Goal: Task Accomplishment & Management: Manage account settings

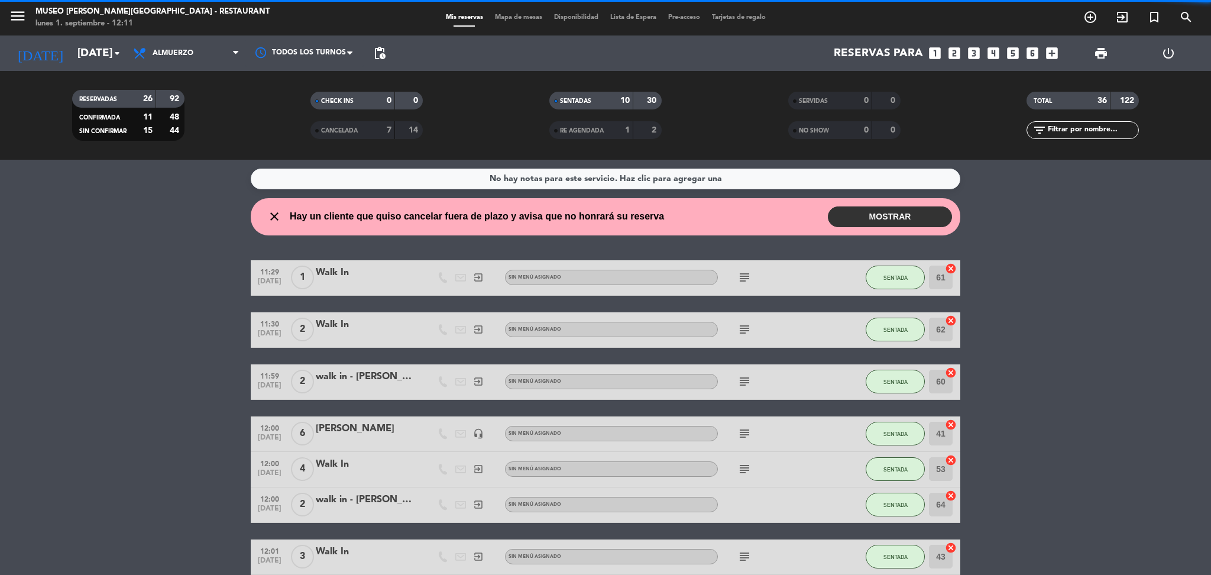
click at [516, 17] on span "Mapa de mesas" at bounding box center [518, 17] width 59 height 7
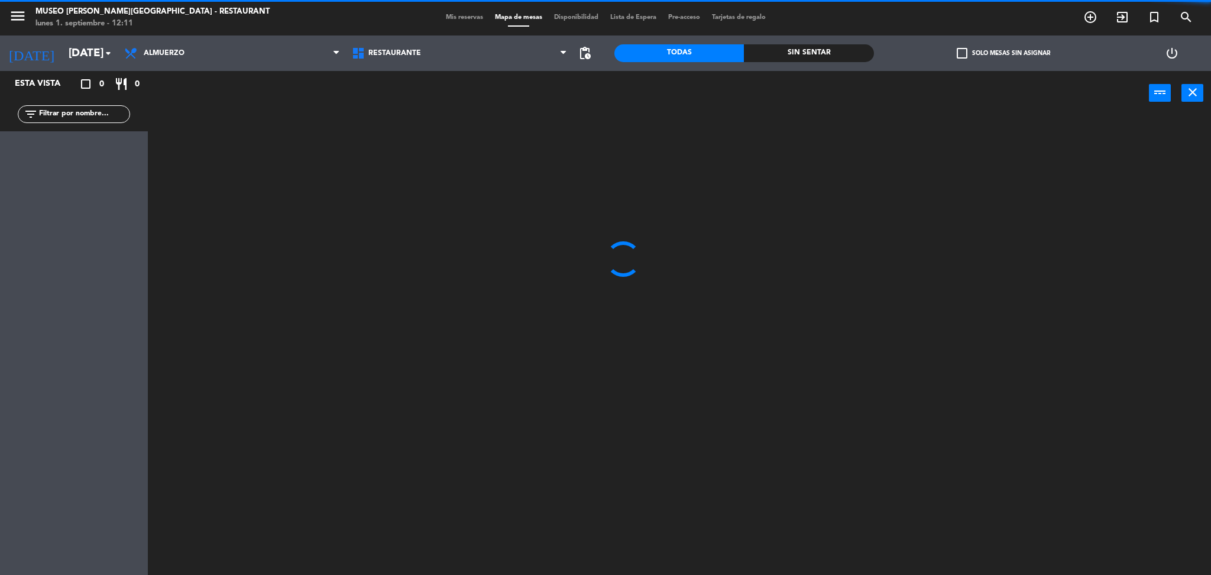
click at [452, 19] on span "Mis reservas" at bounding box center [464, 17] width 49 height 7
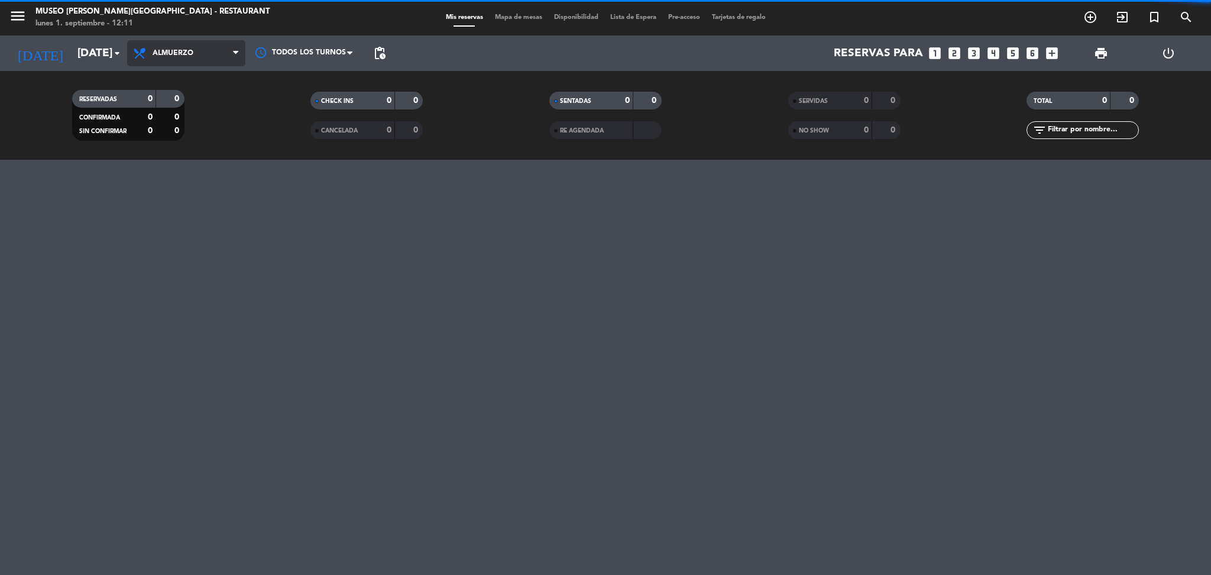
click at [200, 56] on span "Almuerzo" at bounding box center [186, 53] width 118 height 26
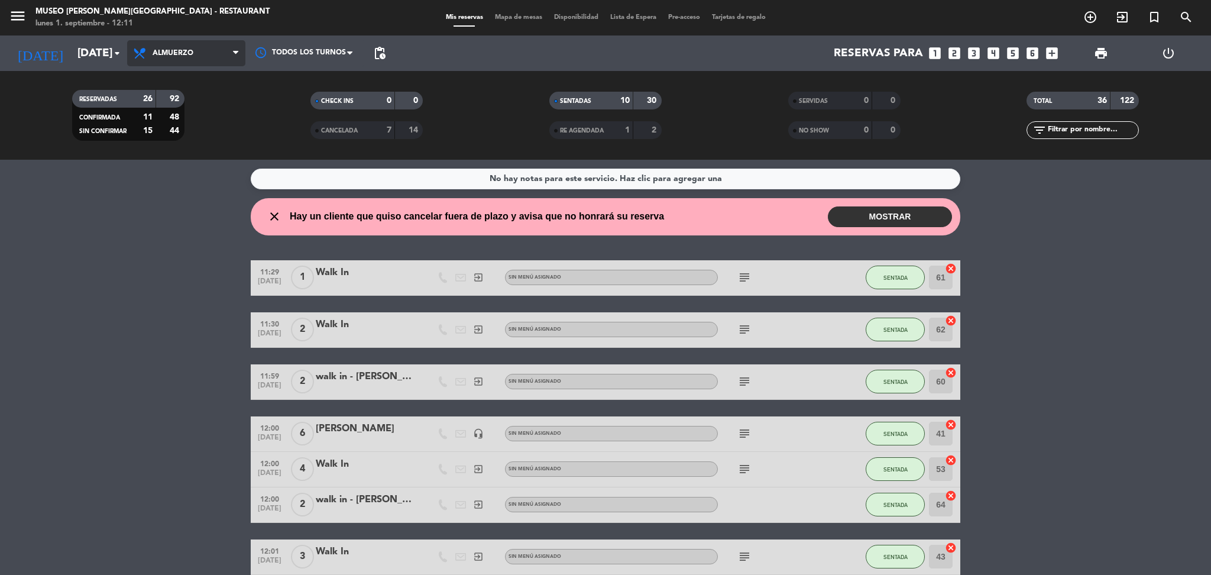
click at [203, 56] on span "Almuerzo" at bounding box center [186, 53] width 118 height 26
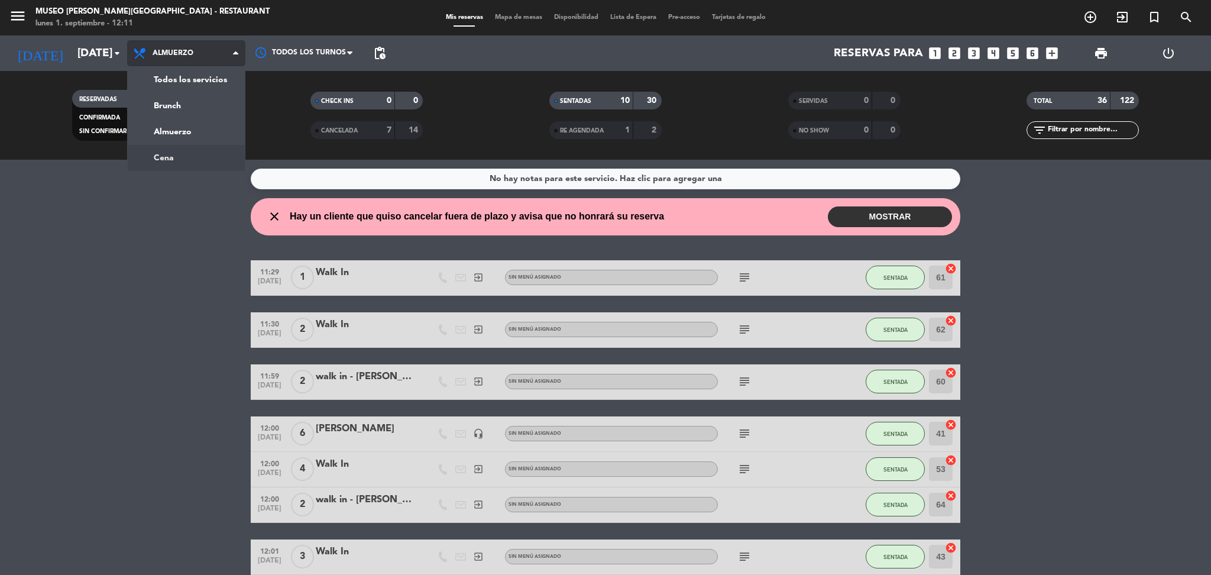
click at [216, 159] on div "menu [GEOGRAPHIC_DATA][PERSON_NAME] - Restaurant [DATE] 1. septiembre - 12:11 M…" at bounding box center [605, 80] width 1211 height 160
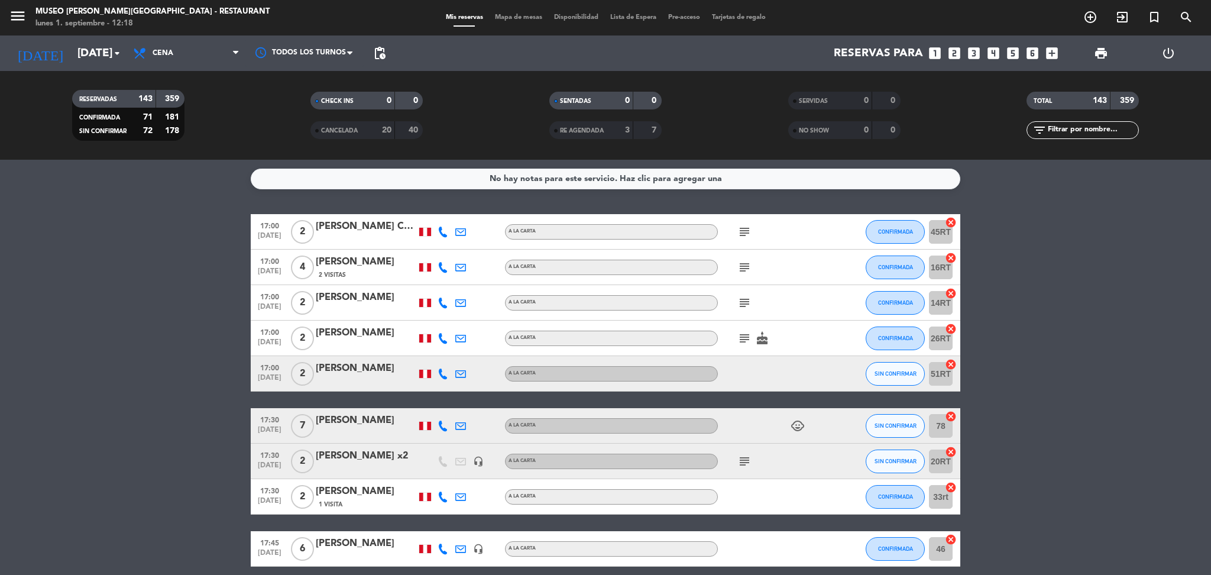
click at [748, 231] on icon "subject" at bounding box center [745, 232] width 14 height 14
click at [748, 263] on icon "subject" at bounding box center [745, 267] width 14 height 14
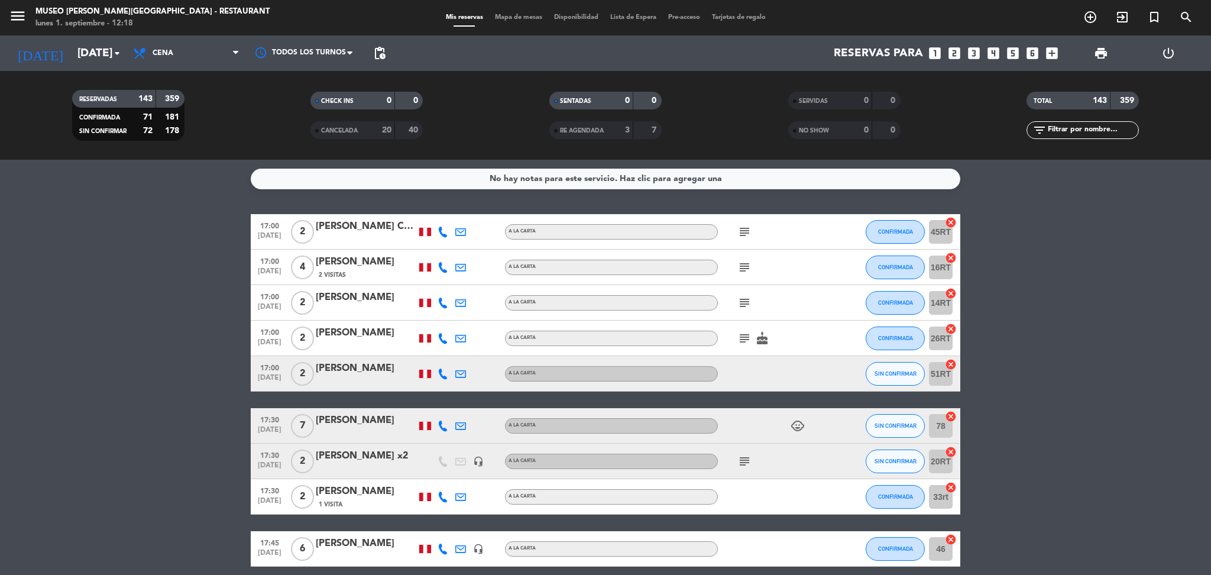
click at [743, 304] on icon "subject" at bounding box center [745, 303] width 14 height 14
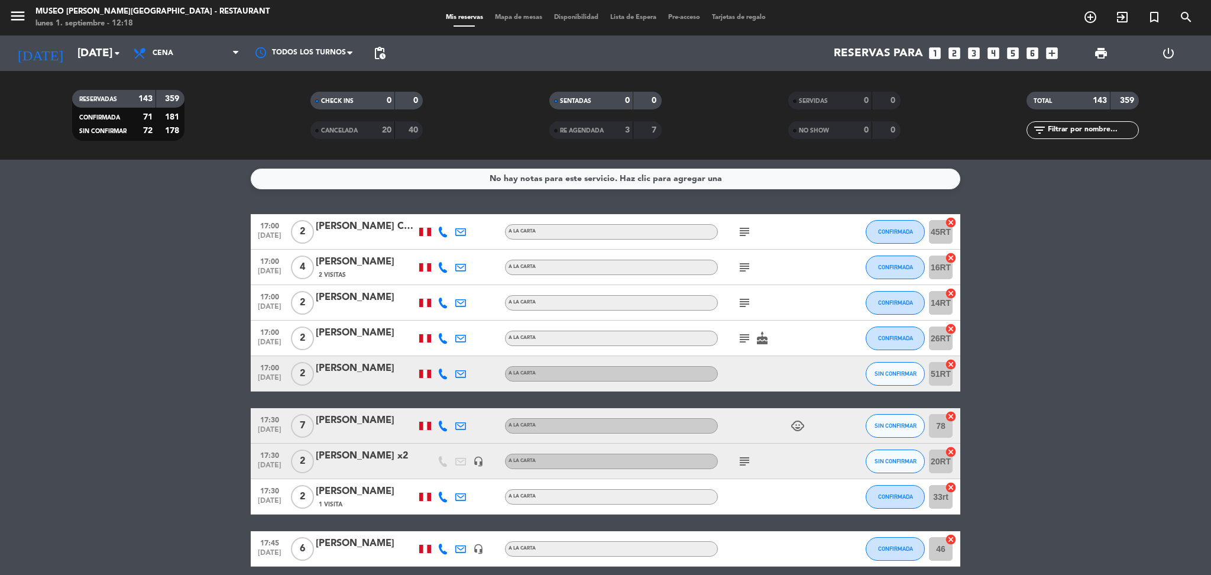
click at [740, 335] on icon "subject" at bounding box center [745, 338] width 14 height 14
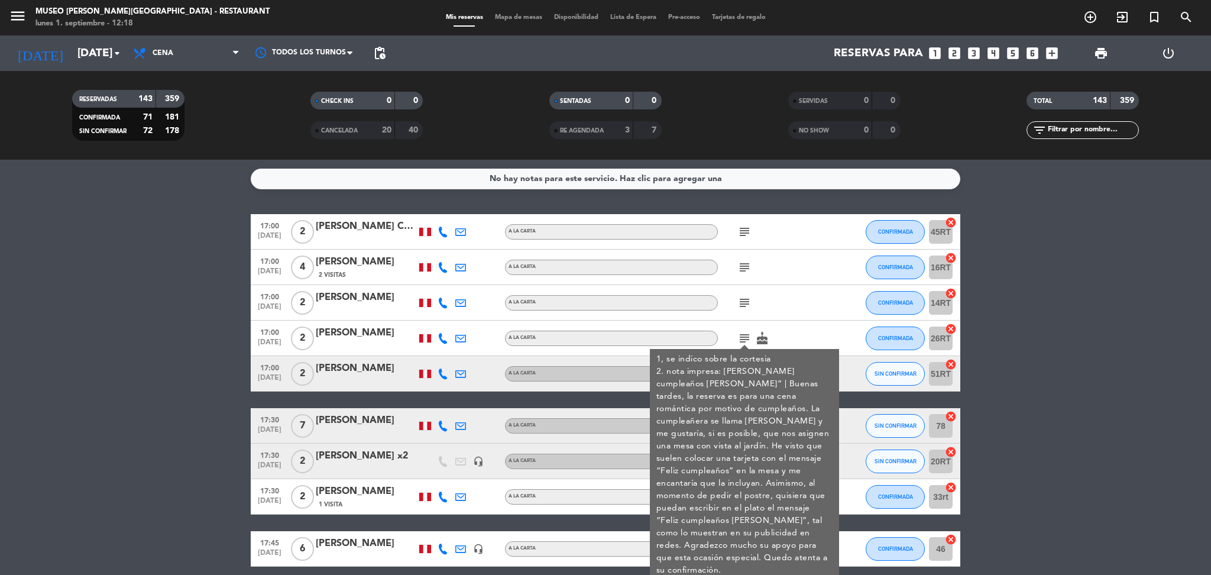
click at [355, 340] on div "[PERSON_NAME]" at bounding box center [366, 332] width 101 height 15
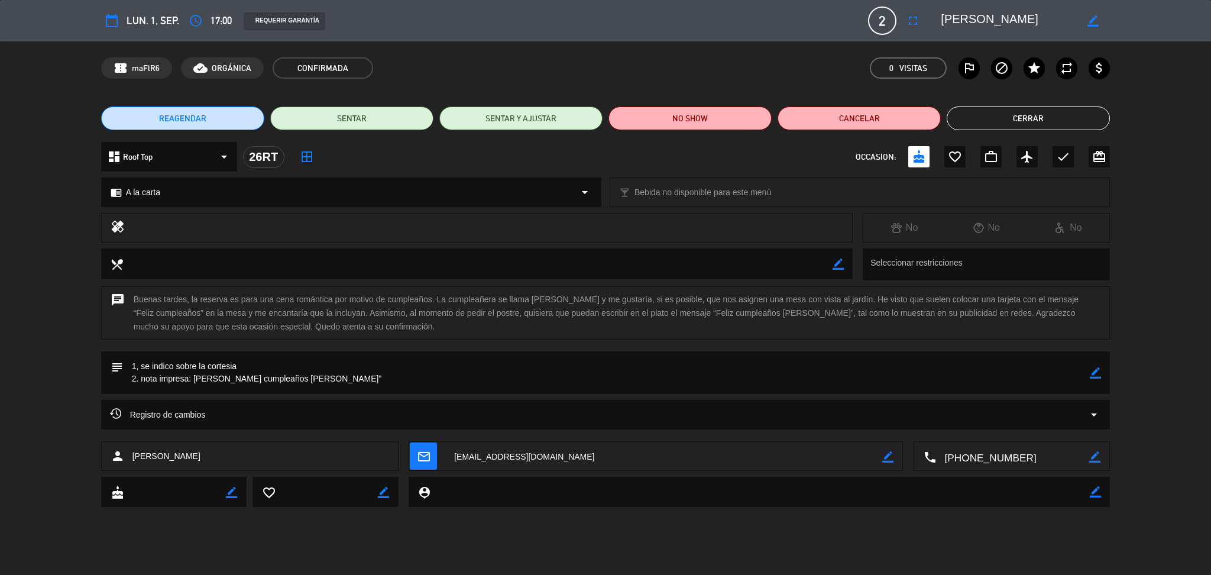
click at [976, 14] on textarea at bounding box center [1008, 20] width 135 height 21
drag, startPoint x: 287, startPoint y: 379, endPoint x: 195, endPoint y: 386, distance: 91.9
click at [195, 386] on textarea at bounding box center [607, 372] width 968 height 43
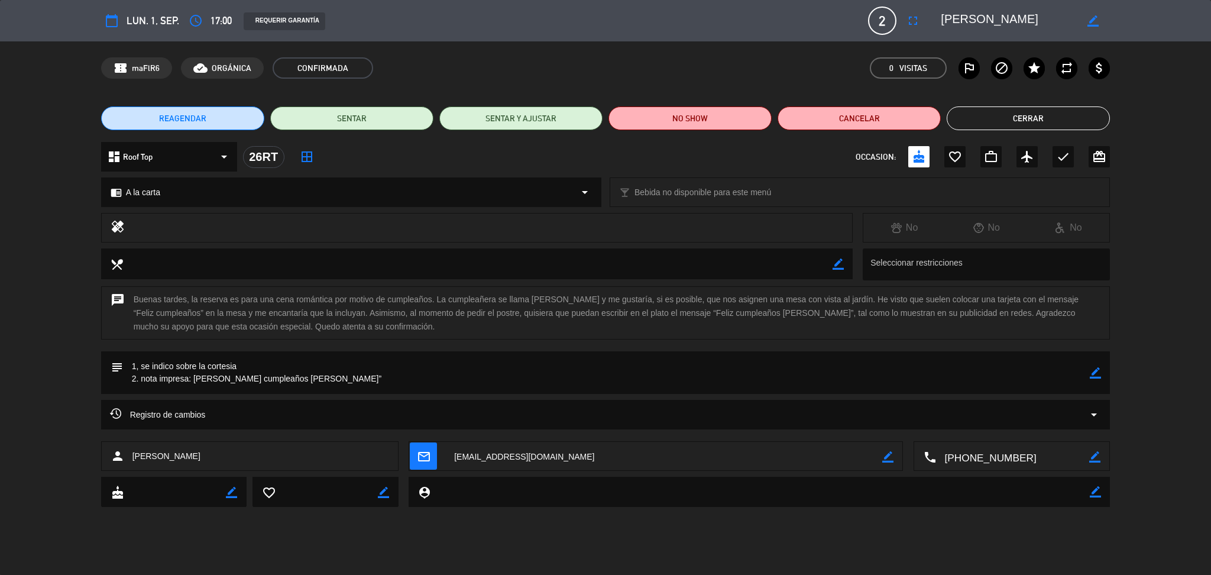
click at [1011, 117] on button "Cerrar" at bounding box center [1028, 118] width 163 height 24
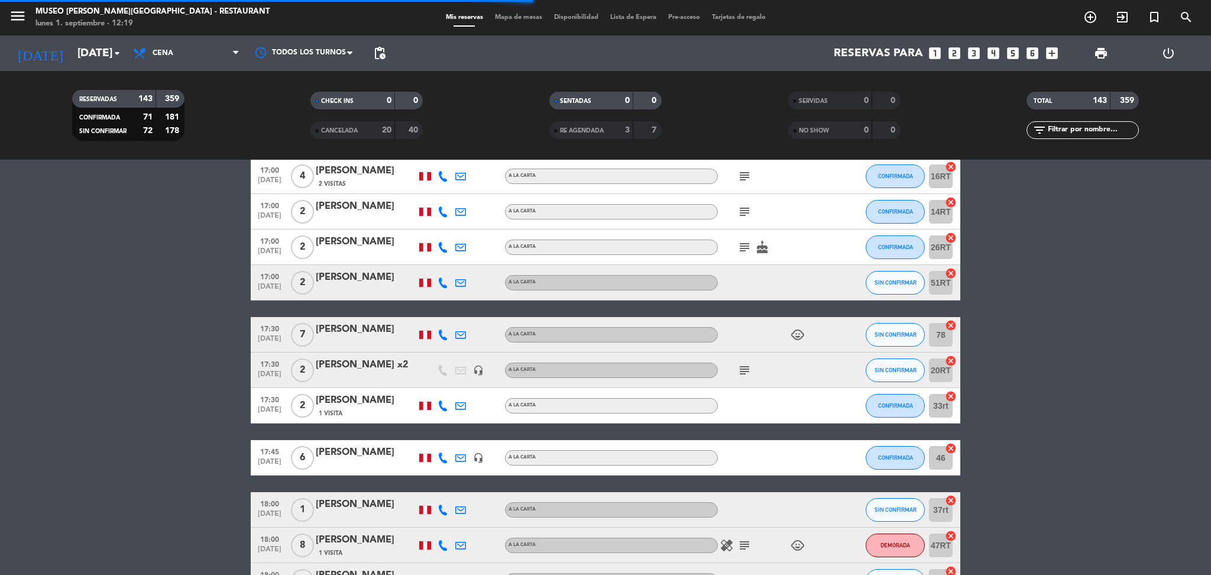
scroll to position [116, 0]
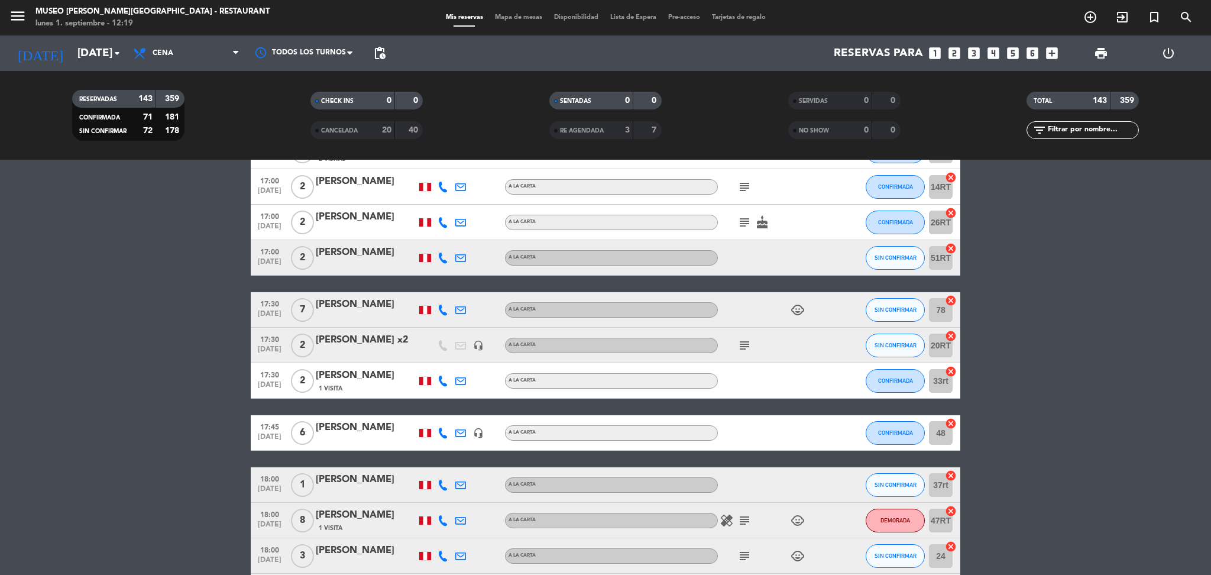
click at [746, 344] on icon "subject" at bounding box center [745, 345] width 14 height 14
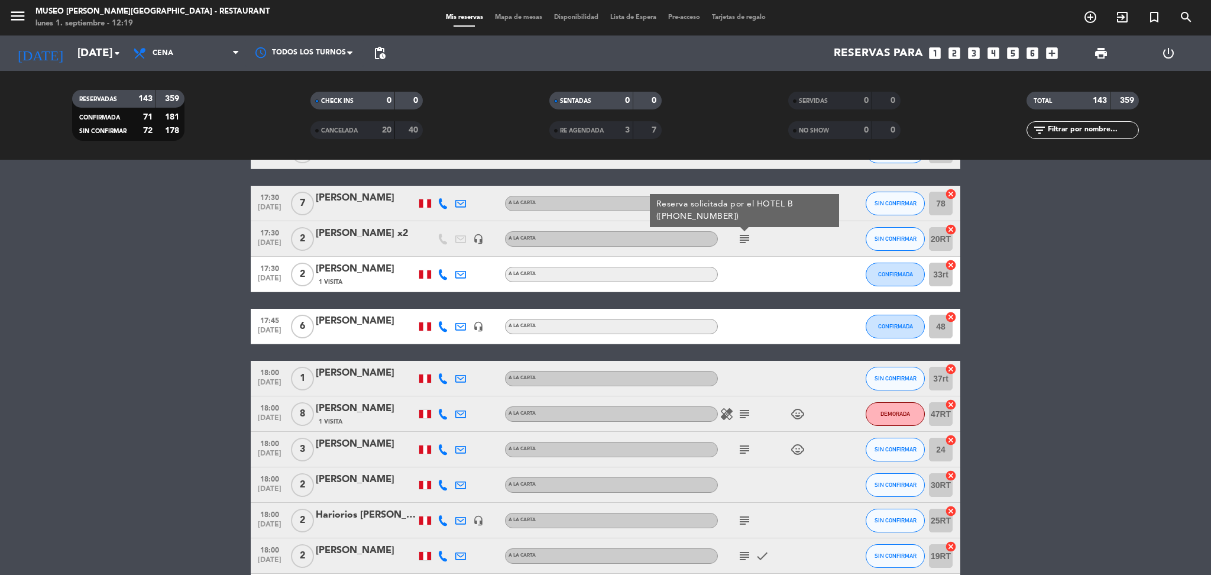
scroll to position [277, 0]
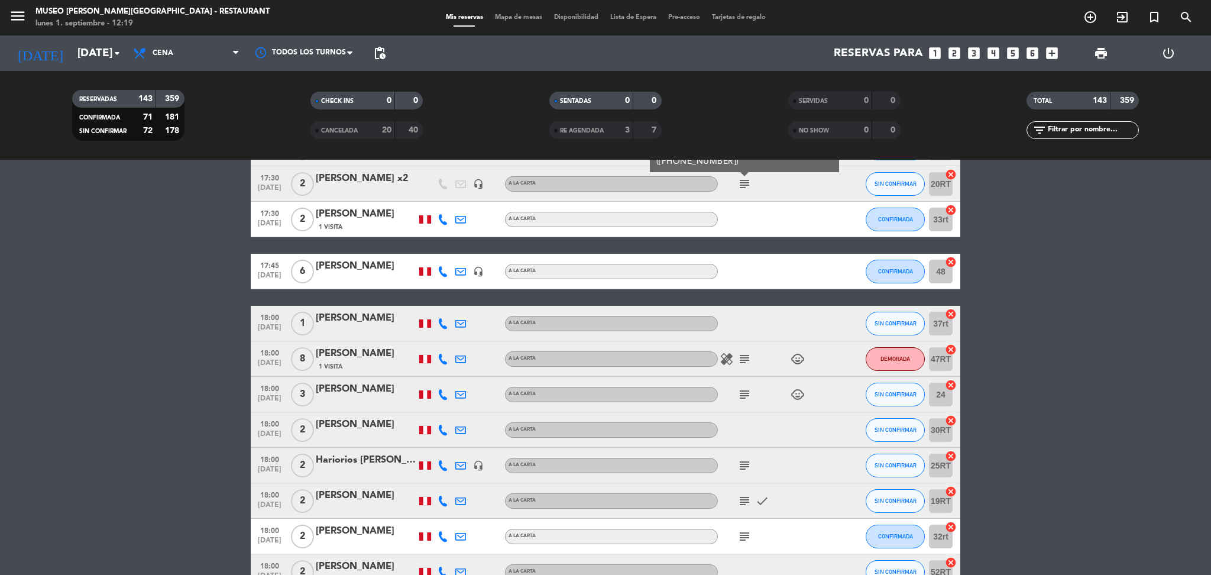
click at [745, 356] on icon "subject" at bounding box center [745, 359] width 14 height 14
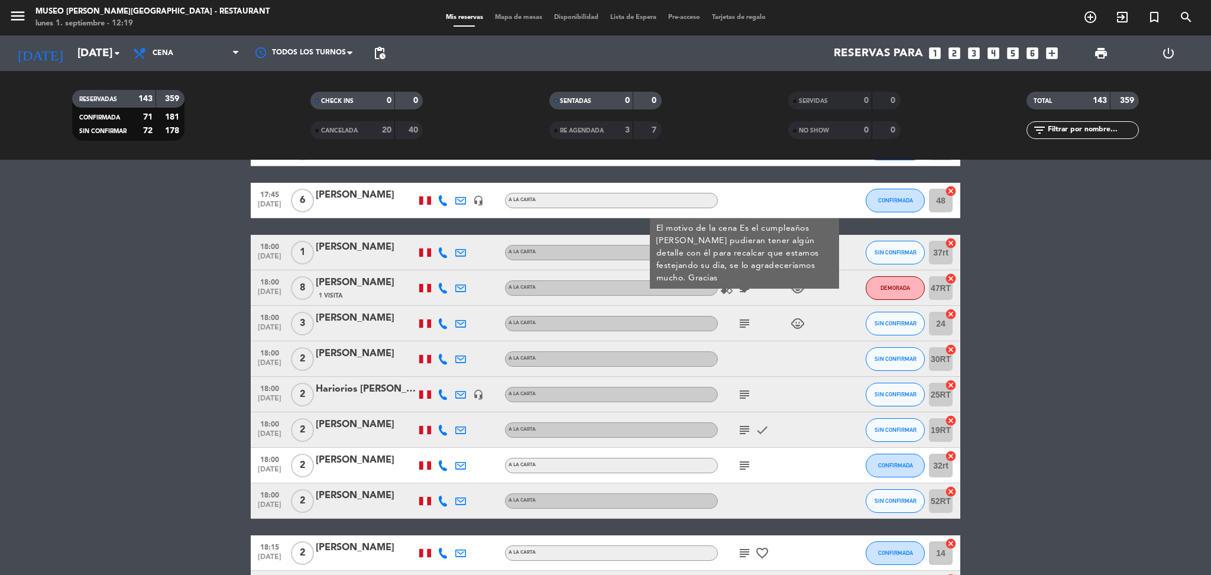
scroll to position [375, 0]
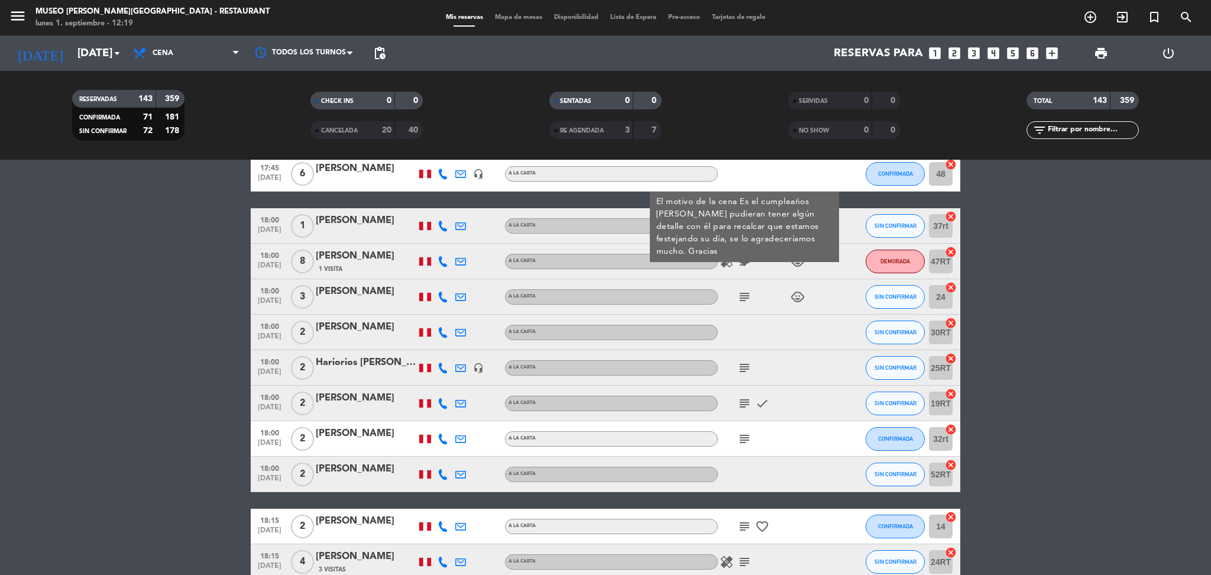
click at [381, 261] on div "[PERSON_NAME]" at bounding box center [366, 255] width 101 height 15
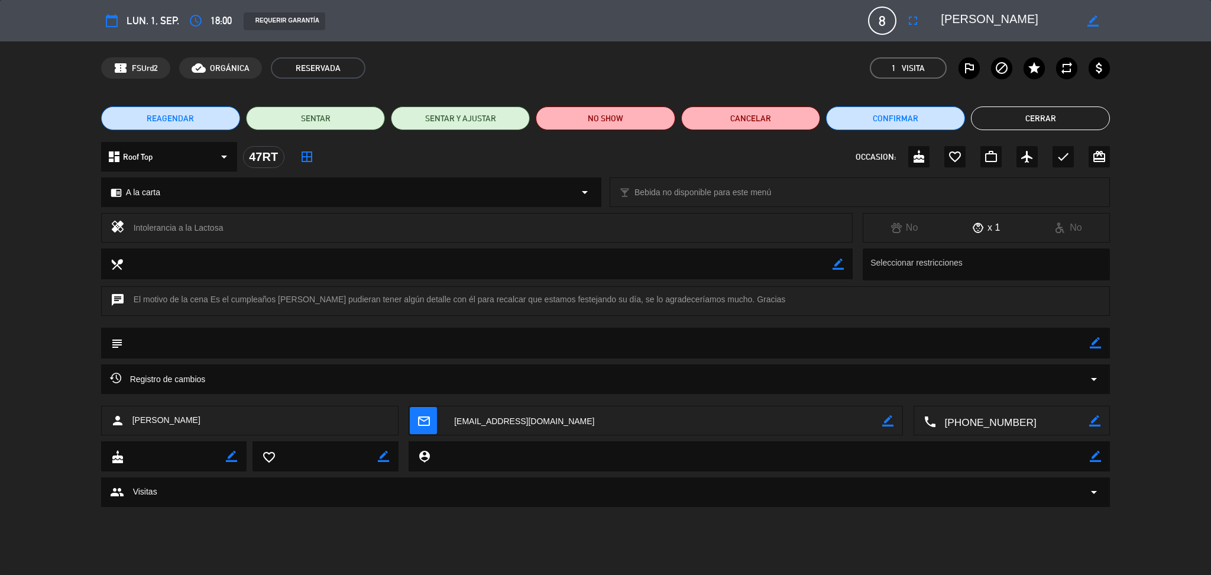
click at [1010, 18] on textarea at bounding box center [1008, 20] width 135 height 21
click at [1070, 118] on button "Cerrar" at bounding box center [1040, 118] width 139 height 24
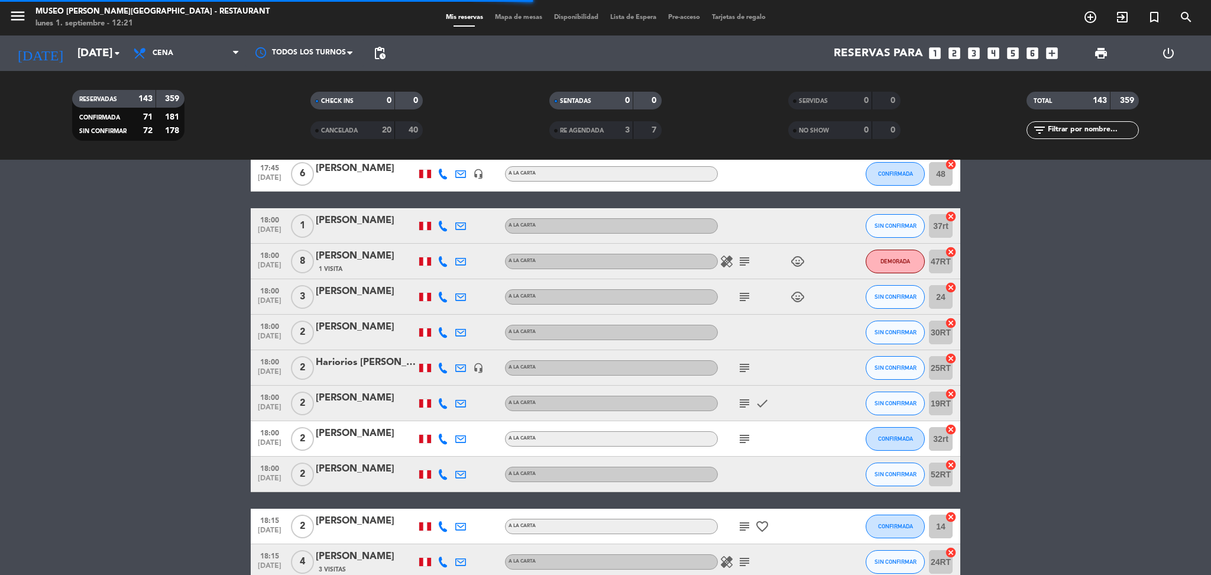
click at [742, 295] on icon "subject" at bounding box center [745, 297] width 14 height 14
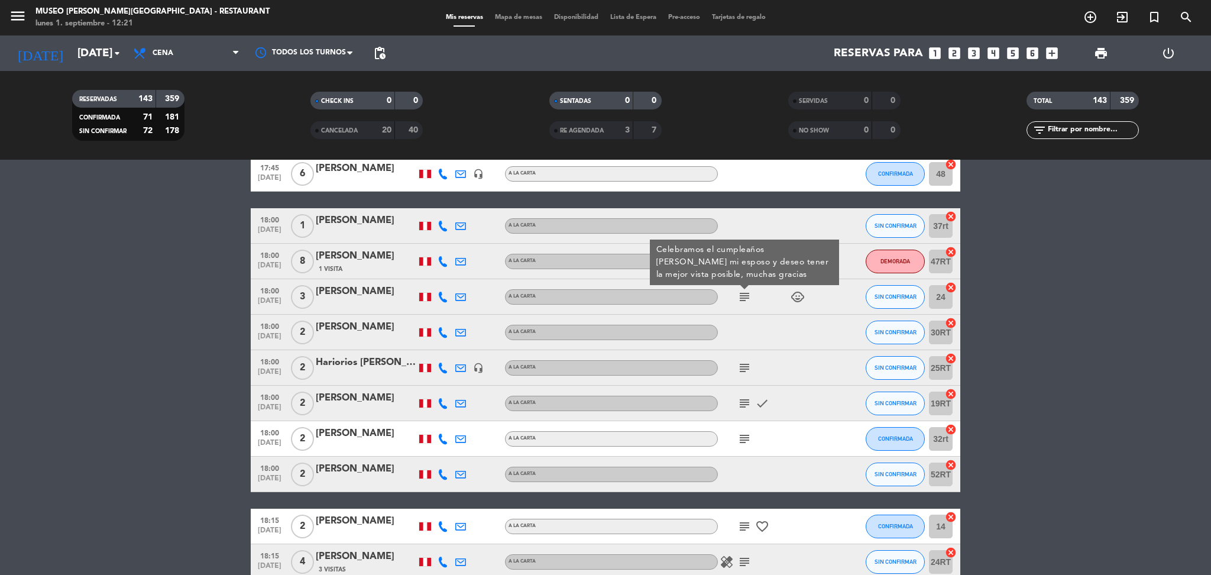
click at [351, 293] on div "[PERSON_NAME]" at bounding box center [366, 291] width 101 height 15
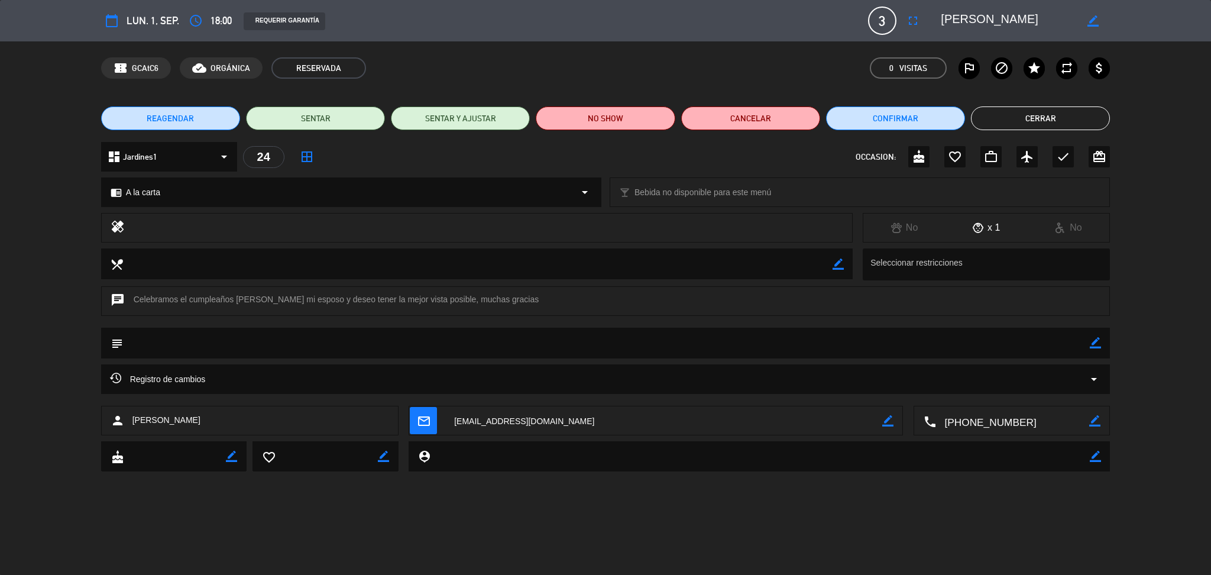
click at [214, 20] on span "18:00" at bounding box center [221, 20] width 21 height 17
click at [956, 25] on textarea at bounding box center [1008, 20] width 135 height 21
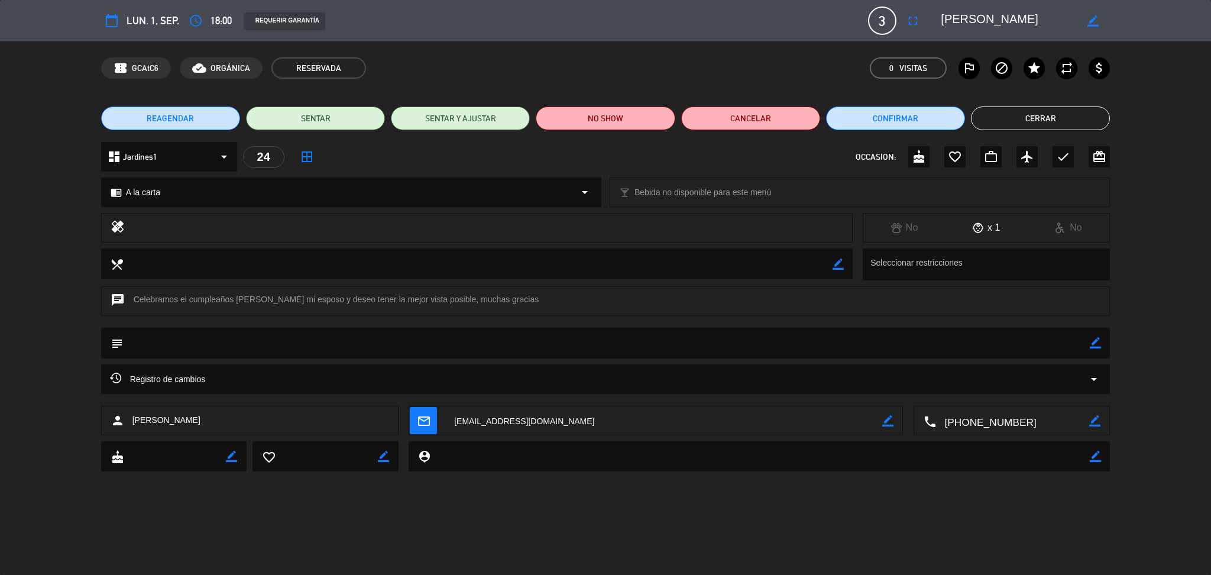
click at [956, 25] on textarea at bounding box center [1008, 20] width 135 height 21
click at [1027, 119] on button "Cerrar" at bounding box center [1040, 118] width 139 height 24
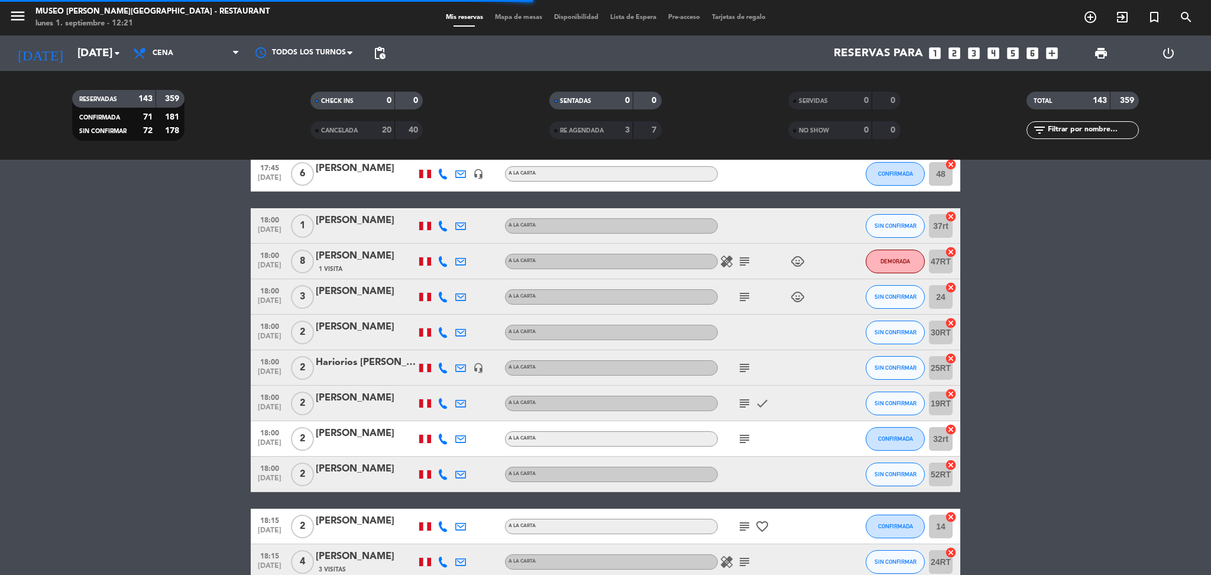
click at [741, 368] on icon "subject" at bounding box center [745, 368] width 14 height 14
click at [745, 400] on icon "subject" at bounding box center [745, 403] width 14 height 14
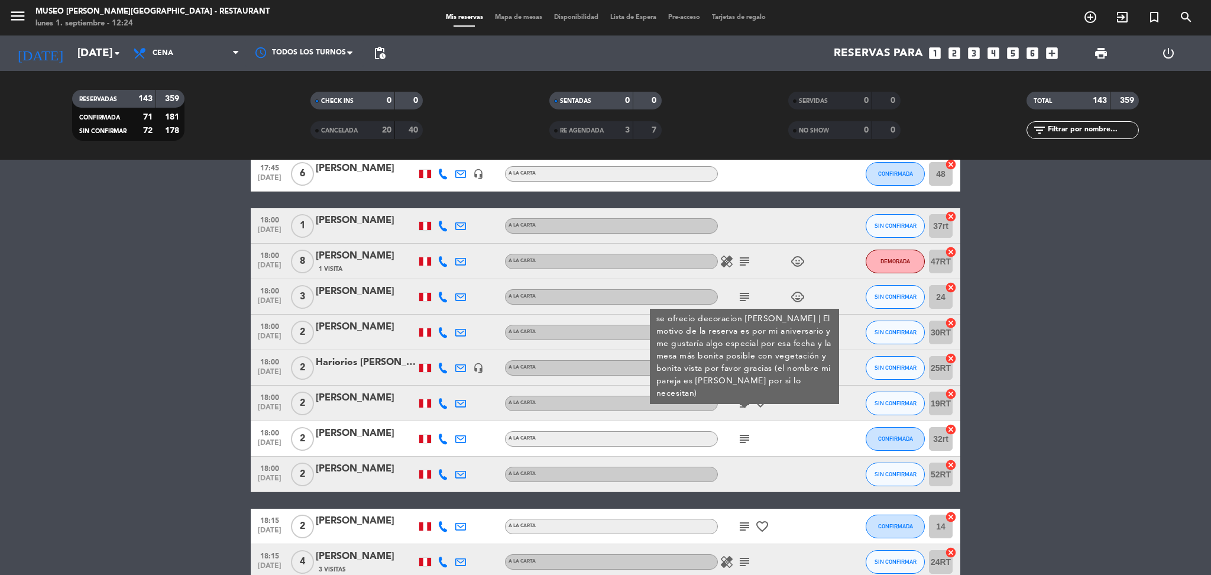
click at [746, 427] on div "subject" at bounding box center [771, 438] width 106 height 35
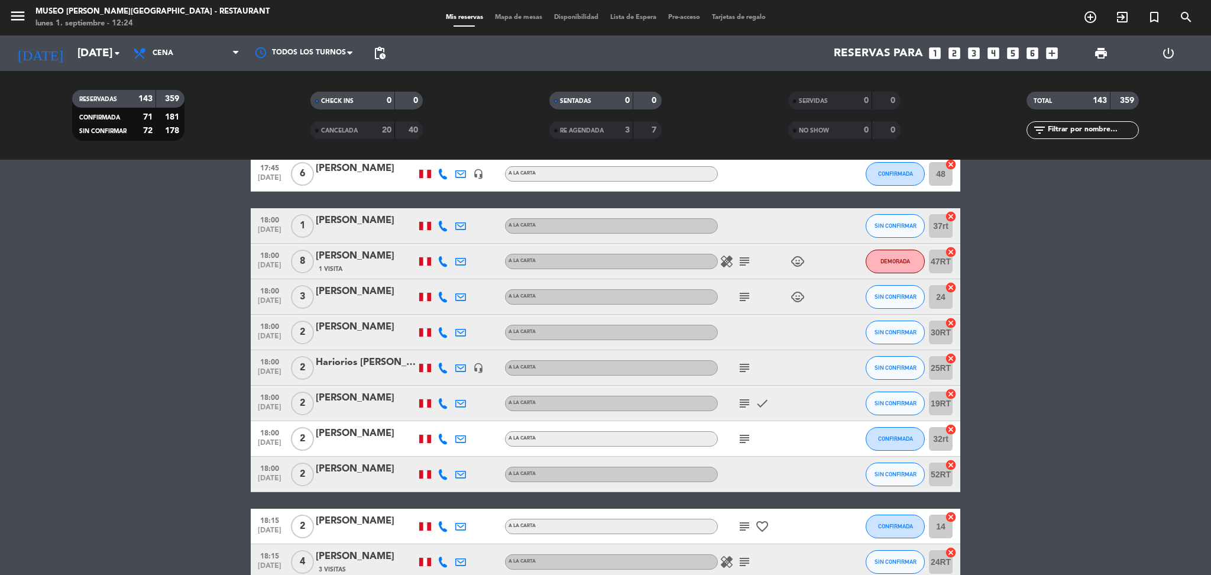
click at [741, 442] on icon "subject" at bounding box center [745, 439] width 14 height 14
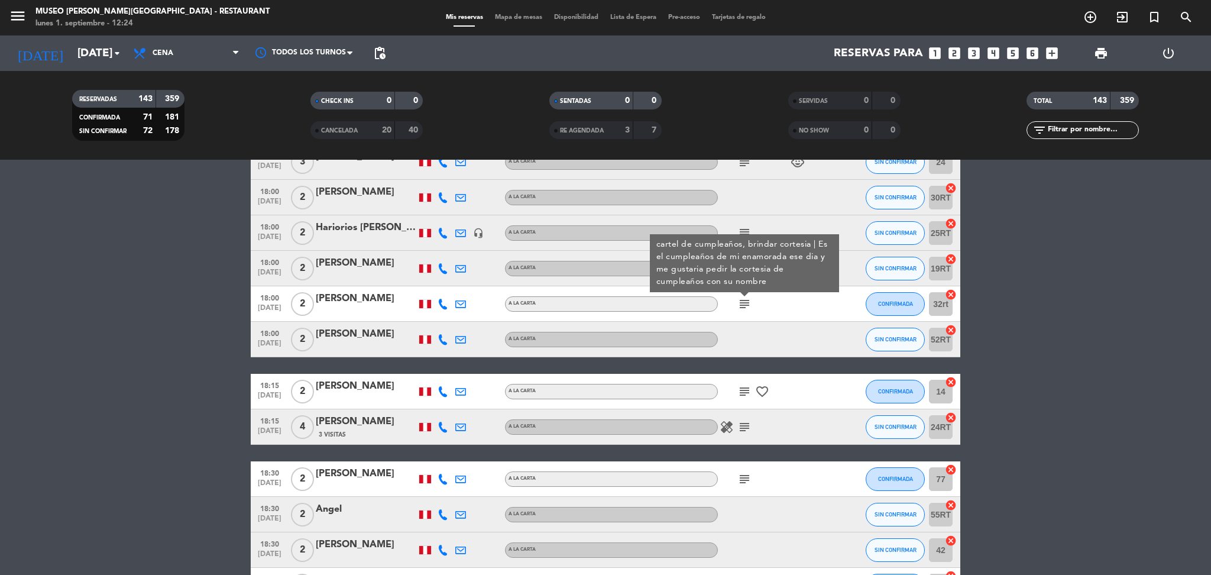
scroll to position [512, 0]
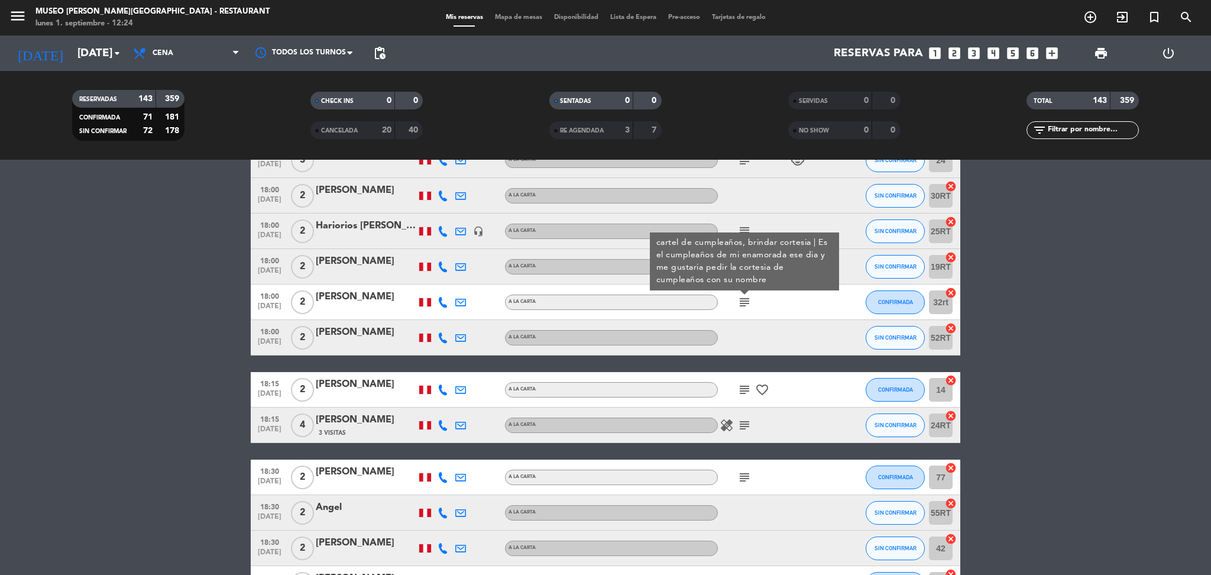
click at [743, 391] on icon "subject" at bounding box center [745, 390] width 14 height 14
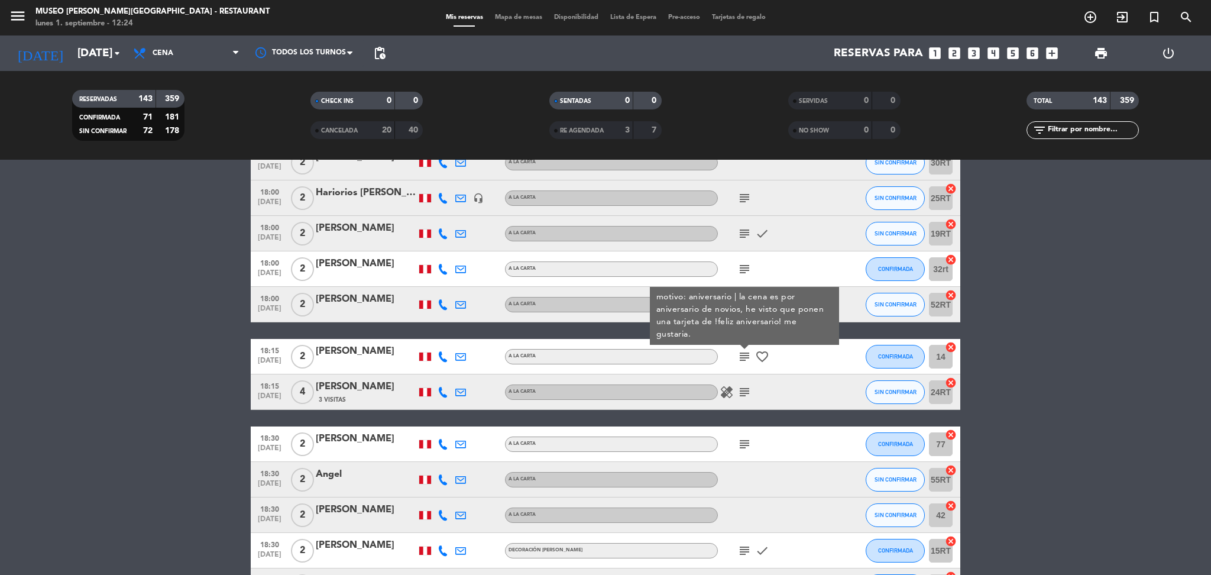
scroll to position [559, 0]
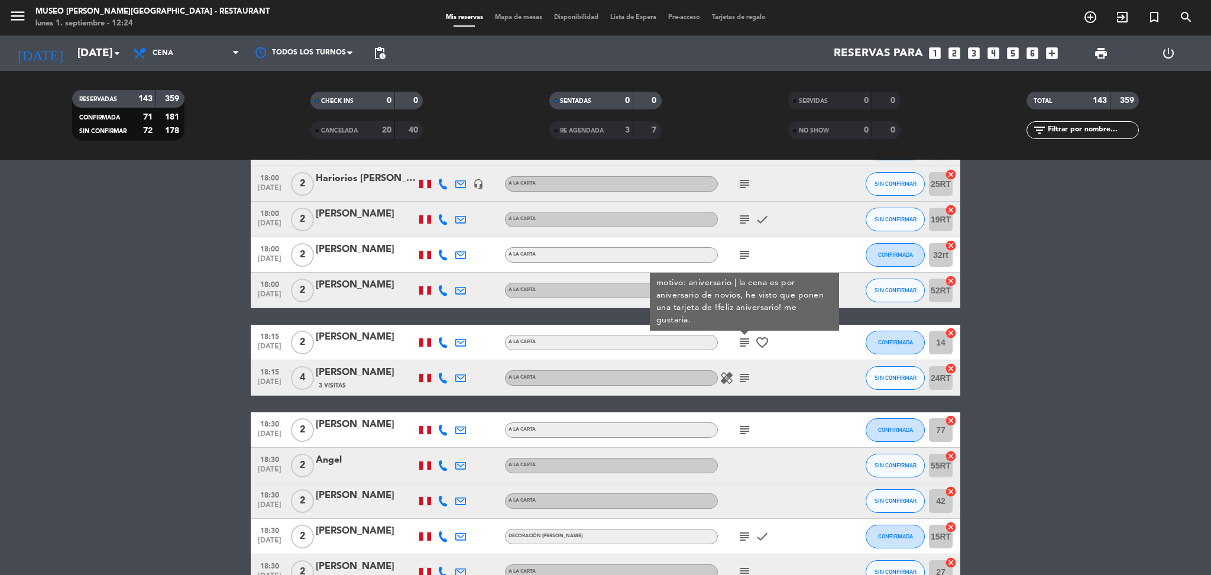
click at [742, 380] on icon "subject" at bounding box center [745, 378] width 14 height 14
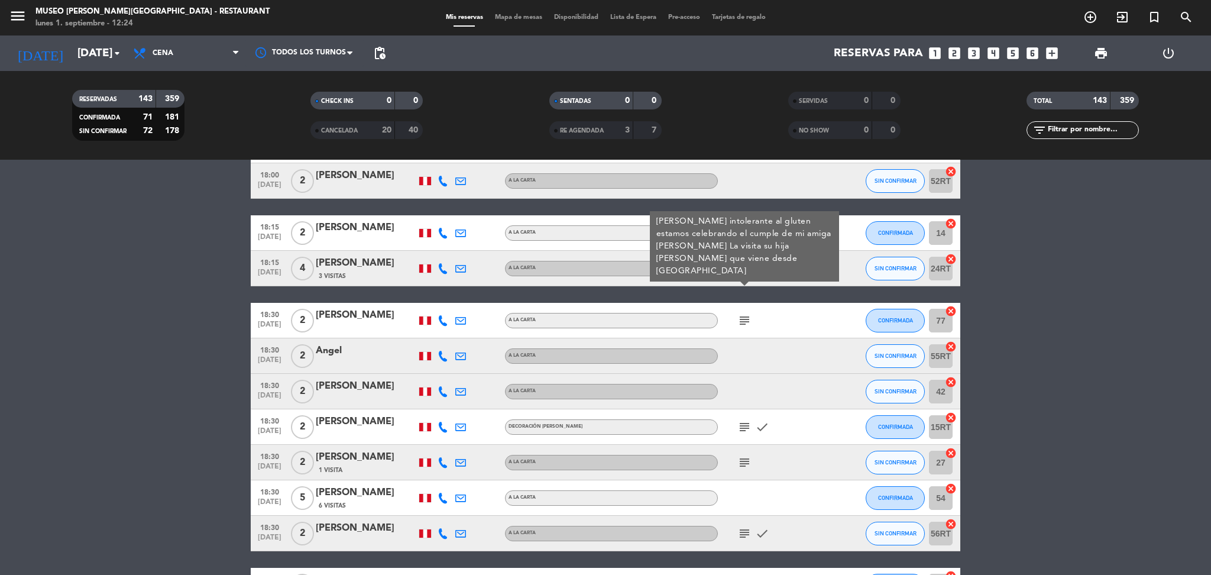
scroll to position [672, 0]
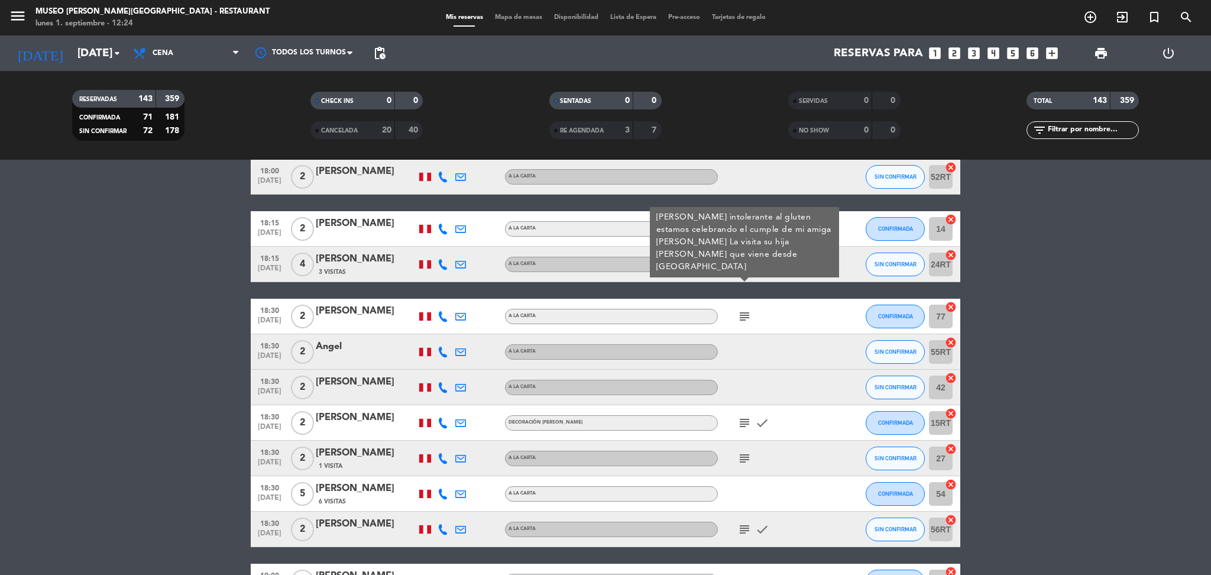
click at [376, 257] on div "[PERSON_NAME]" at bounding box center [366, 258] width 101 height 15
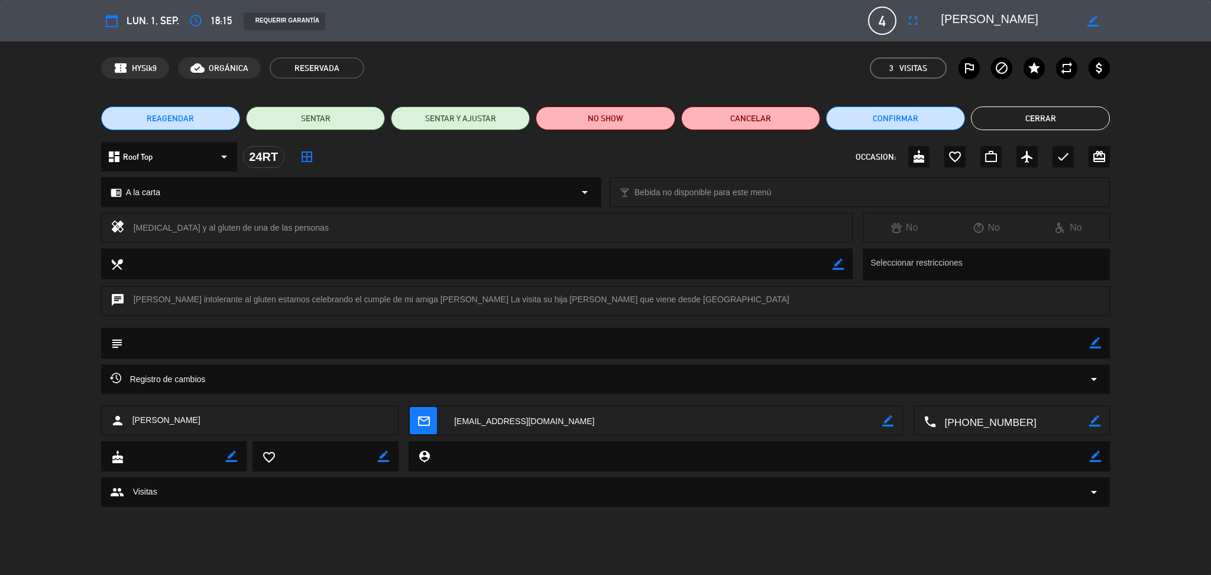
click at [1020, 27] on textarea at bounding box center [1008, 20] width 135 height 21
click at [1025, 115] on button "Cerrar" at bounding box center [1040, 118] width 139 height 24
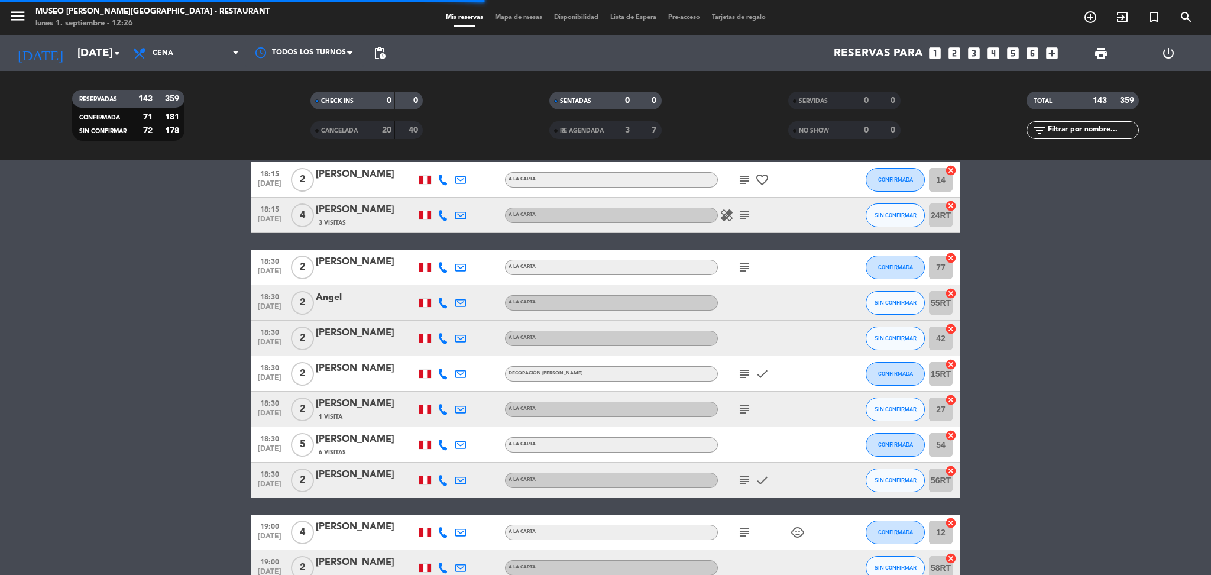
scroll to position [722, 0]
click at [746, 266] on icon "subject" at bounding box center [745, 267] width 14 height 14
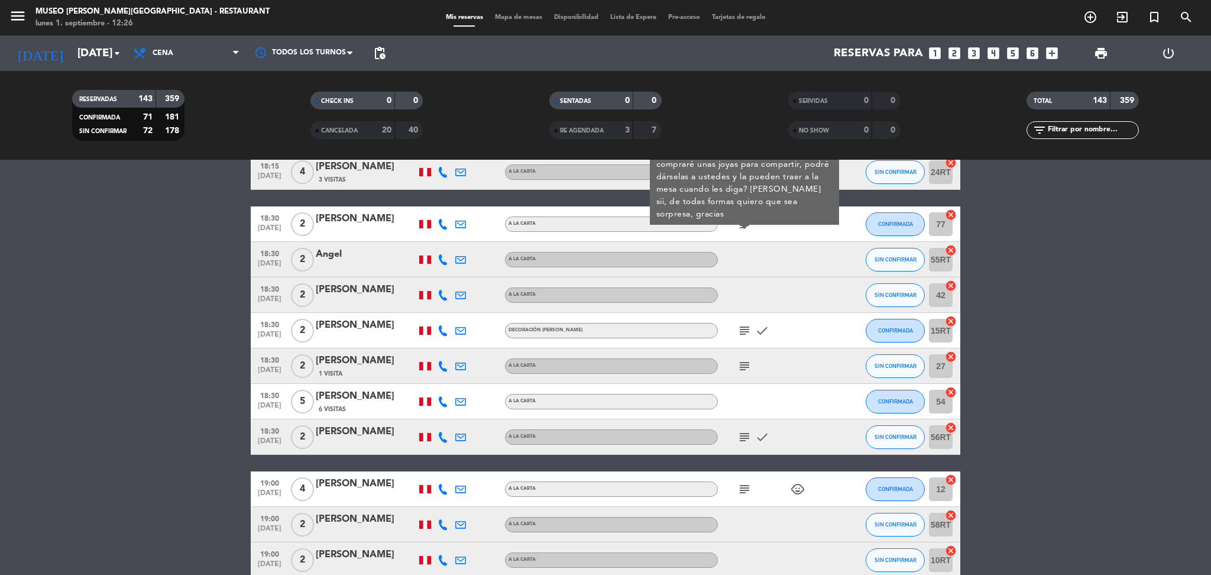
scroll to position [780, 0]
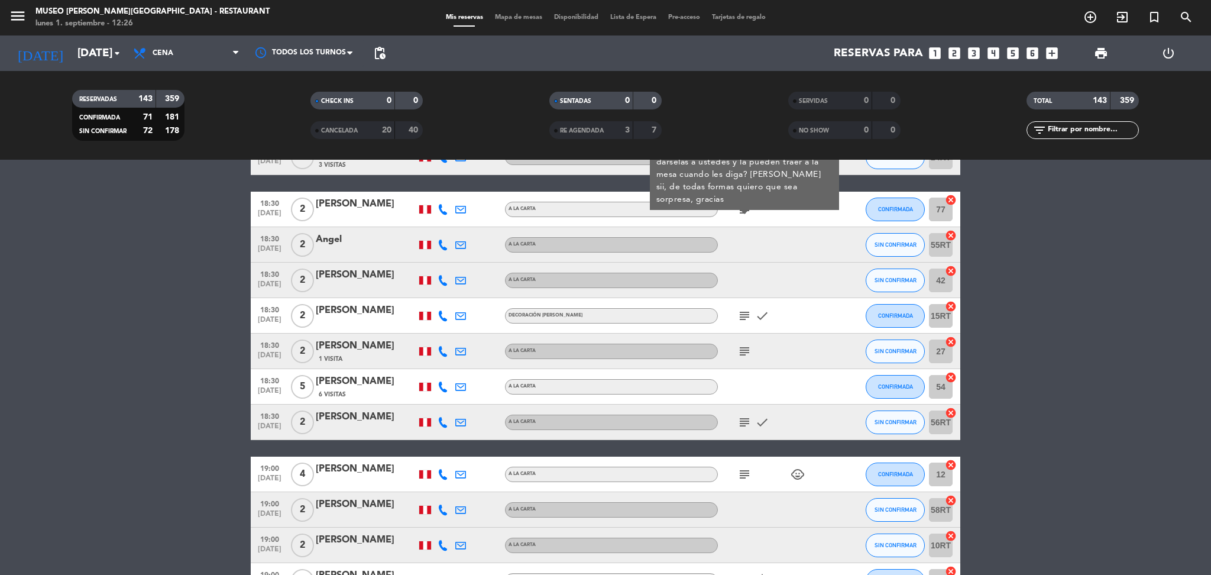
click at [746, 316] on icon "subject" at bounding box center [745, 316] width 14 height 14
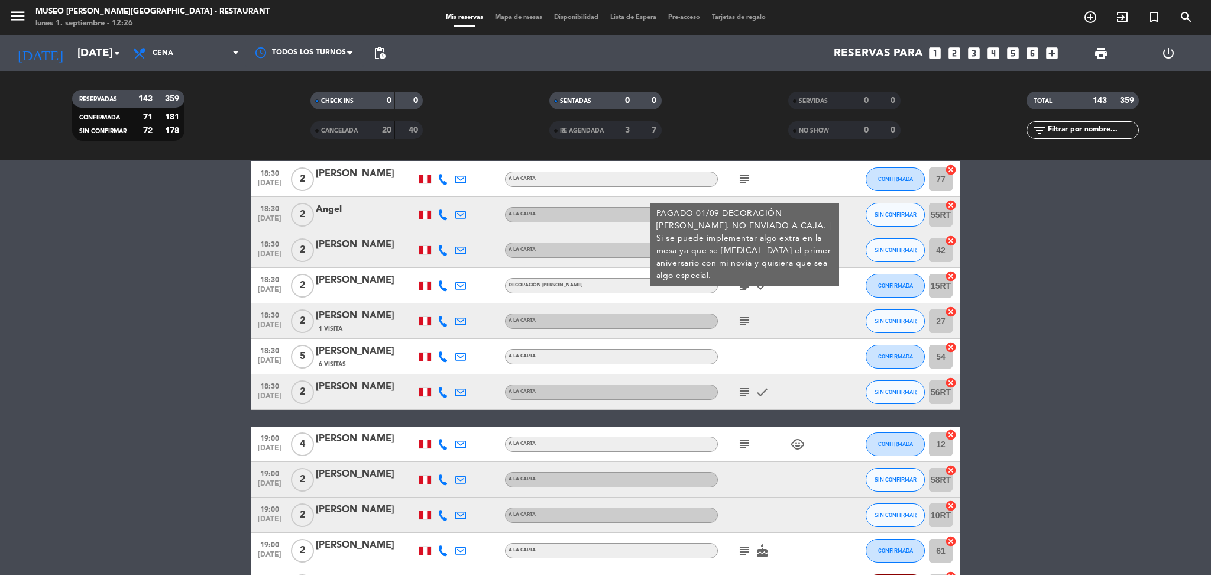
scroll to position [820, 0]
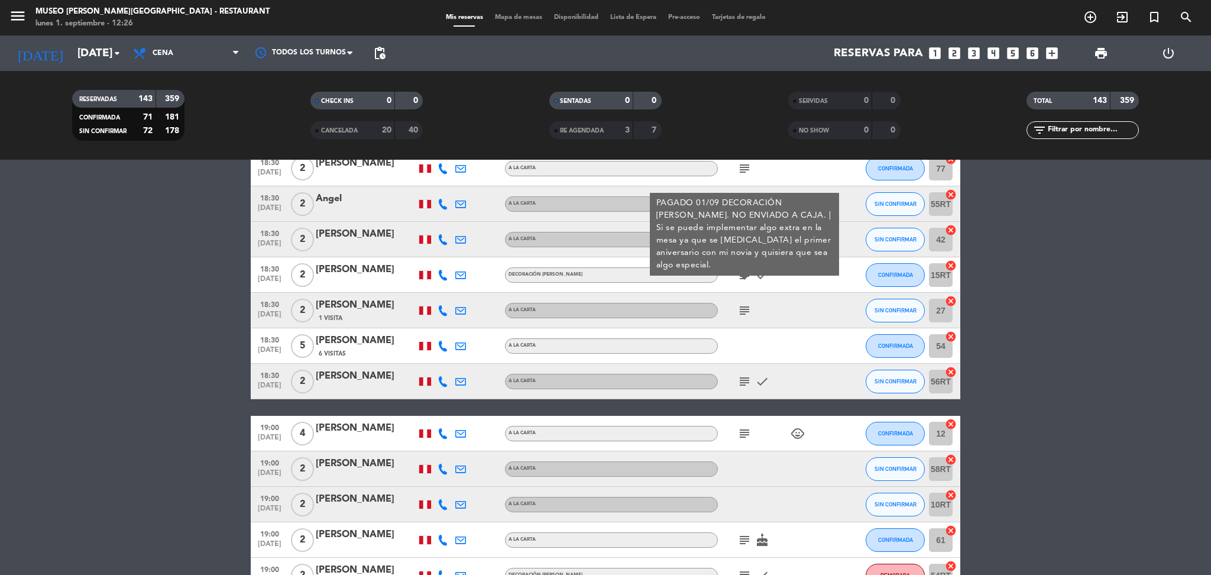
click at [740, 303] on icon "subject" at bounding box center [745, 310] width 14 height 14
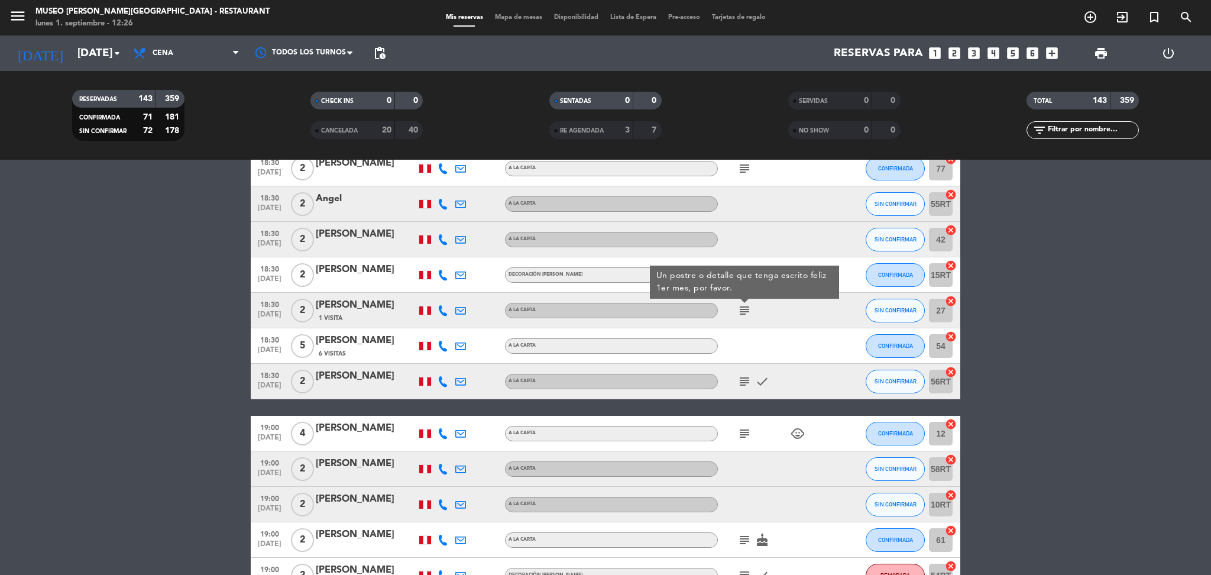
click at [746, 389] on div "subject check" at bounding box center [771, 381] width 106 height 35
click at [746, 303] on icon "subject" at bounding box center [745, 310] width 14 height 14
click at [390, 302] on div "[PERSON_NAME]" at bounding box center [366, 304] width 101 height 15
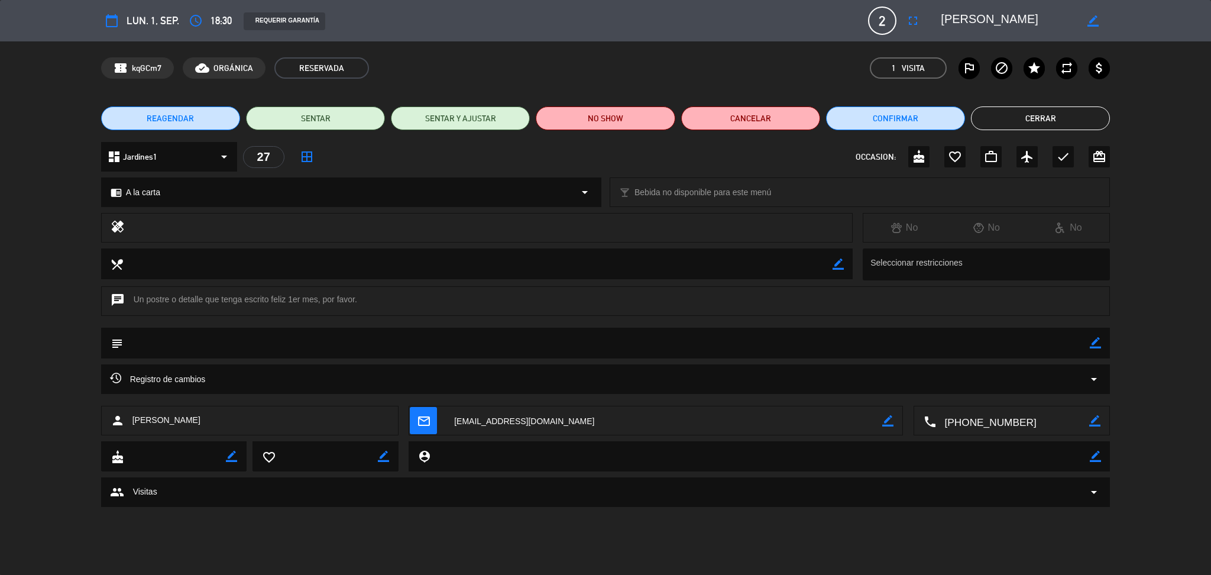
click at [639, 528] on div "calendar_today lun. 1, sep. access_time 18:30 REQUERIR GARANTÍA 2 [PERSON_NAME]…" at bounding box center [605, 287] width 1211 height 575
click at [961, 22] on textarea at bounding box center [1008, 20] width 135 height 21
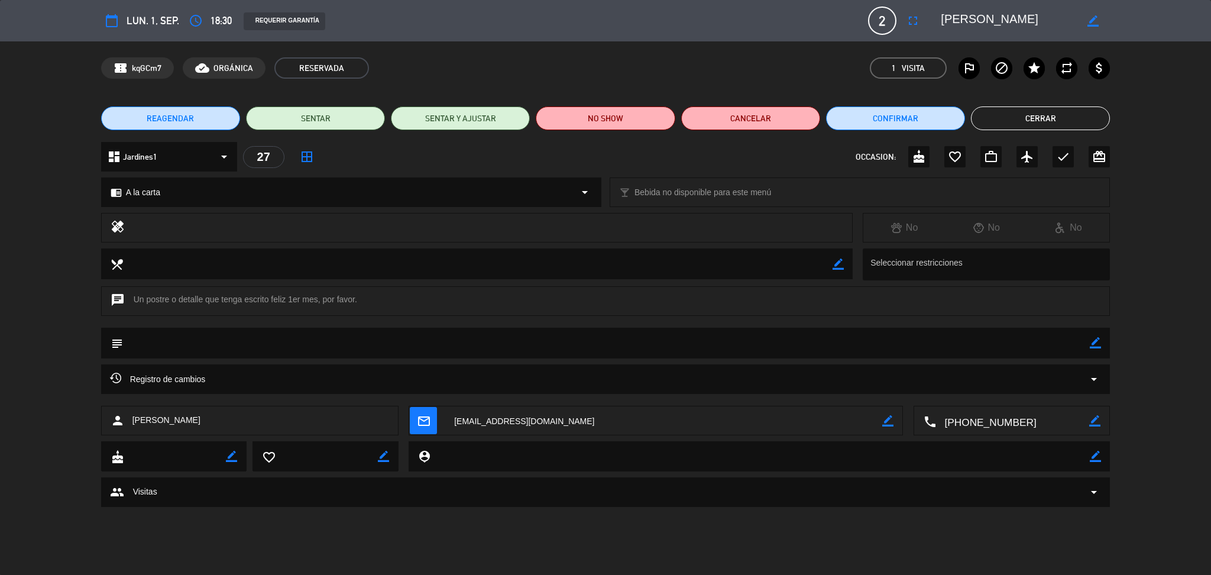
click at [1032, 127] on button "Cerrar" at bounding box center [1040, 118] width 139 height 24
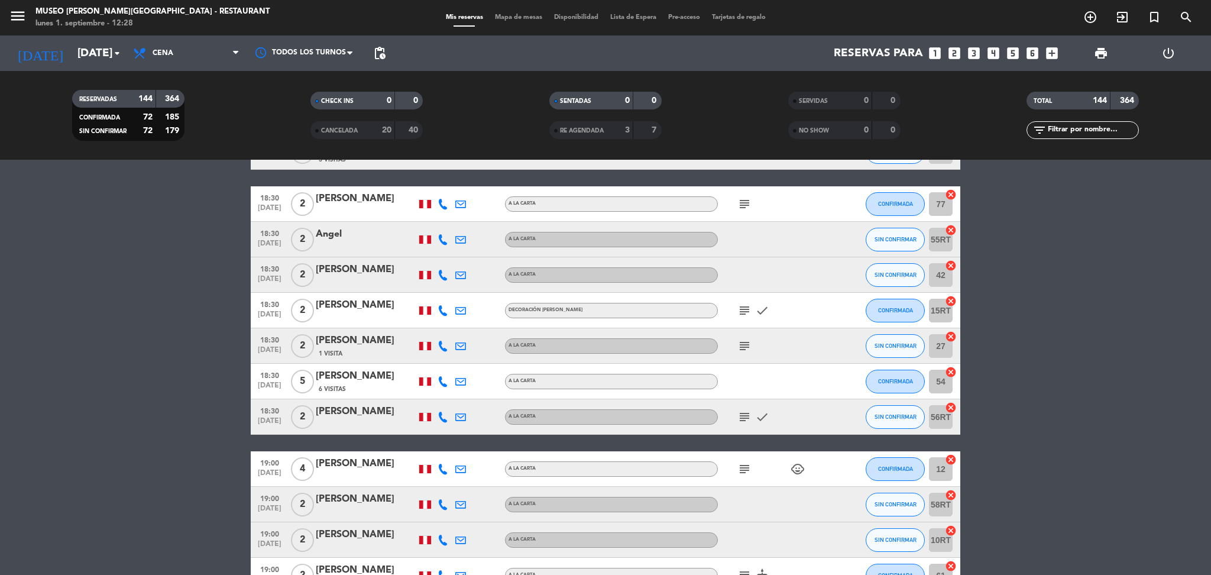
click at [743, 419] on icon "subject" at bounding box center [745, 417] width 14 height 14
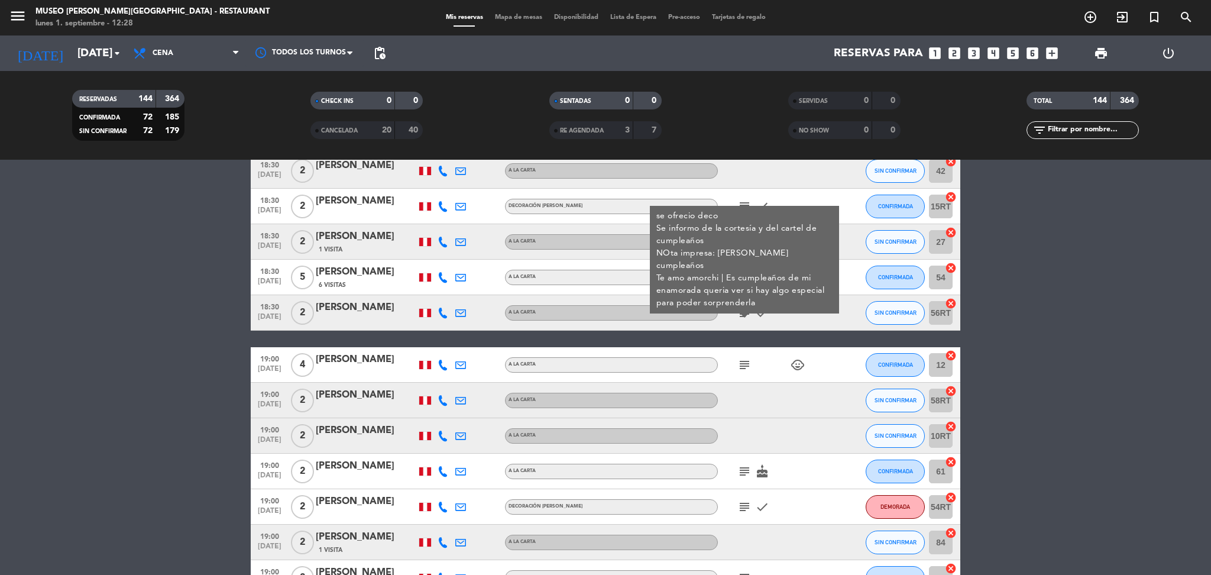
scroll to position [928, 0]
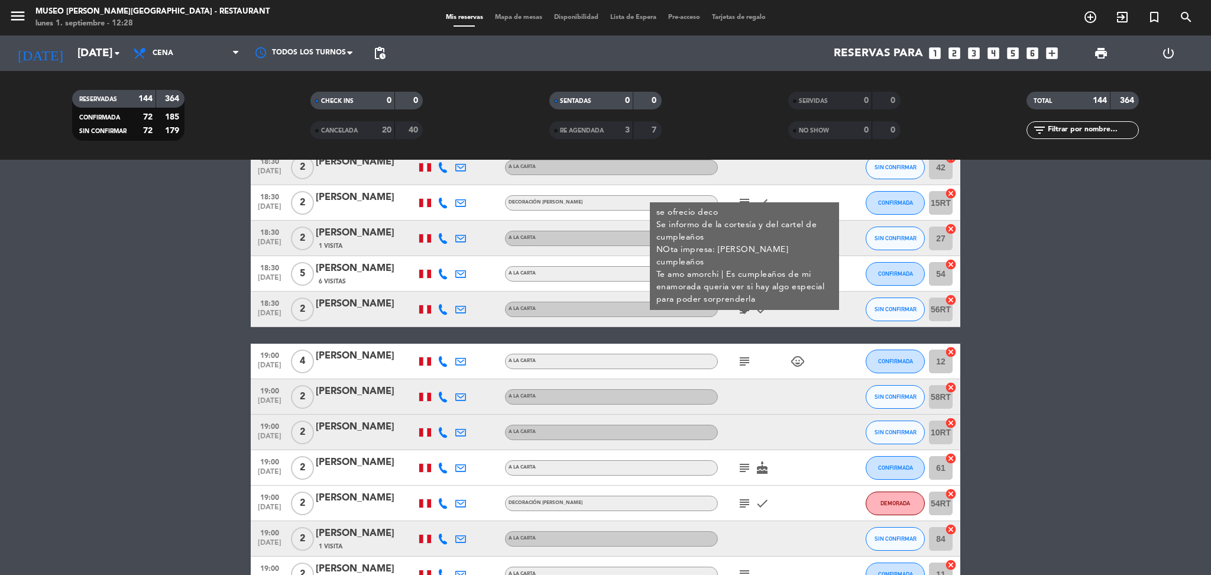
click at [355, 308] on div "[PERSON_NAME]" at bounding box center [366, 303] width 101 height 15
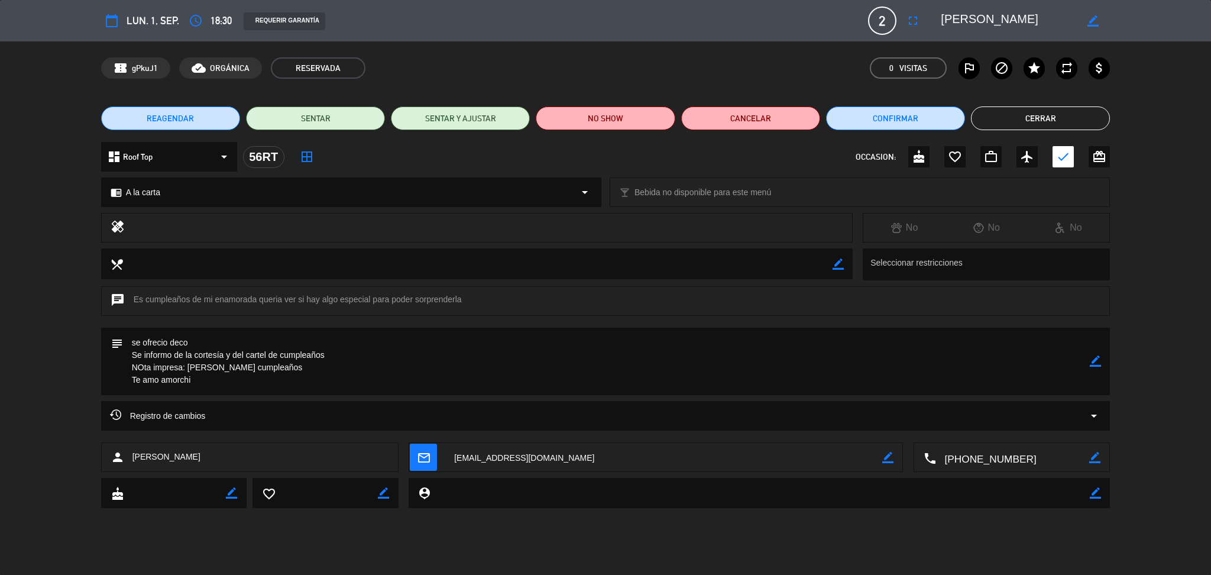
click at [1005, 18] on textarea at bounding box center [1008, 20] width 135 height 21
drag, startPoint x: 271, startPoint y: 368, endPoint x: 188, endPoint y: 373, distance: 83.6
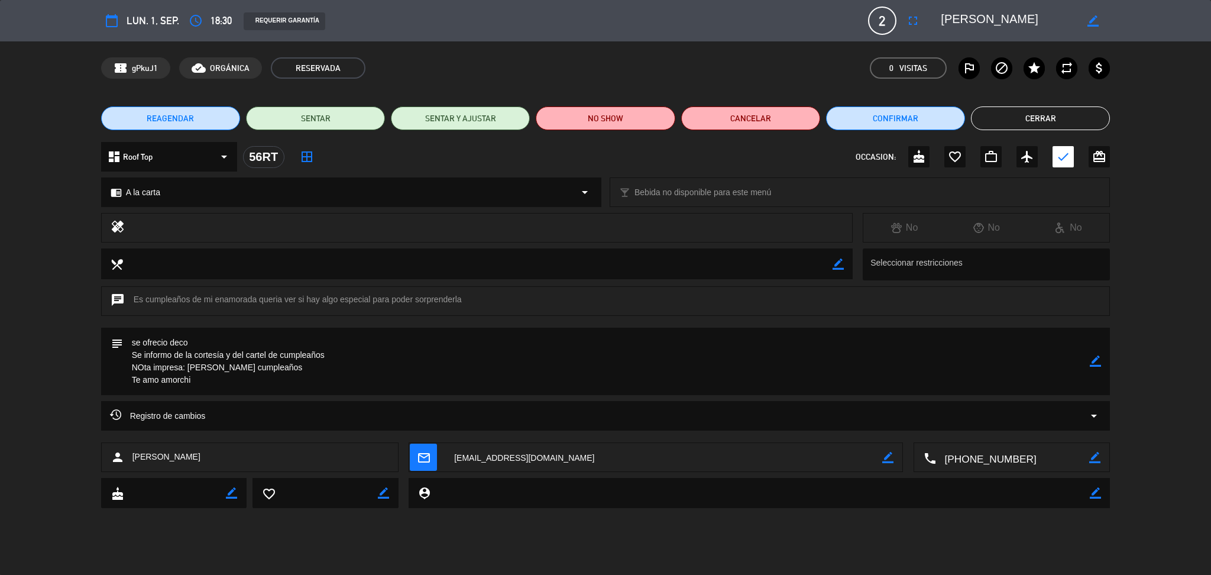
click at [188, 373] on textarea at bounding box center [607, 361] width 968 height 67
click at [1013, 121] on button "Cerrar" at bounding box center [1040, 118] width 139 height 24
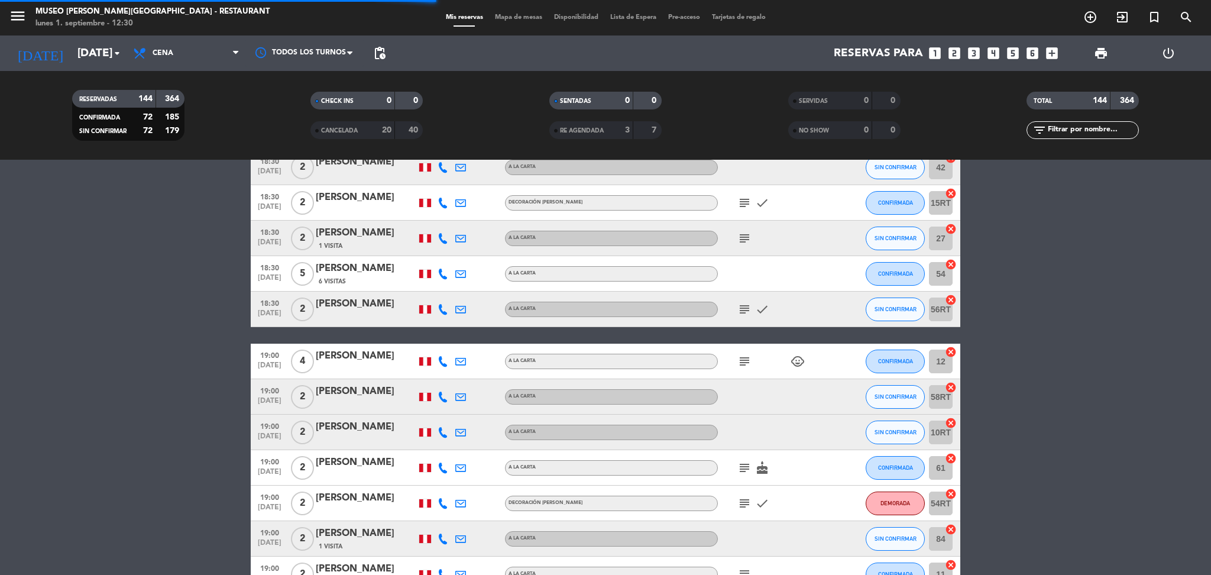
scroll to position [1007, 0]
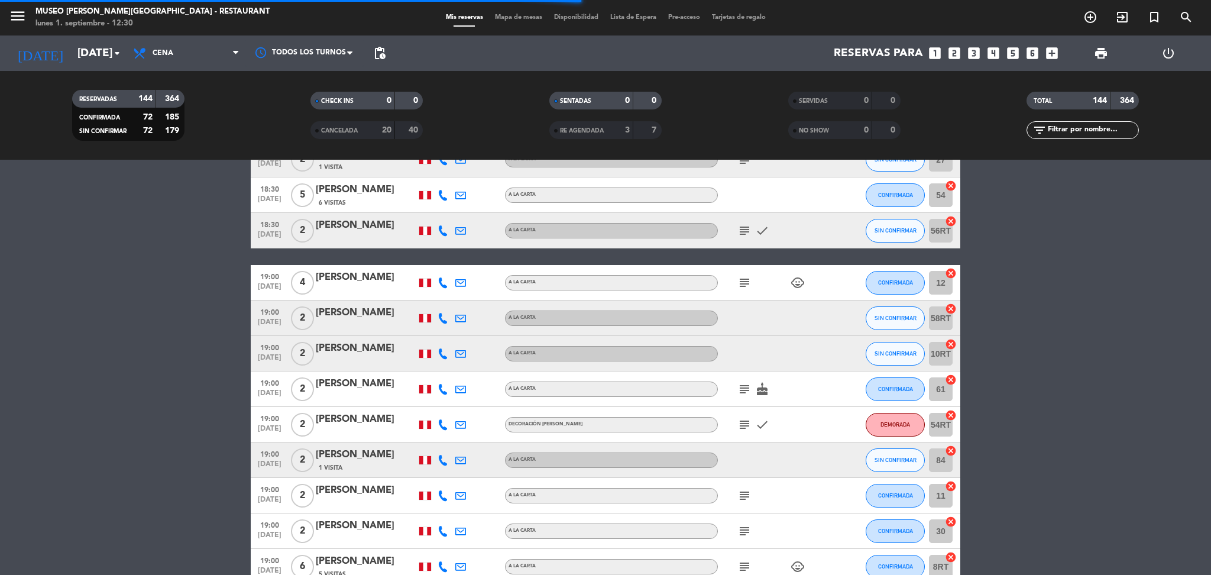
click at [740, 282] on icon "subject" at bounding box center [745, 283] width 14 height 14
click at [742, 284] on icon "subject" at bounding box center [745, 283] width 14 height 14
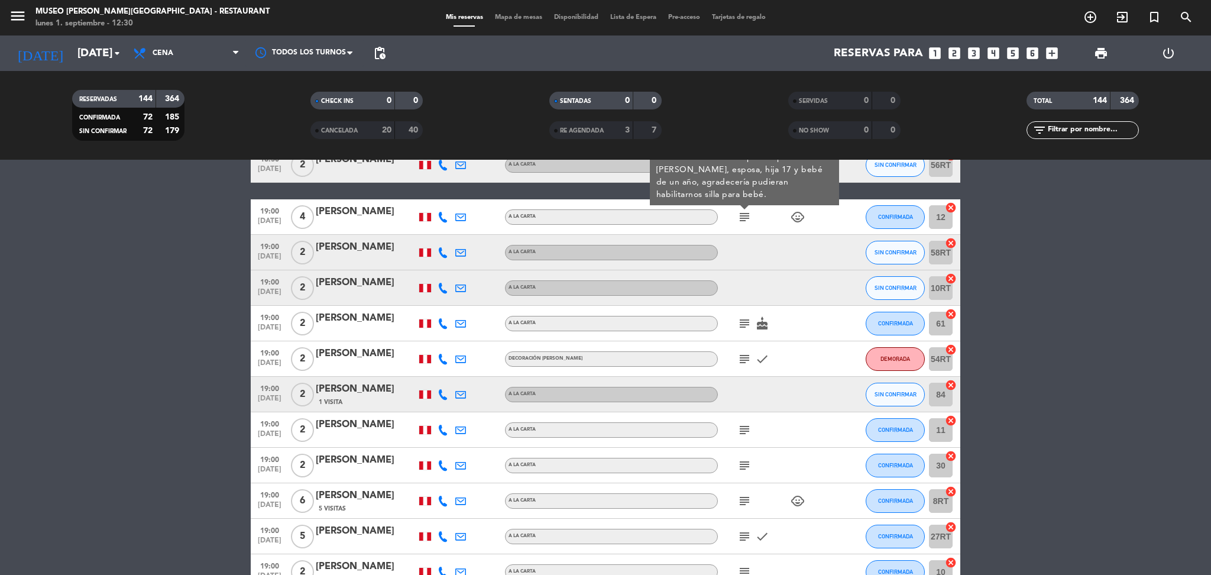
scroll to position [1068, 0]
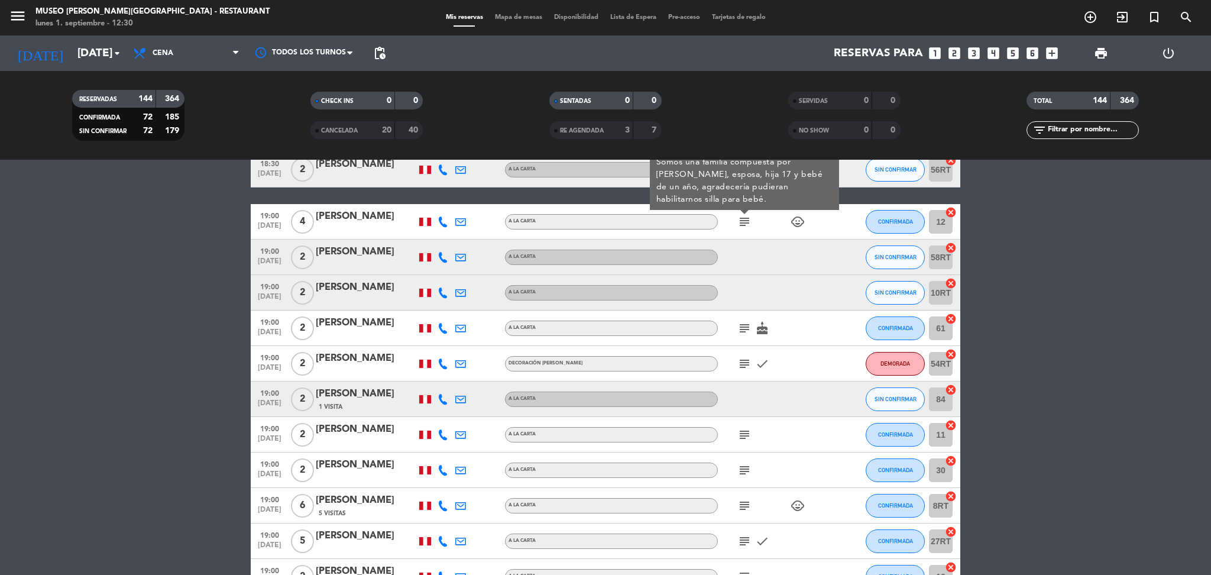
click at [749, 329] on icon "subject" at bounding box center [745, 328] width 14 height 14
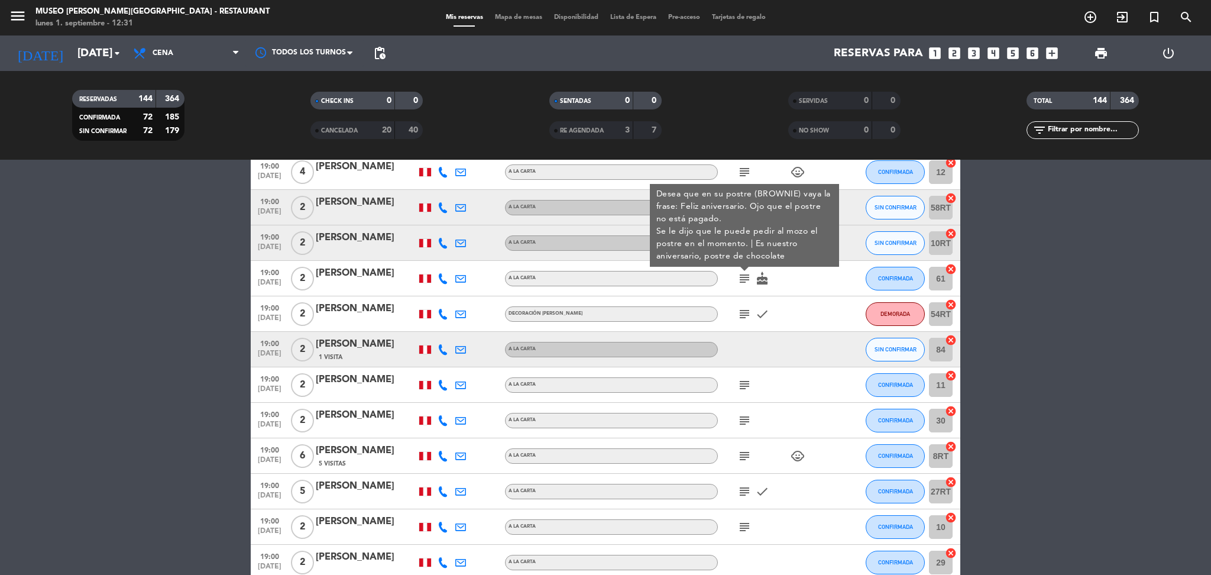
scroll to position [1153, 0]
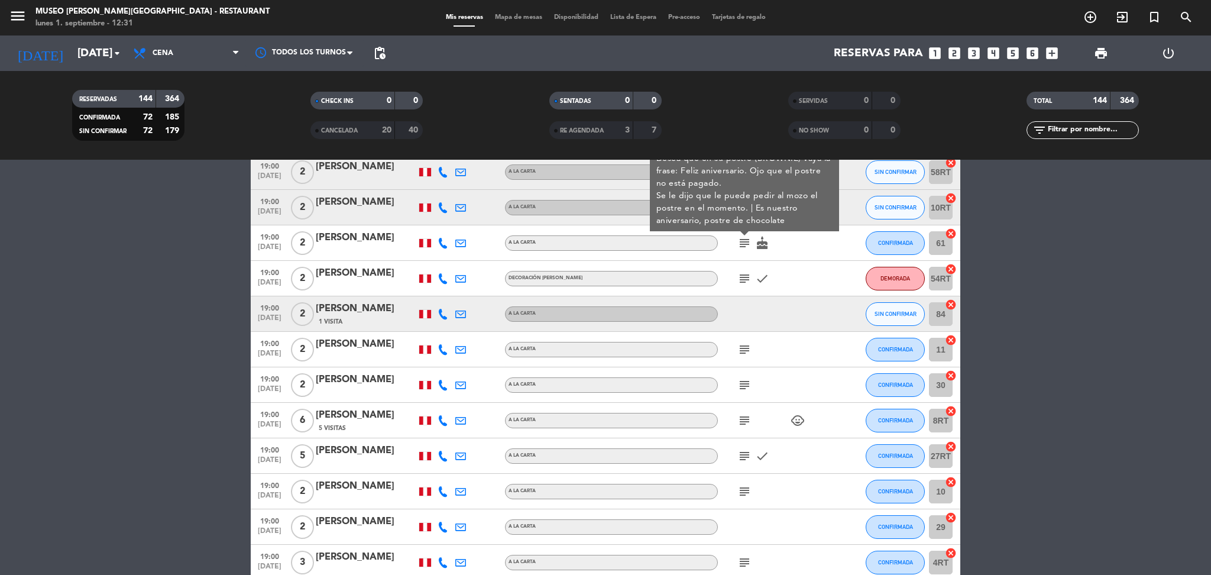
click at [741, 277] on icon "subject" at bounding box center [745, 278] width 14 height 14
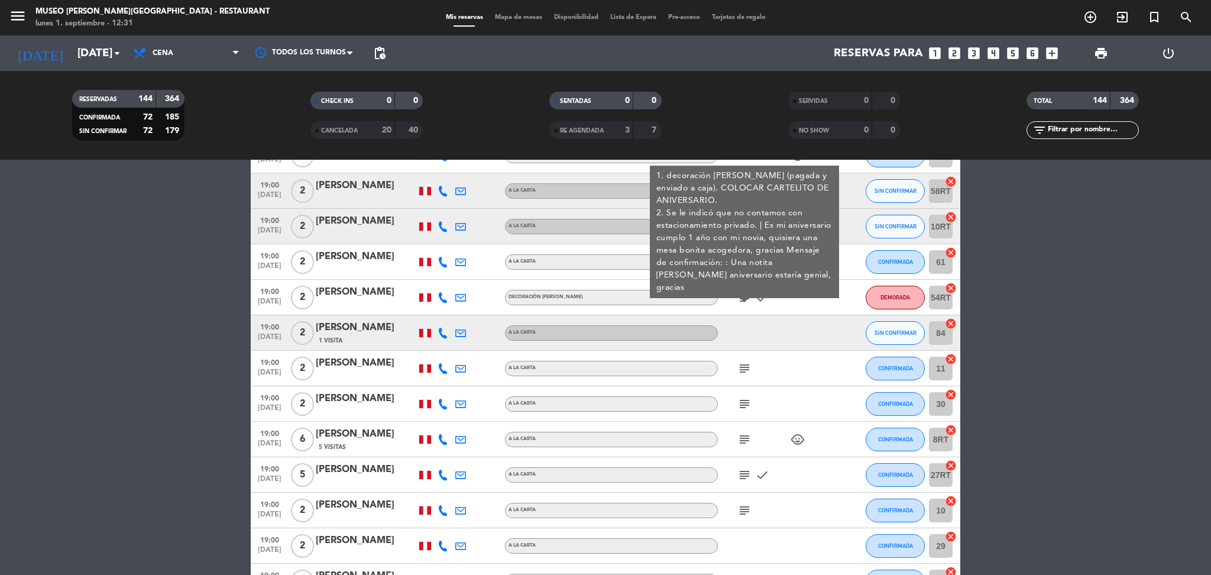
scroll to position [1136, 0]
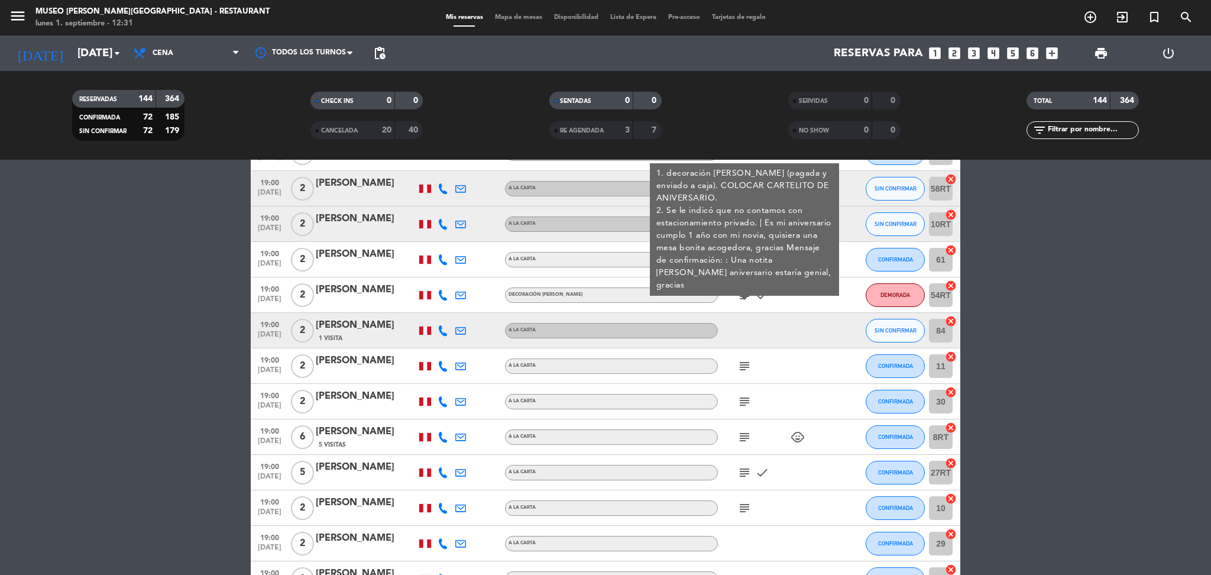
click at [743, 360] on icon "subject" at bounding box center [745, 366] width 14 height 14
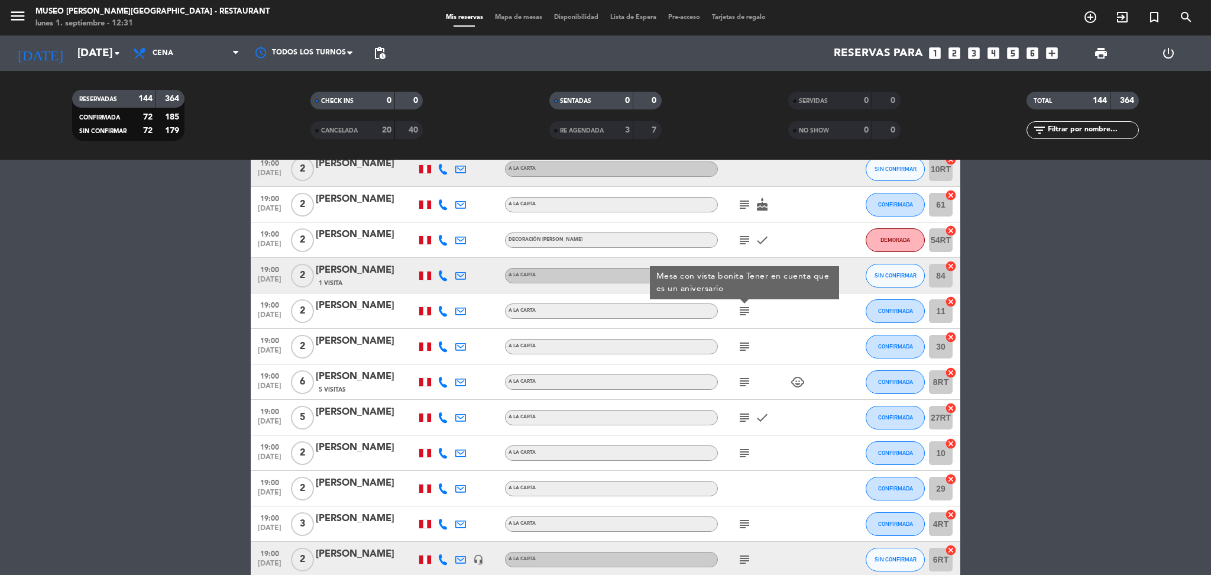
scroll to position [1213, 0]
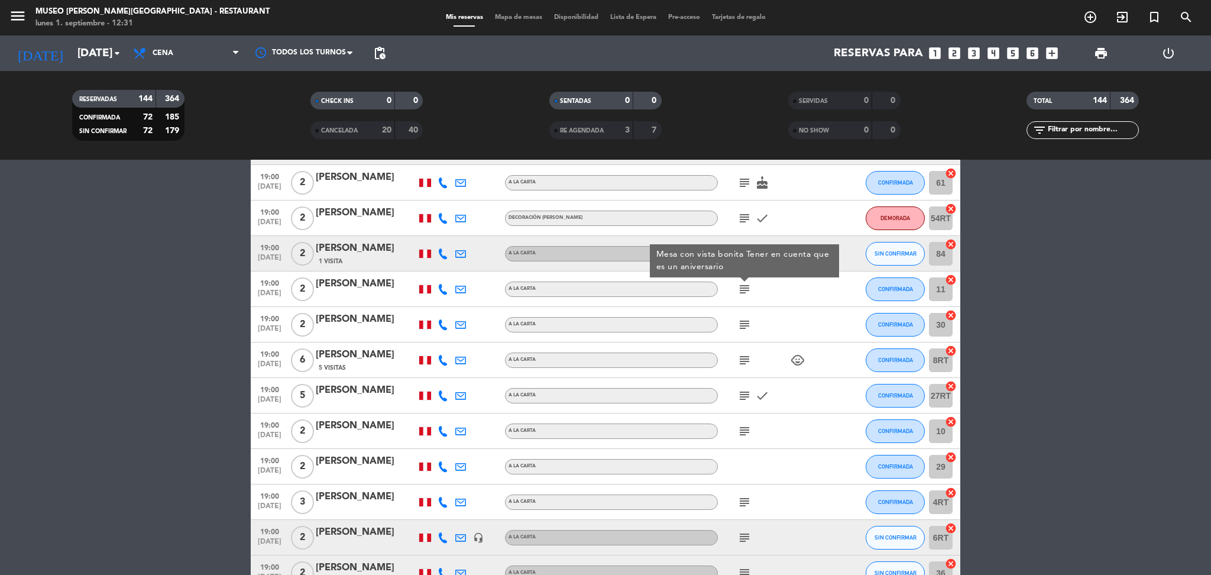
click at [748, 318] on icon "subject" at bounding box center [745, 325] width 14 height 14
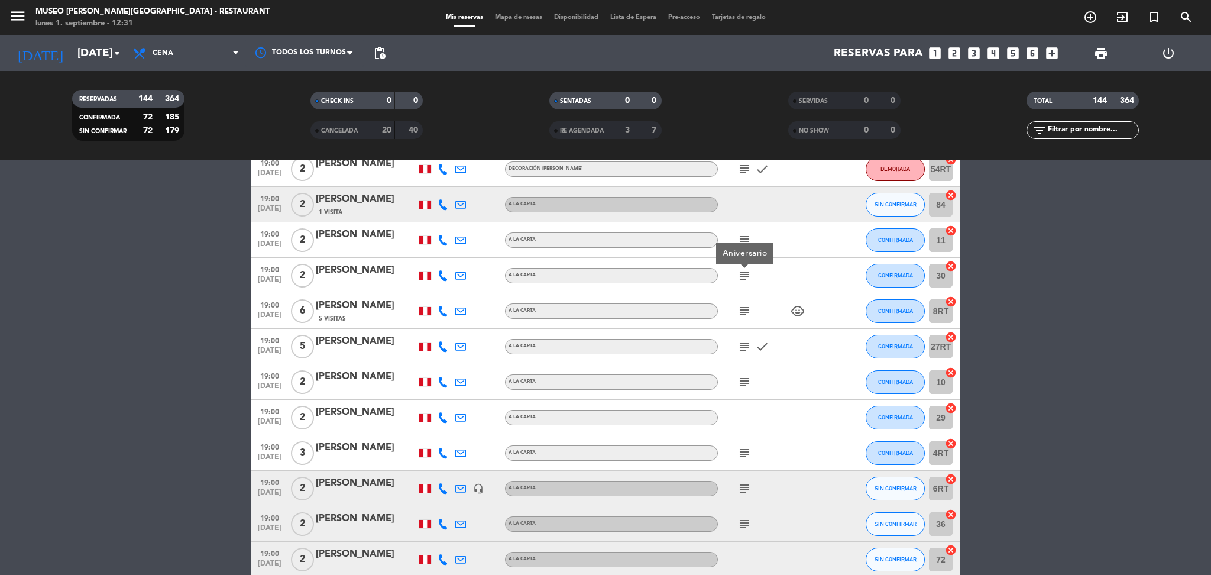
scroll to position [1263, 0]
click at [746, 311] on icon "subject" at bounding box center [745, 310] width 14 height 14
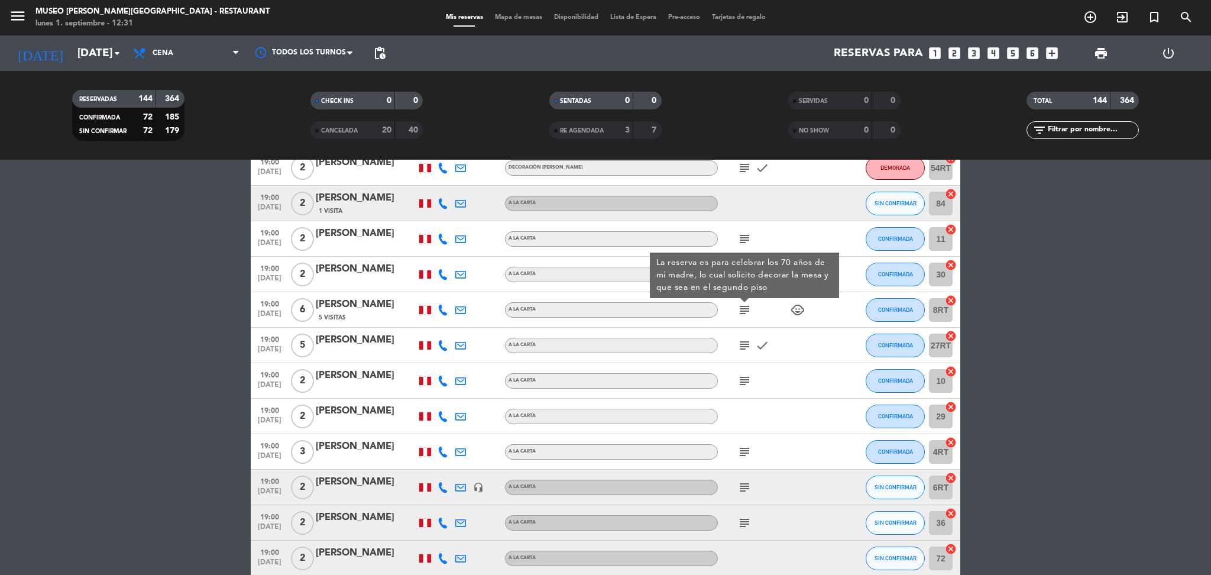
click at [743, 342] on icon "subject" at bounding box center [745, 345] width 14 height 14
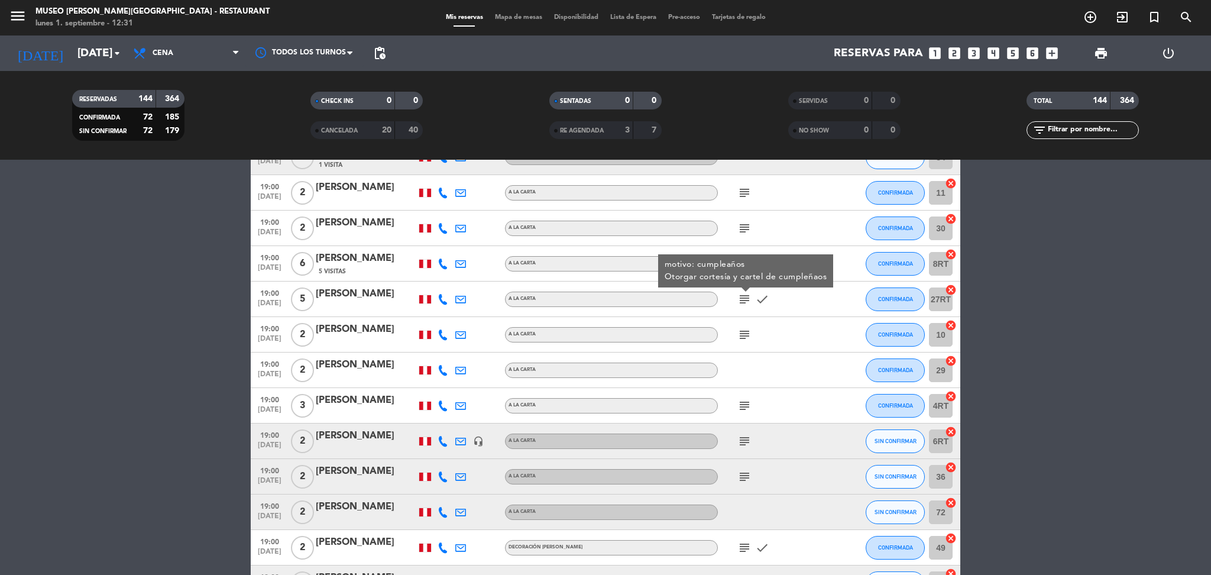
scroll to position [1339, 0]
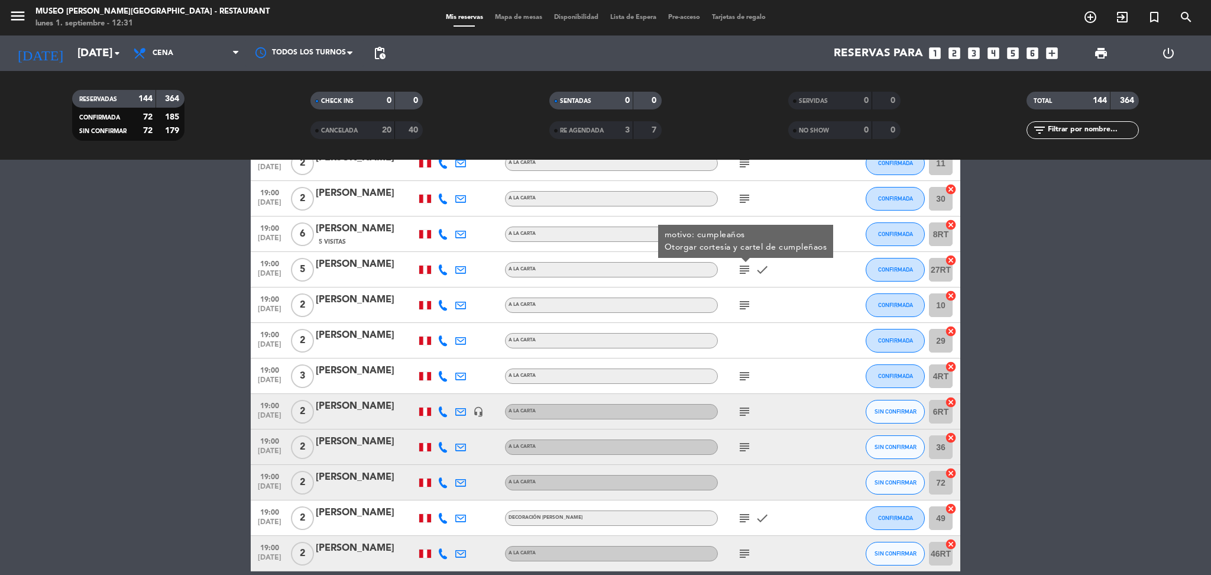
click at [743, 303] on icon "subject" at bounding box center [745, 305] width 14 height 14
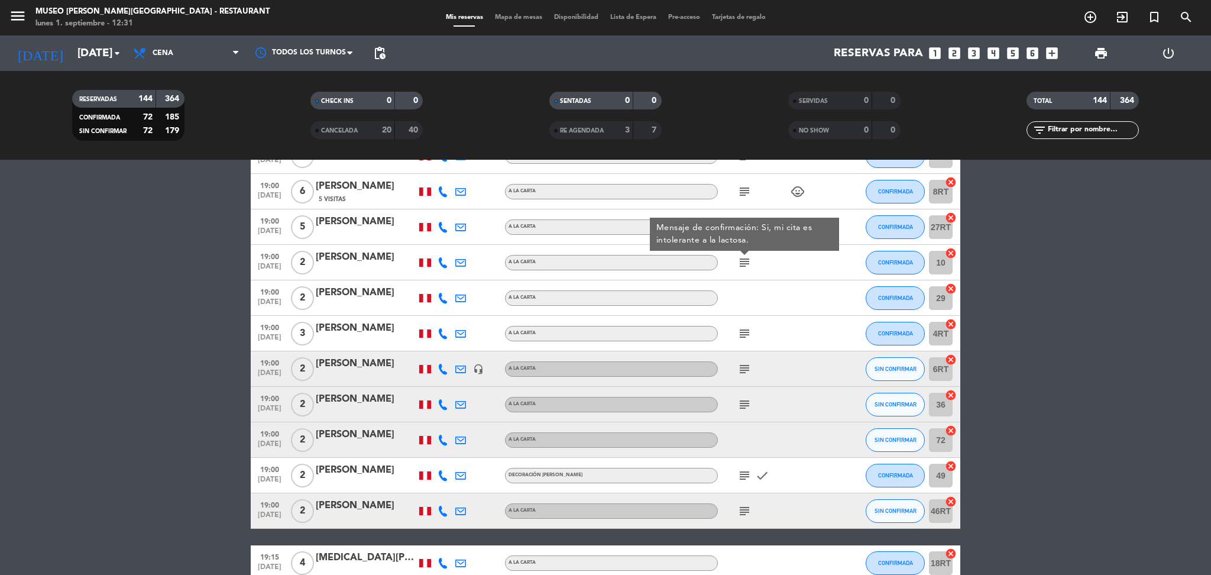
scroll to position [1412, 0]
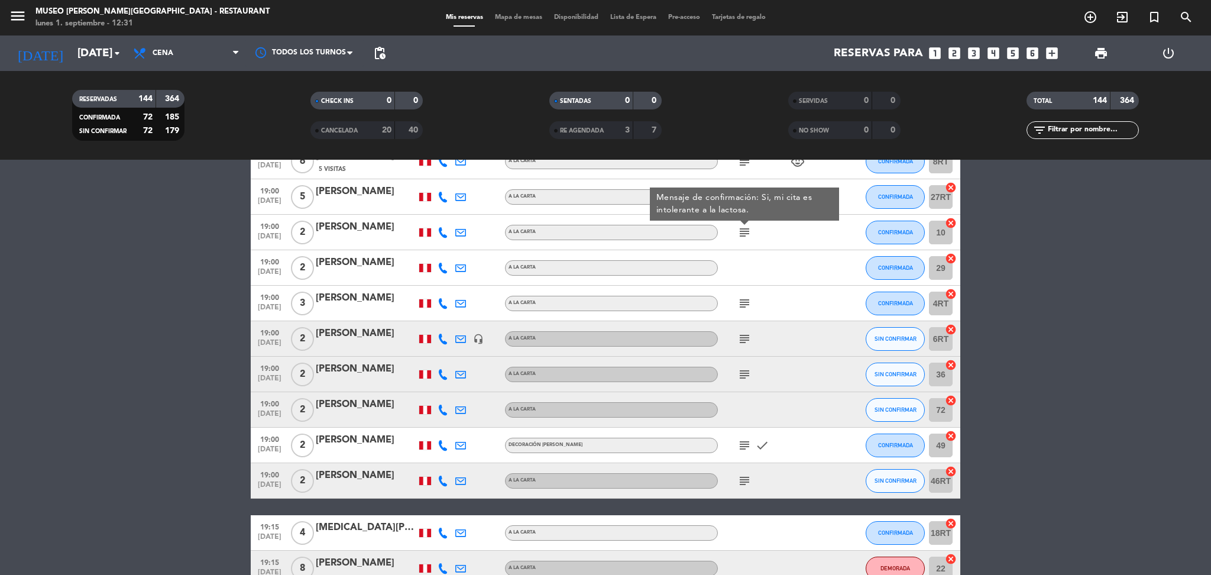
click at [743, 304] on icon "subject" at bounding box center [745, 303] width 14 height 14
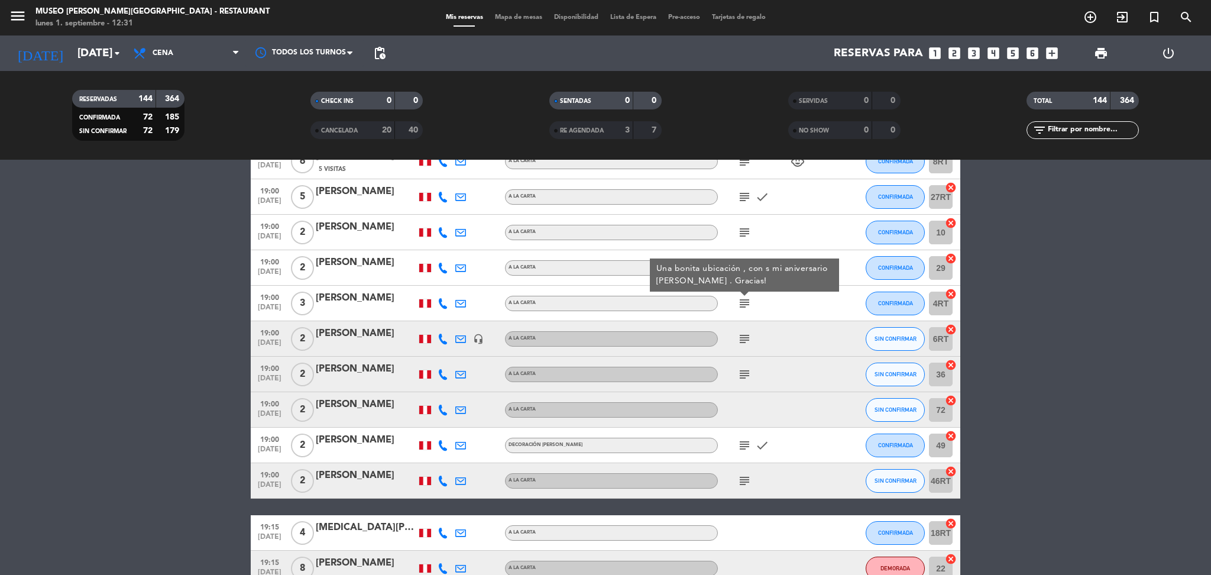
click at [744, 334] on icon "subject" at bounding box center [745, 339] width 14 height 14
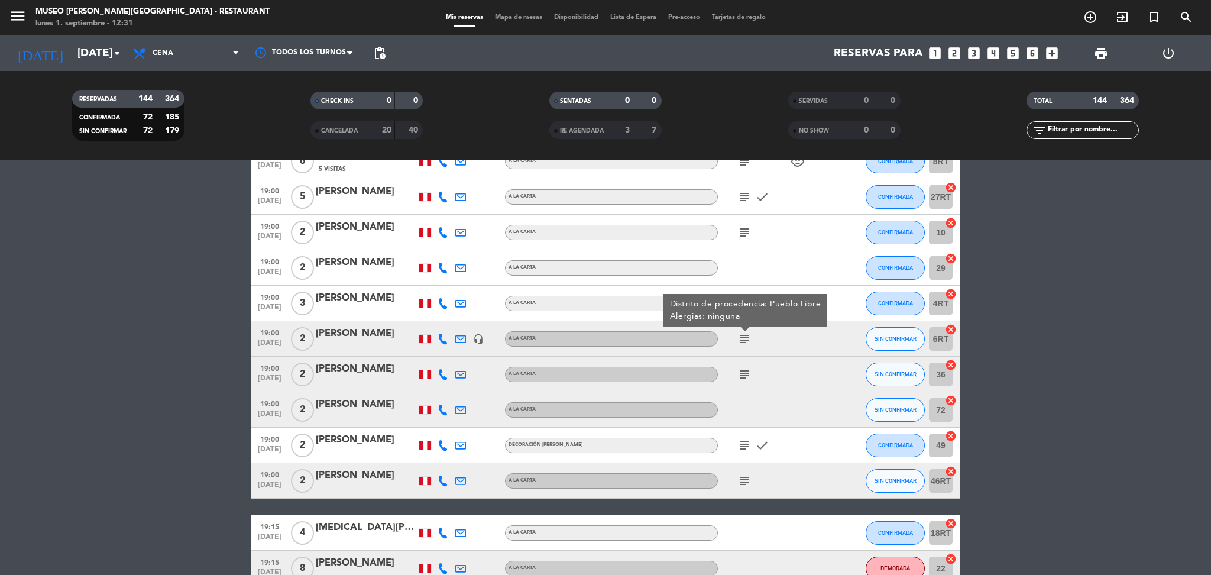
click at [743, 375] on icon "subject" at bounding box center [745, 374] width 14 height 14
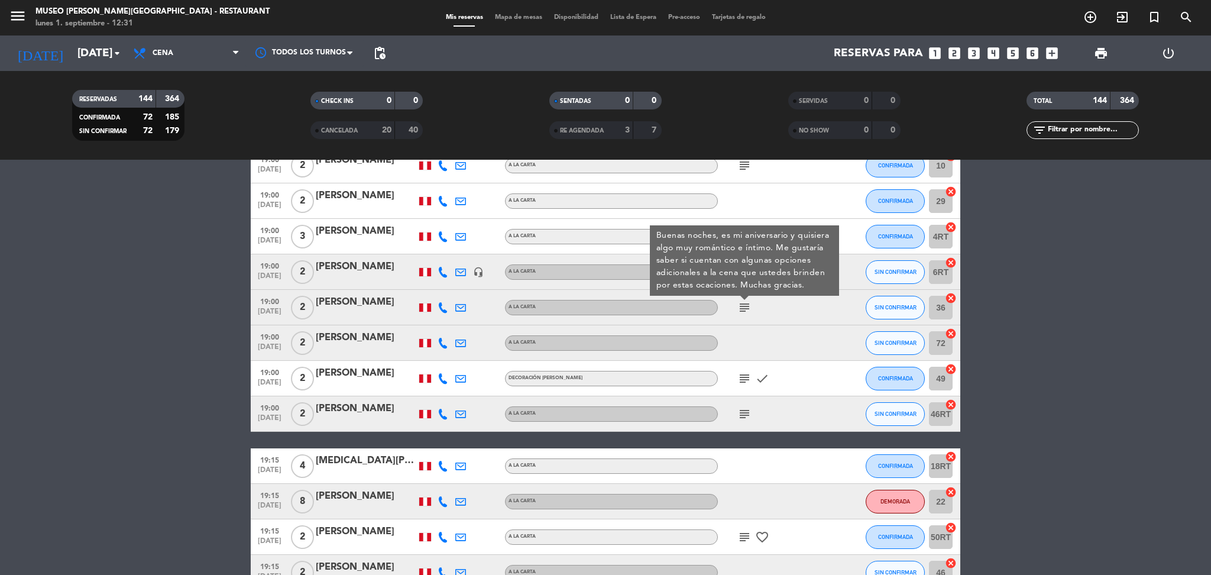
scroll to position [1481, 0]
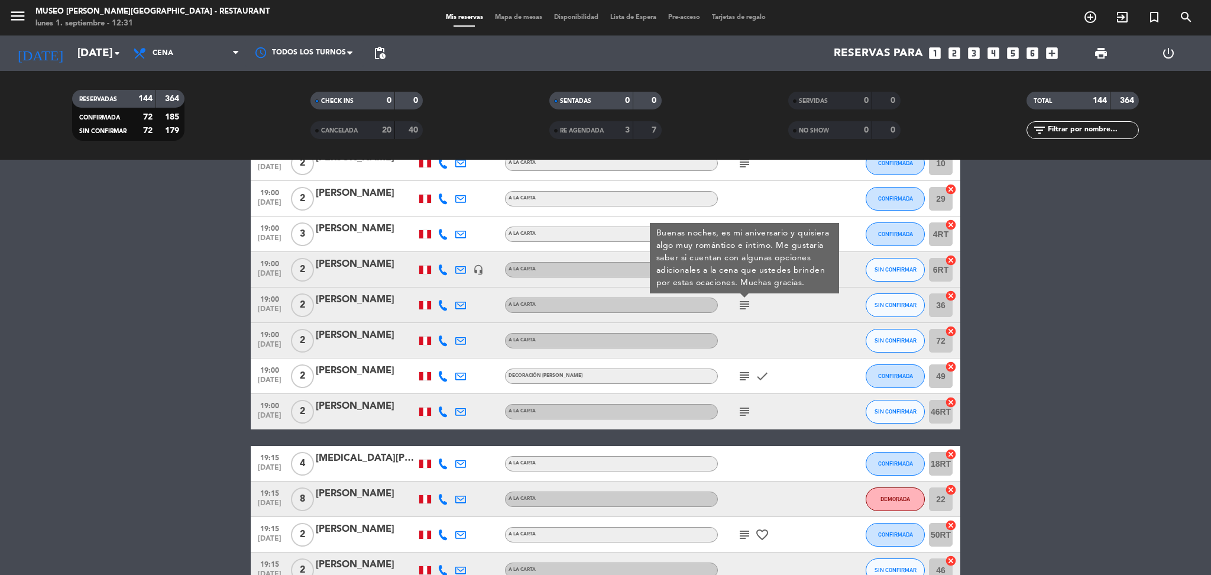
click at [745, 379] on icon "subject" at bounding box center [745, 376] width 14 height 14
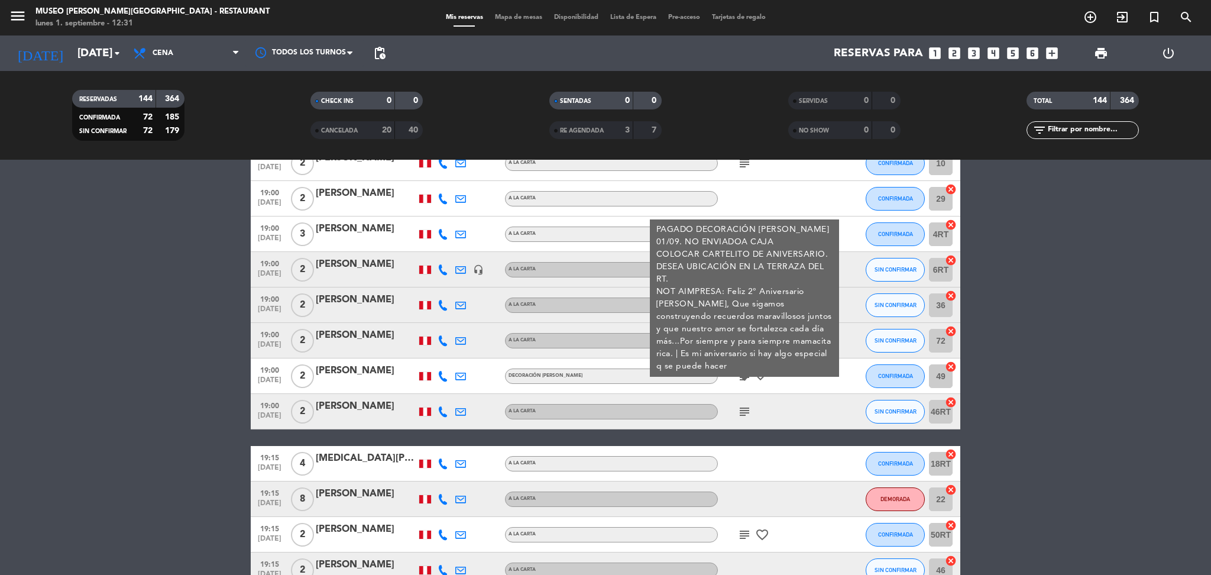
click at [357, 370] on div "[PERSON_NAME]" at bounding box center [366, 370] width 101 height 15
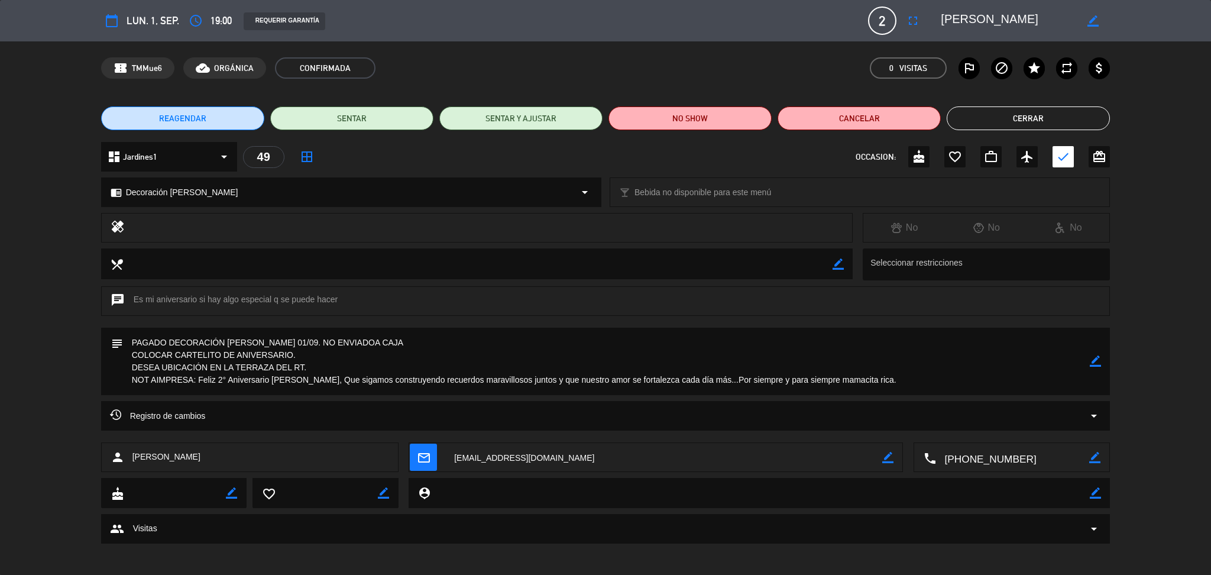
drag, startPoint x: 200, startPoint y: 379, endPoint x: 891, endPoint y: 390, distance: 691.5
click at [891, 390] on textarea at bounding box center [607, 361] width 968 height 67
click at [1006, 21] on textarea at bounding box center [1008, 20] width 135 height 21
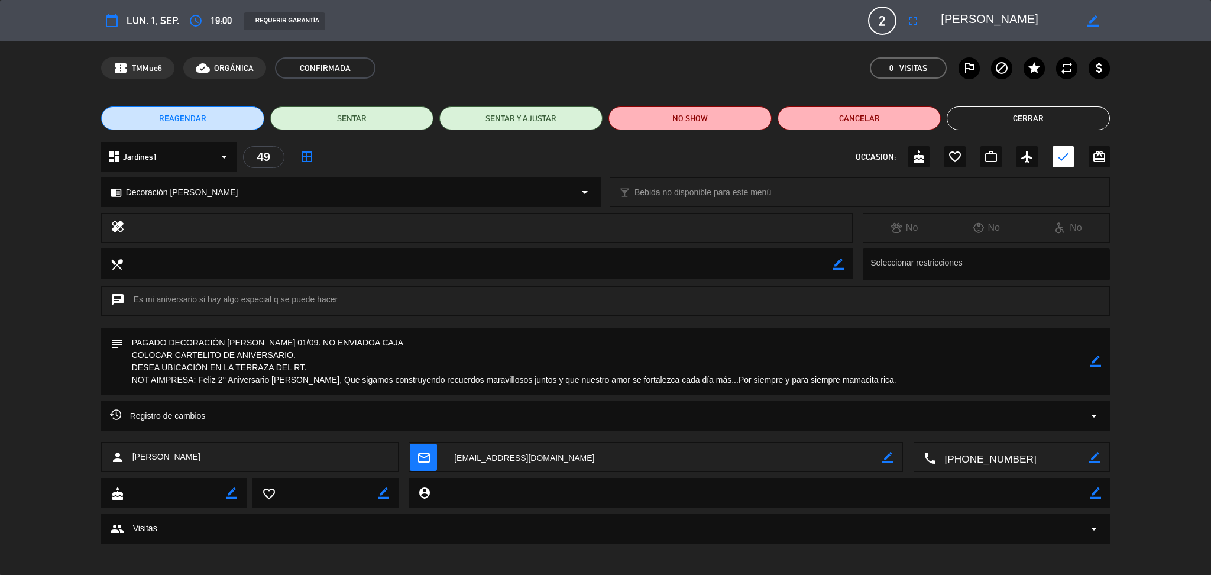
click at [1001, 124] on button "Cerrar" at bounding box center [1028, 118] width 163 height 24
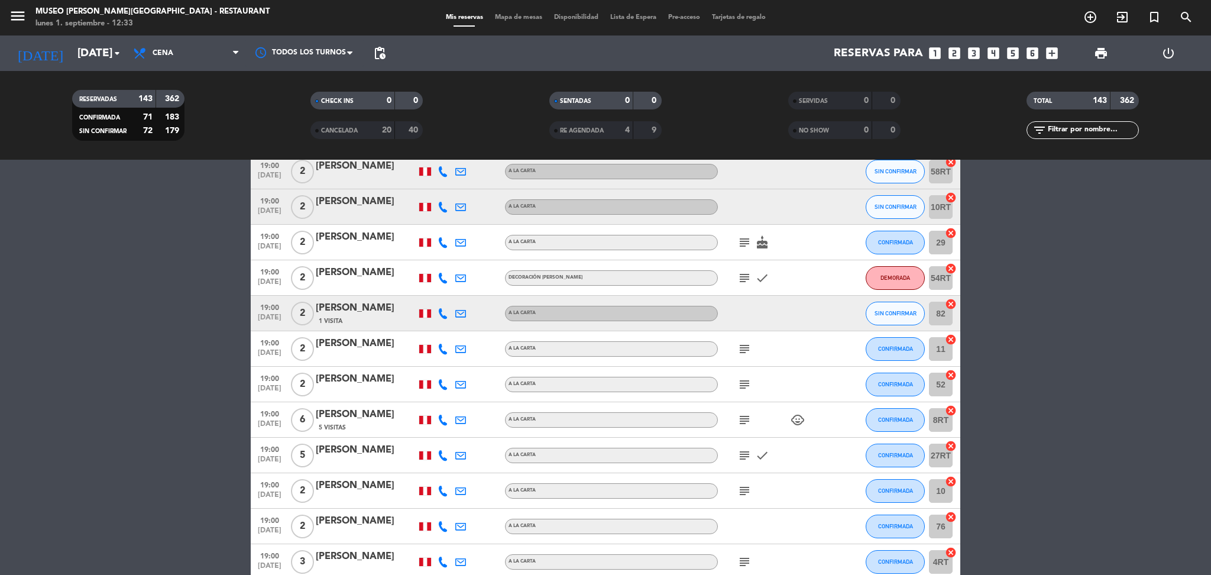
scroll to position [1162, 0]
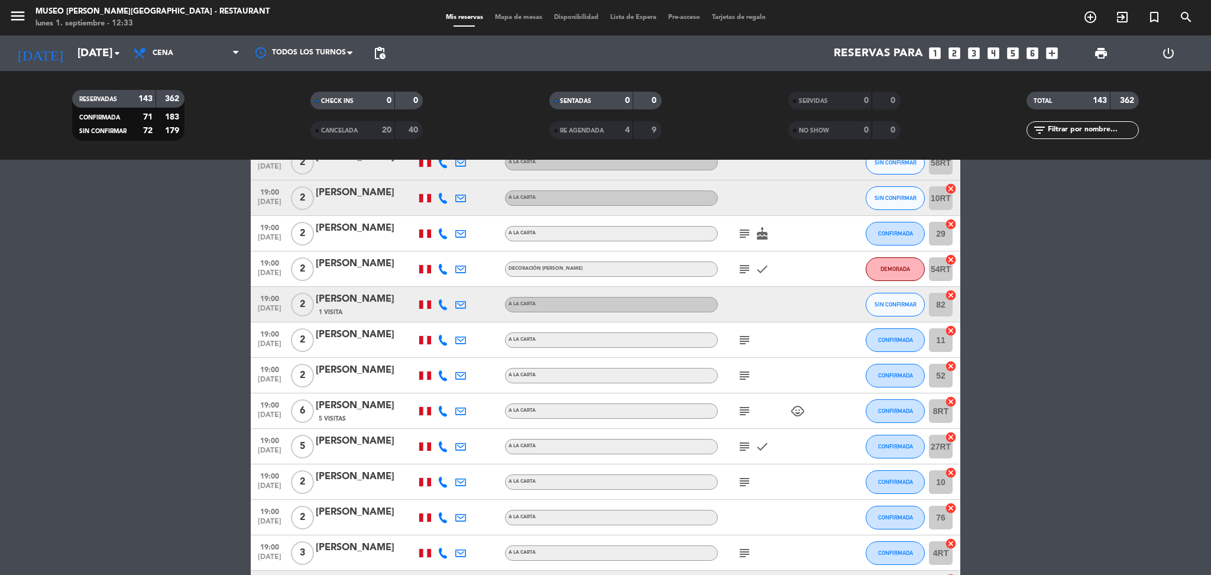
click at [1091, 121] on div "filter_list" at bounding box center [1083, 130] width 112 height 18
click at [1101, 131] on input "text" at bounding box center [1093, 130] width 92 height 13
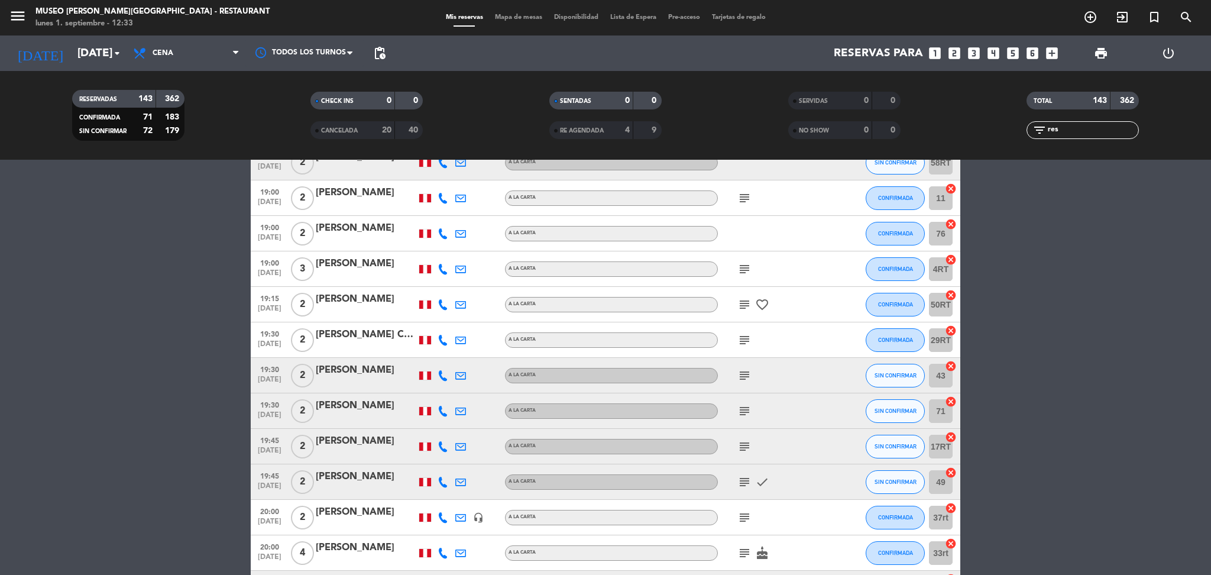
scroll to position [0, 0]
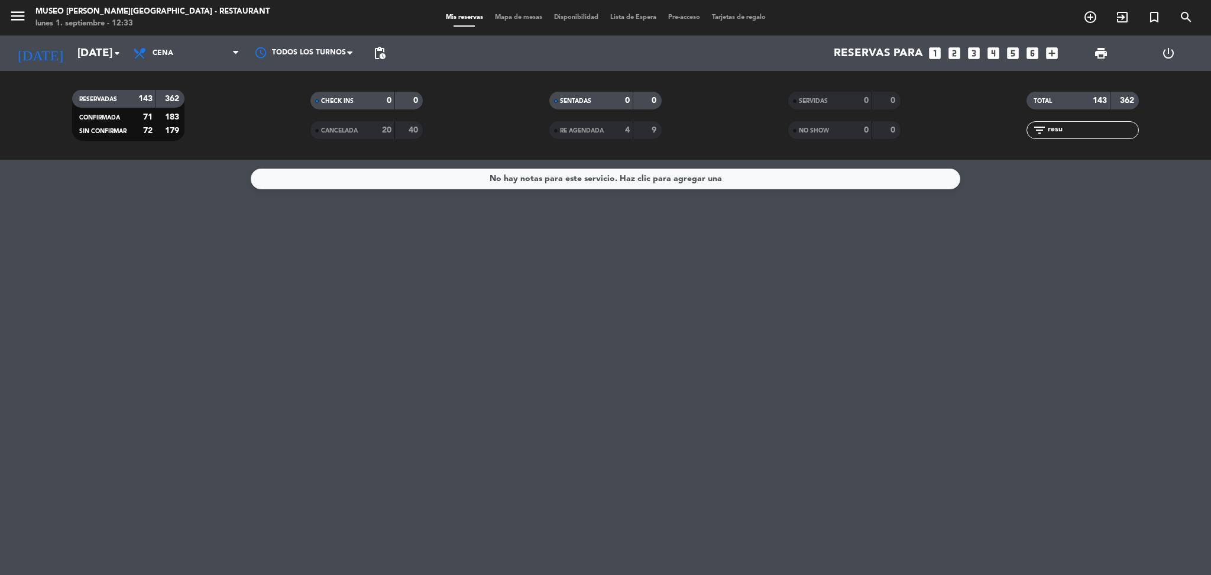
type input "resu"
click at [375, 126] on div "20" at bounding box center [380, 131] width 24 height 14
click at [1069, 131] on input "resu" at bounding box center [1093, 130] width 92 height 13
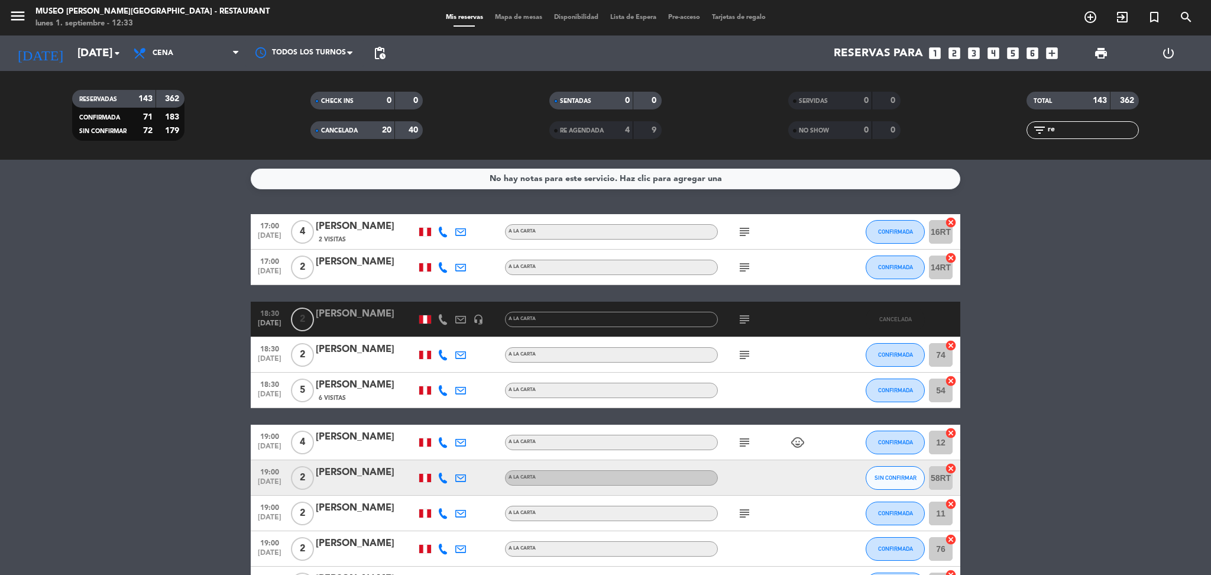
type input "r"
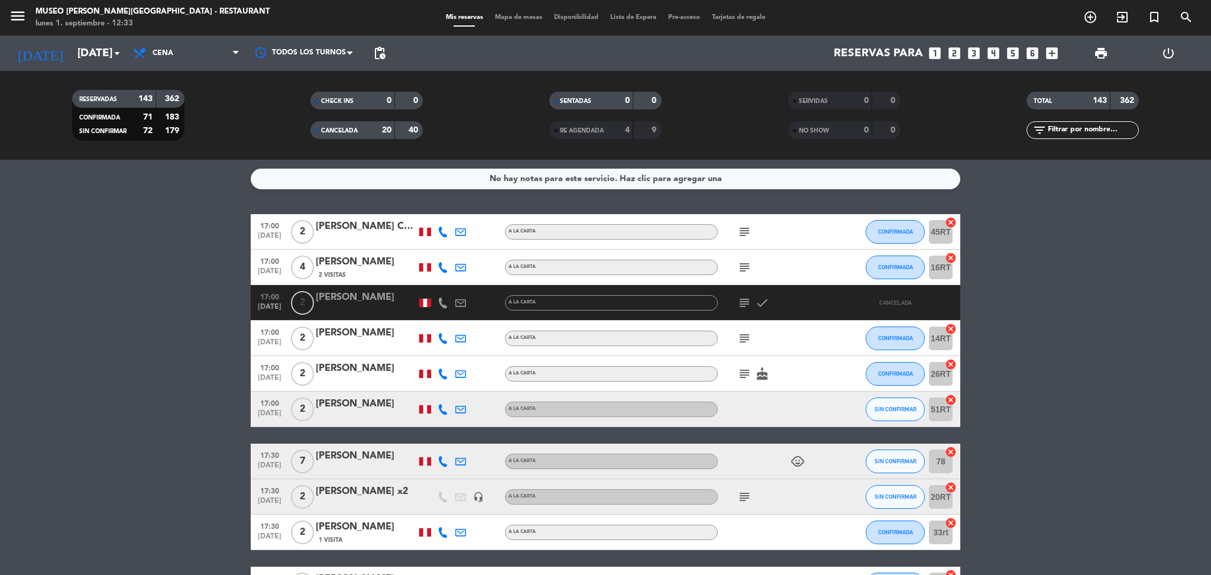
click at [377, 121] on div "CANCELADA 20 40" at bounding box center [367, 130] width 112 height 18
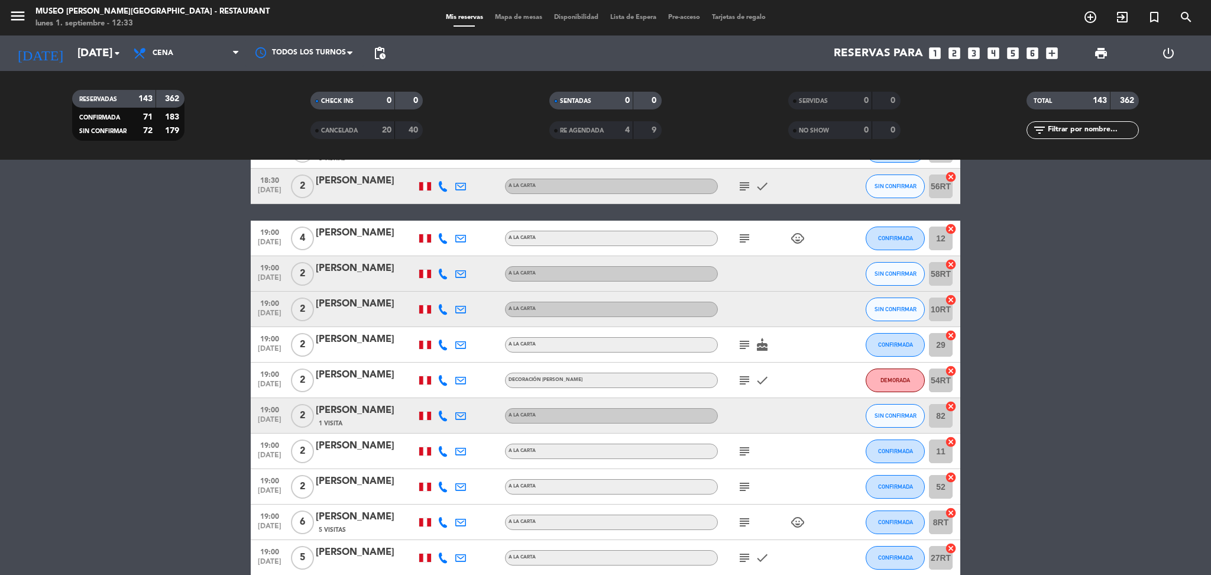
scroll to position [1042, 0]
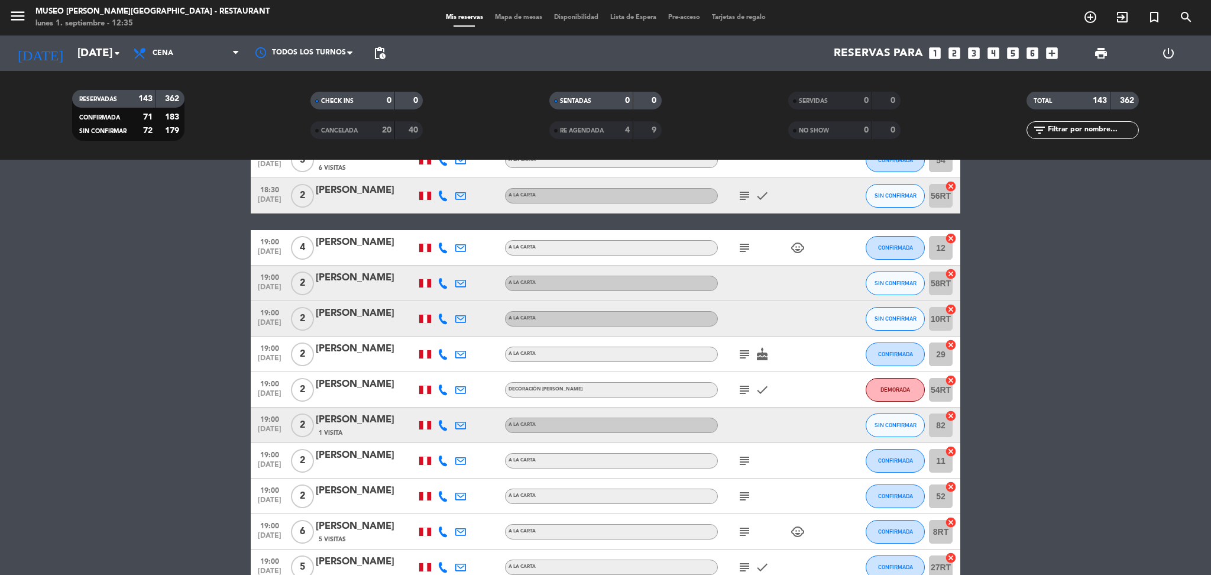
click at [741, 250] on icon "subject" at bounding box center [745, 248] width 14 height 14
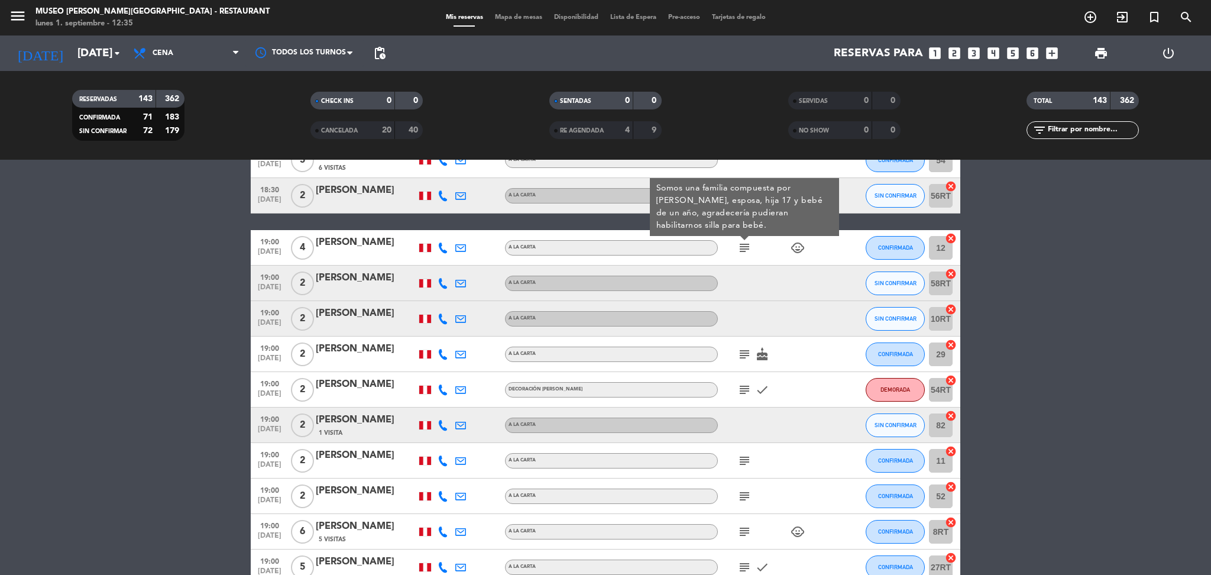
click at [741, 348] on icon "subject" at bounding box center [745, 354] width 14 height 14
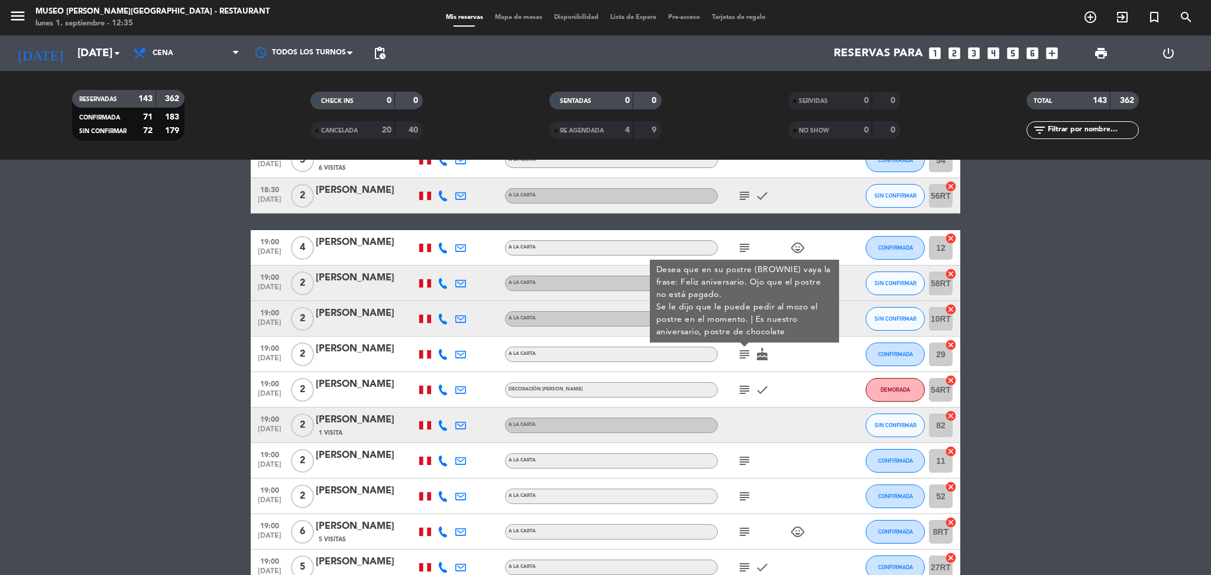
click at [745, 388] on icon "subject" at bounding box center [745, 390] width 14 height 14
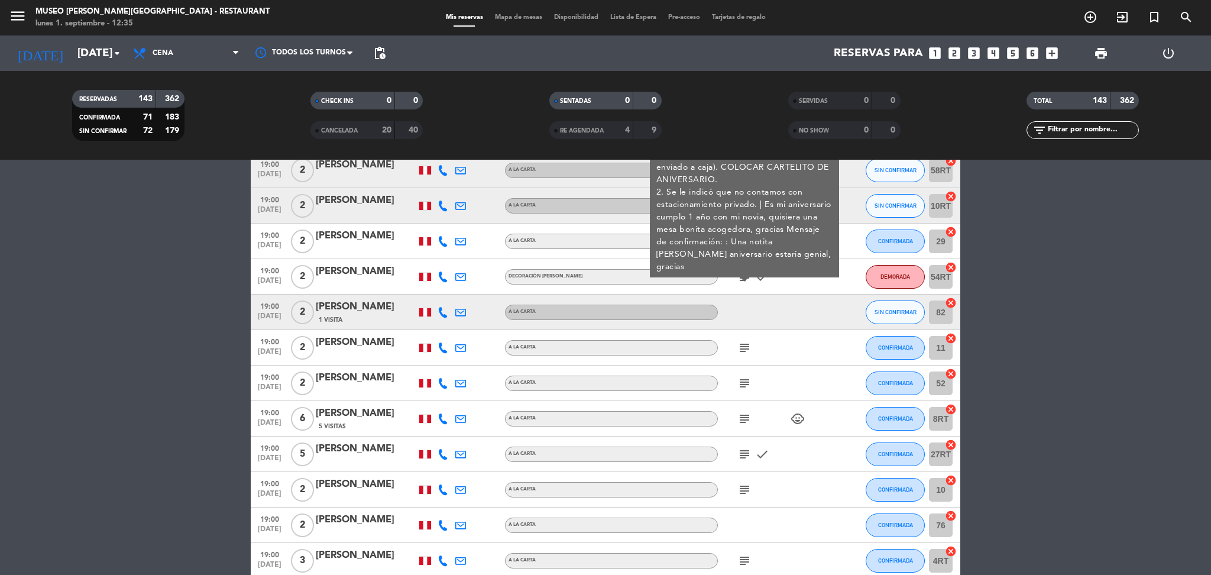
scroll to position [1172, 0]
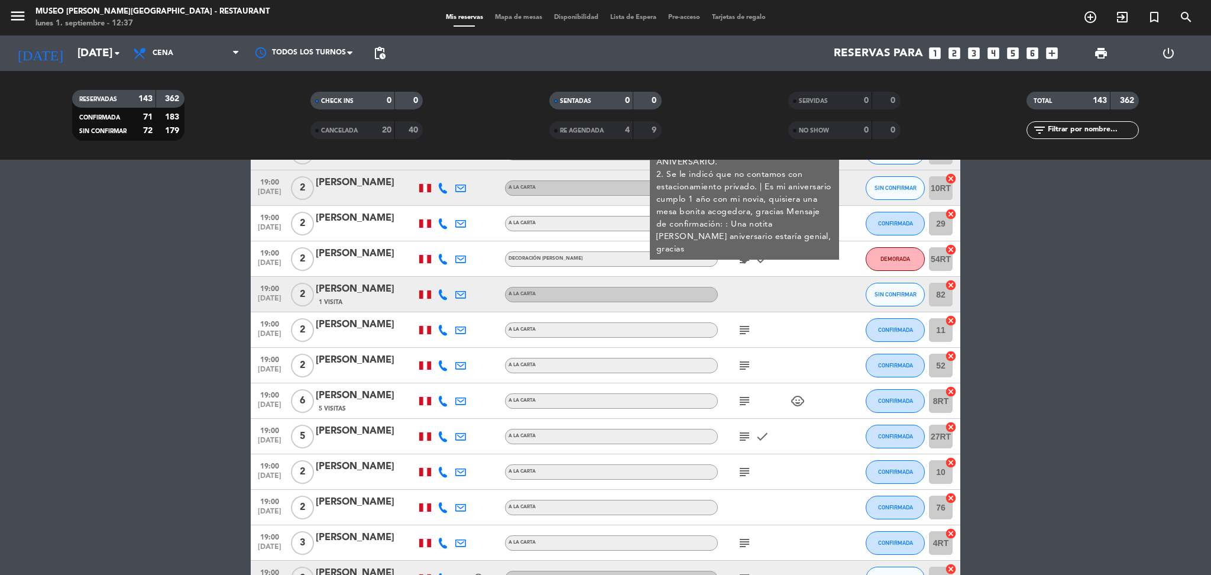
click at [748, 325] on icon "subject" at bounding box center [745, 330] width 14 height 14
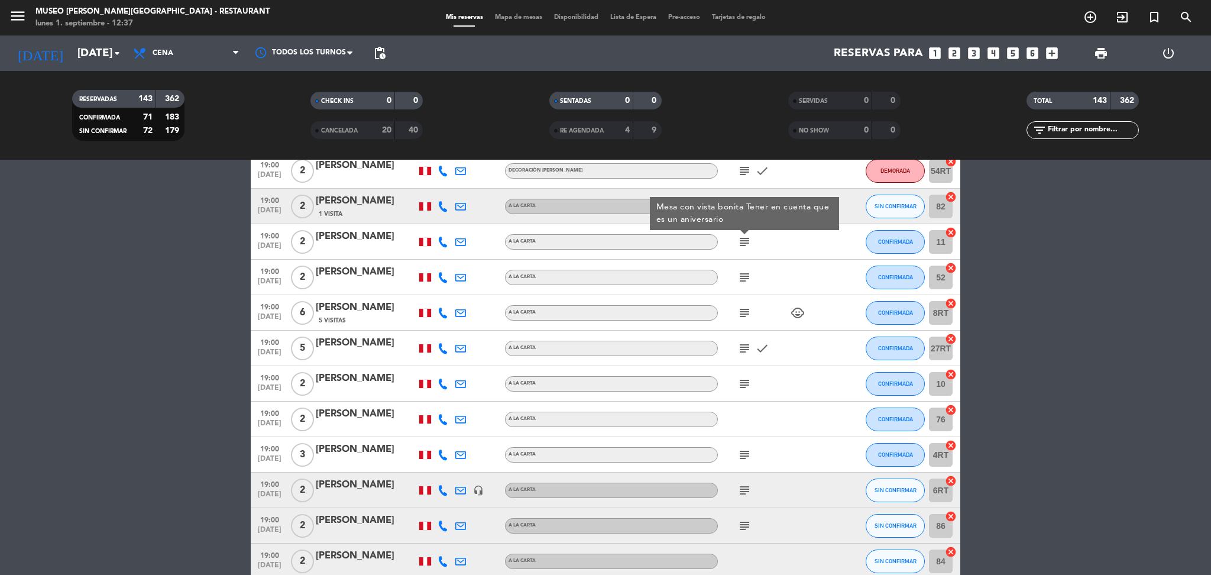
scroll to position [1269, 0]
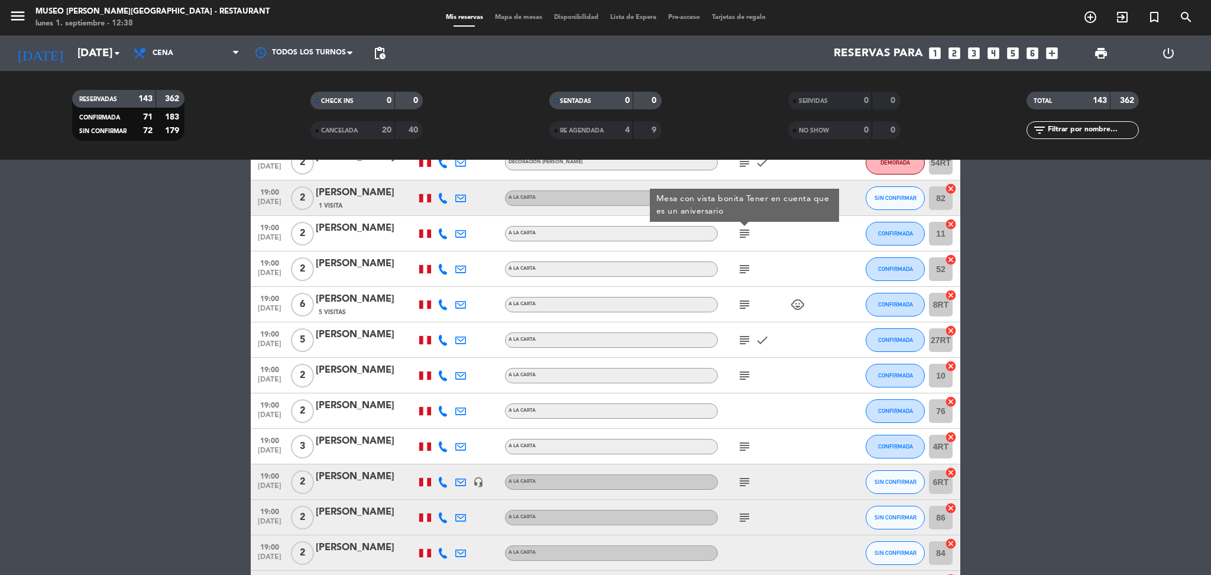
click at [745, 267] on icon "subject" at bounding box center [745, 269] width 14 height 14
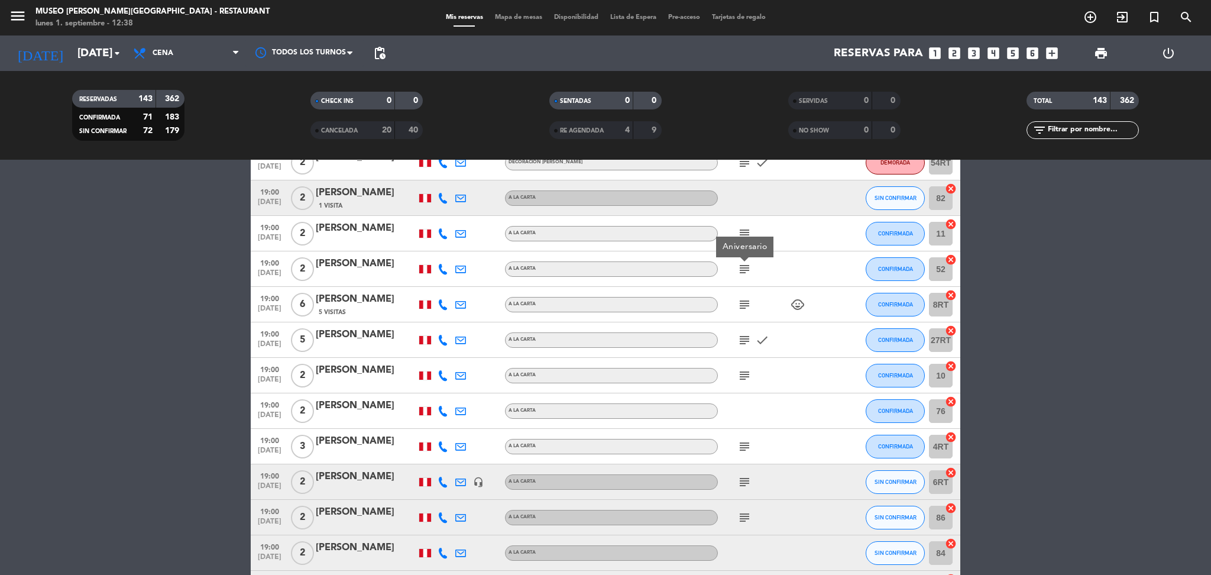
click at [743, 304] on icon "subject" at bounding box center [745, 304] width 14 height 14
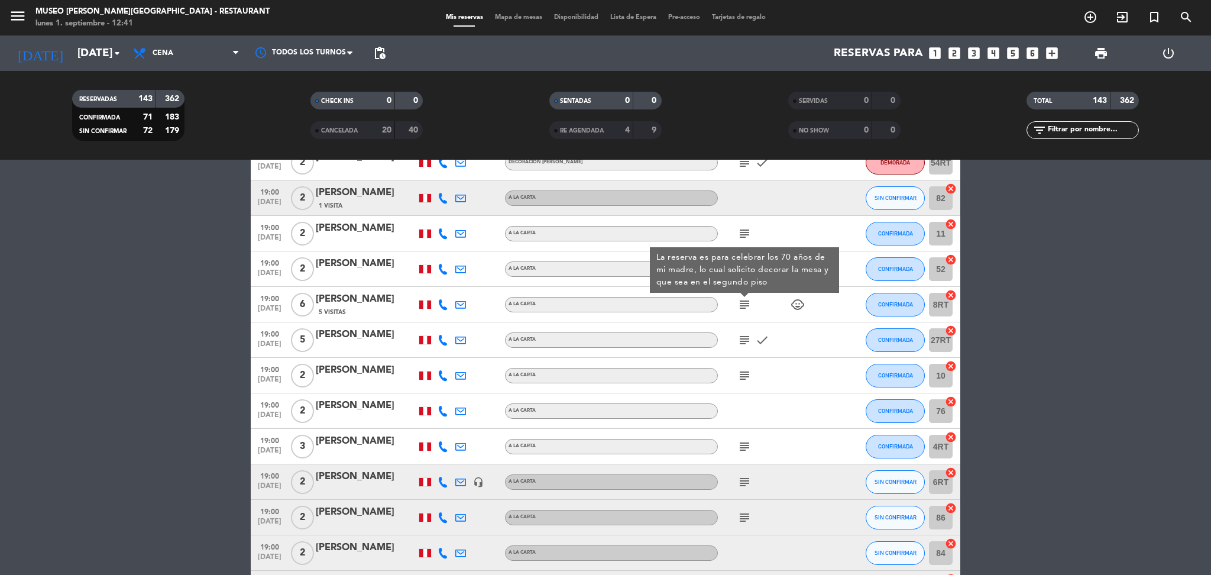
click at [745, 334] on icon "subject" at bounding box center [745, 340] width 14 height 14
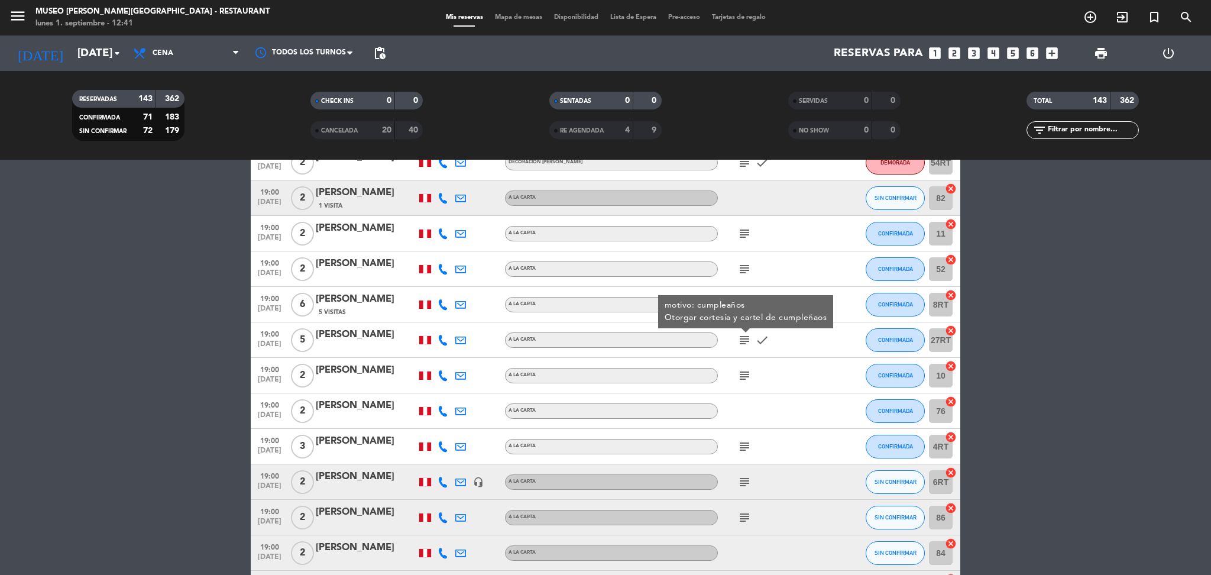
click at [740, 376] on icon "subject" at bounding box center [745, 375] width 14 height 14
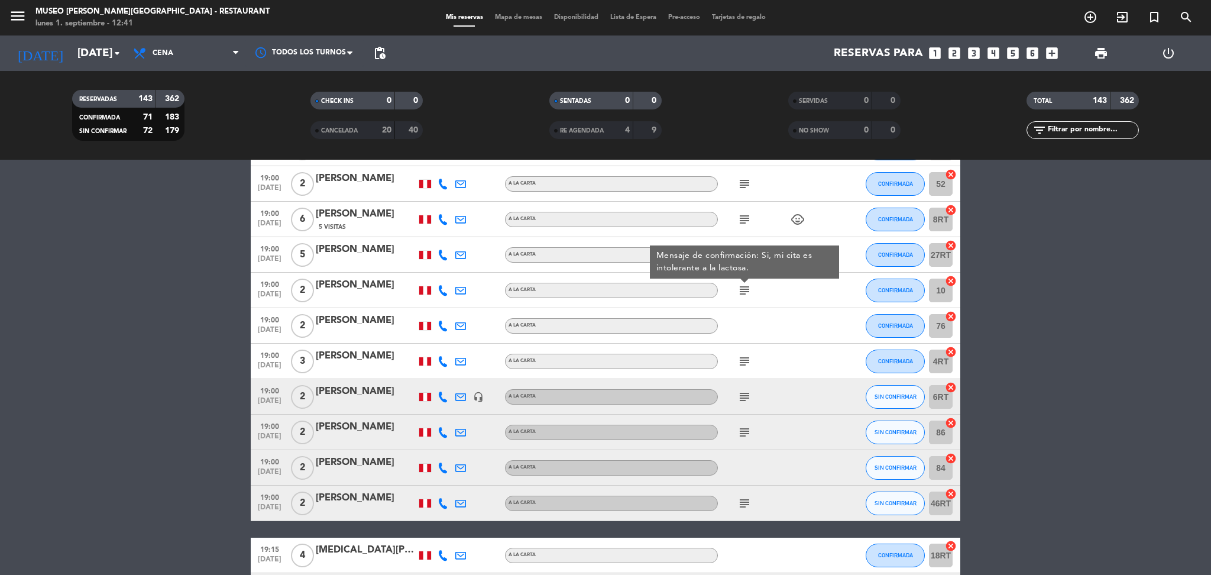
scroll to position [1369, 0]
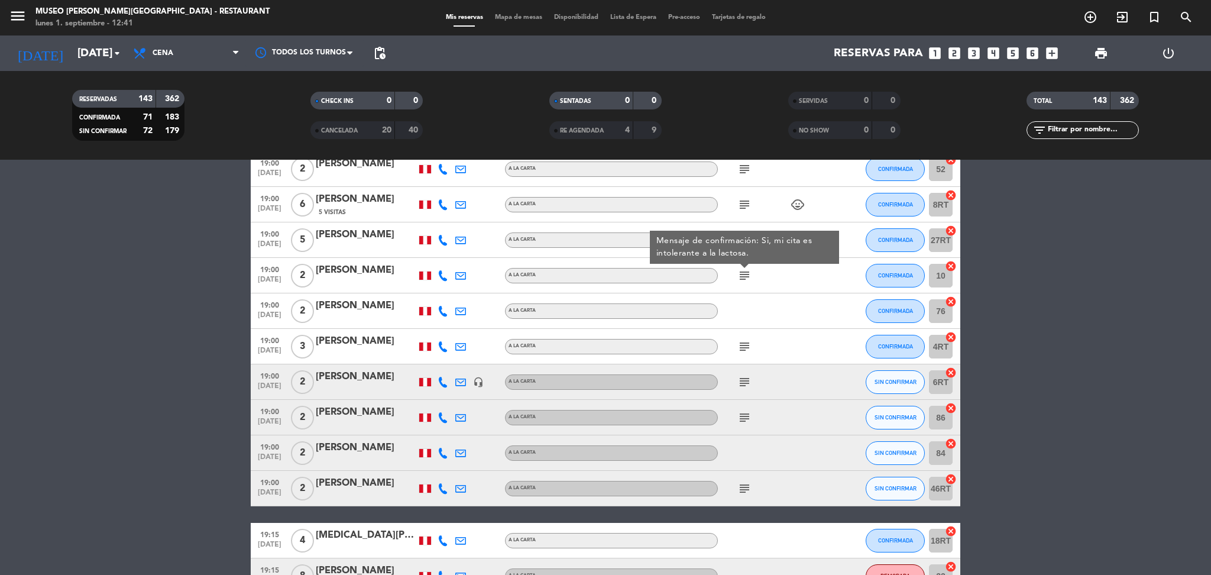
click at [744, 350] on icon "subject" at bounding box center [745, 346] width 14 height 14
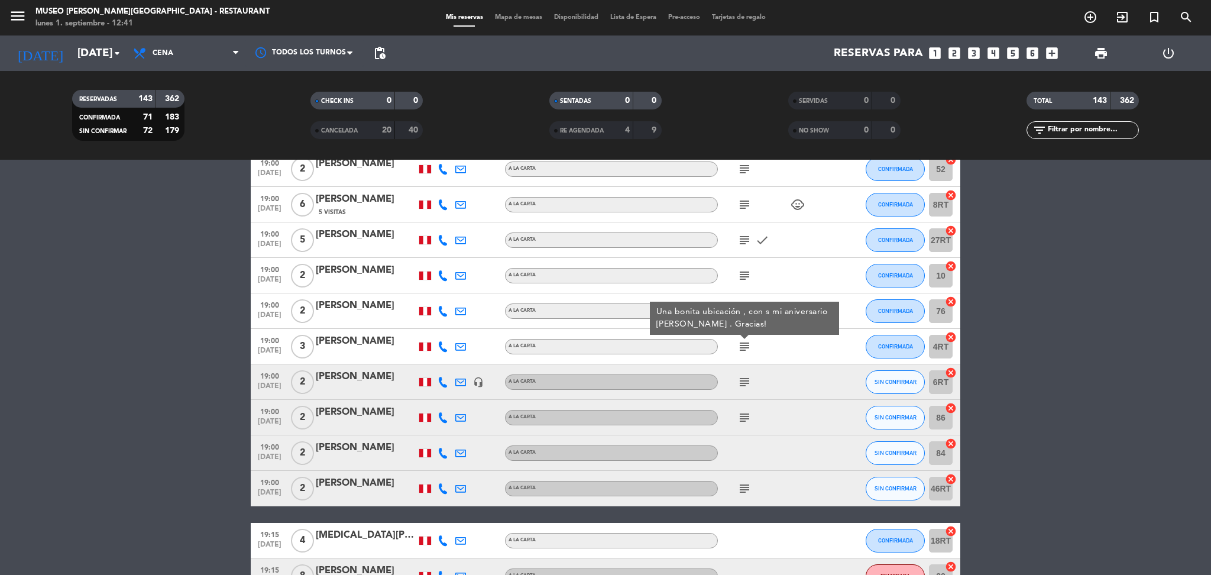
click at [743, 382] on icon "subject" at bounding box center [745, 382] width 14 height 14
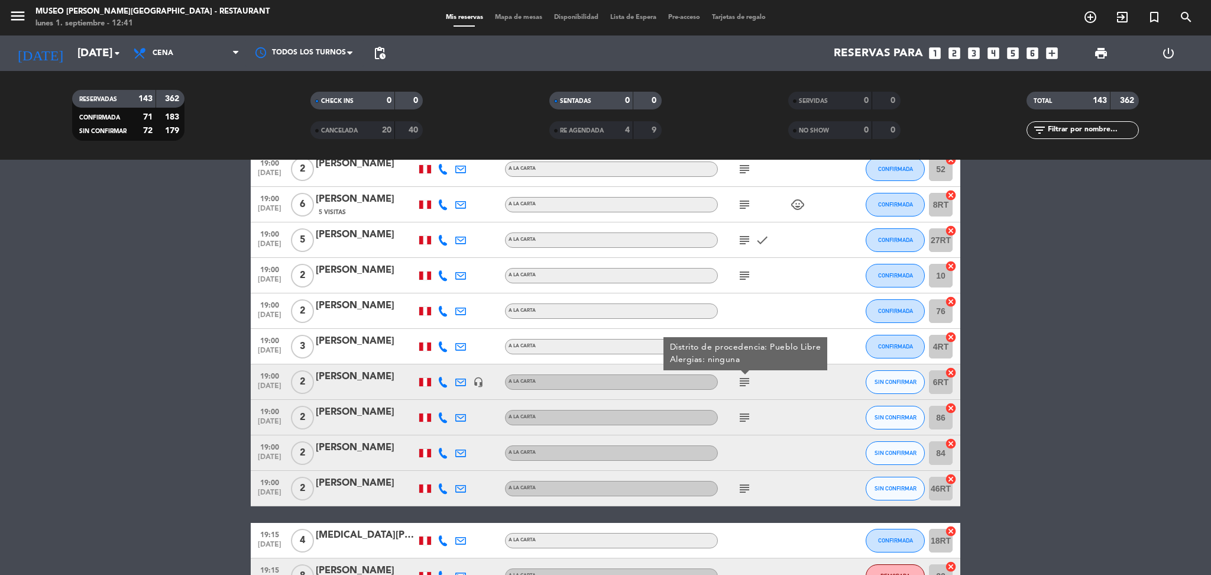
click at [745, 417] on icon "subject" at bounding box center [745, 417] width 14 height 14
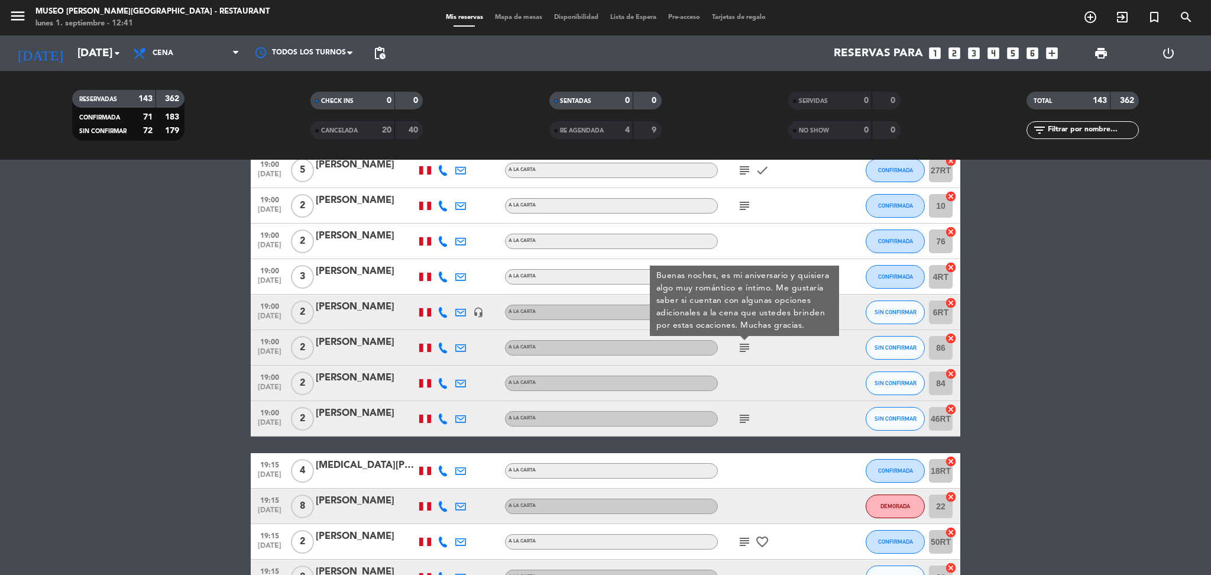
scroll to position [1442, 0]
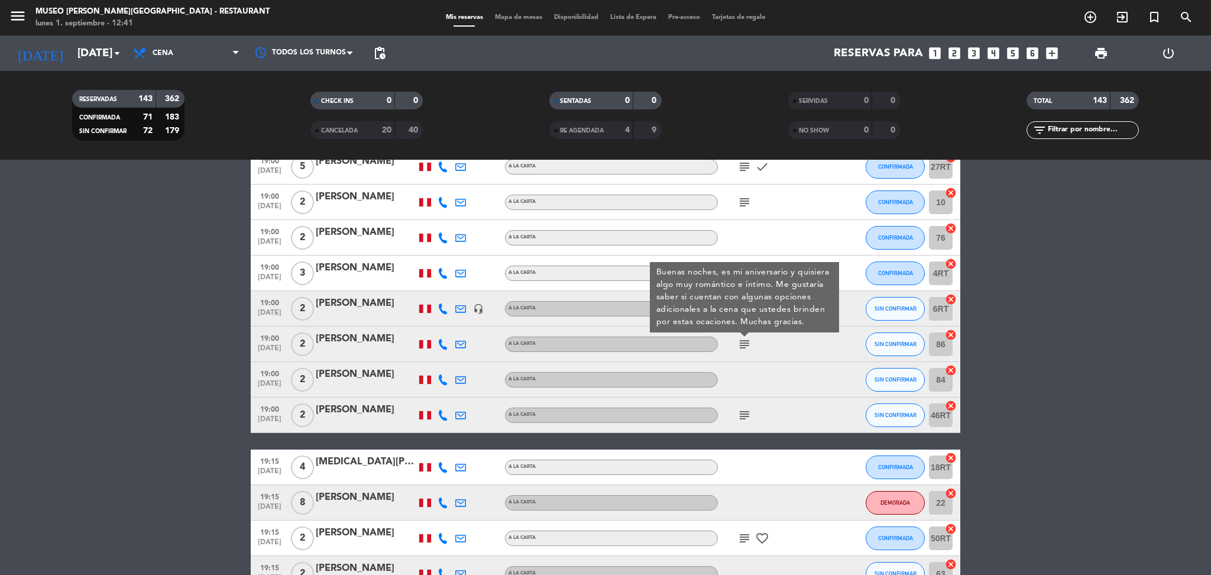
click at [745, 417] on icon "subject" at bounding box center [745, 415] width 14 height 14
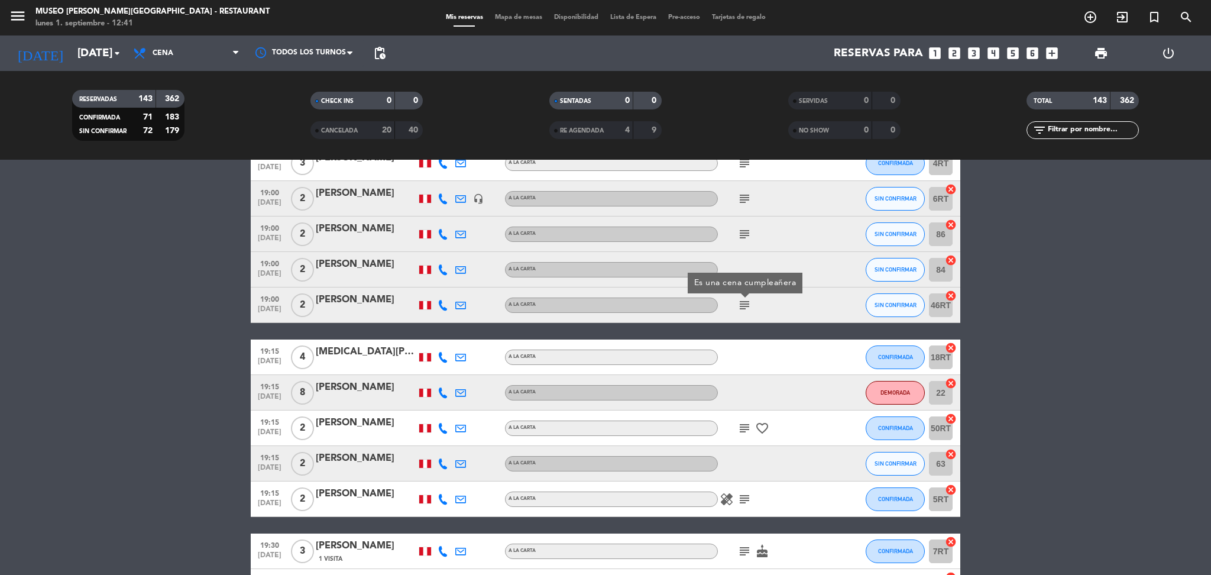
scroll to position [1553, 0]
click at [745, 417] on div "subject favorite_border" at bounding box center [771, 427] width 106 height 35
click at [745, 428] on icon "subject" at bounding box center [745, 428] width 14 height 14
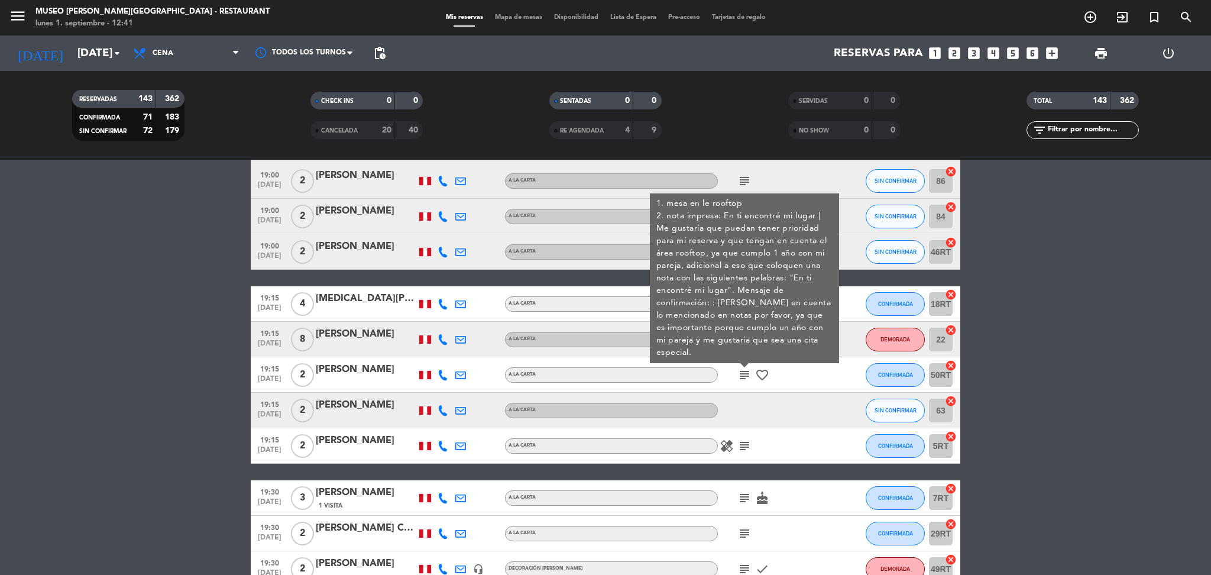
scroll to position [1606, 0]
click at [363, 370] on div "[PERSON_NAME]" at bounding box center [366, 368] width 101 height 15
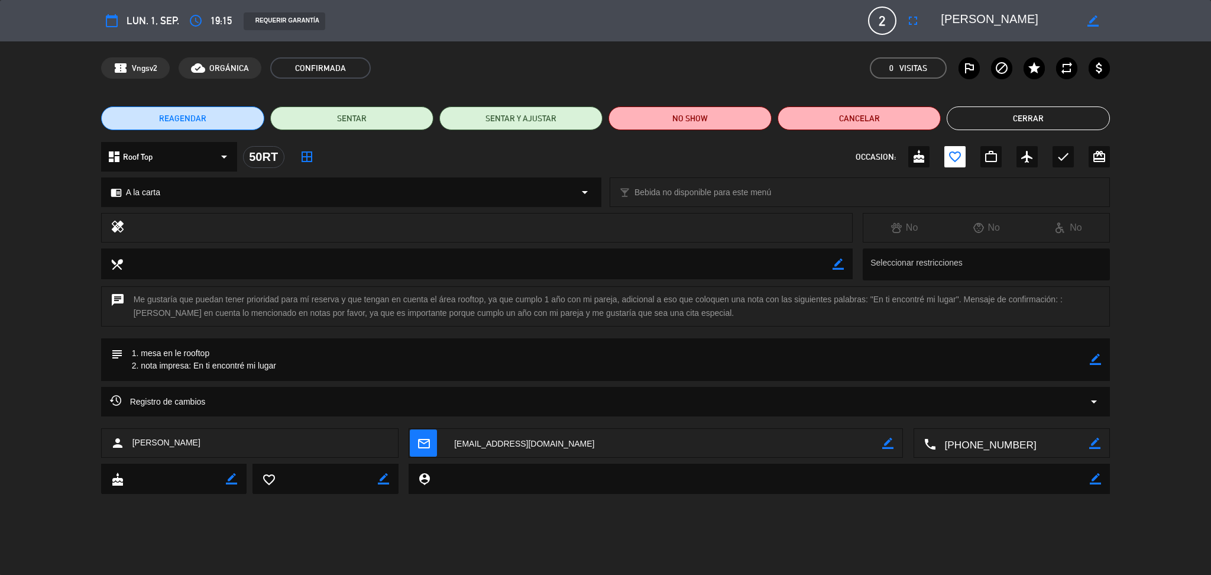
click at [999, 18] on textarea at bounding box center [1008, 20] width 135 height 21
click at [1023, 119] on button "Cerrar" at bounding box center [1028, 118] width 163 height 24
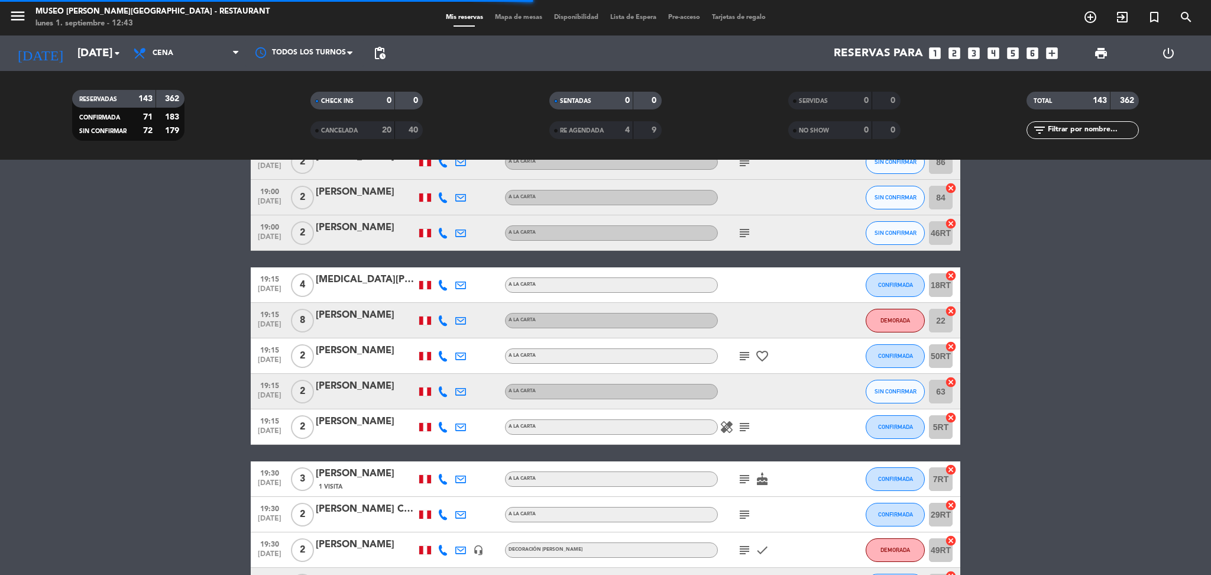
scroll to position [1672, 0]
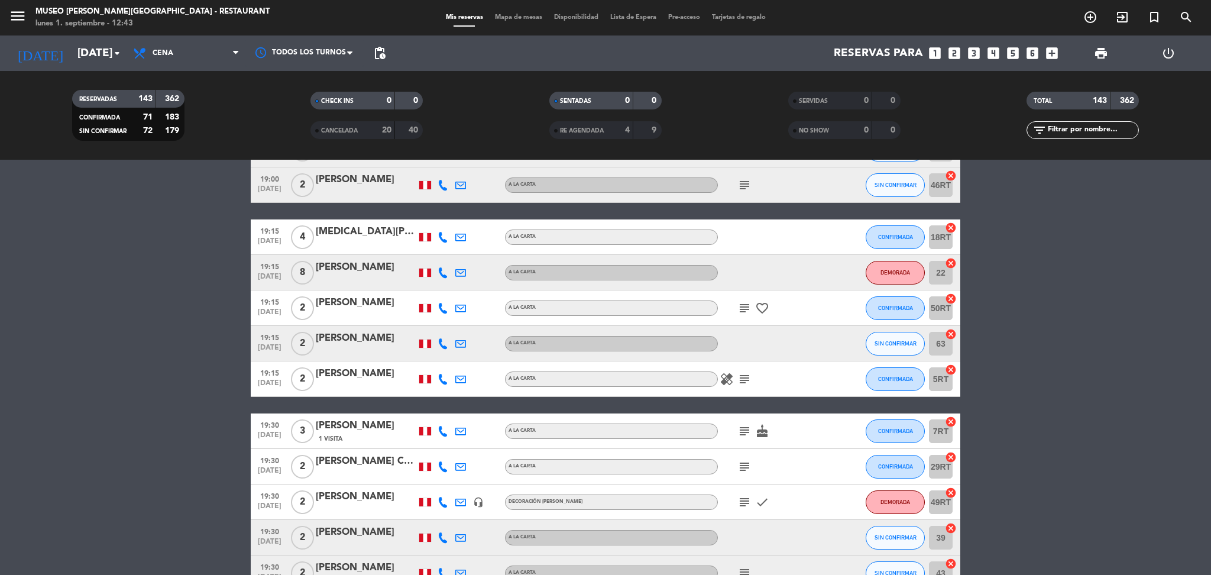
click at [744, 303] on icon "subject" at bounding box center [745, 308] width 14 height 14
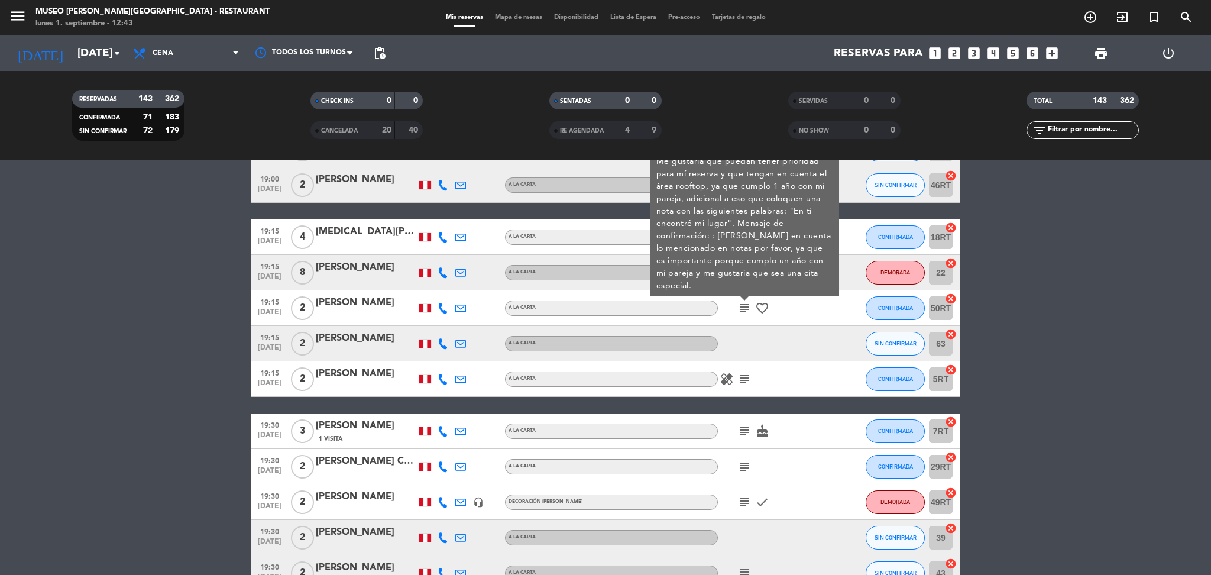
click at [749, 378] on icon "subject" at bounding box center [745, 379] width 14 height 14
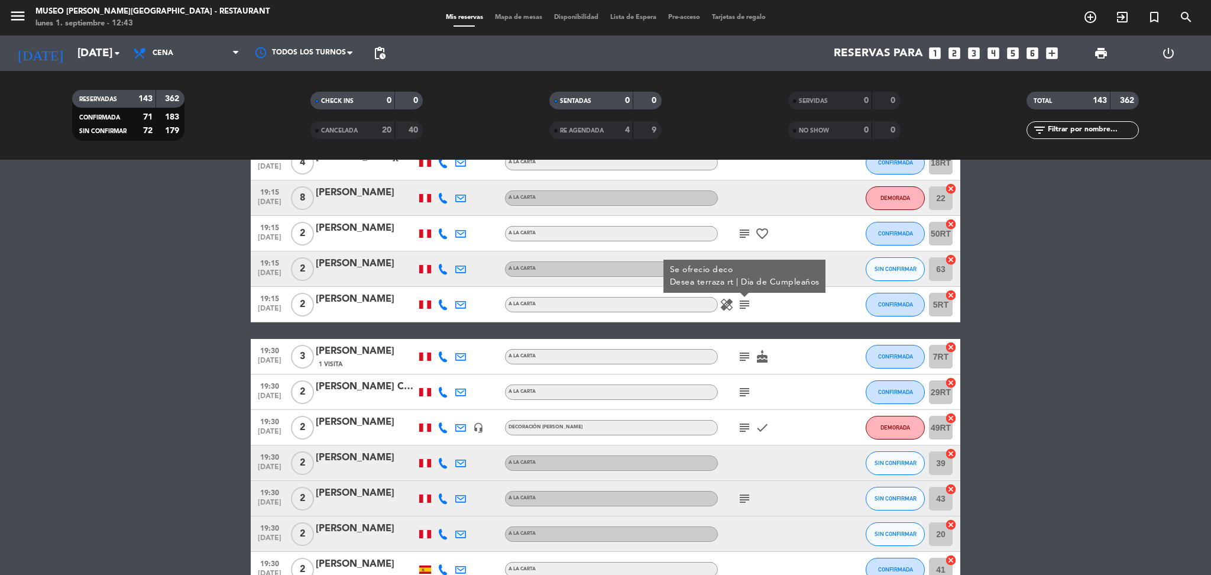
scroll to position [1754, 0]
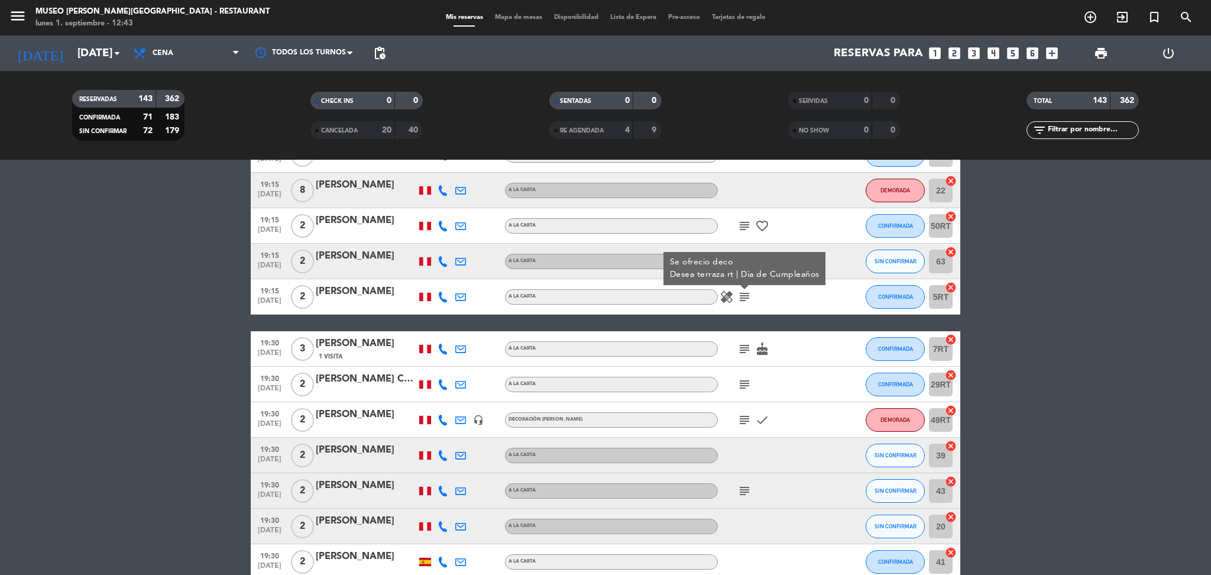
click at [746, 350] on icon "subject" at bounding box center [745, 349] width 14 height 14
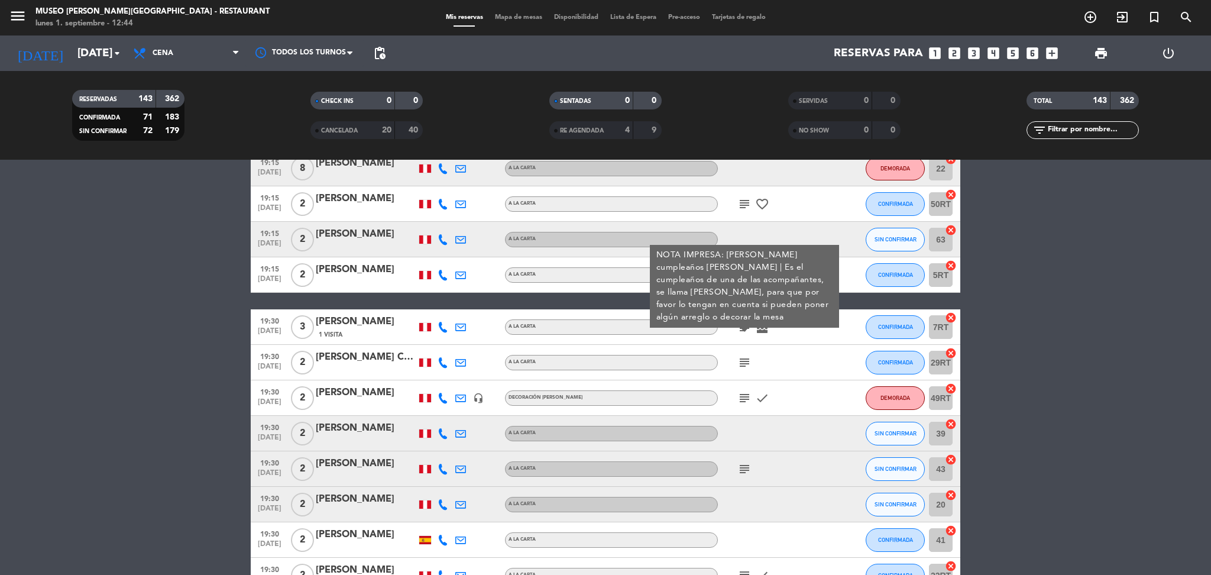
scroll to position [1781, 0]
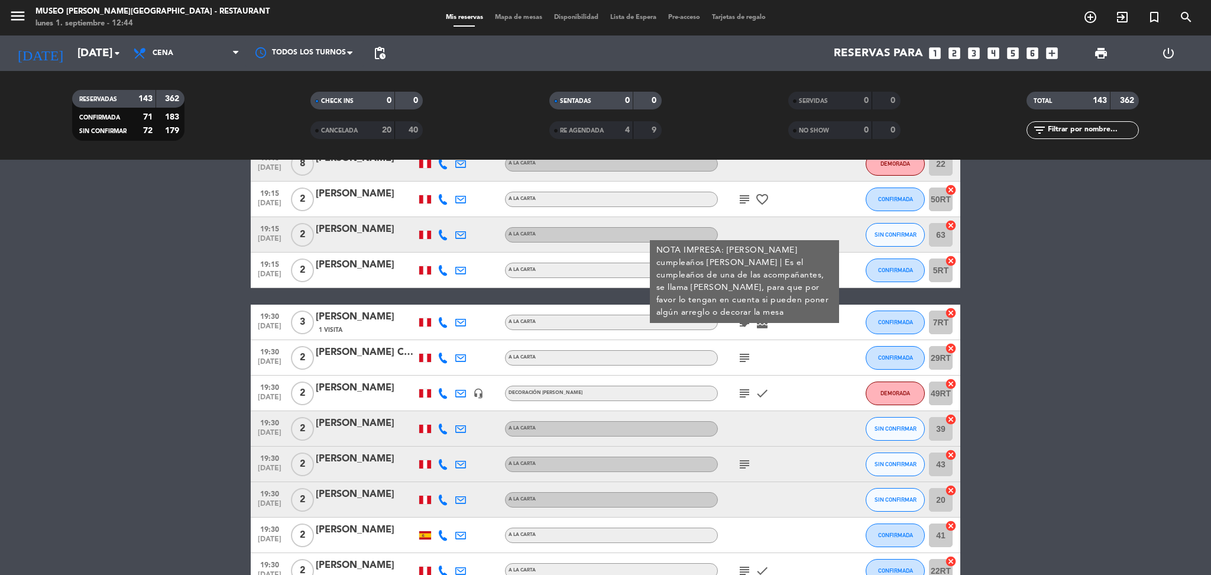
click at [341, 317] on div "[PERSON_NAME]" at bounding box center [366, 316] width 101 height 15
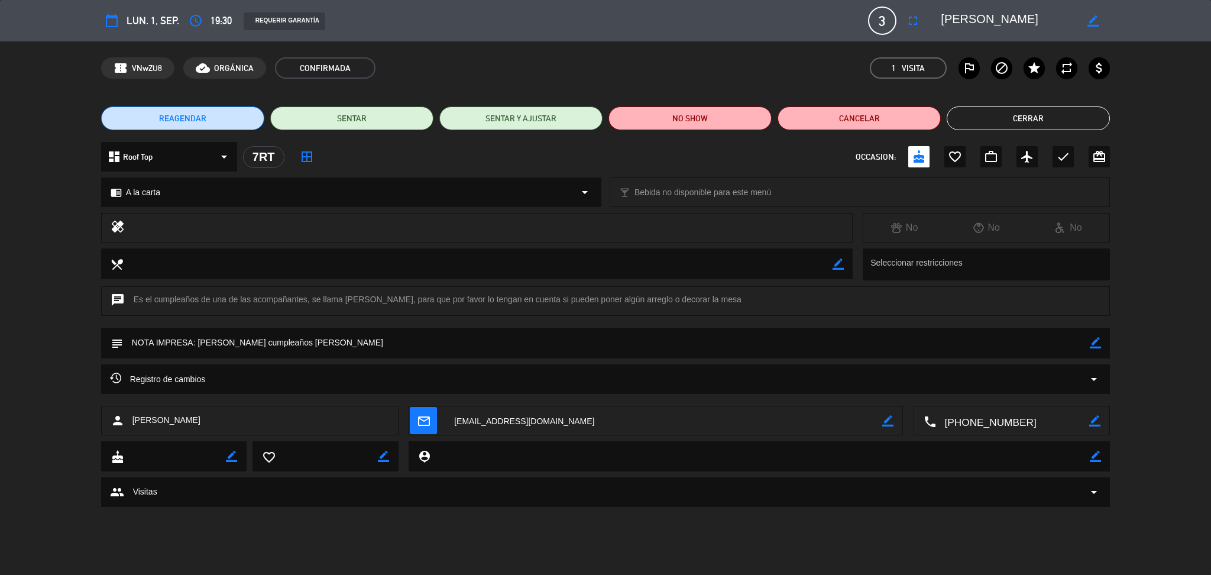
click at [956, 22] on textarea at bounding box center [1008, 20] width 135 height 21
click at [1052, 115] on button "Cerrar" at bounding box center [1028, 118] width 163 height 24
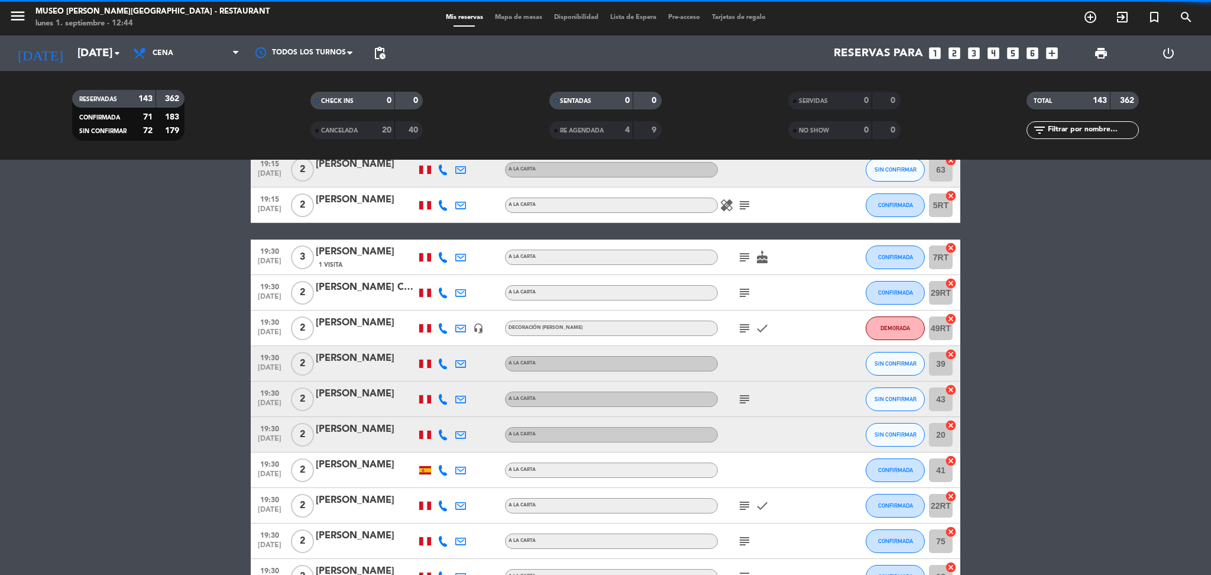
scroll to position [1865, 0]
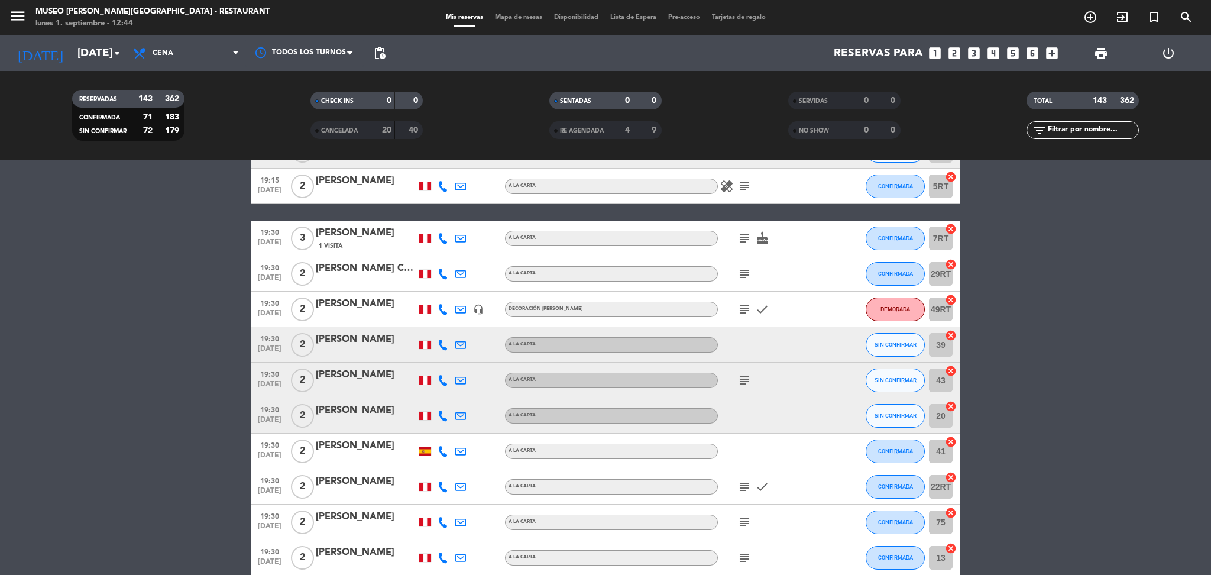
click at [746, 269] on icon "subject" at bounding box center [745, 274] width 14 height 14
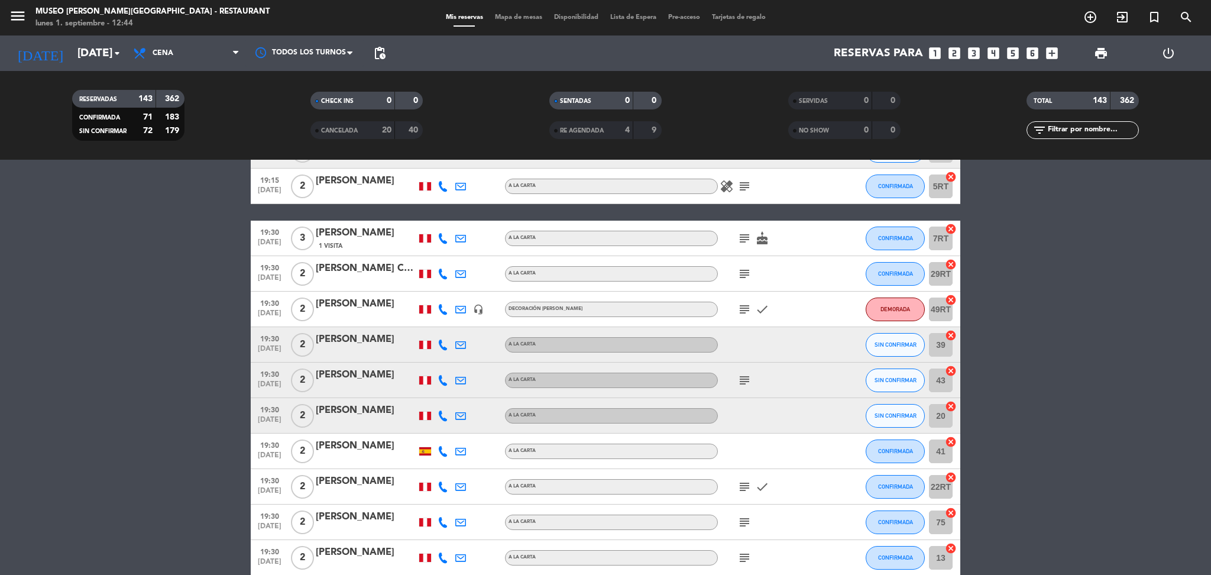
click at [744, 274] on icon "subject" at bounding box center [745, 274] width 14 height 14
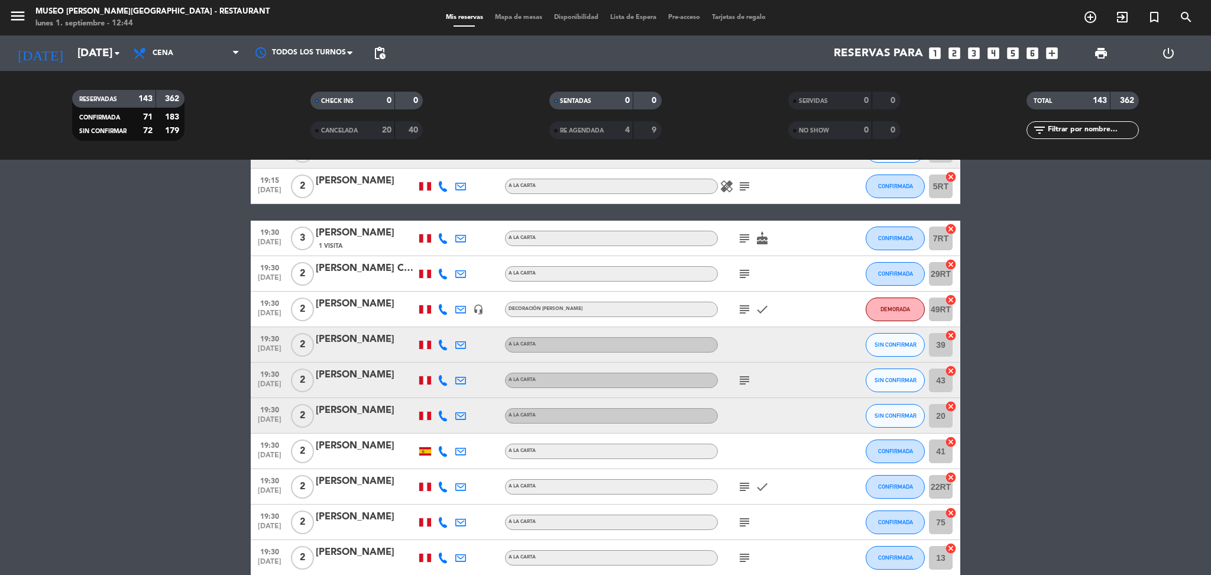
click at [745, 274] on icon "subject" at bounding box center [745, 274] width 14 height 14
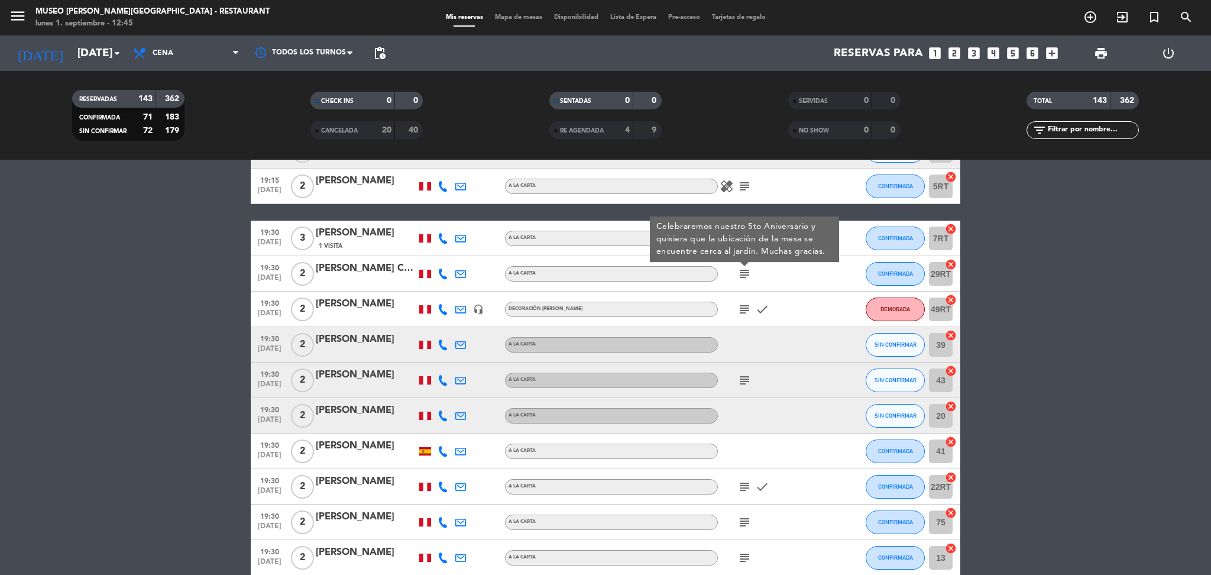
click at [745, 306] on icon "subject" at bounding box center [745, 309] width 14 height 14
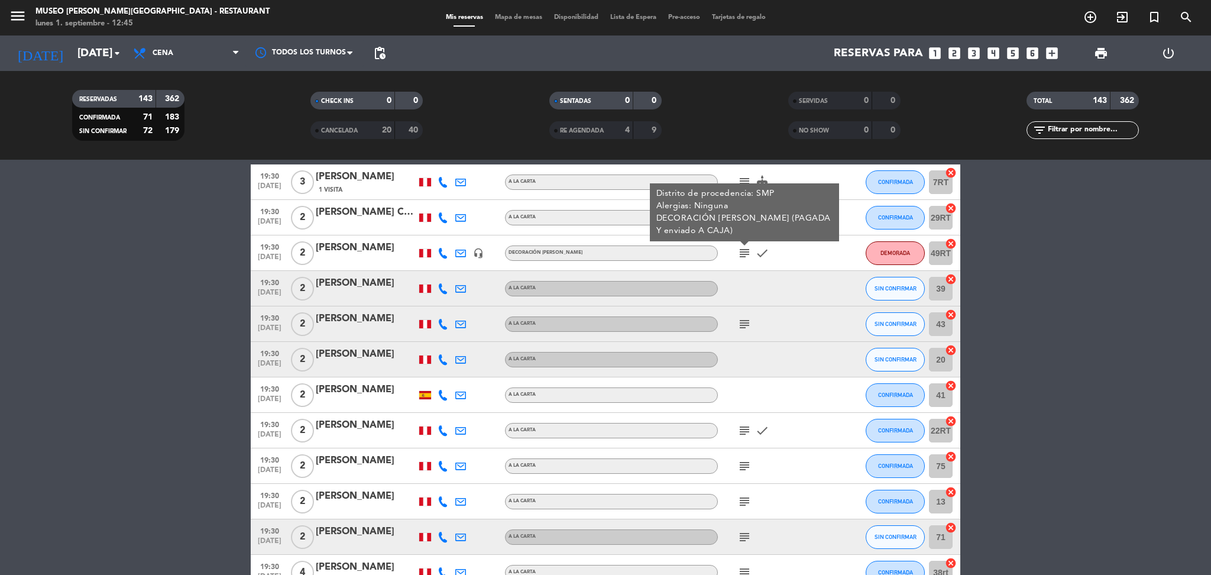
scroll to position [1925, 0]
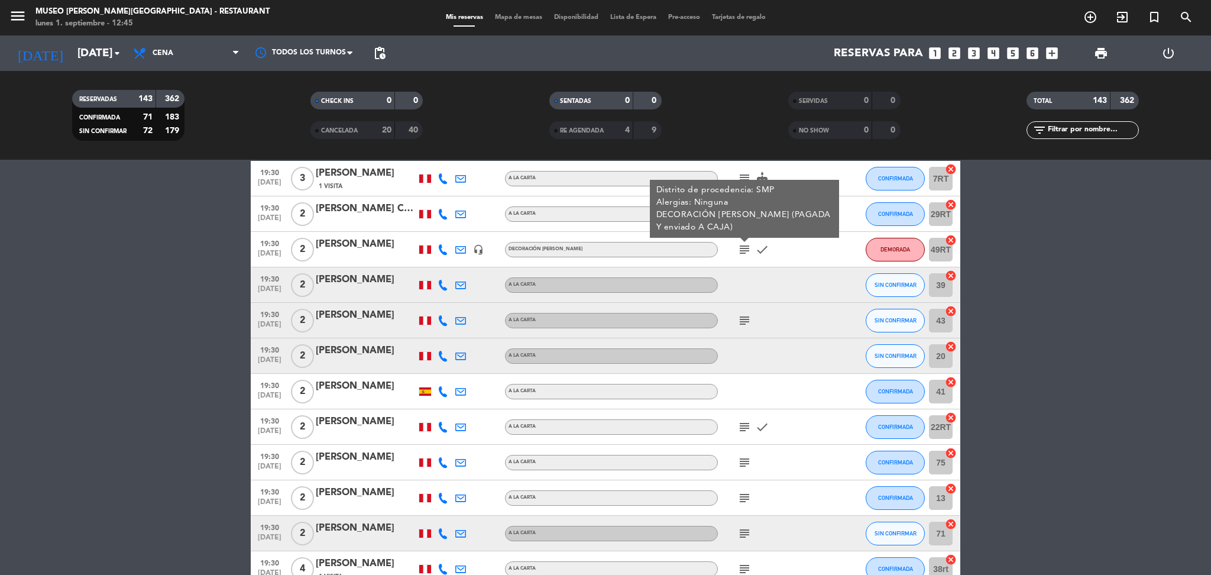
click at [748, 318] on icon "subject" at bounding box center [745, 320] width 14 height 14
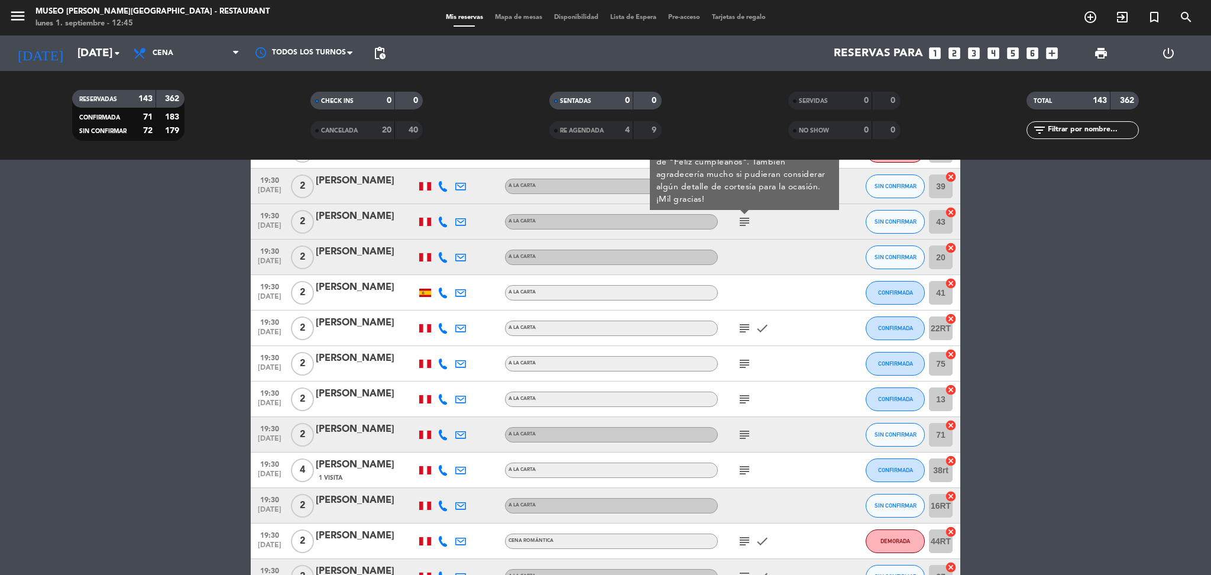
scroll to position [2027, 0]
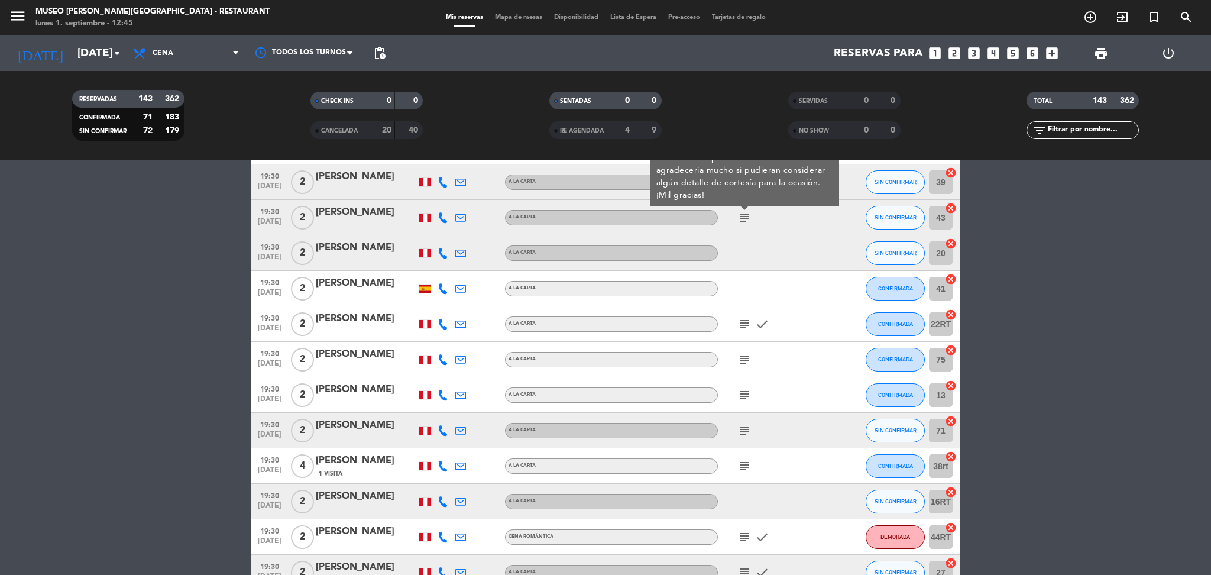
click at [748, 318] on icon "subject" at bounding box center [745, 324] width 14 height 14
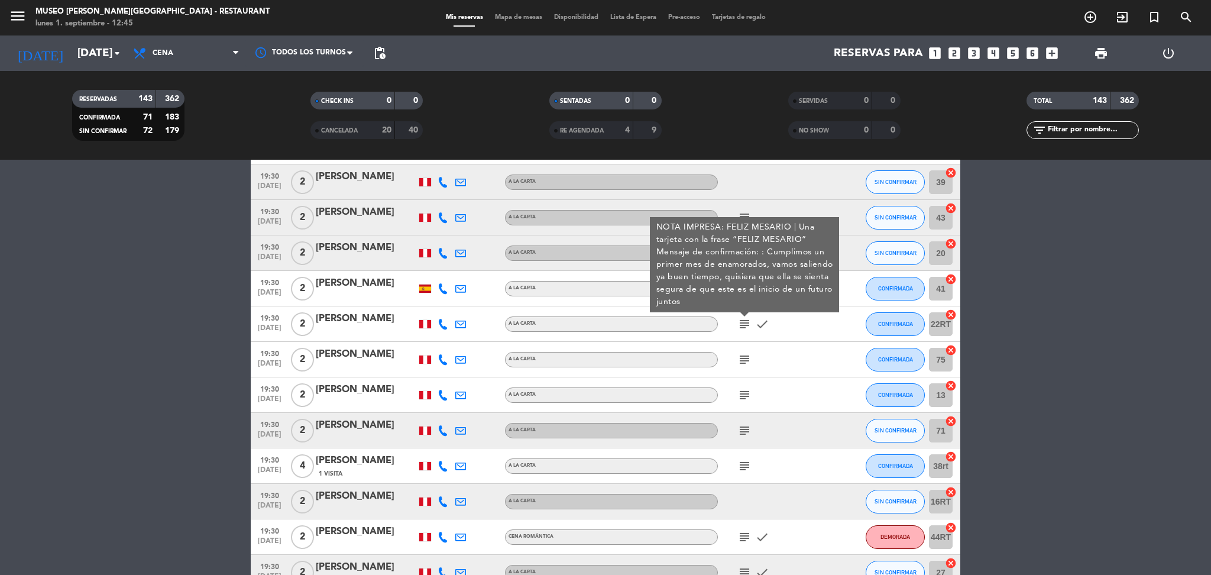
click at [347, 326] on div "[PERSON_NAME]" at bounding box center [366, 318] width 101 height 15
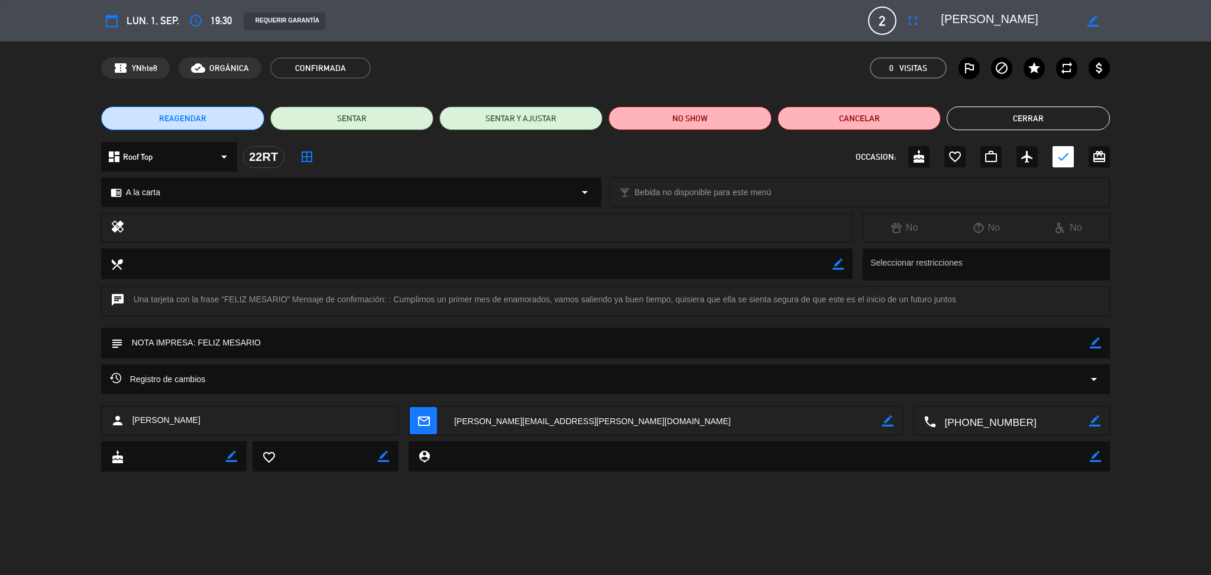
click at [1007, 17] on textarea at bounding box center [1008, 20] width 135 height 21
click at [1030, 112] on button "Cerrar" at bounding box center [1028, 118] width 163 height 24
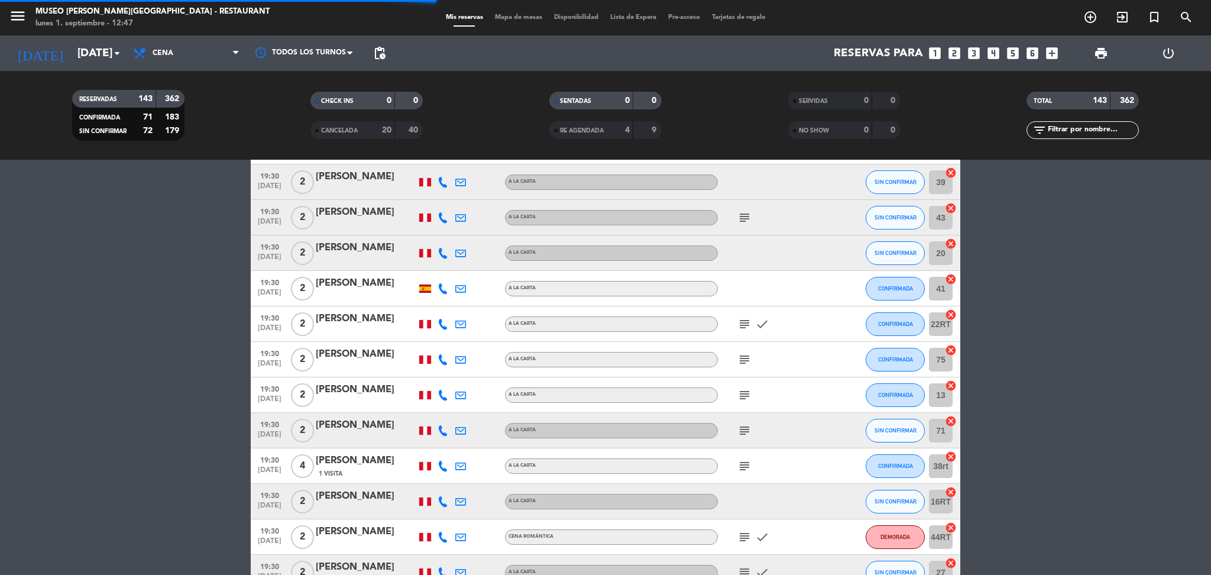
scroll to position [2116, 0]
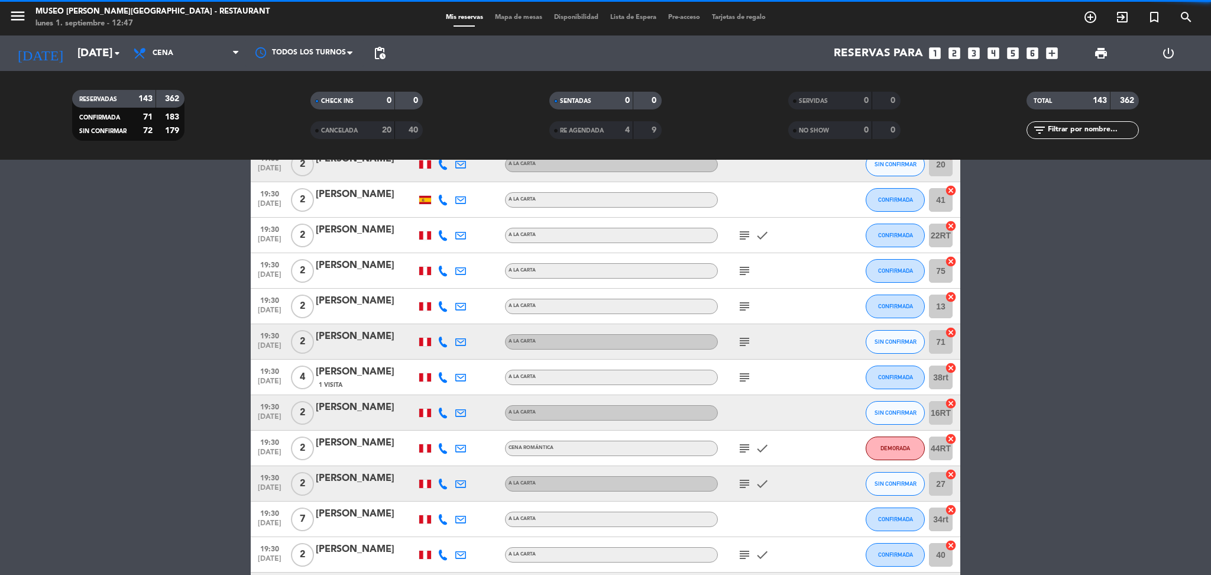
click at [741, 272] on icon "subject" at bounding box center [745, 271] width 14 height 14
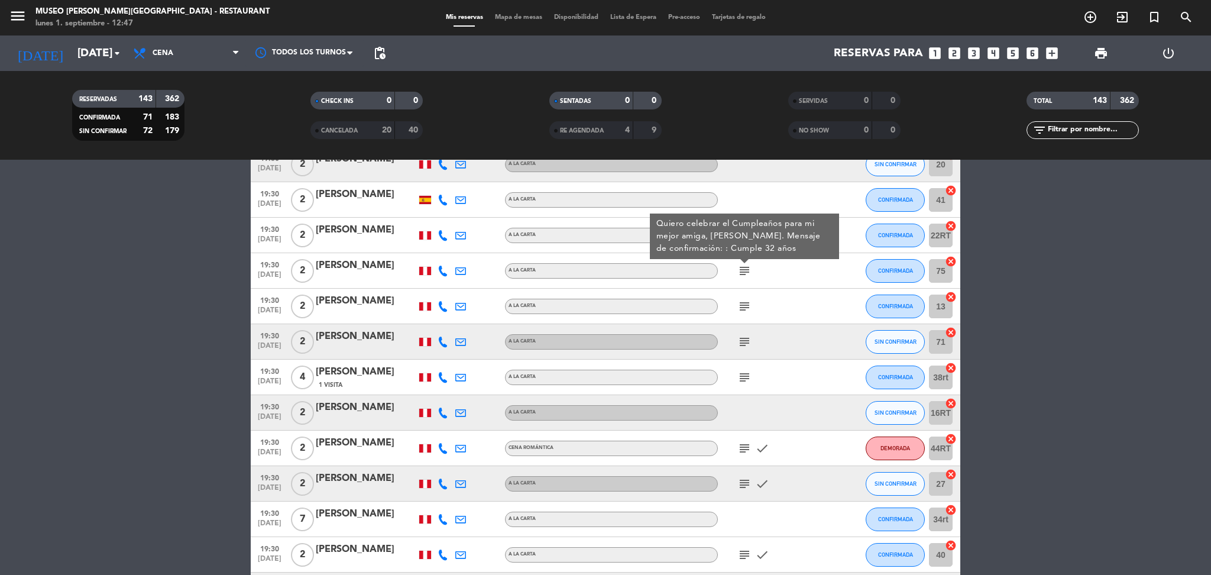
click at [741, 313] on div "subject" at bounding box center [771, 306] width 106 height 35
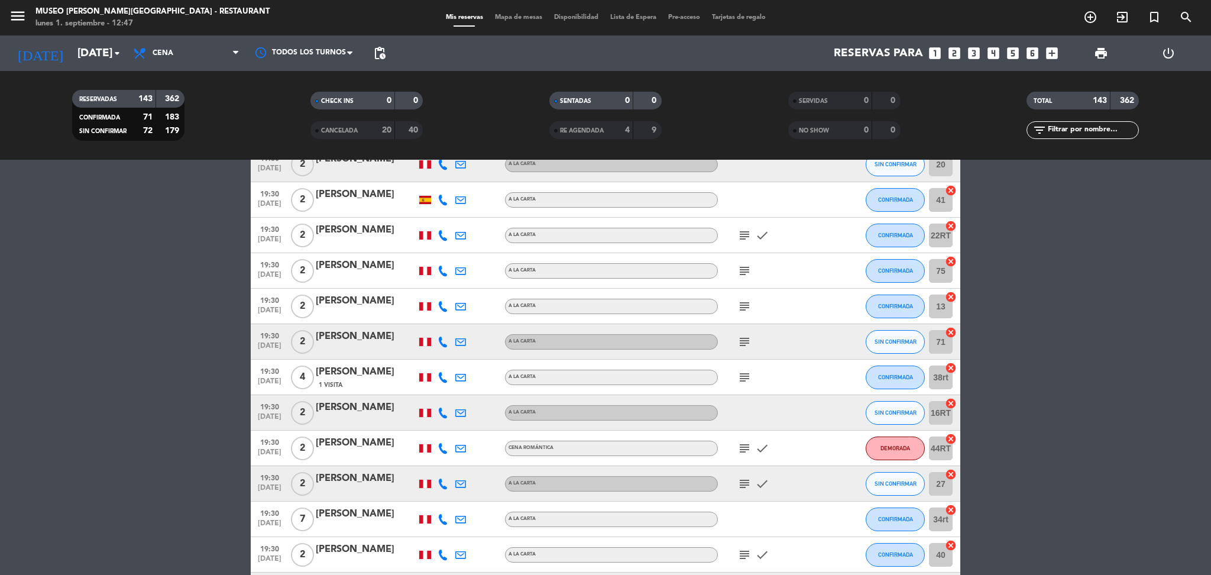
click at [743, 307] on icon "subject" at bounding box center [745, 306] width 14 height 14
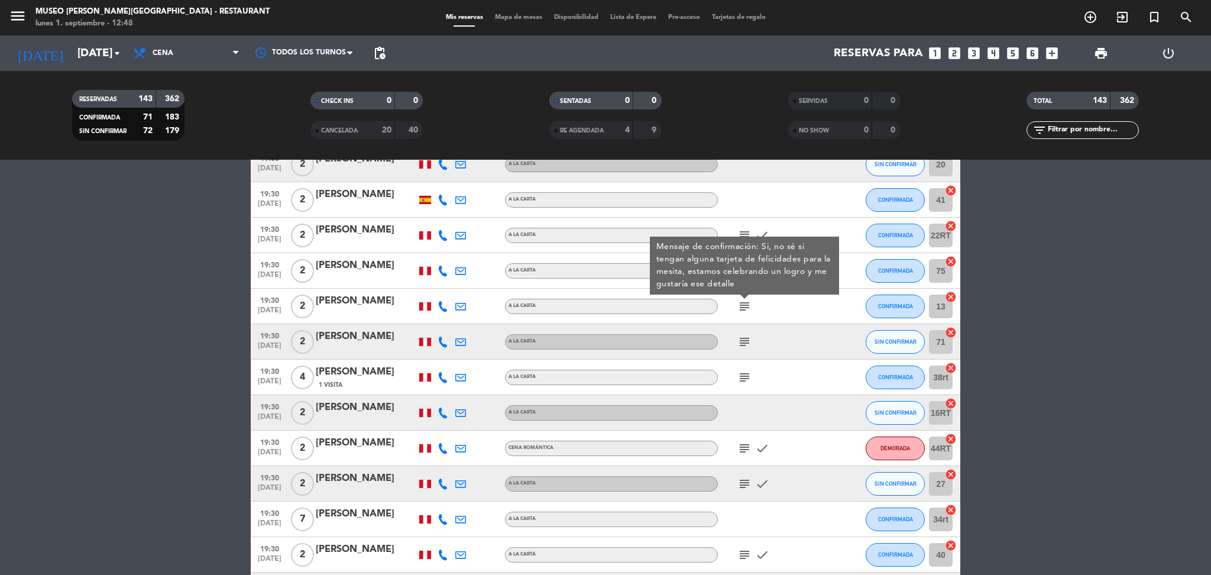
click at [745, 341] on icon "subject" at bounding box center [745, 342] width 14 height 14
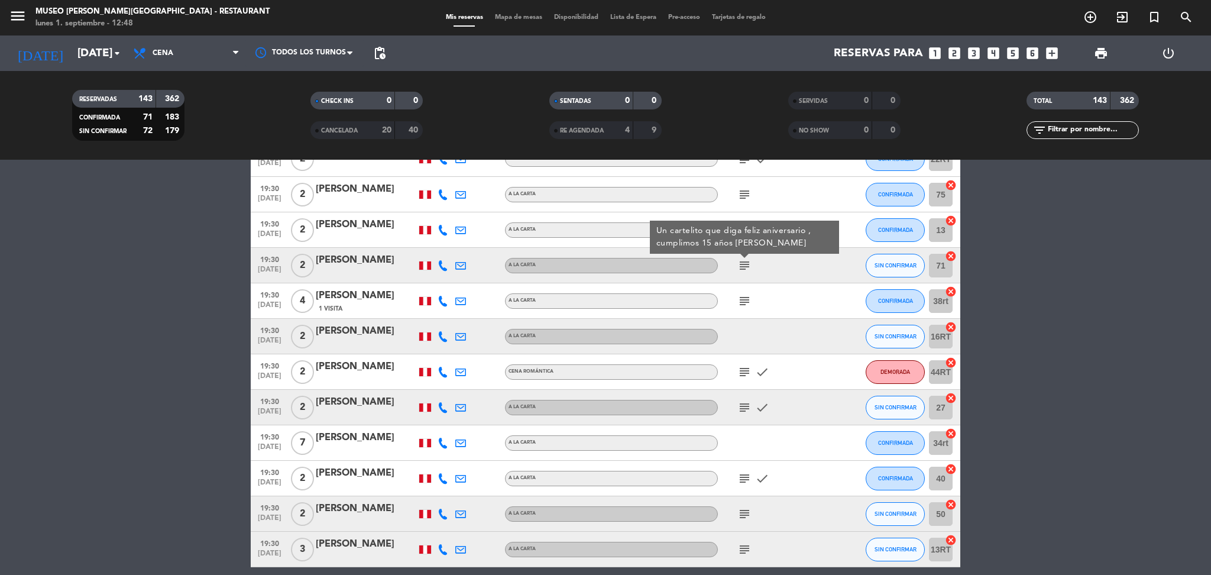
scroll to position [2205, 0]
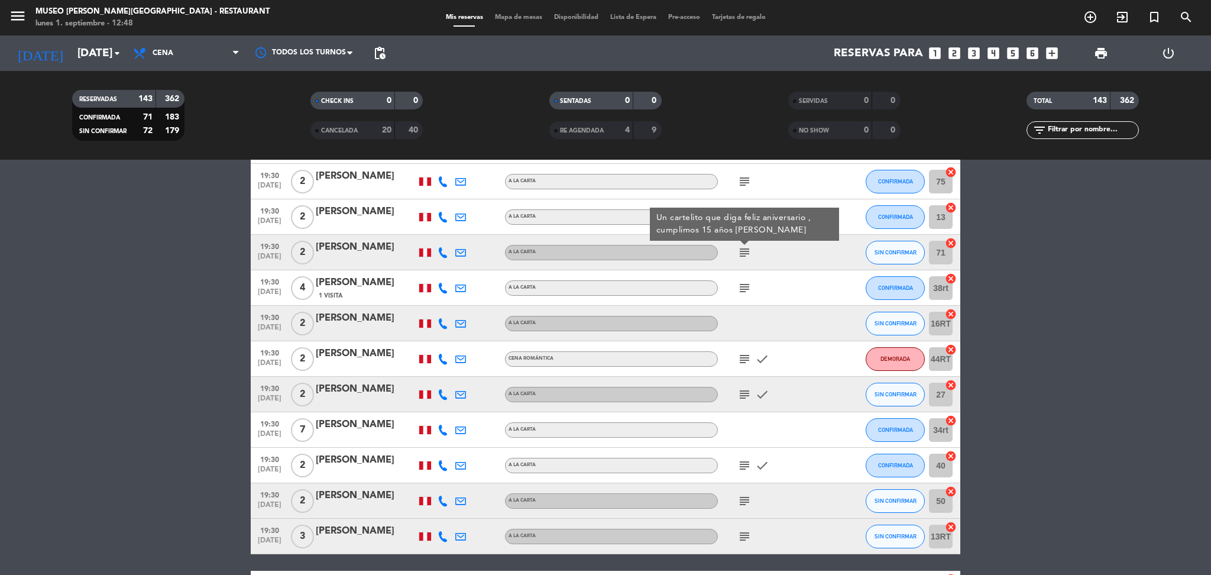
click at [745, 287] on icon "subject" at bounding box center [745, 288] width 14 height 14
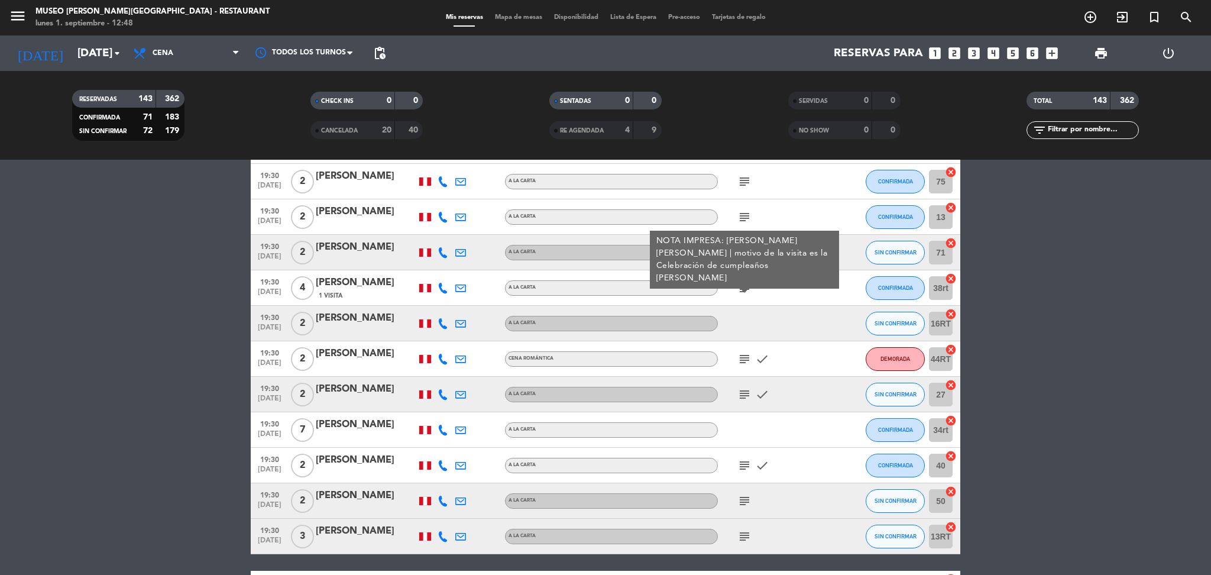
click at [355, 285] on div "[PERSON_NAME]" at bounding box center [366, 282] width 101 height 15
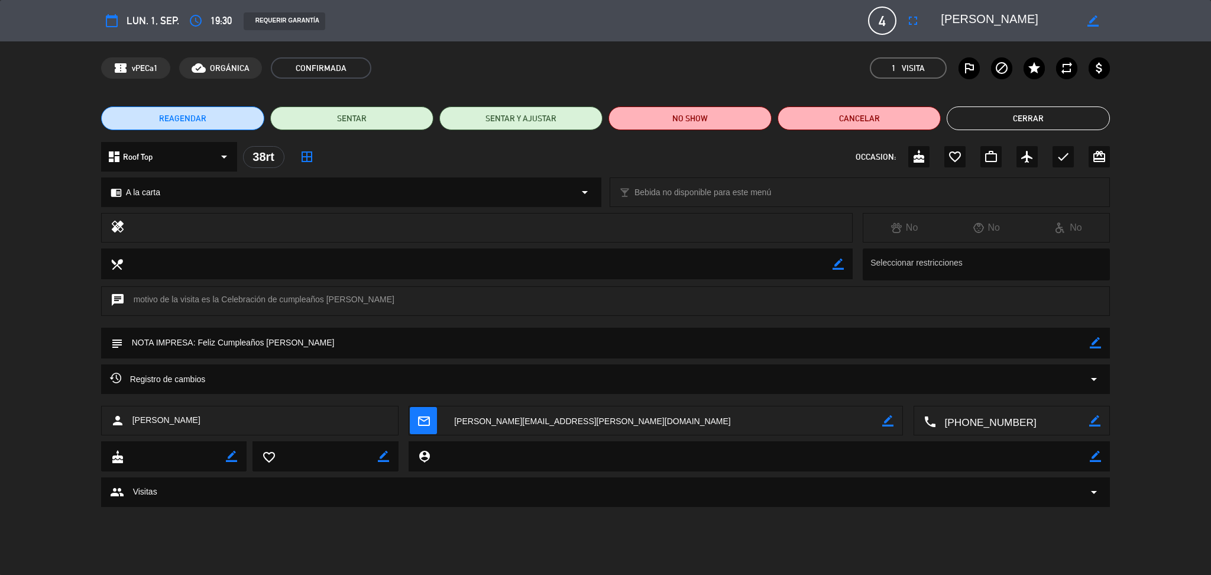
click at [1033, 24] on textarea at bounding box center [1008, 20] width 135 height 21
click at [981, 113] on button "Cerrar" at bounding box center [1028, 118] width 163 height 24
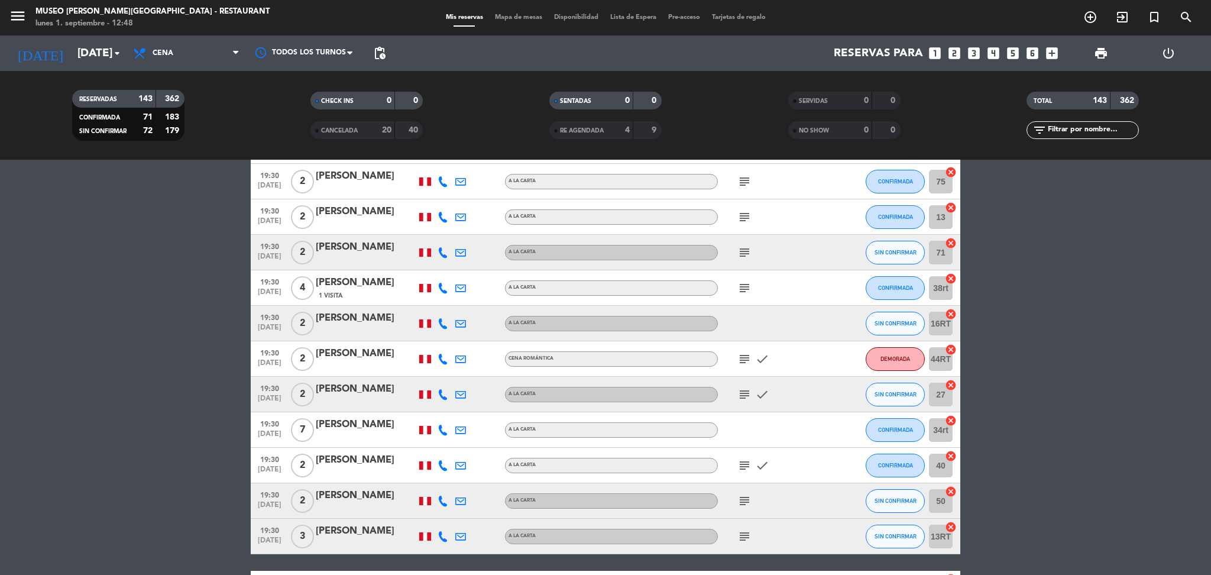
click at [748, 360] on icon "subject" at bounding box center [745, 359] width 14 height 14
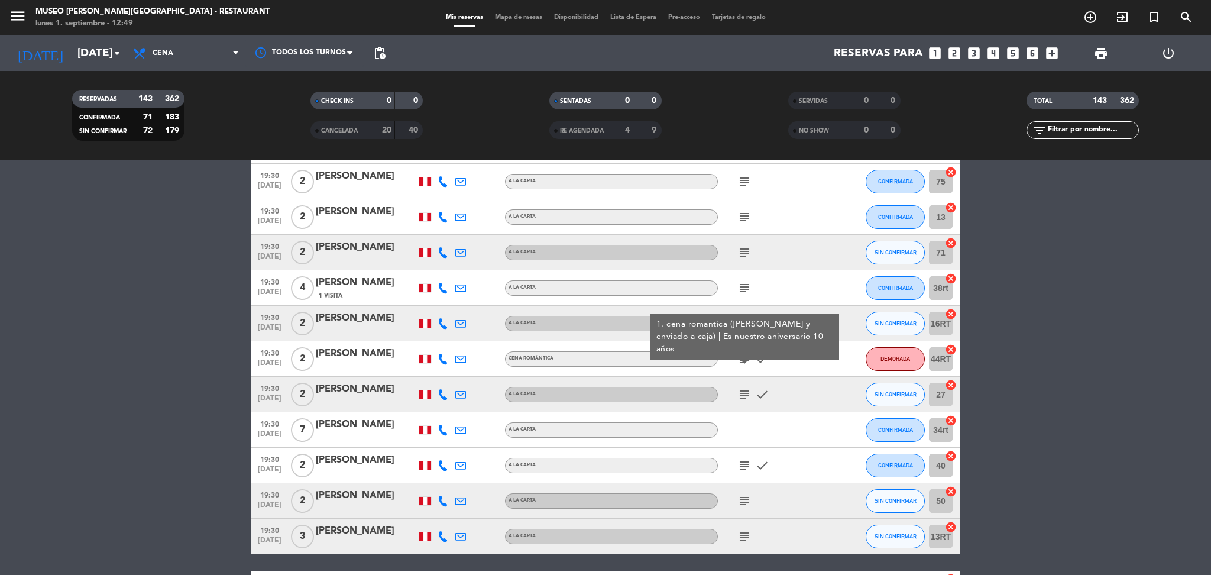
click at [743, 389] on icon "subject" at bounding box center [745, 394] width 14 height 14
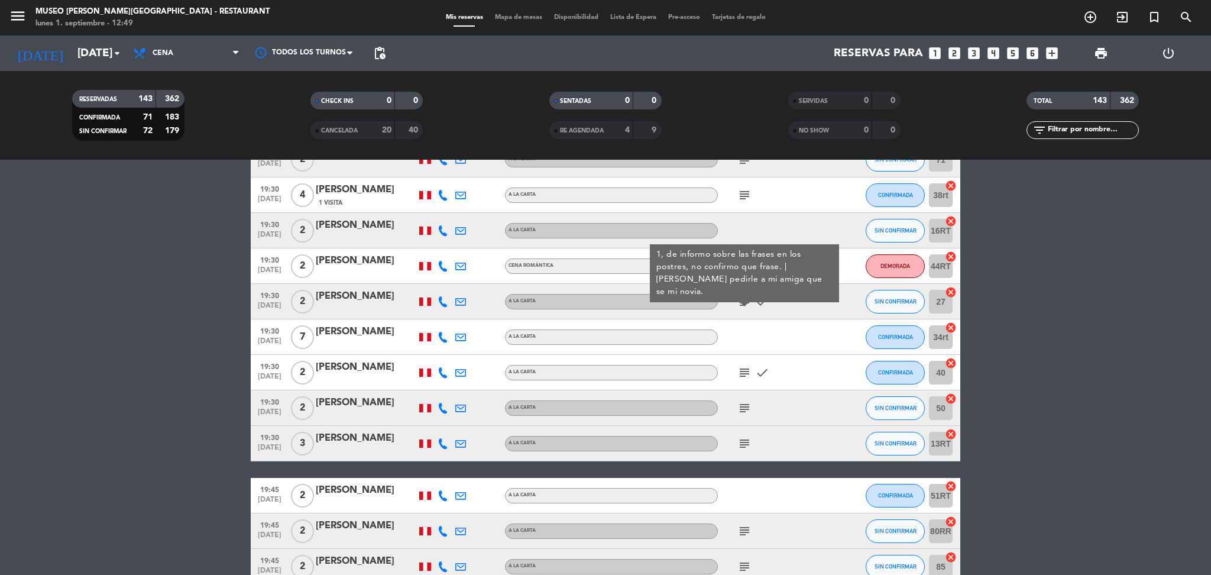
scroll to position [2300, 0]
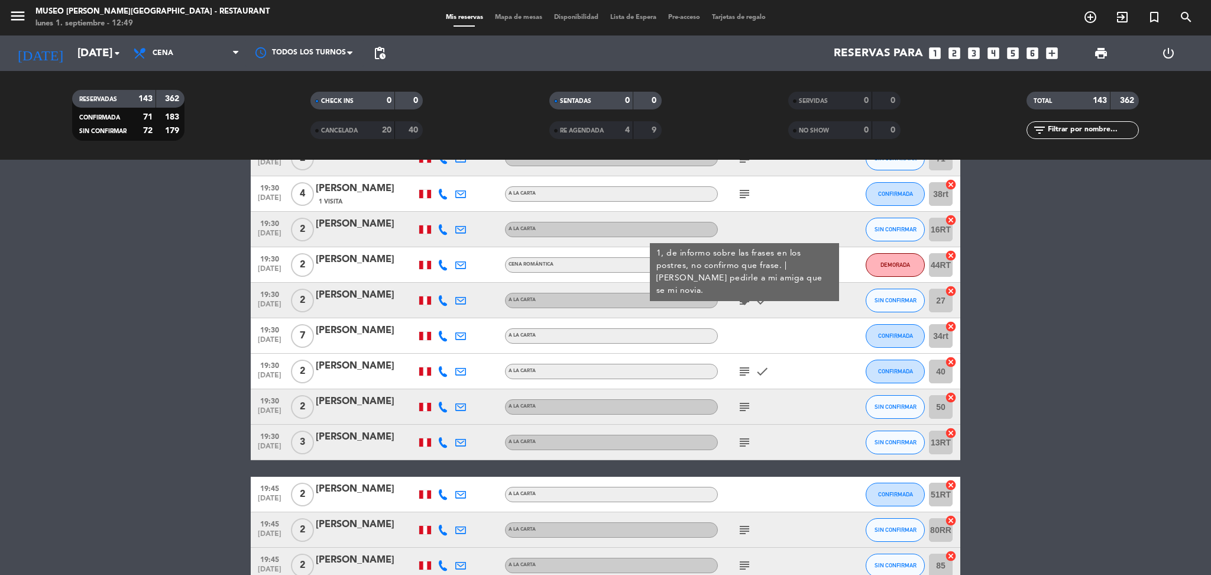
click at [742, 374] on icon "subject" at bounding box center [745, 371] width 14 height 14
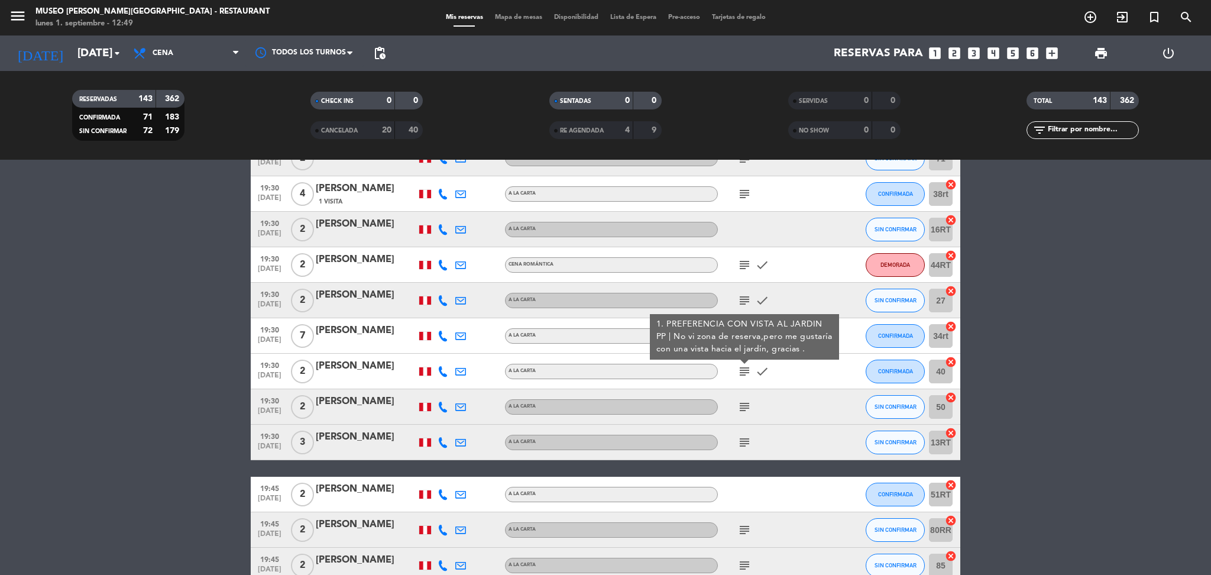
click at [743, 405] on icon "subject" at bounding box center [745, 407] width 14 height 14
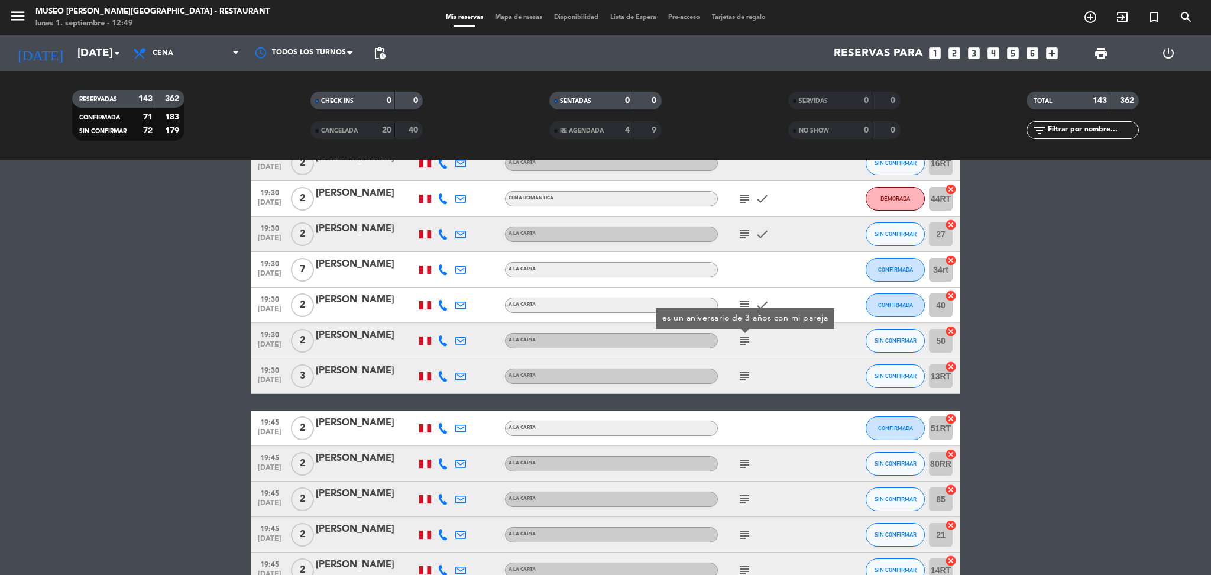
scroll to position [2385, 0]
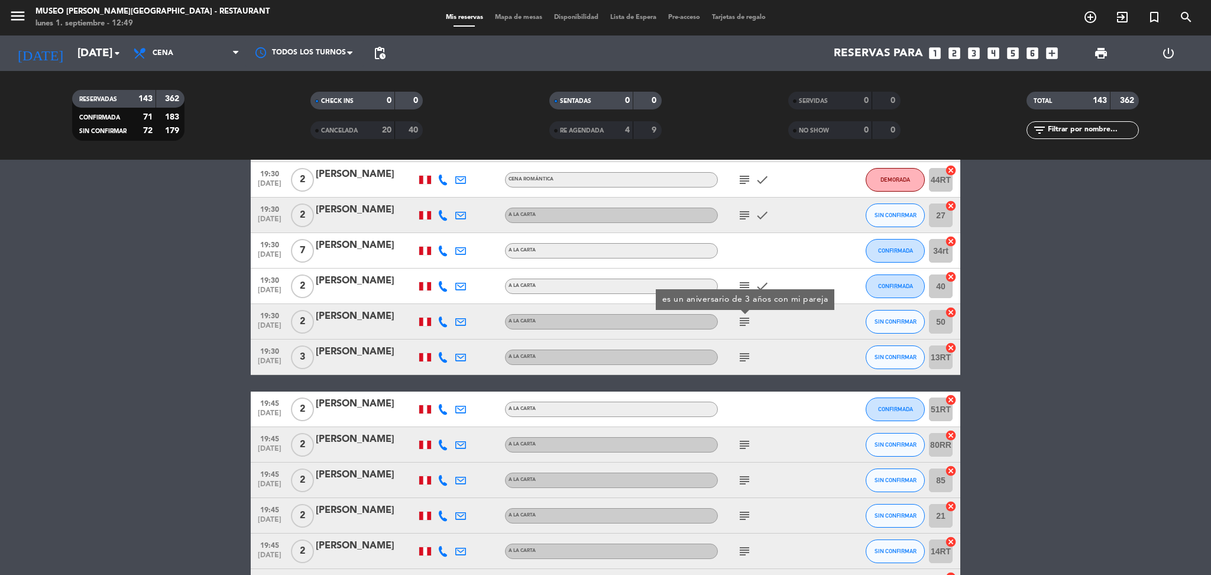
click at [749, 361] on icon "subject" at bounding box center [745, 357] width 14 height 14
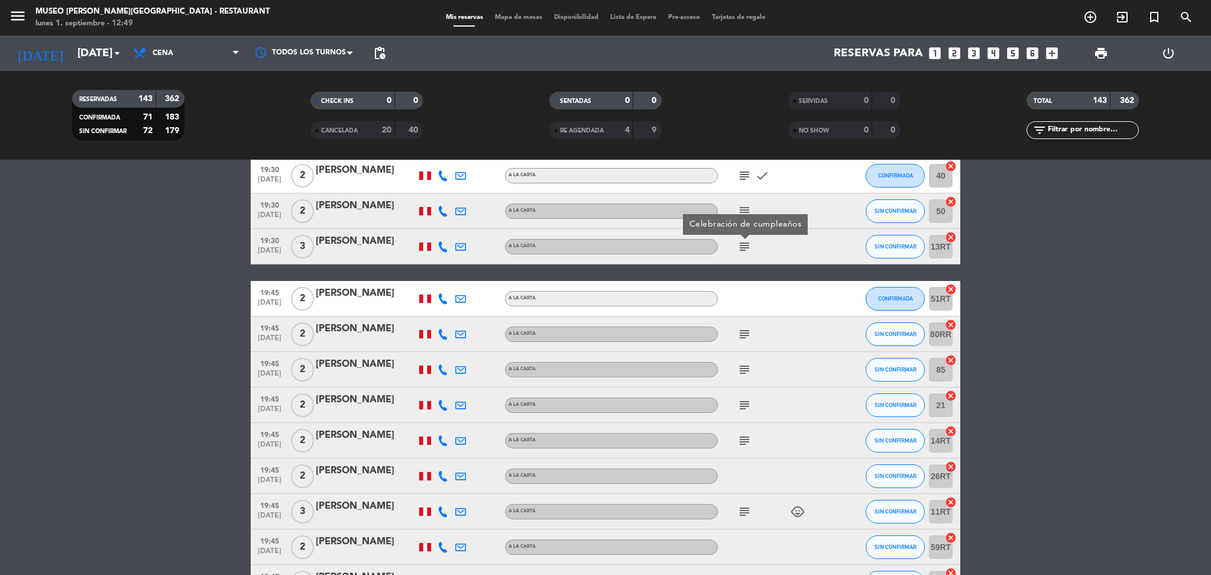
scroll to position [2537, 0]
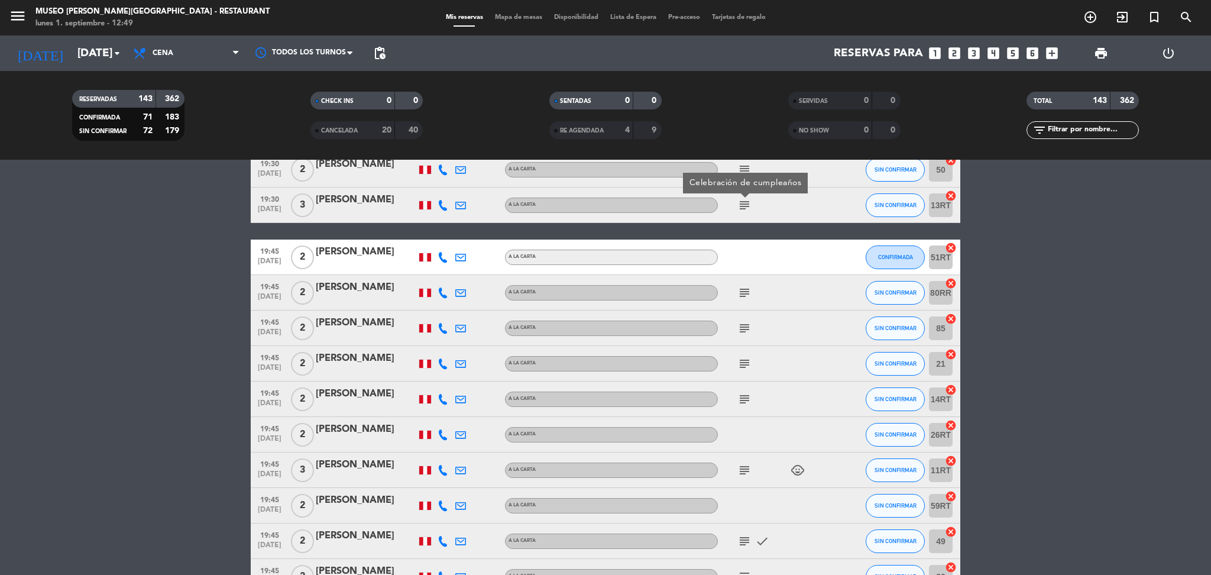
click at [740, 293] on icon "subject" at bounding box center [745, 293] width 14 height 14
click at [741, 322] on icon "subject" at bounding box center [745, 328] width 14 height 14
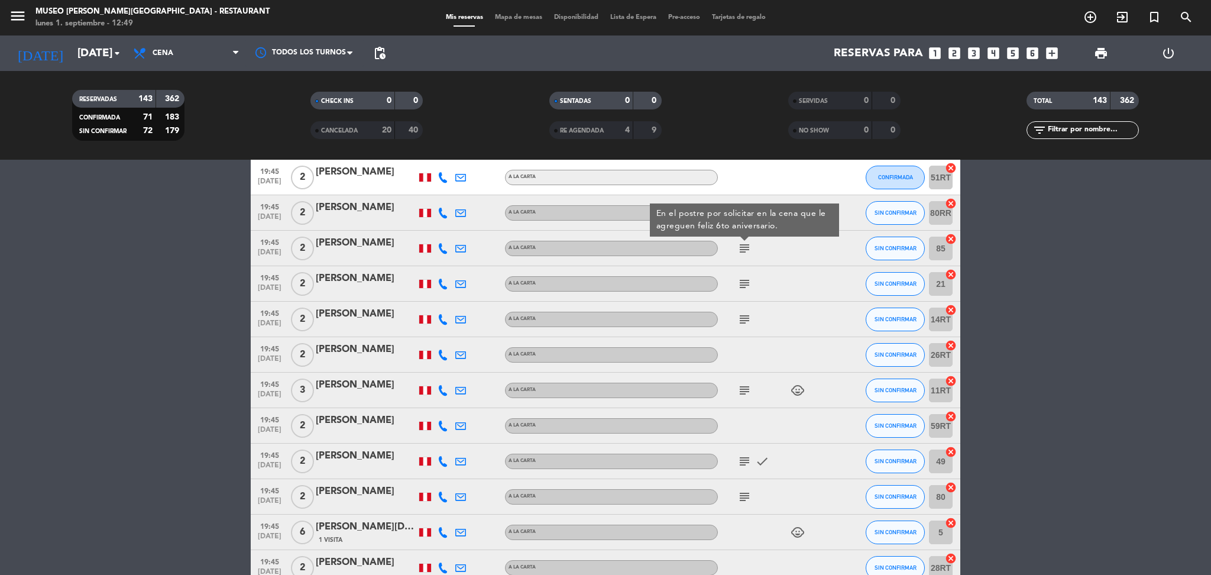
scroll to position [2617, 0]
click at [994, 316] on bookings-row "17:00 [DATE] 2 [PERSON_NAME] Curo A la carta subject CONFIRMADA 45RT cancel 17:…" at bounding box center [605, 233] width 1211 height 5273
click at [346, 214] on div "[PERSON_NAME]" at bounding box center [366, 206] width 101 height 15
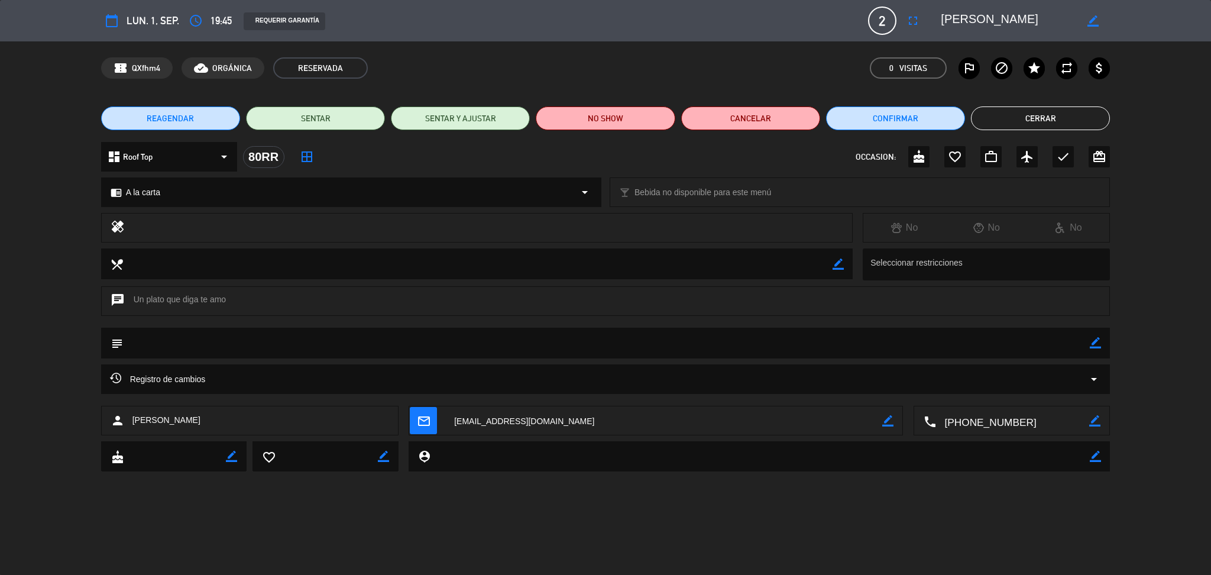
click at [956, 20] on textarea at bounding box center [1008, 20] width 135 height 21
click at [1054, 117] on button "Cerrar" at bounding box center [1040, 118] width 139 height 24
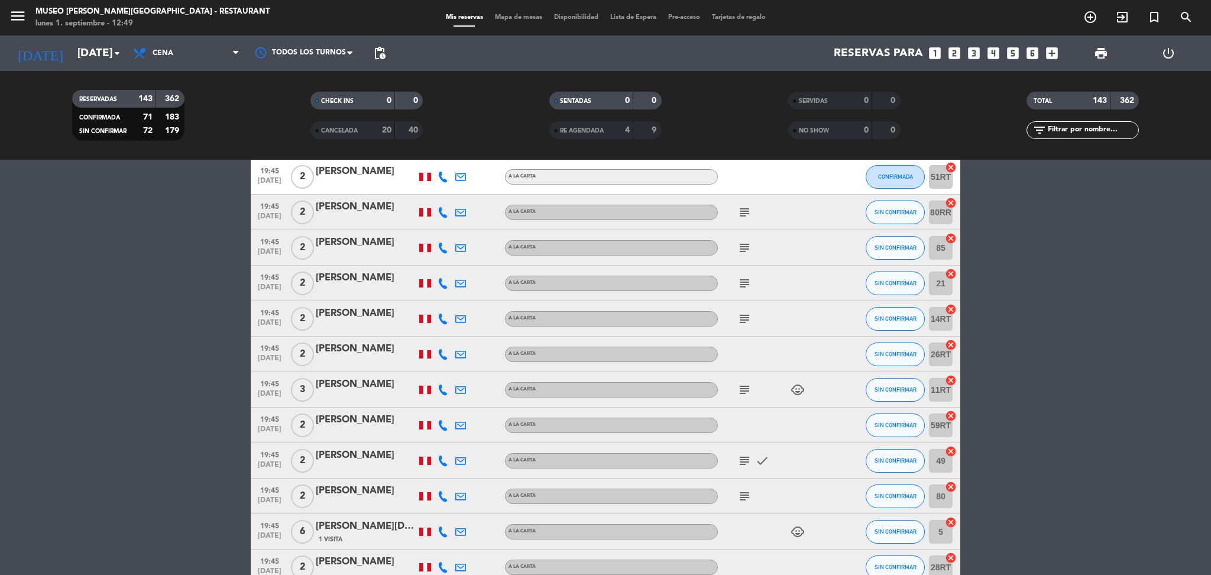
click at [743, 248] on icon "subject" at bounding box center [745, 248] width 14 height 14
click at [332, 254] on div at bounding box center [366, 255] width 101 height 9
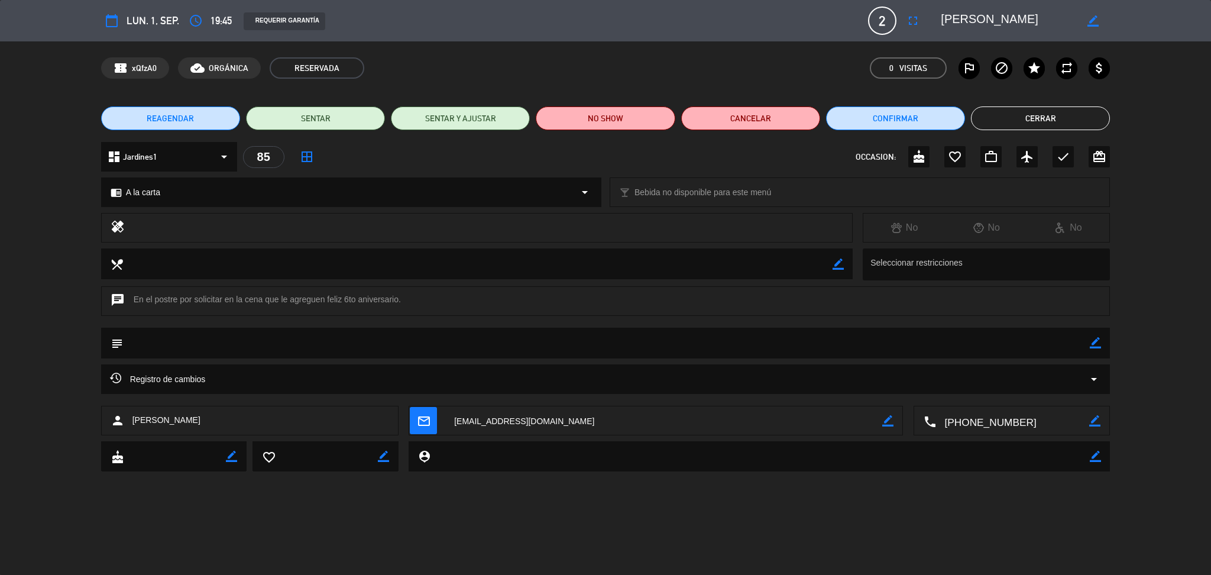
click at [1005, 20] on textarea at bounding box center [1008, 20] width 135 height 21
click at [989, 116] on button "Cerrar" at bounding box center [1040, 118] width 139 height 24
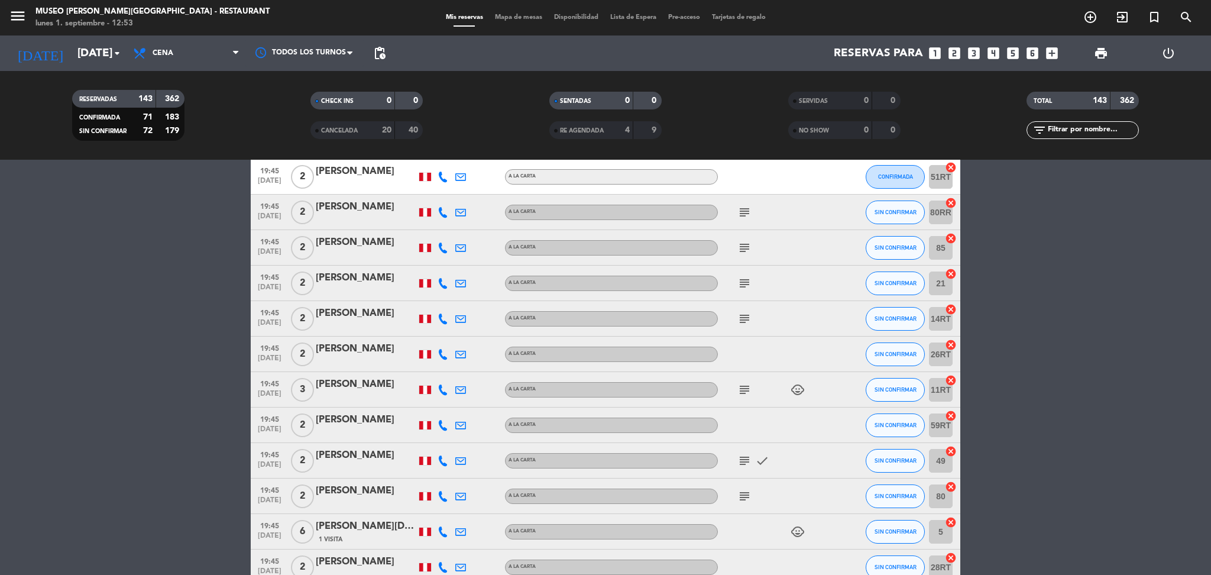
click at [746, 285] on icon "subject" at bounding box center [745, 283] width 14 height 14
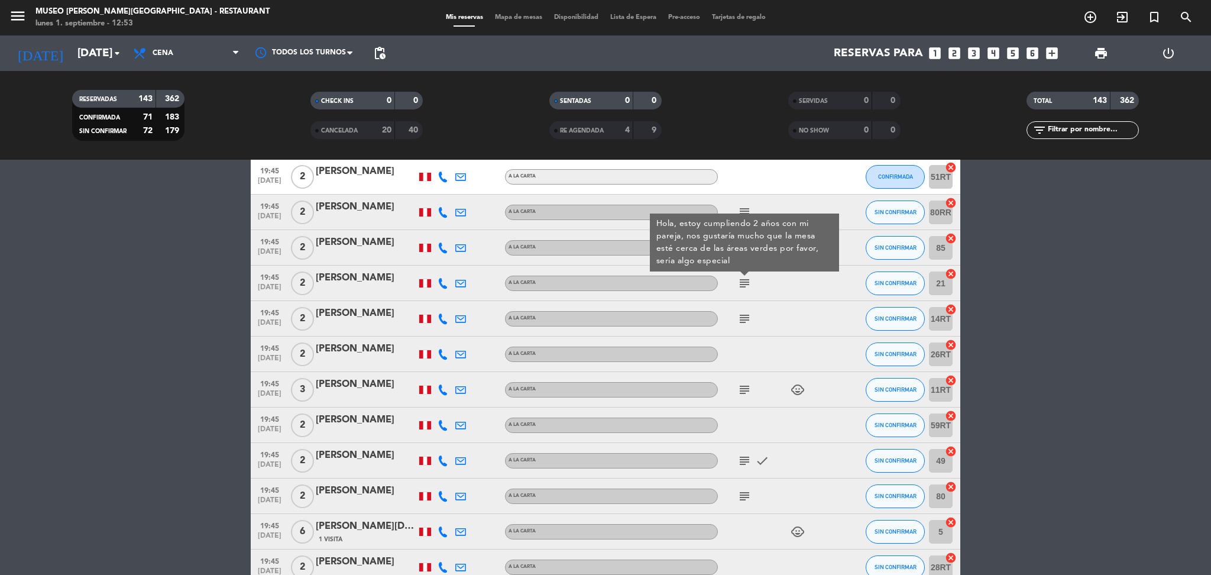
click at [740, 306] on div "subject" at bounding box center [771, 318] width 106 height 35
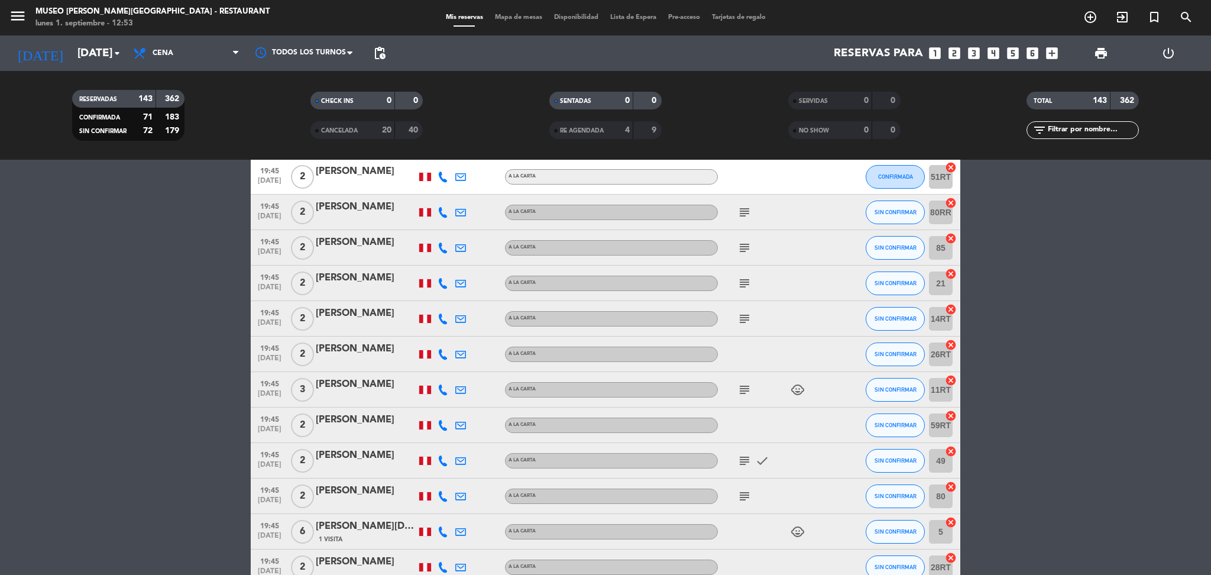
click at [746, 318] on icon "subject" at bounding box center [745, 319] width 14 height 14
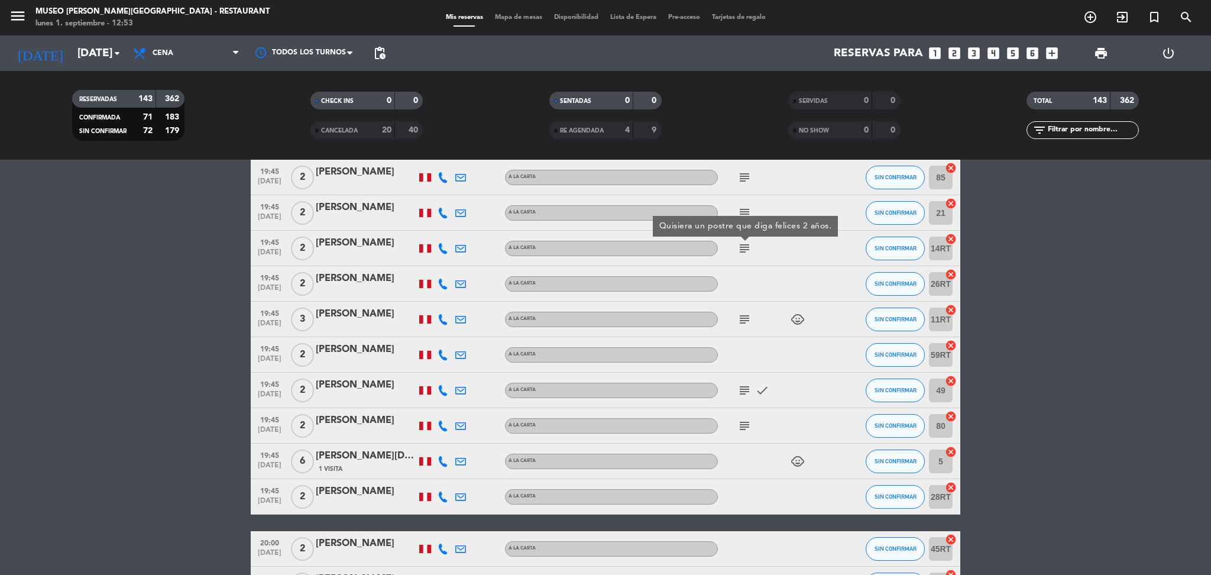
scroll to position [2683, 0]
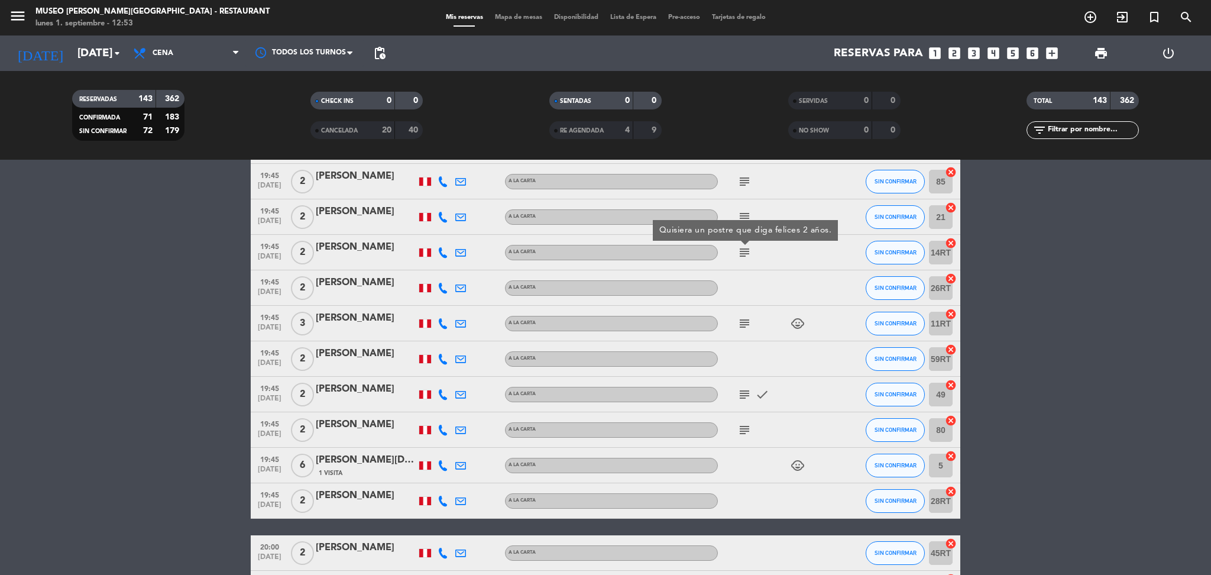
click at [746, 318] on icon "subject" at bounding box center [745, 323] width 14 height 14
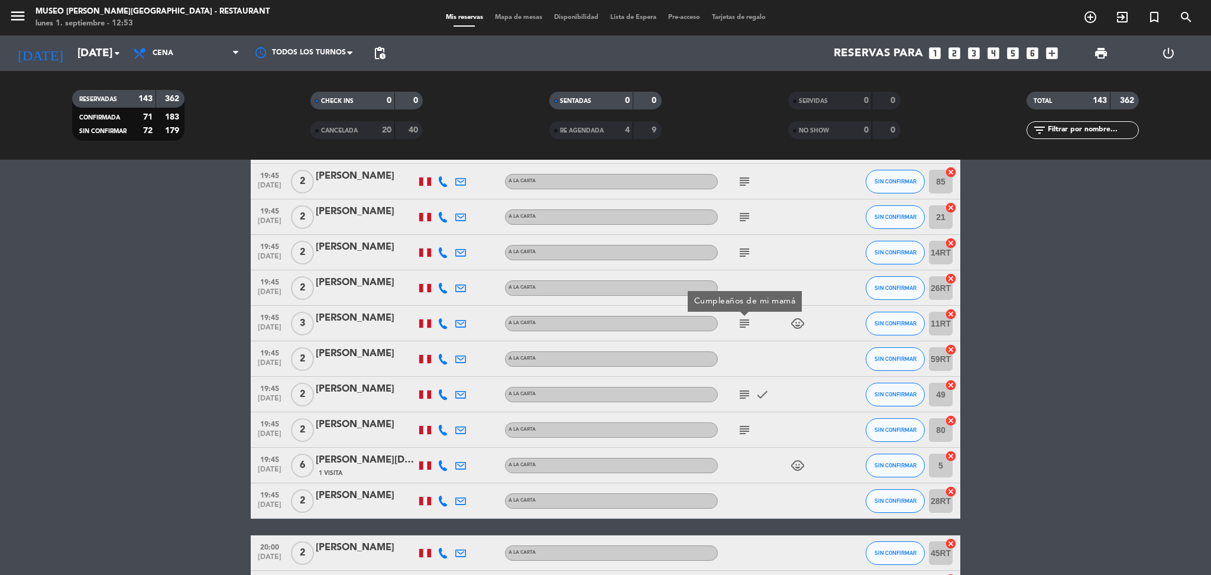
click at [746, 392] on icon "subject" at bounding box center [745, 394] width 14 height 14
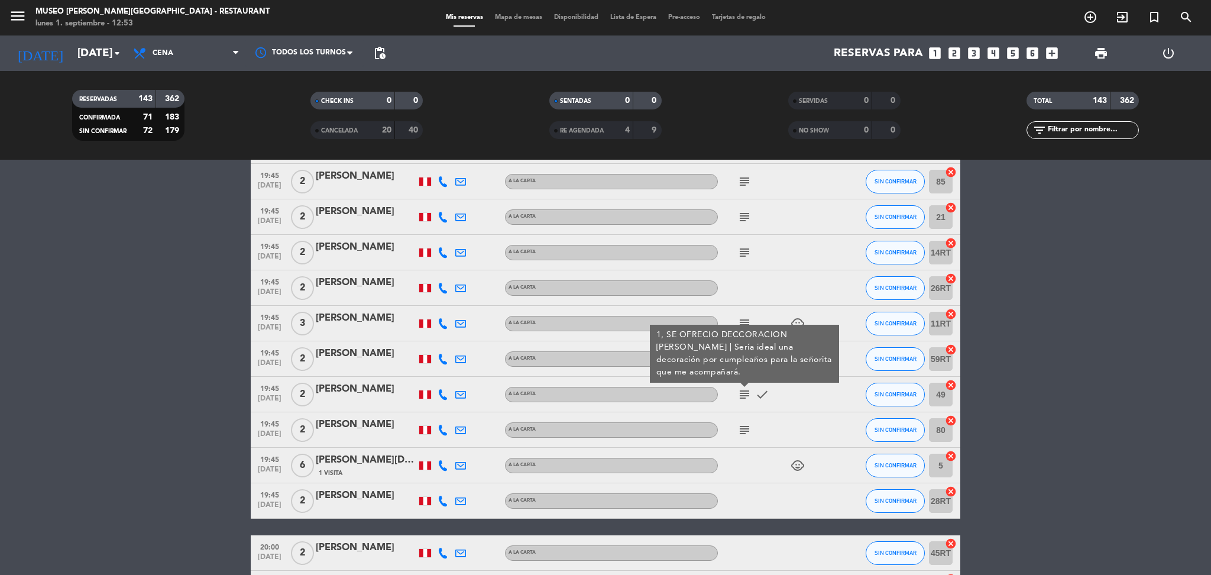
click at [749, 429] on icon "subject" at bounding box center [745, 430] width 14 height 14
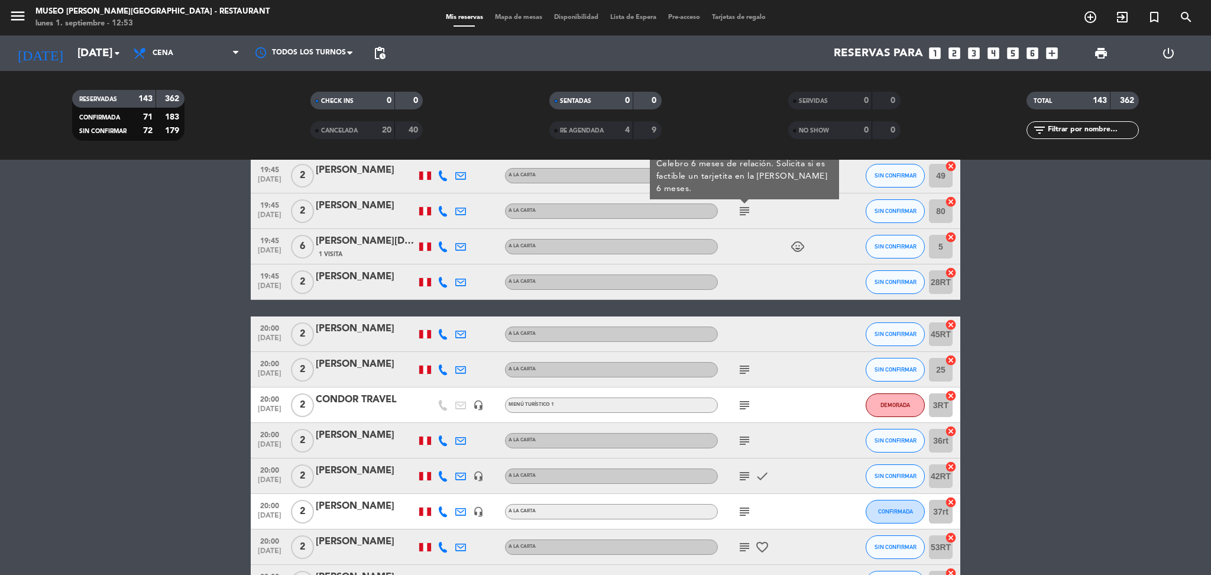
scroll to position [2904, 0]
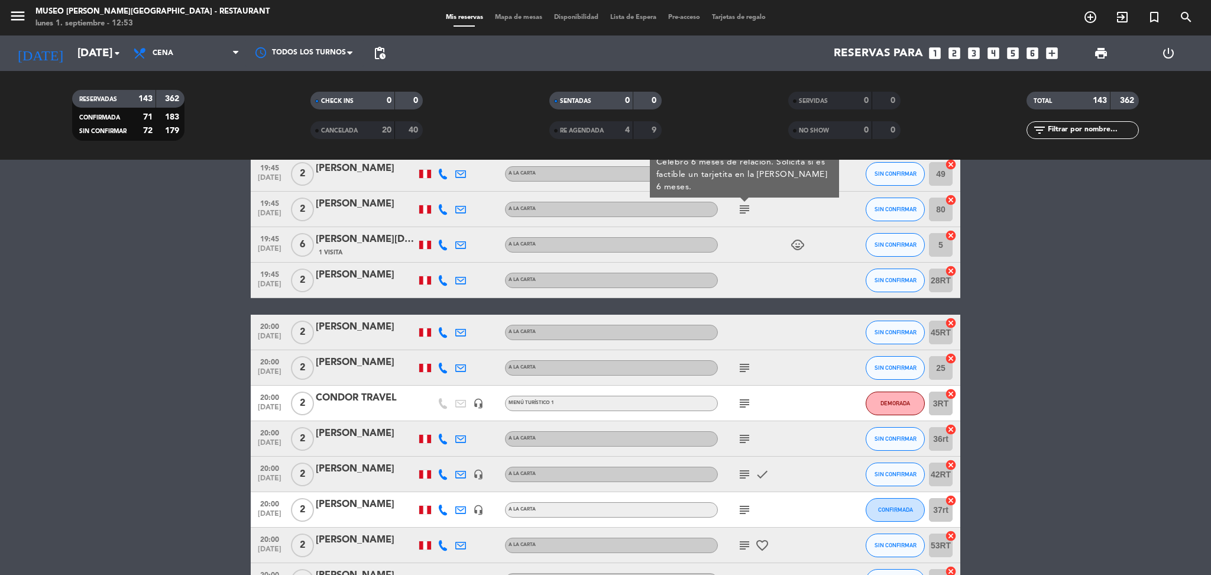
click at [371, 212] on div at bounding box center [366, 216] width 101 height 9
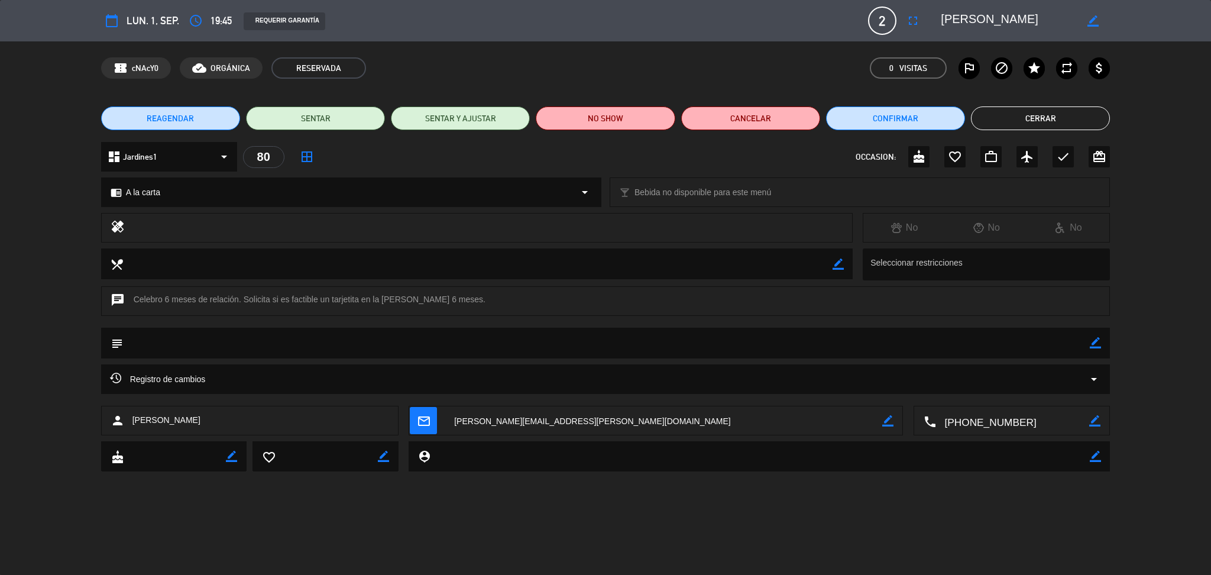
click at [958, 24] on textarea at bounding box center [1008, 20] width 135 height 21
click at [1052, 106] on button "Cerrar" at bounding box center [1040, 118] width 139 height 24
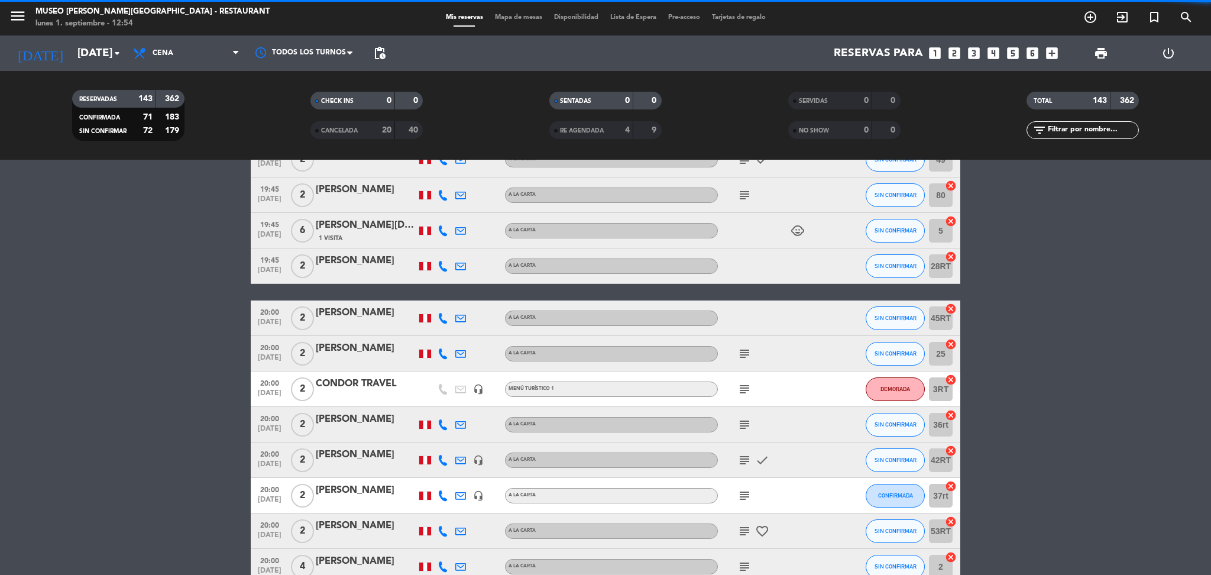
scroll to position [2921, 0]
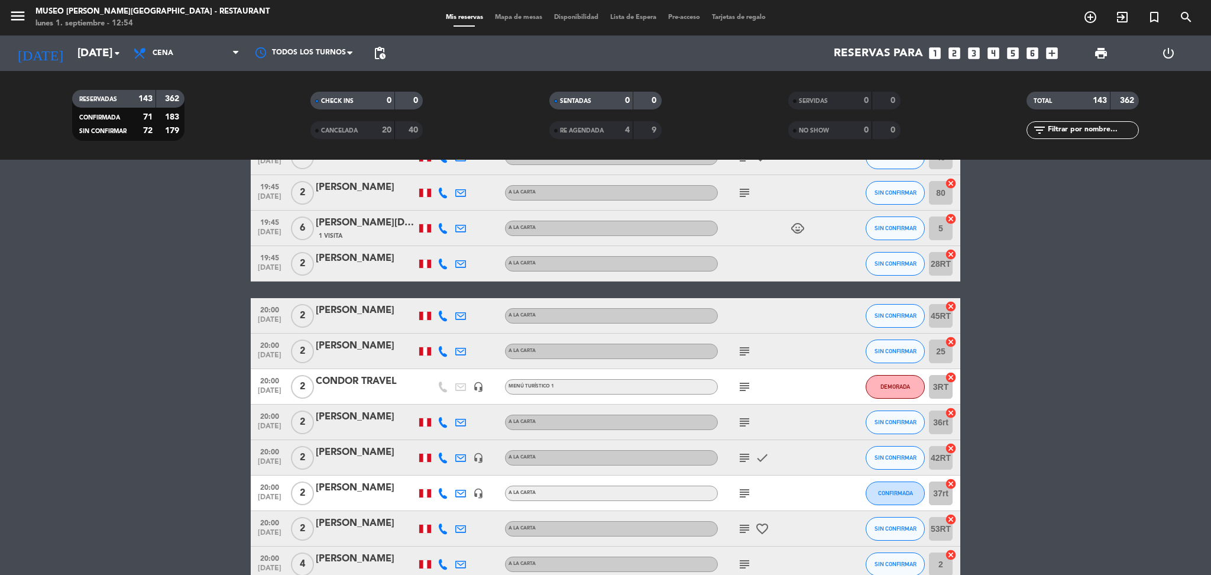
click at [748, 350] on icon "subject" at bounding box center [745, 351] width 14 height 14
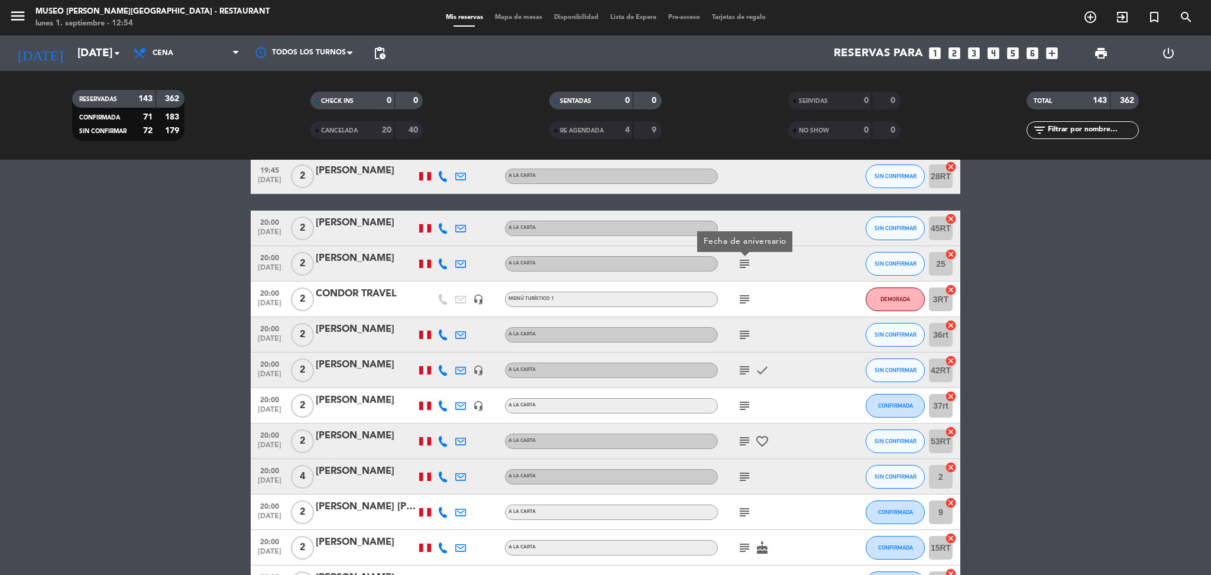
scroll to position [3012, 0]
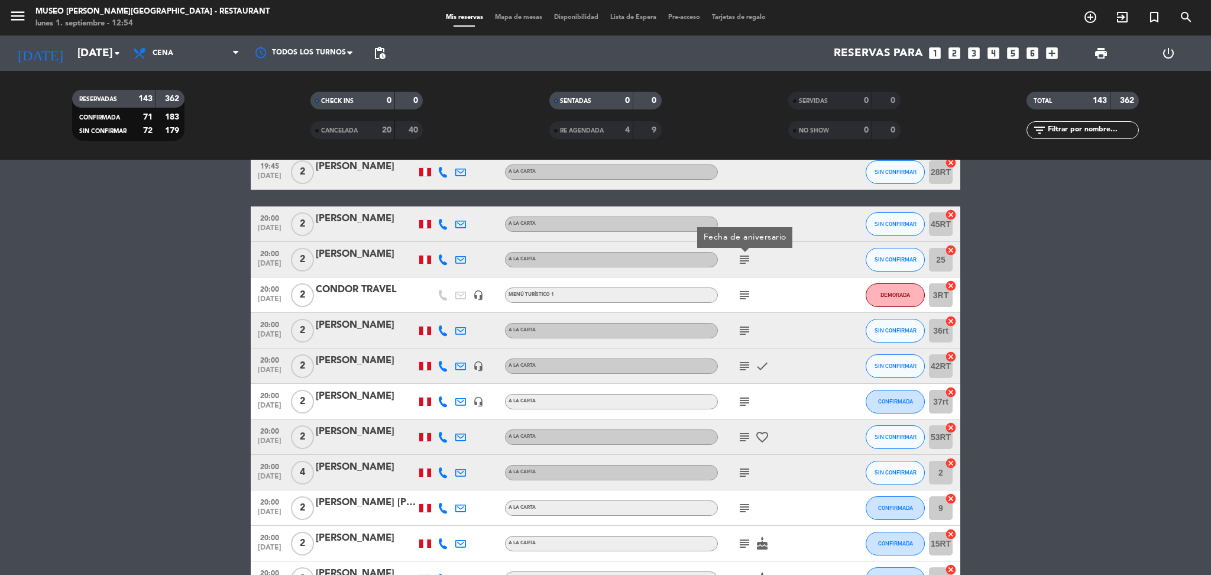
click at [742, 299] on icon "subject" at bounding box center [745, 295] width 14 height 14
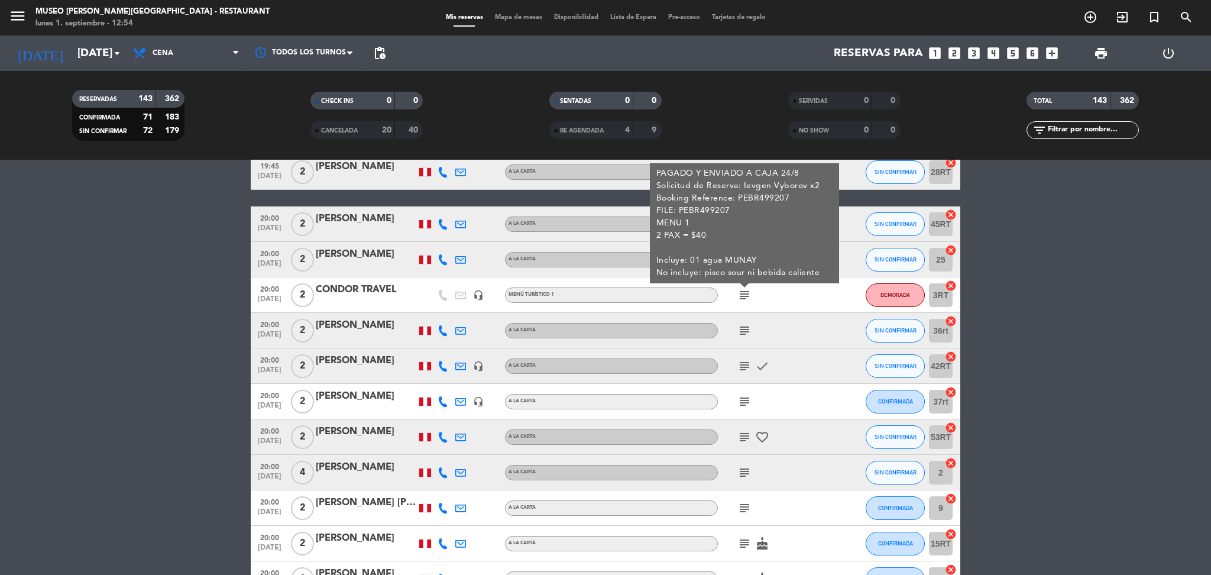
click at [748, 329] on icon "subject" at bounding box center [745, 331] width 14 height 14
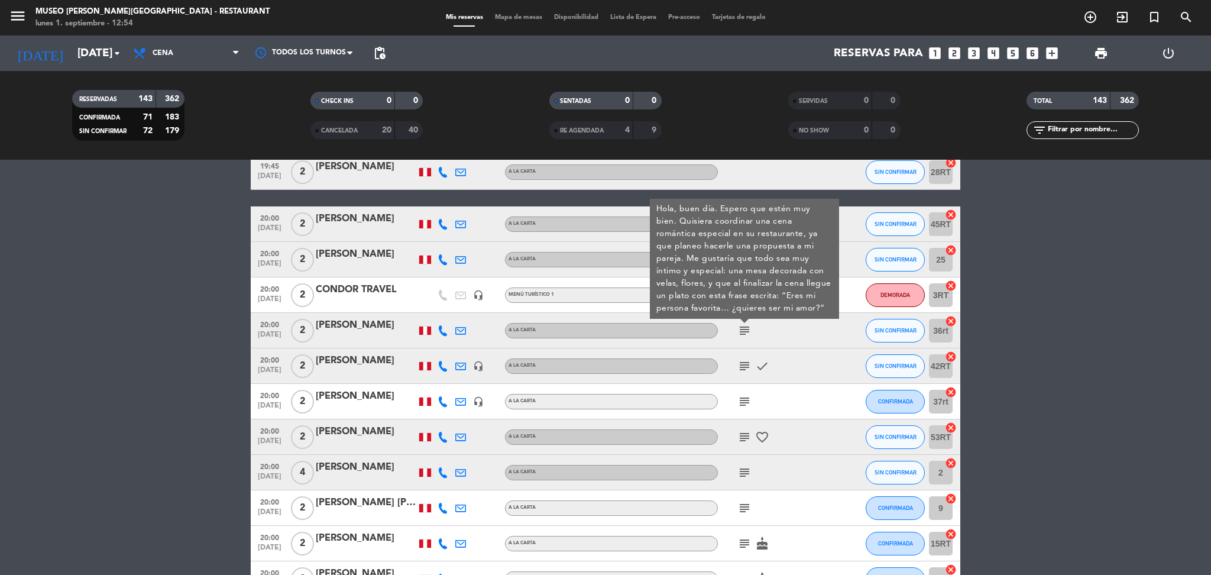
click at [382, 330] on div "[PERSON_NAME]" at bounding box center [366, 325] width 101 height 15
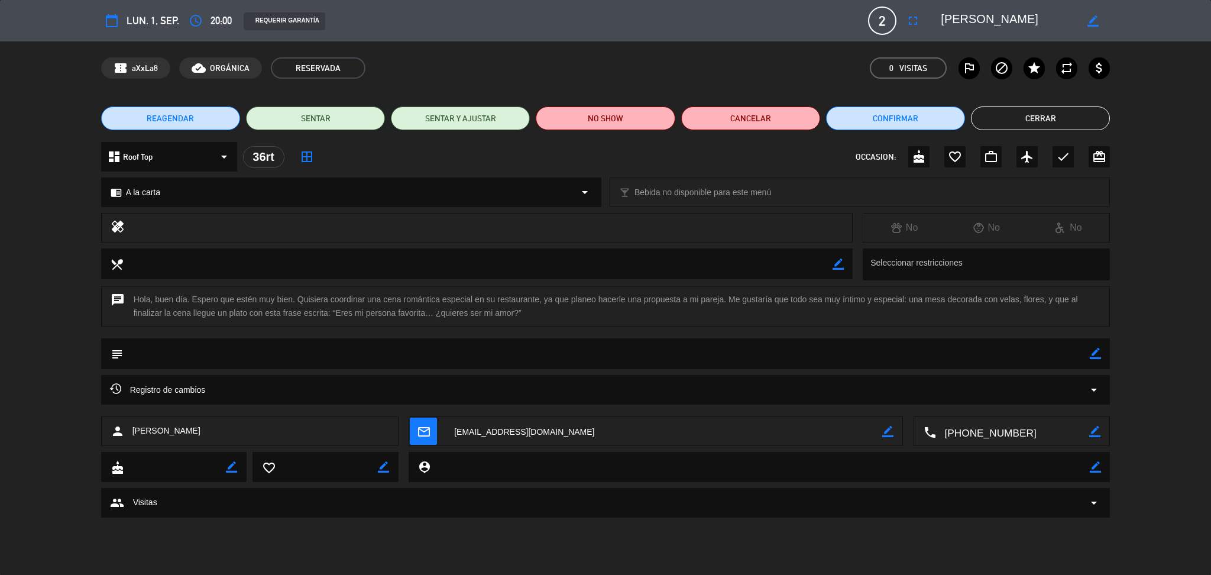
click at [1003, 20] on textarea at bounding box center [1008, 20] width 135 height 21
drag, startPoint x: 517, startPoint y: 312, endPoint x: 336, endPoint y: 310, distance: 181.0
click at [336, 310] on div "chat Hola, buen día. Espero que estén muy bien. Quisiera coordinar una cena rom…" at bounding box center [606, 306] width 1010 height 40
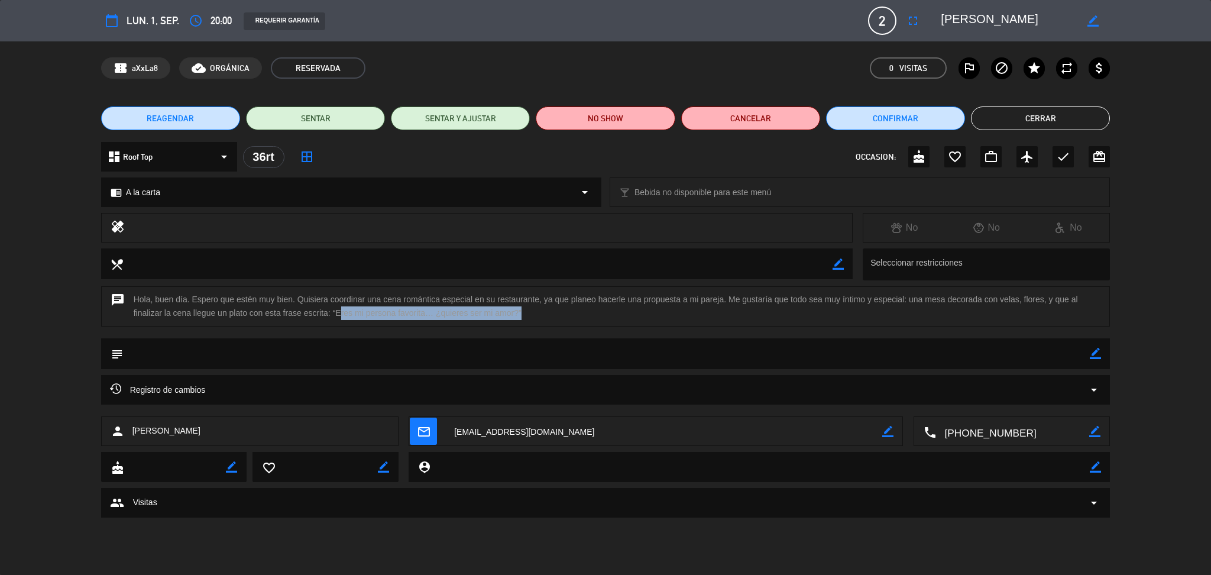
copy div "Eres mi persona favorita… ¿quieres ser mi amor?"
click at [992, 108] on button "Cerrar" at bounding box center [1040, 118] width 139 height 24
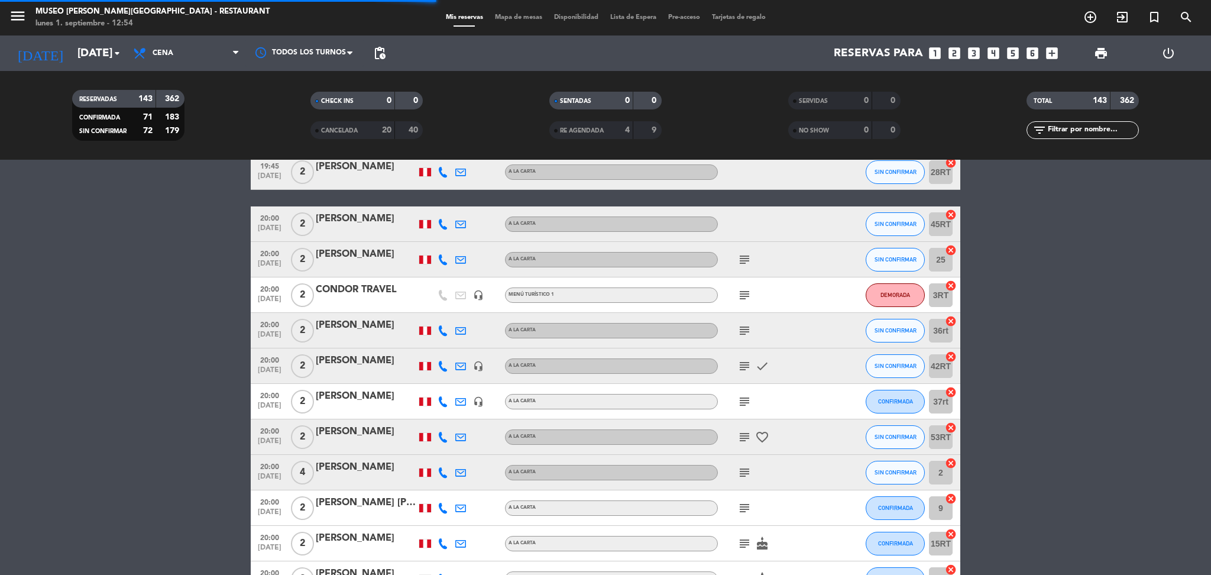
scroll to position [3107, 0]
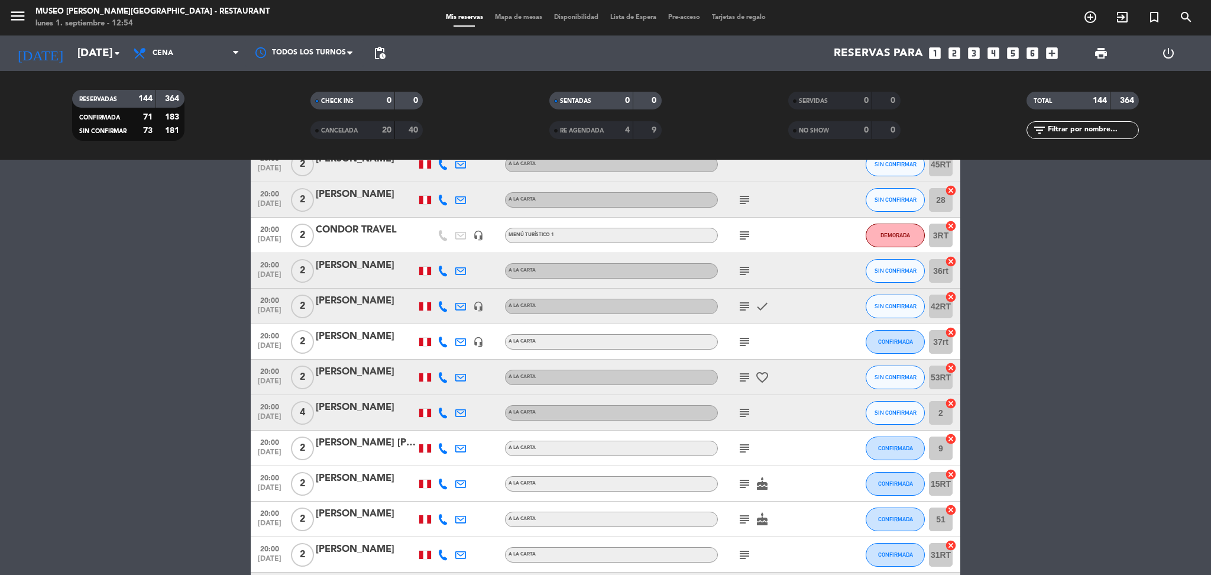
click at [746, 301] on icon "subject" at bounding box center [745, 306] width 14 height 14
click at [742, 344] on icon "subject" at bounding box center [745, 342] width 14 height 14
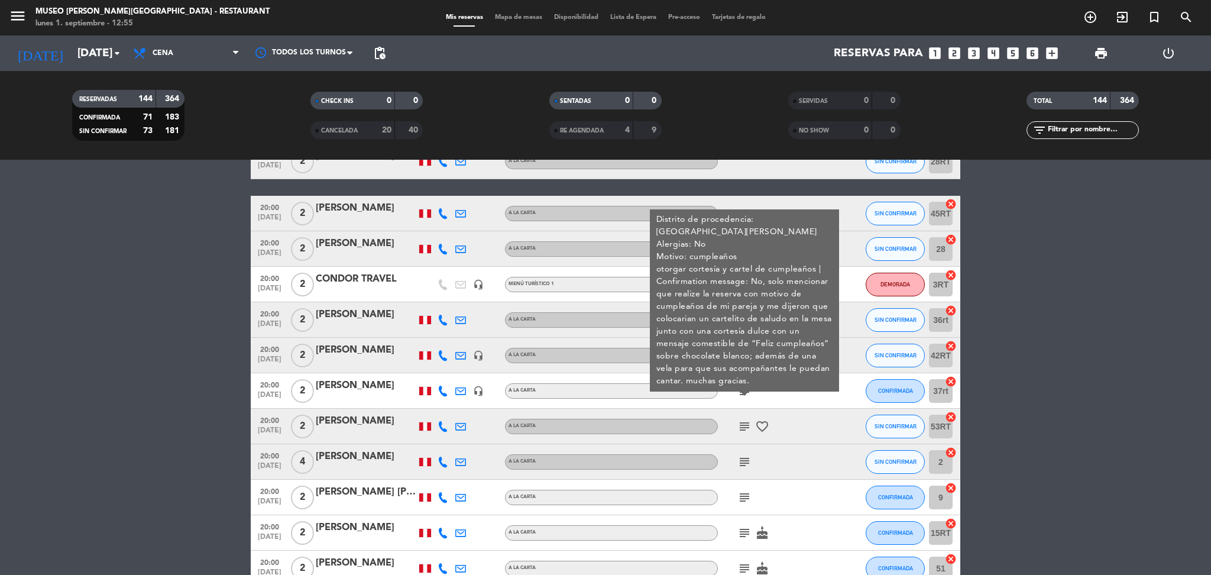
scroll to position [3057, 0]
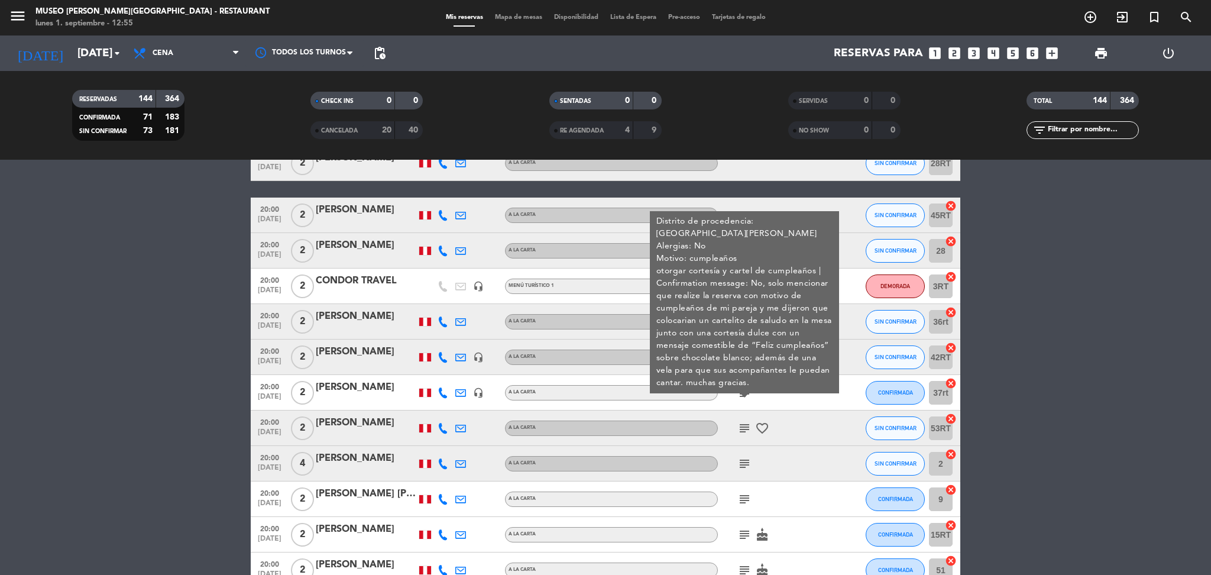
click at [745, 427] on icon "subject" at bounding box center [745, 428] width 14 height 14
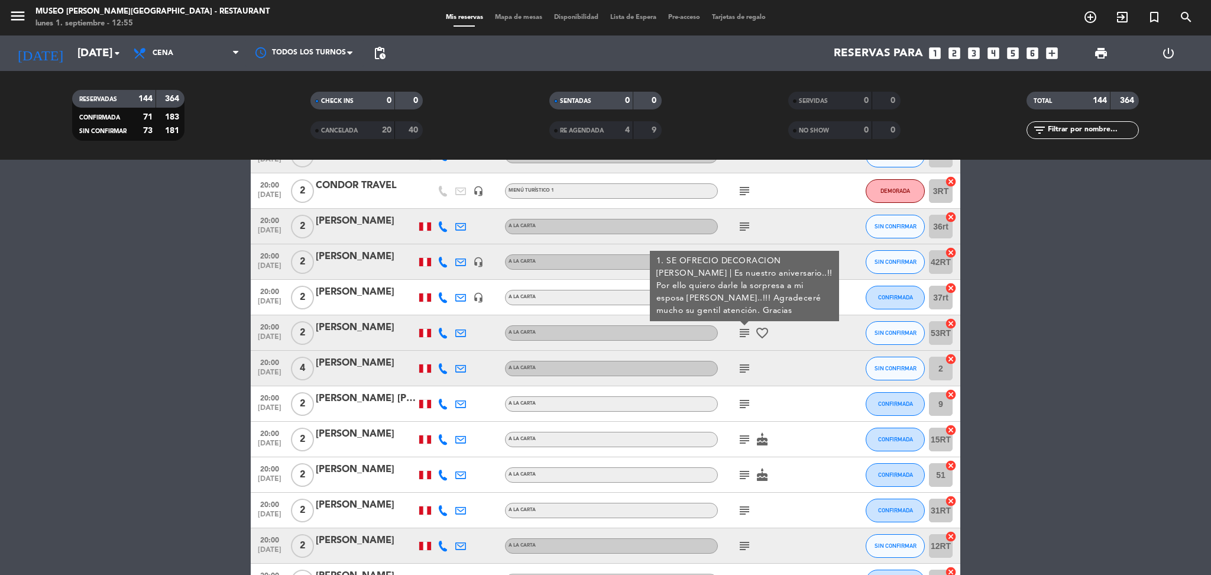
scroll to position [3154, 0]
click at [744, 370] on icon "subject" at bounding box center [745, 367] width 14 height 14
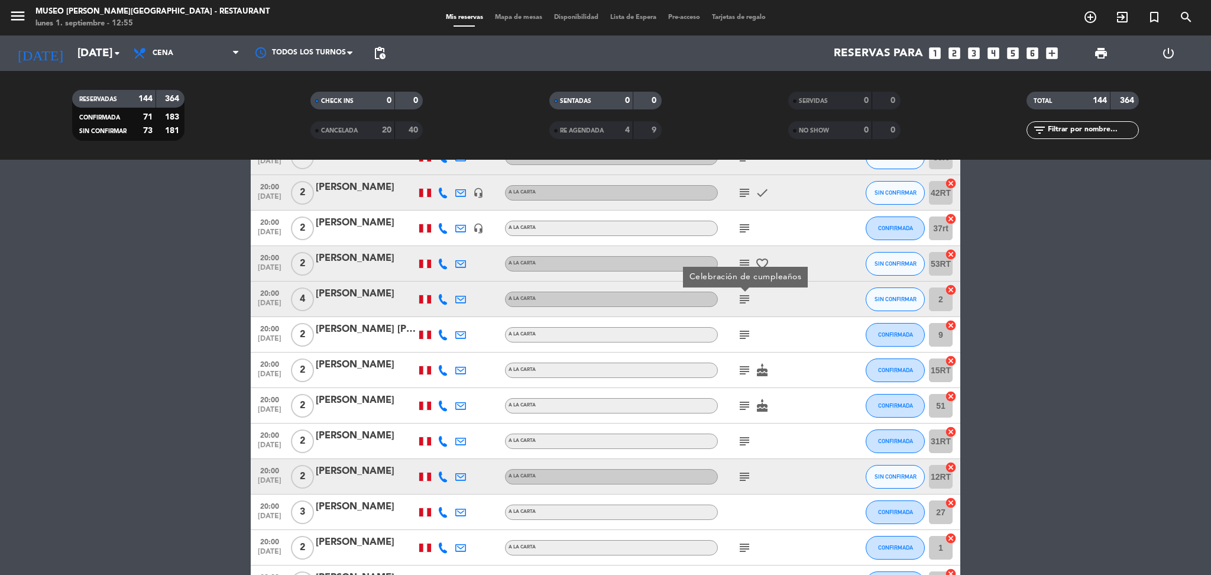
scroll to position [3226, 0]
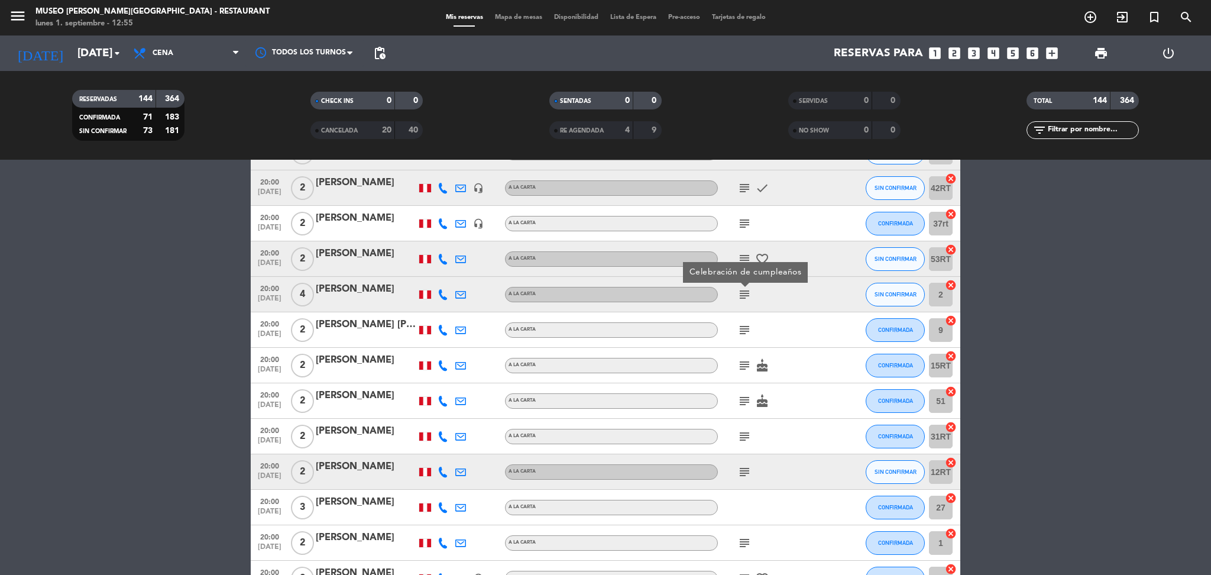
click at [743, 334] on icon "subject" at bounding box center [745, 330] width 14 height 14
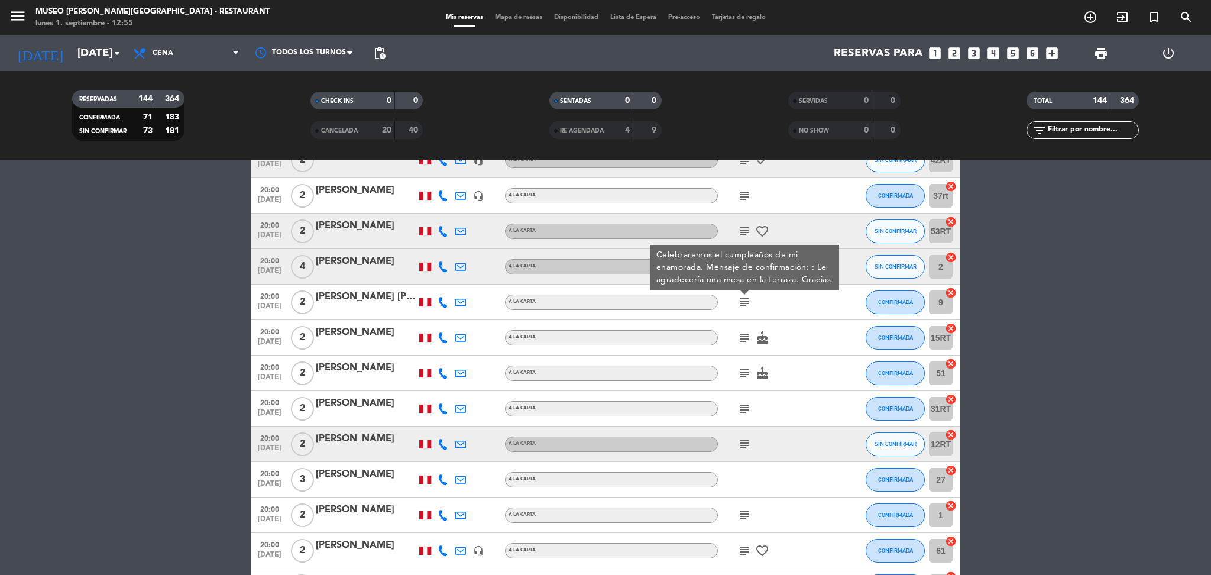
scroll to position [3264, 0]
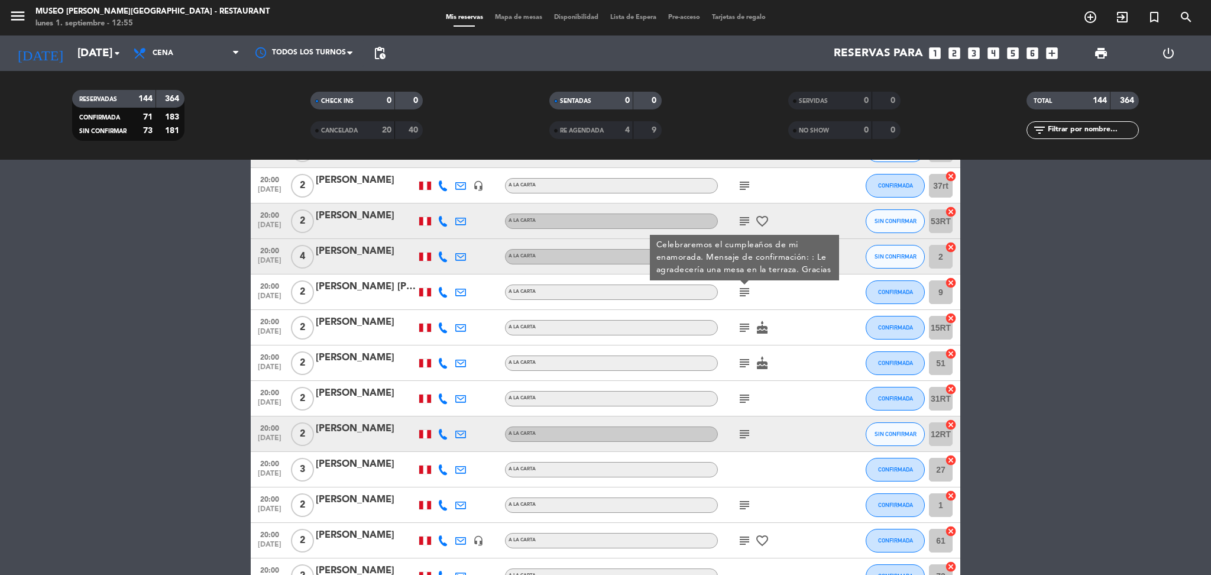
click at [742, 326] on icon "subject" at bounding box center [745, 328] width 14 height 14
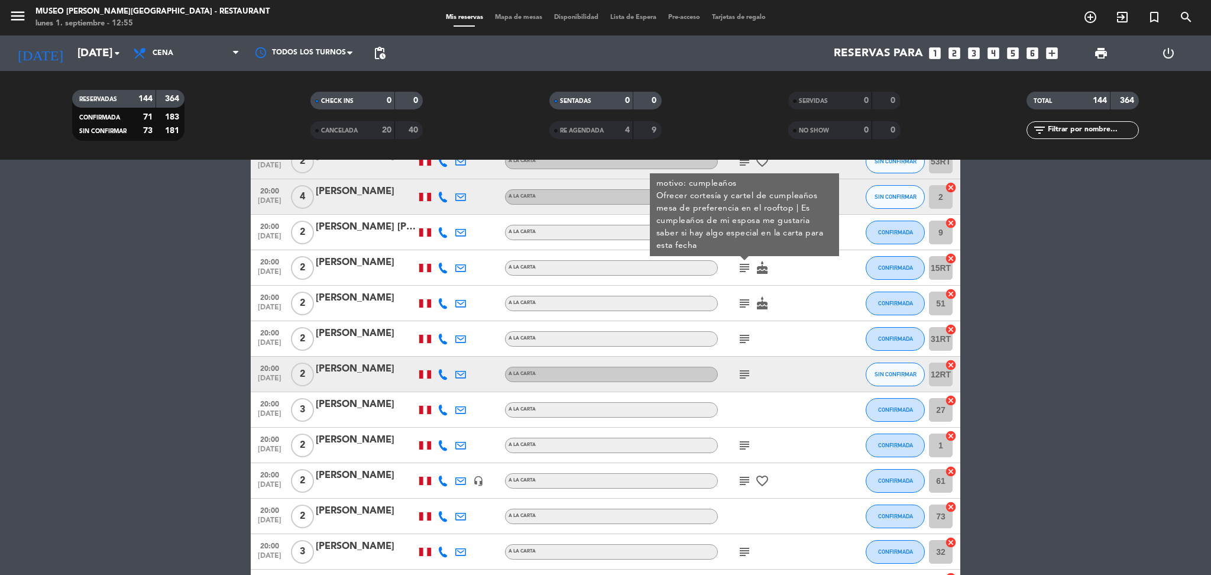
scroll to position [3324, 0]
click at [748, 303] on icon "subject" at bounding box center [745, 303] width 14 height 14
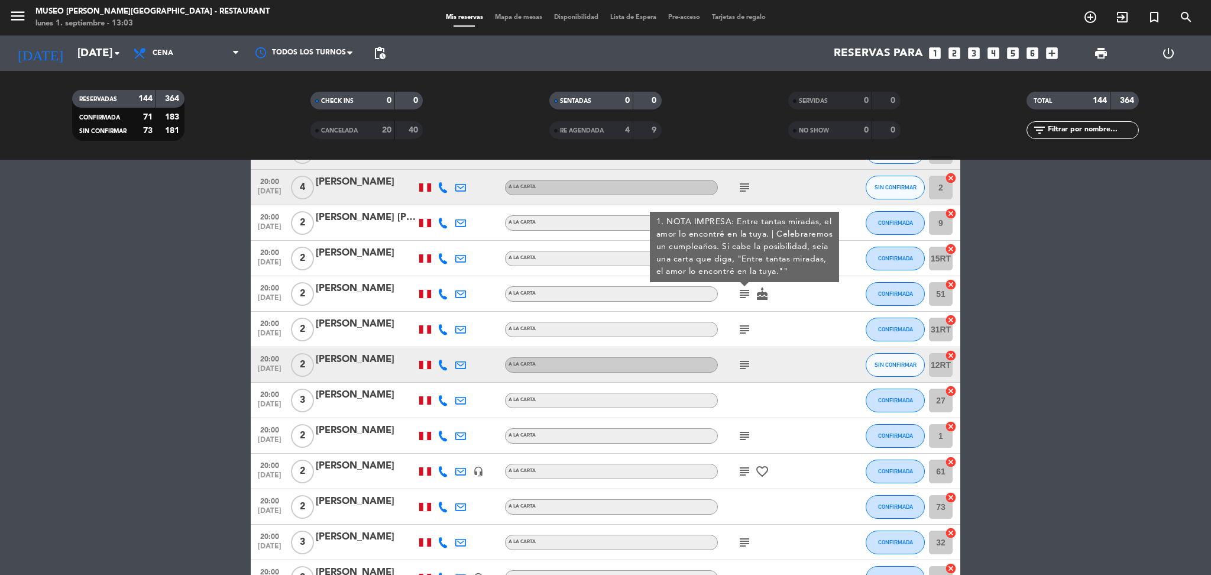
scroll to position [3336, 0]
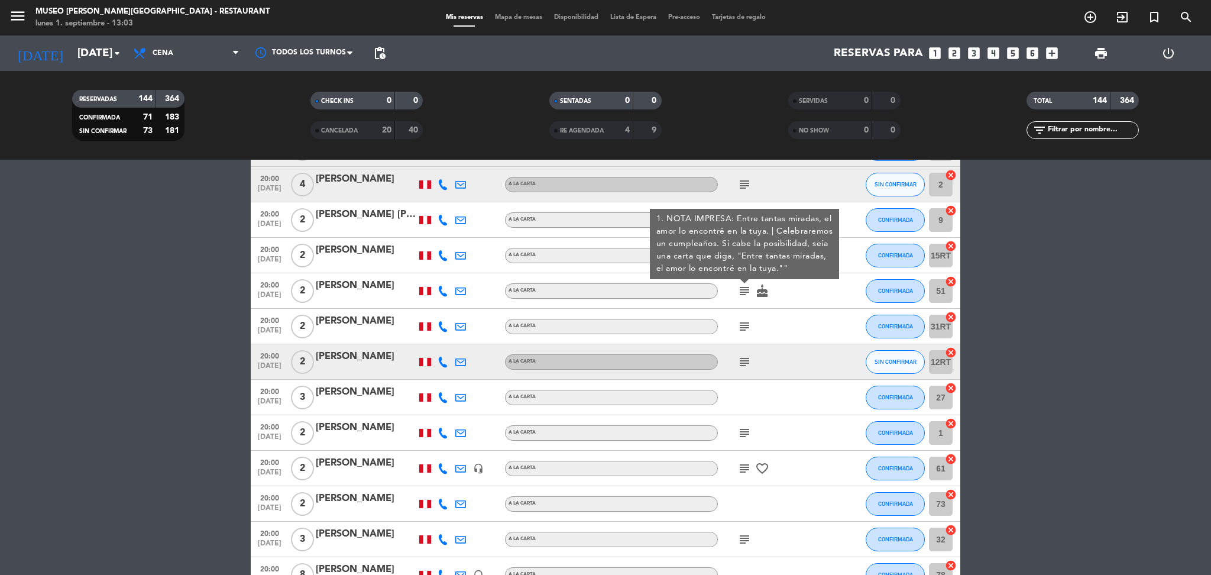
click at [373, 289] on div "[PERSON_NAME]" at bounding box center [366, 285] width 101 height 15
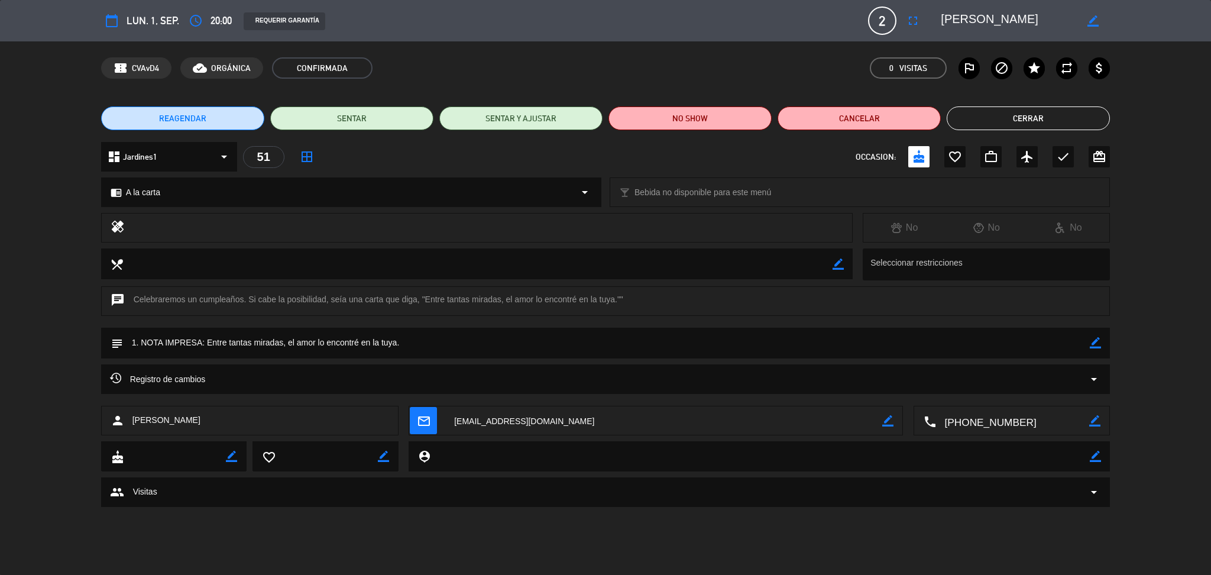
click at [962, 14] on textarea at bounding box center [1008, 20] width 135 height 21
drag, startPoint x: 426, startPoint y: 296, endPoint x: 617, endPoint y: 301, distance: 190.5
click at [617, 301] on div "chat Celebraremos un cumpleaños. Si cabe la posibilidad, seía una carta que dig…" at bounding box center [606, 301] width 1010 height 30
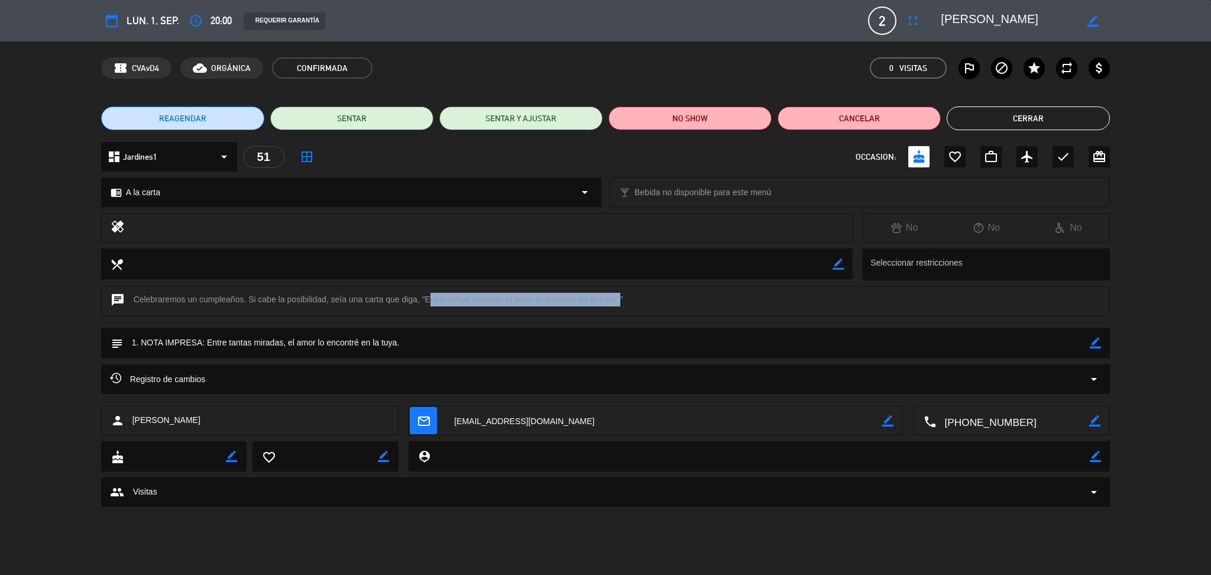
copy div "Entre tantas miradas, el amor lo encontré en la tuya."
click at [1004, 119] on button "Cerrar" at bounding box center [1028, 118] width 163 height 24
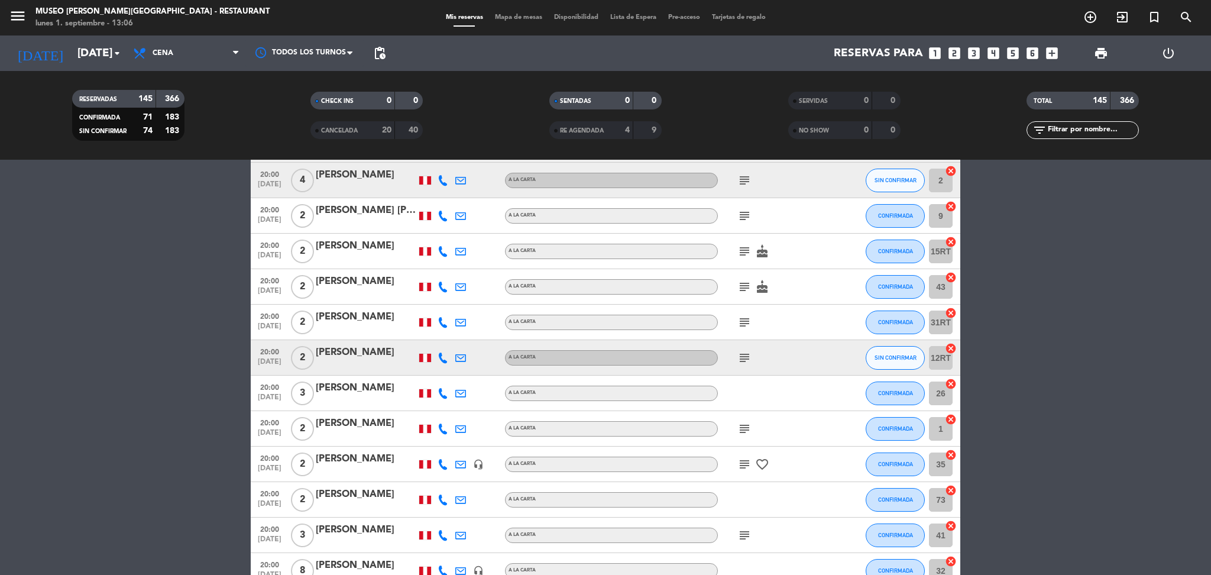
scroll to position [3384, 0]
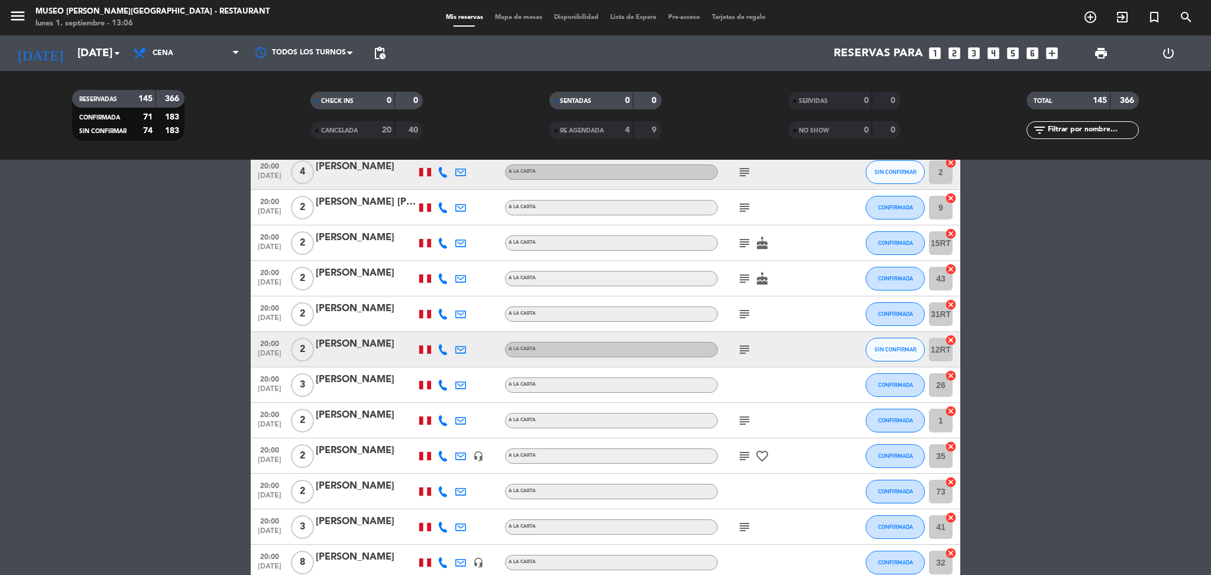
click at [745, 312] on icon "subject" at bounding box center [745, 314] width 14 height 14
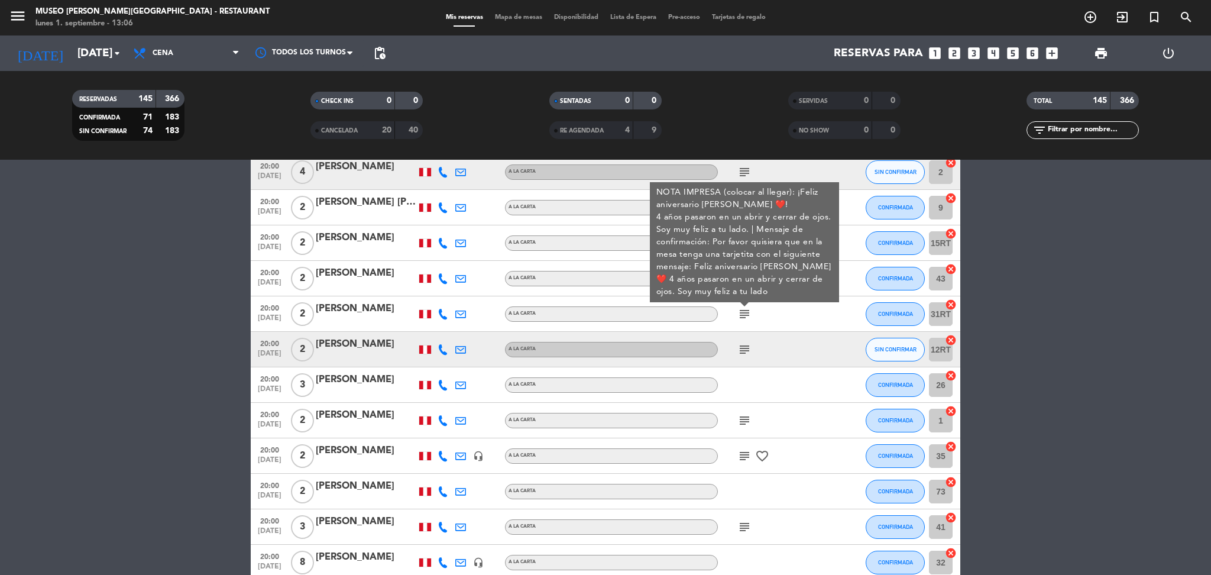
click at [364, 311] on div "[PERSON_NAME]" at bounding box center [366, 308] width 101 height 15
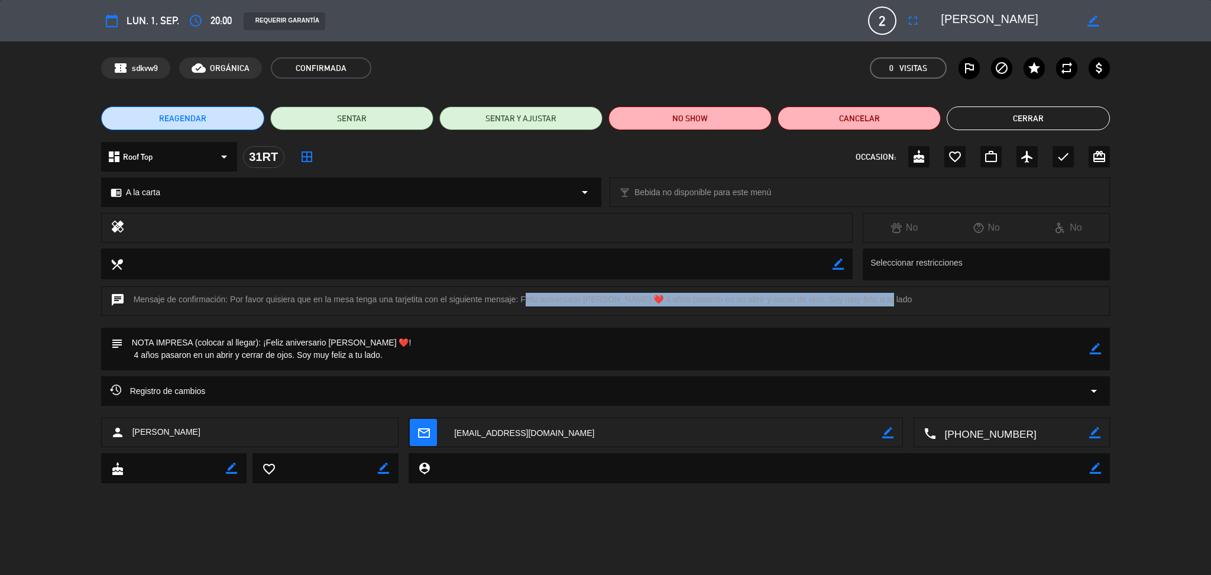
drag, startPoint x: 521, startPoint y: 300, endPoint x: 871, endPoint y: 299, distance: 350.1
click at [871, 299] on div "chat Mensaje de confirmación: Por favor quisiera que en la mesa tenga una tarje…" at bounding box center [606, 301] width 1010 height 30
copy div "Feliz aniversario [PERSON_NAME] ❤️ 4 años pasaron en un abrir y cerrar de ojos.…"
click at [987, 119] on button "Cerrar" at bounding box center [1028, 118] width 163 height 24
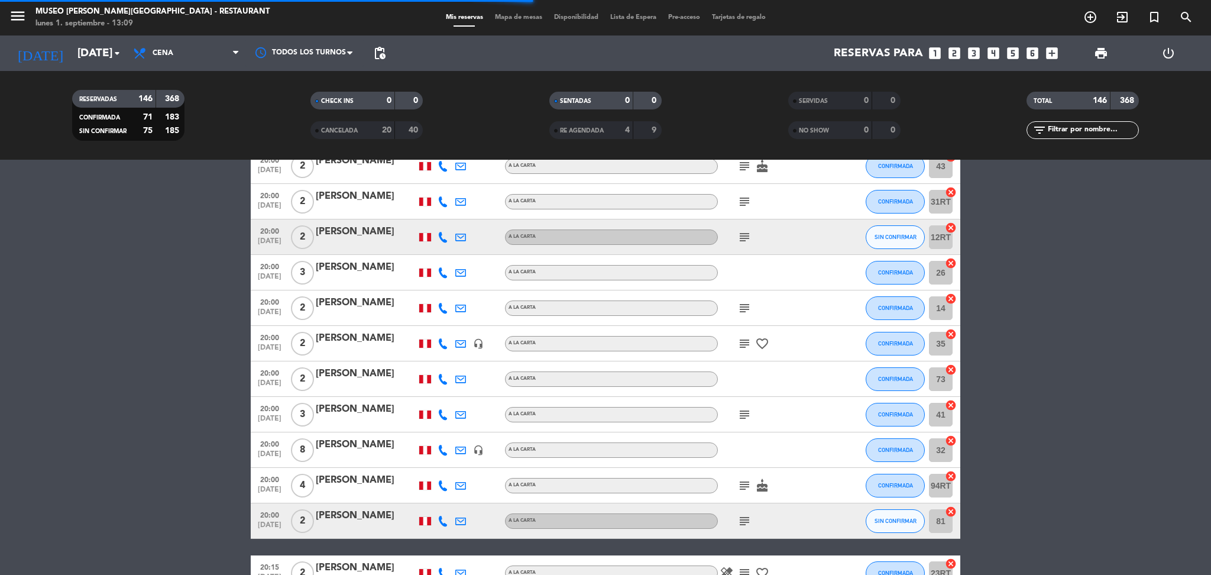
scroll to position [3533, 0]
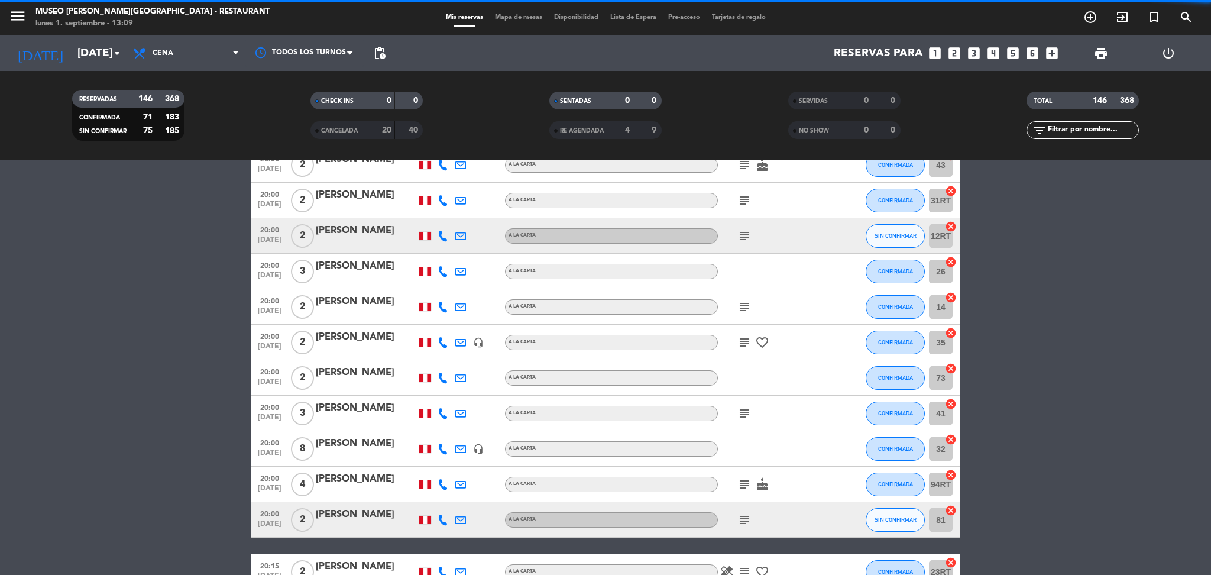
click at [746, 233] on icon "subject" at bounding box center [745, 236] width 14 height 14
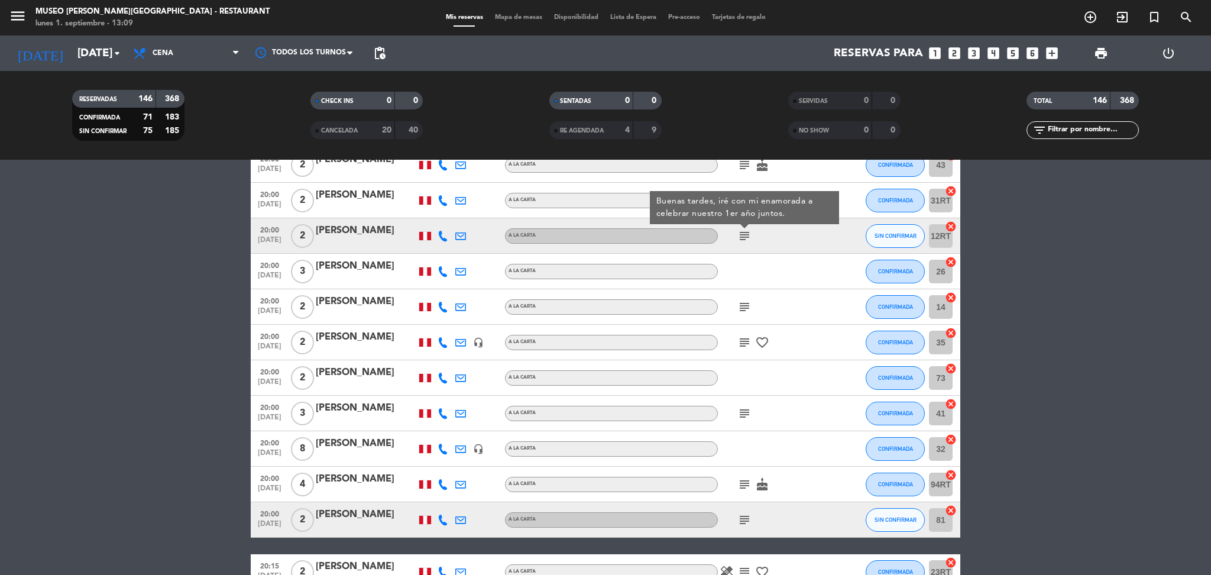
click at [746, 302] on icon "subject" at bounding box center [745, 307] width 14 height 14
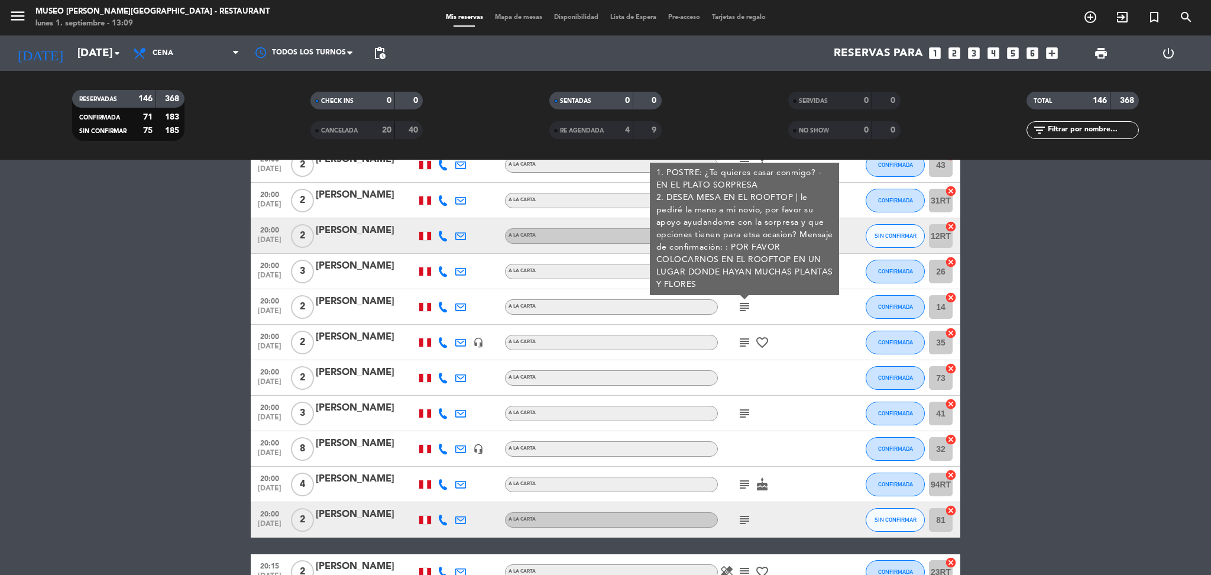
click at [746, 344] on icon "subject" at bounding box center [745, 342] width 14 height 14
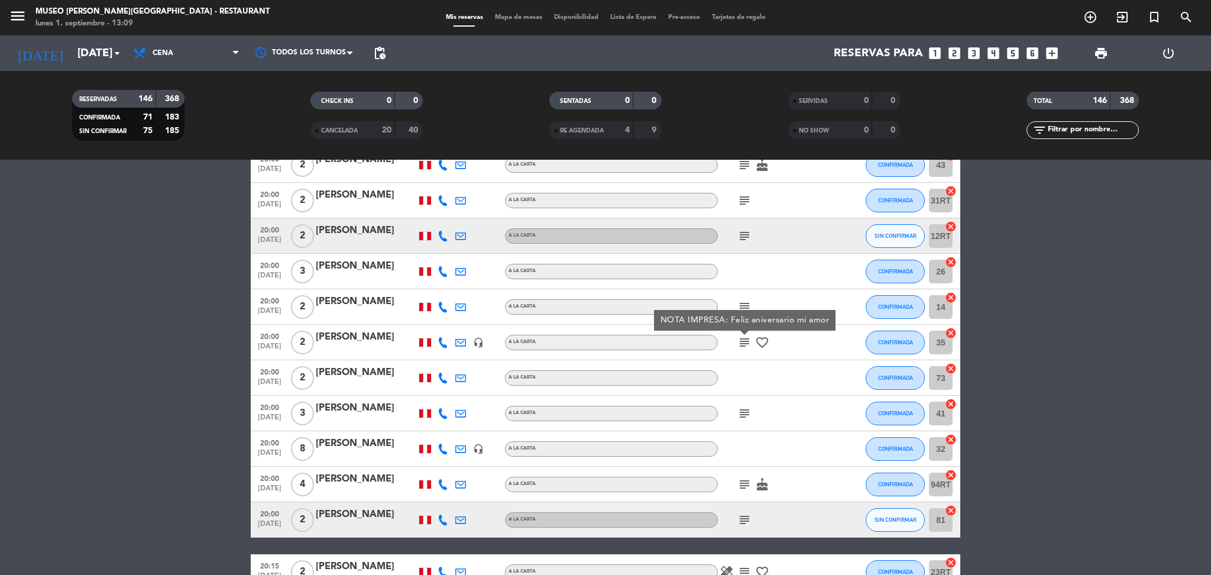
click at [393, 342] on div "[PERSON_NAME]" at bounding box center [366, 336] width 101 height 15
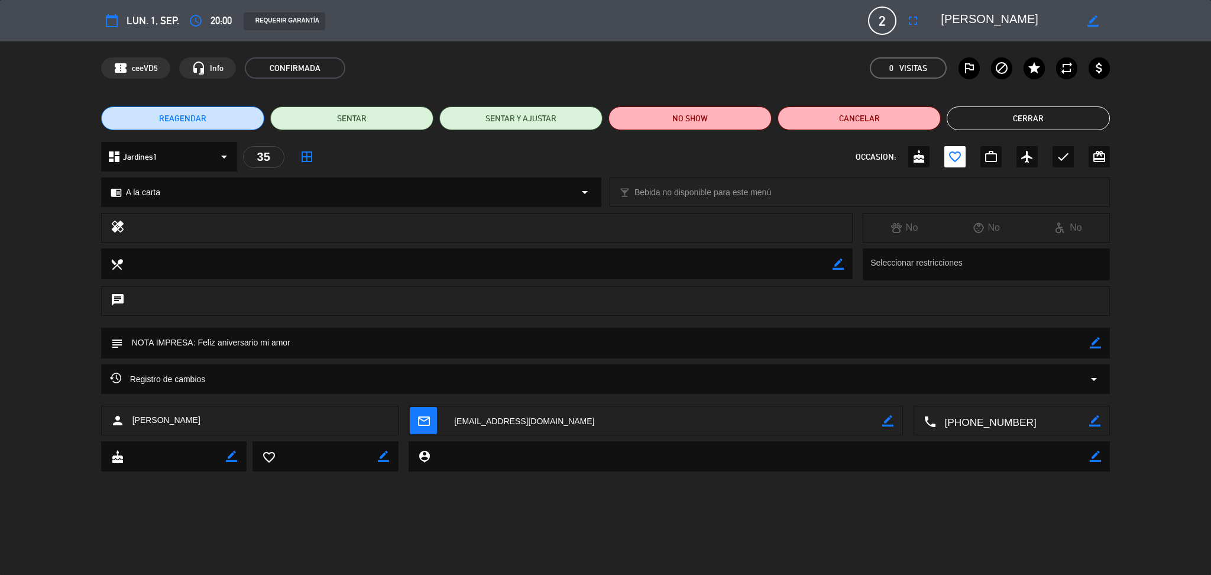
click at [1027, 23] on textarea at bounding box center [1008, 20] width 135 height 21
click at [1028, 118] on button "Cerrar" at bounding box center [1028, 118] width 163 height 24
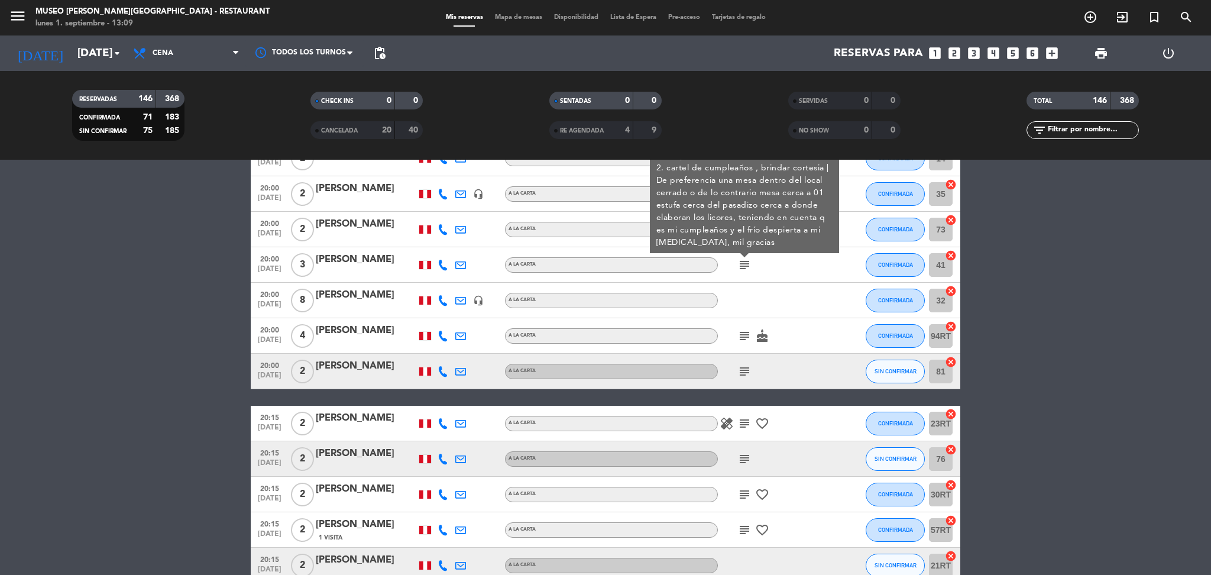
scroll to position [3691, 0]
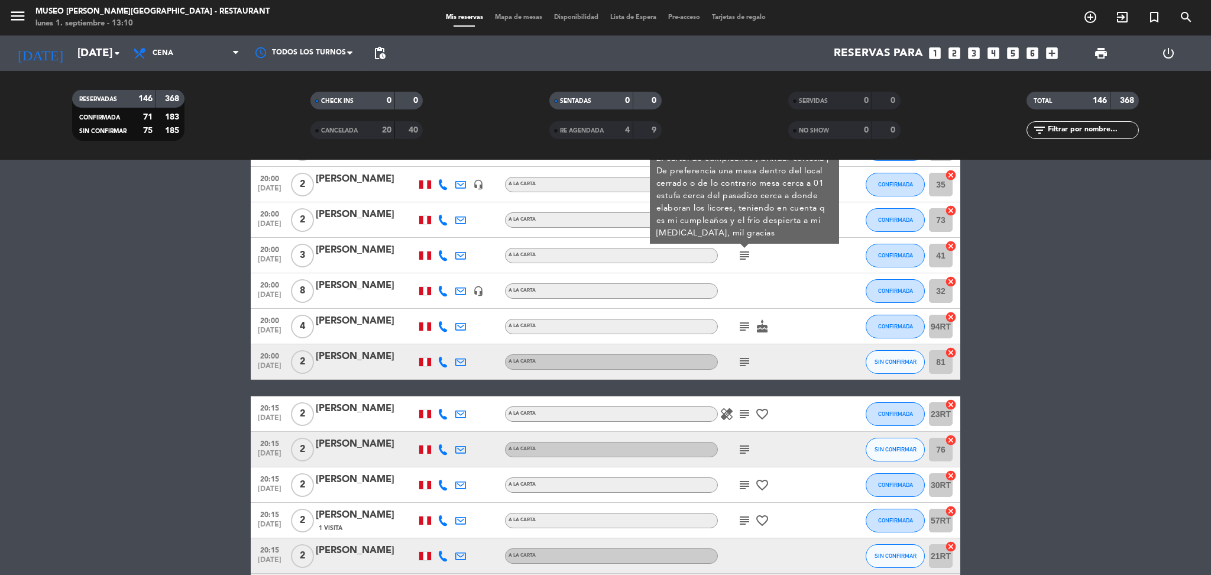
click at [741, 325] on icon "subject" at bounding box center [745, 326] width 14 height 14
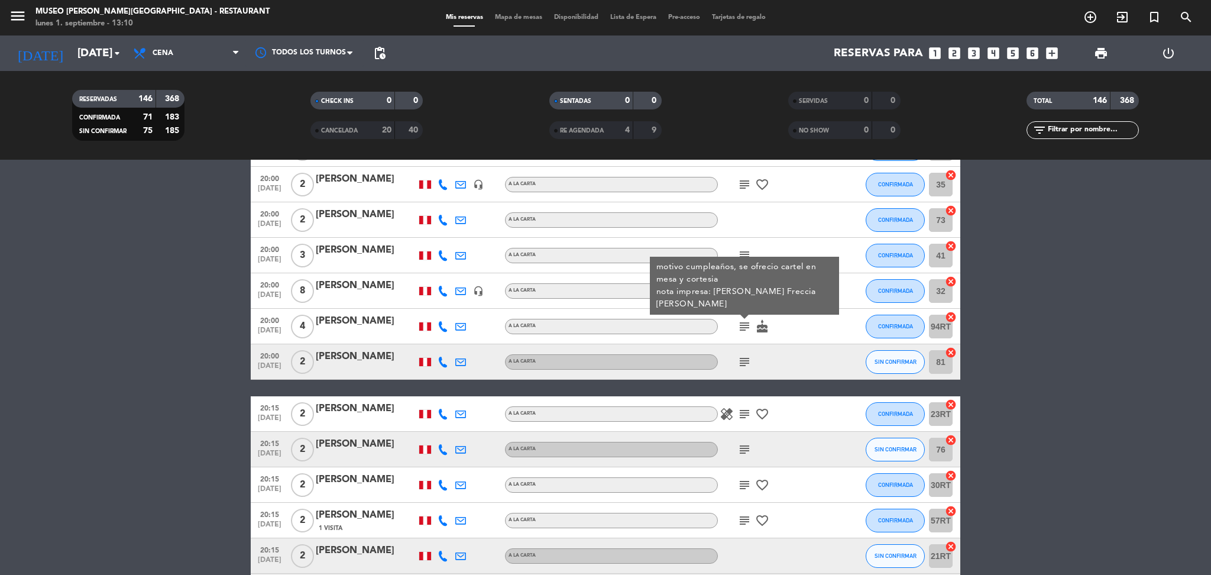
click at [363, 319] on div "[PERSON_NAME]" at bounding box center [366, 320] width 101 height 15
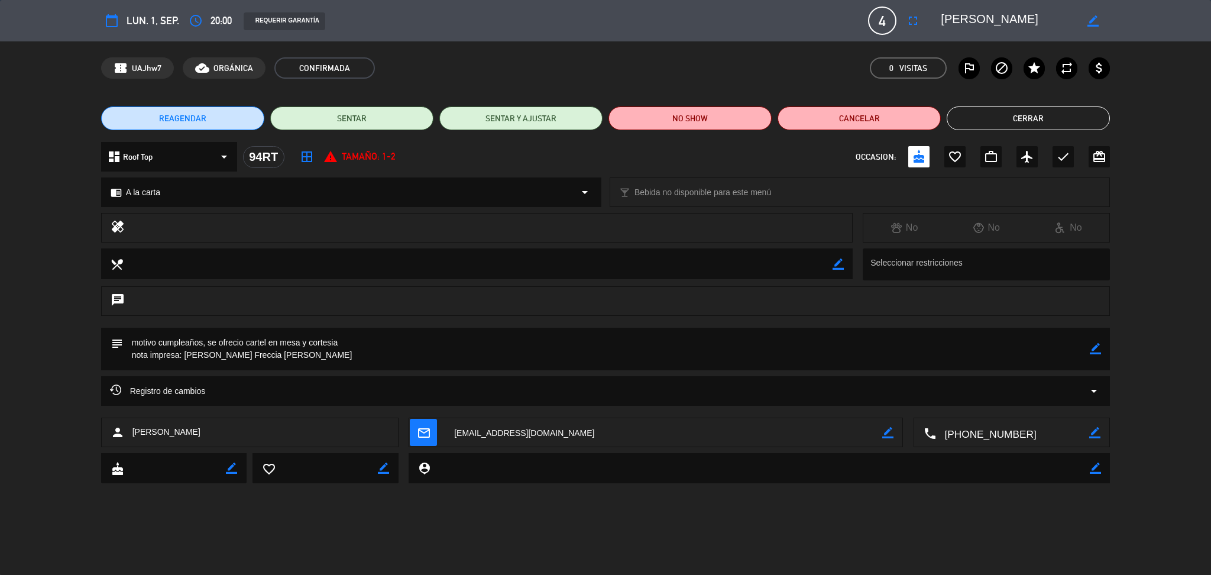
click at [1016, 13] on textarea at bounding box center [1008, 20] width 135 height 21
click at [990, 18] on textarea at bounding box center [1008, 20] width 135 height 21
drag, startPoint x: 371, startPoint y: 354, endPoint x: 185, endPoint y: 367, distance: 186.8
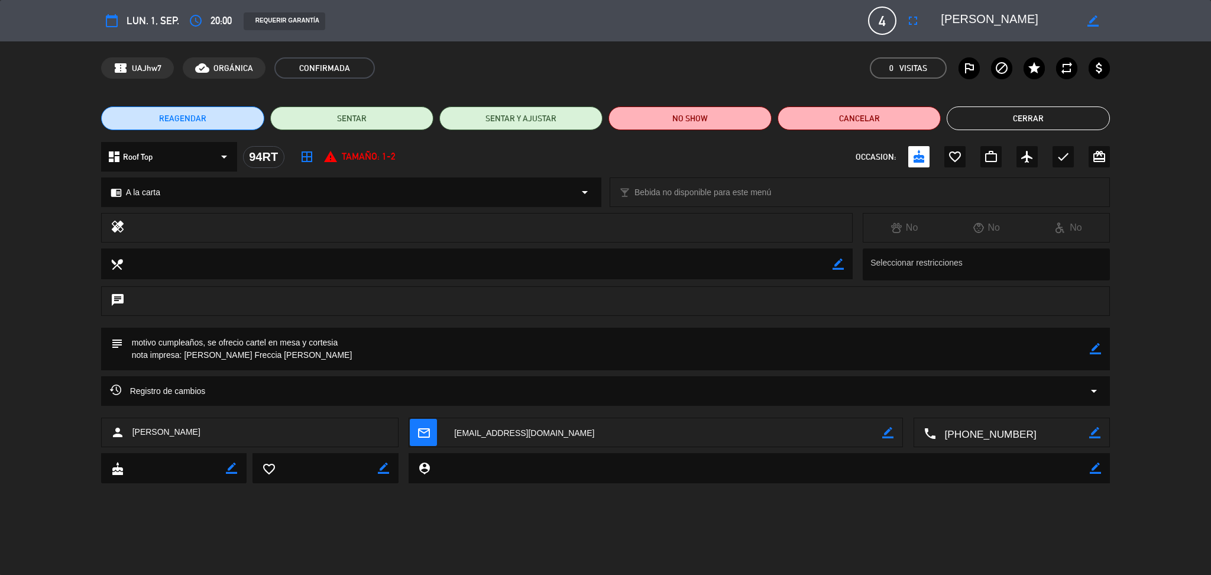
click at [185, 367] on textarea at bounding box center [607, 349] width 968 height 43
click at [967, 121] on button "Cerrar" at bounding box center [1028, 118] width 163 height 24
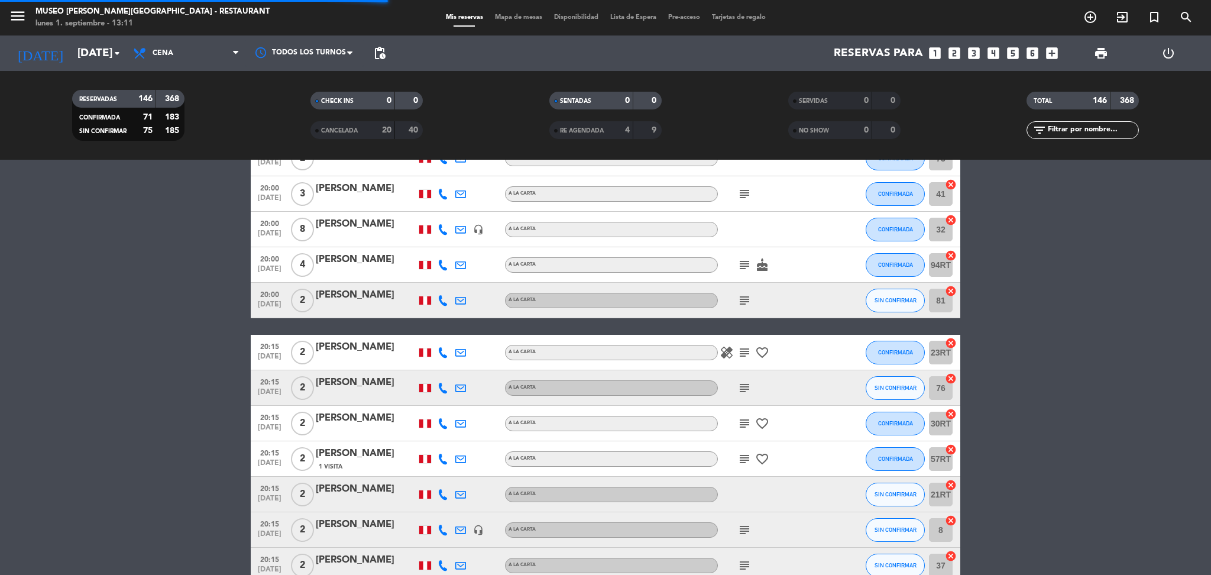
scroll to position [3753, 0]
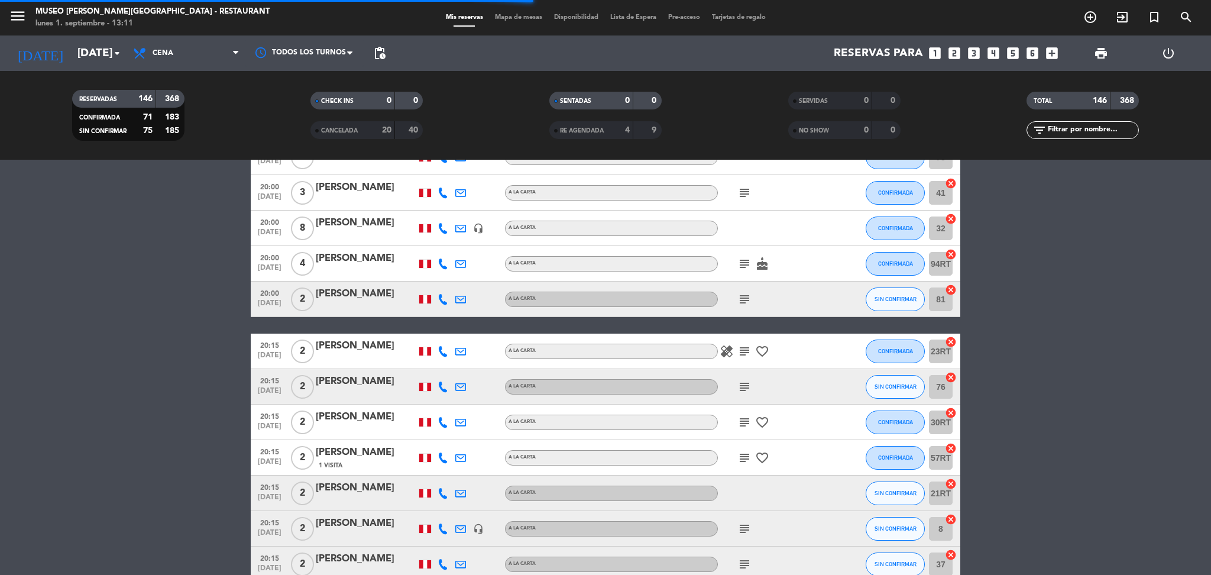
click at [741, 296] on icon "subject" at bounding box center [745, 299] width 14 height 14
click at [744, 348] on icon "subject" at bounding box center [745, 351] width 14 height 14
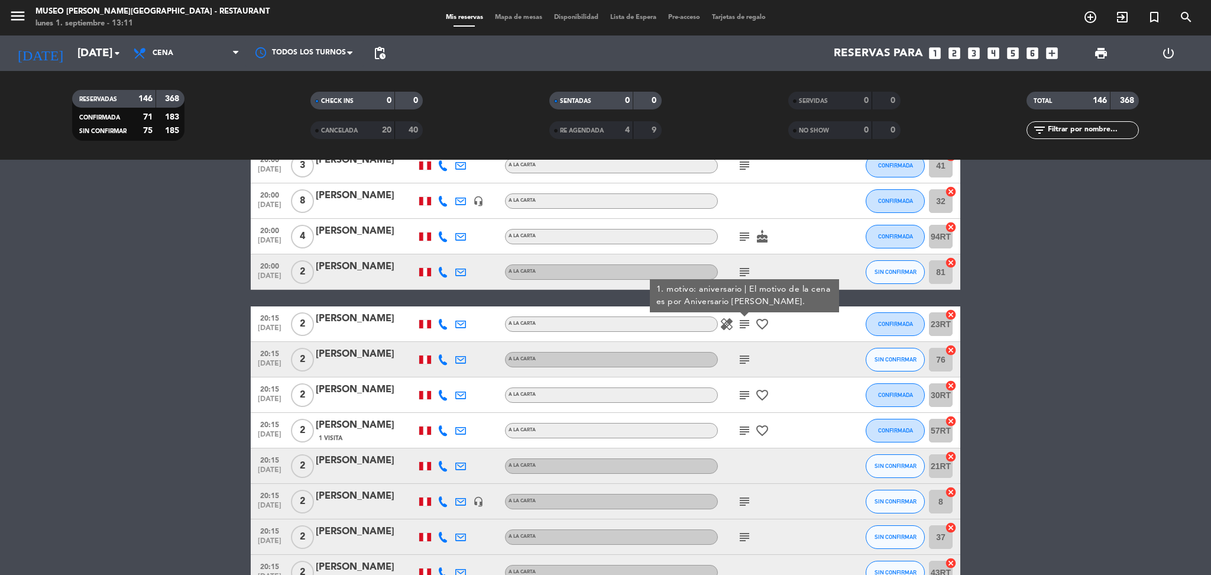
scroll to position [3789, 0]
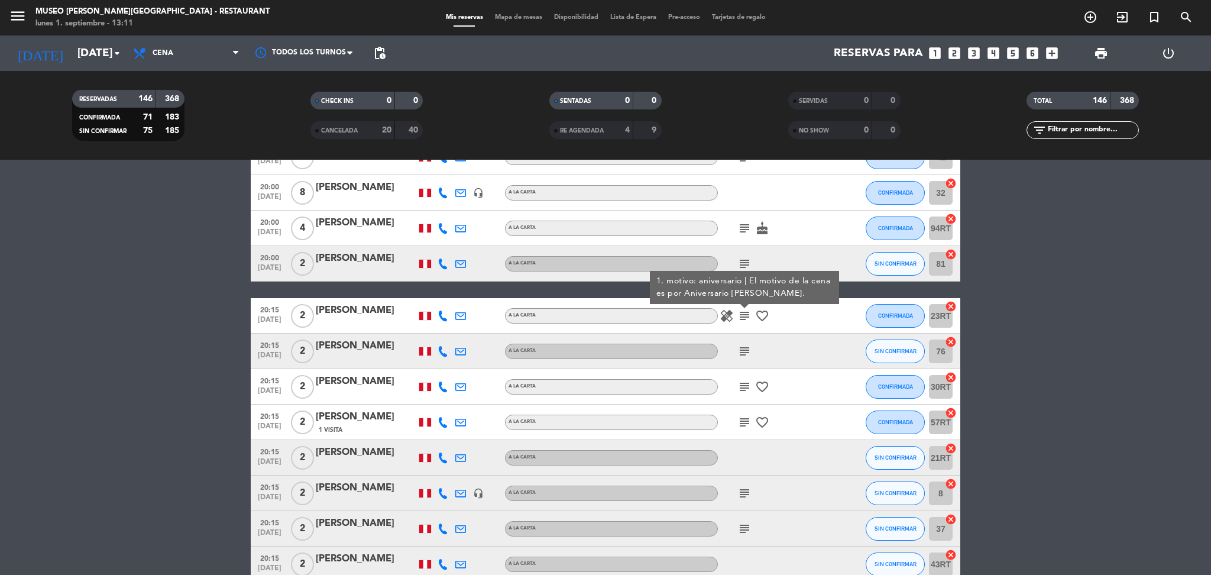
click at [744, 348] on icon "subject" at bounding box center [745, 351] width 14 height 14
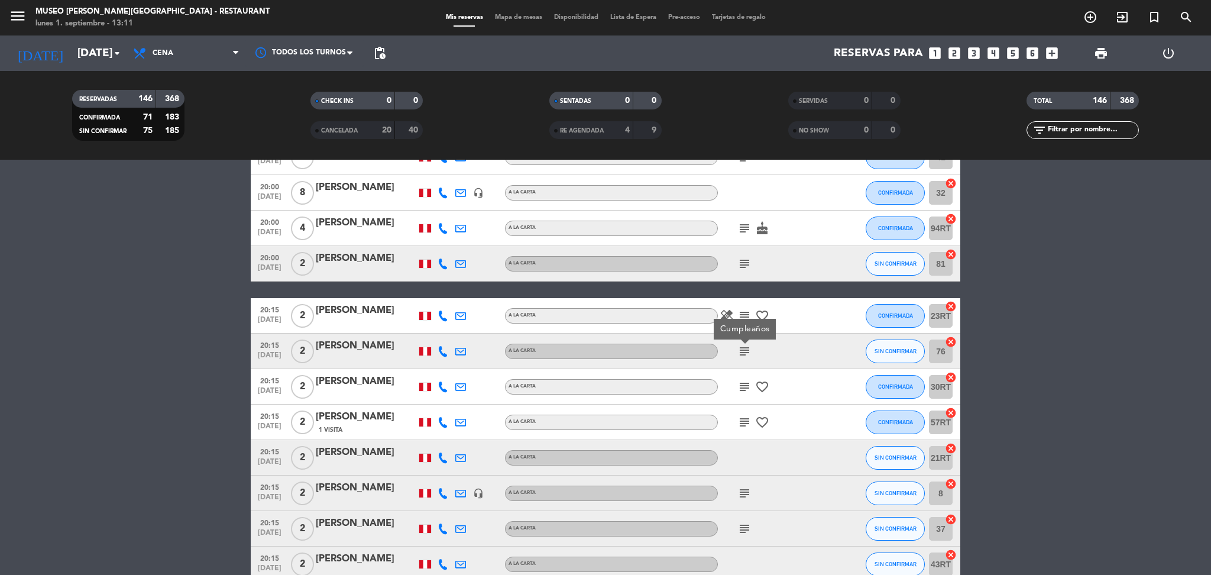
click at [744, 384] on icon "subject" at bounding box center [745, 387] width 14 height 14
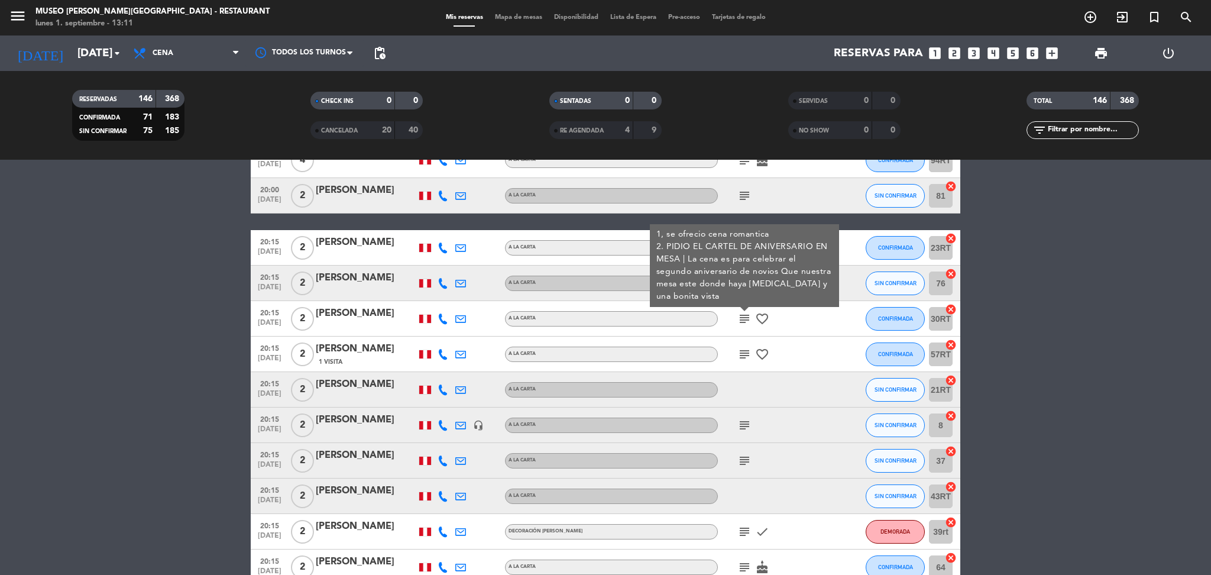
scroll to position [3877, 0]
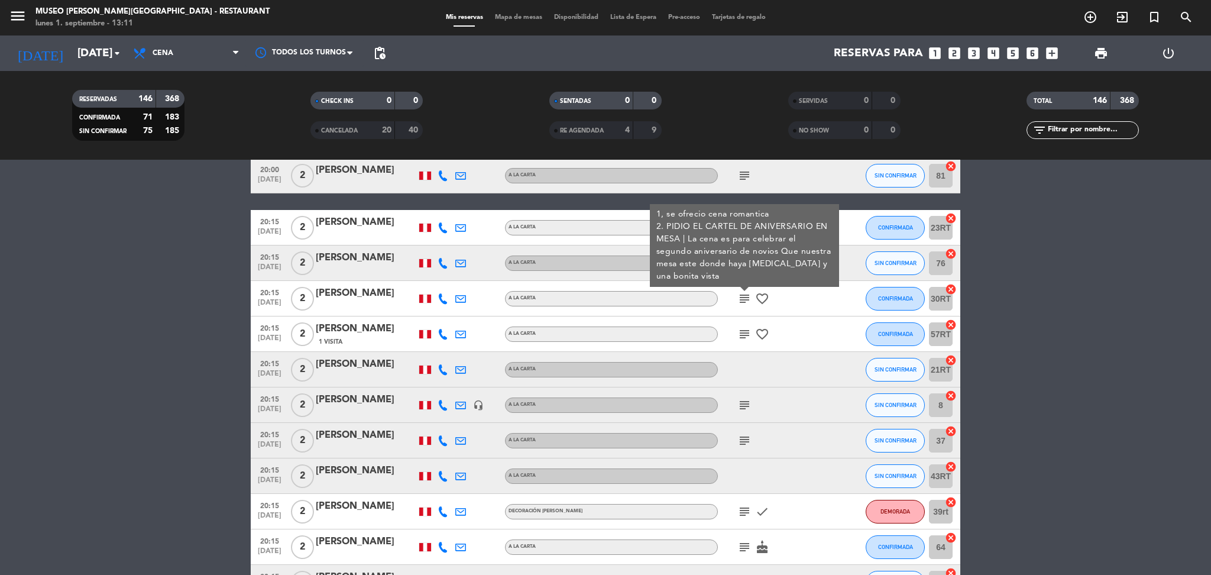
click at [745, 337] on icon "subject" at bounding box center [745, 334] width 14 height 14
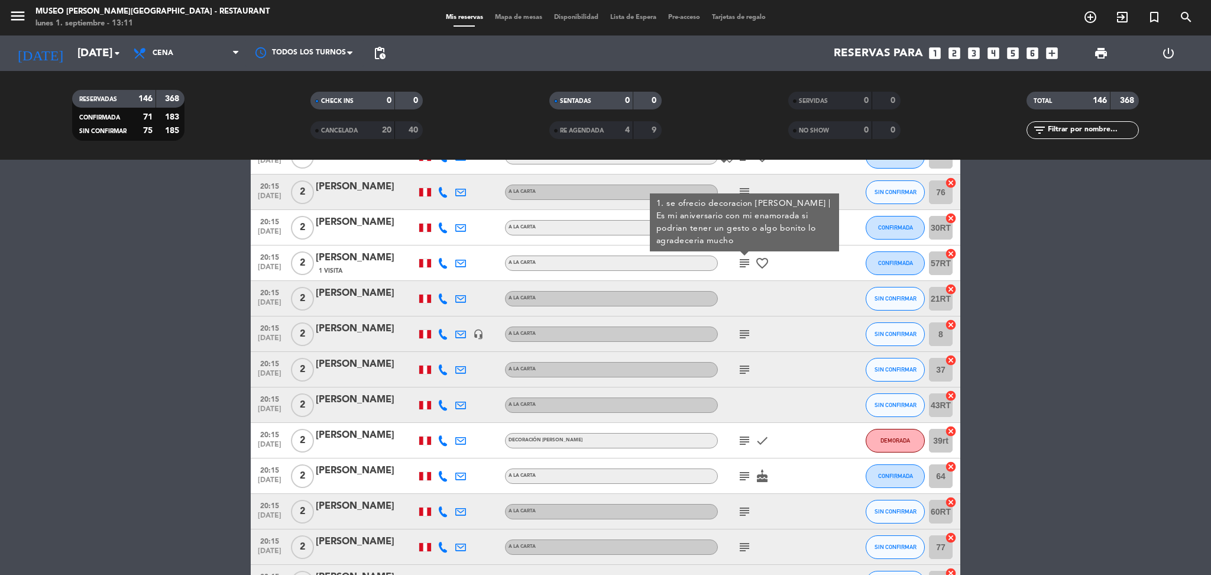
scroll to position [3947, 0]
click at [745, 337] on icon "subject" at bounding box center [745, 335] width 14 height 14
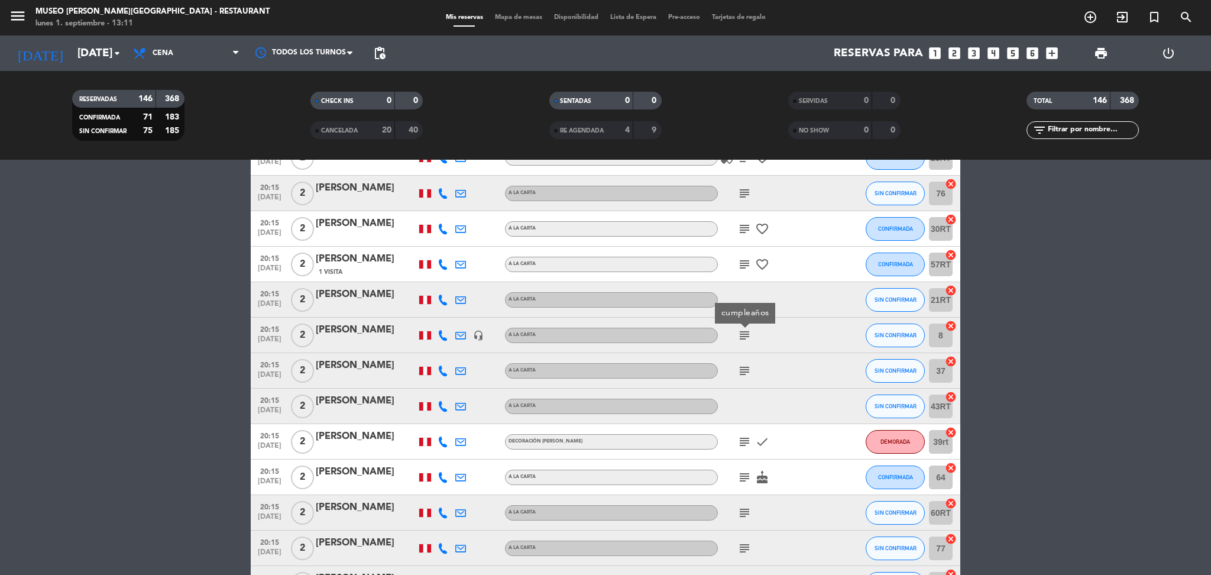
click at [742, 369] on icon "subject" at bounding box center [745, 371] width 14 height 14
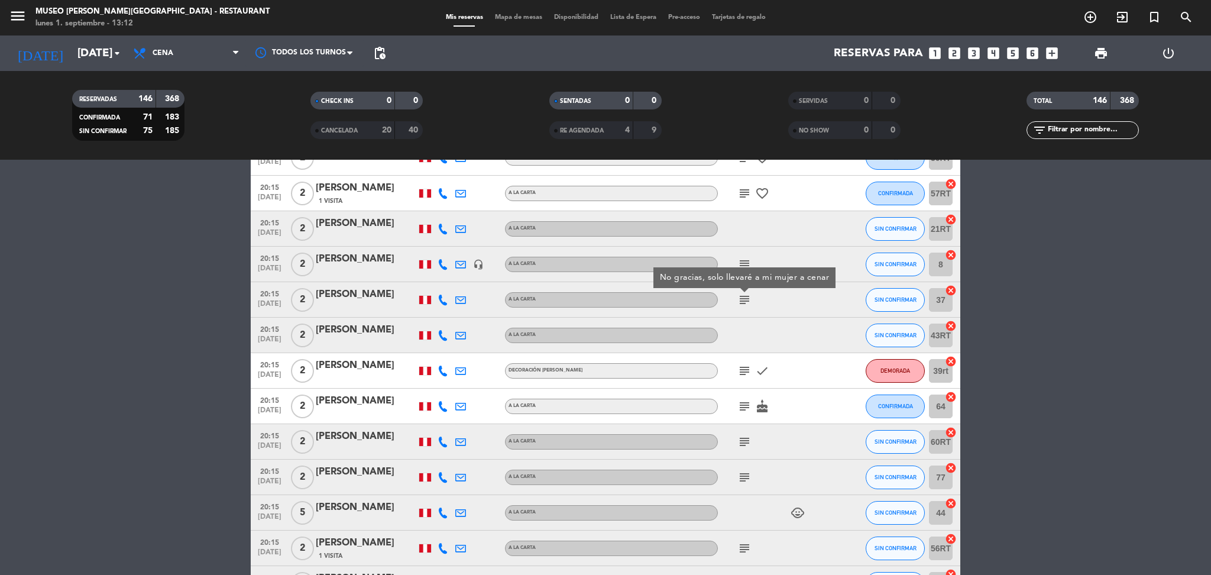
scroll to position [4022, 0]
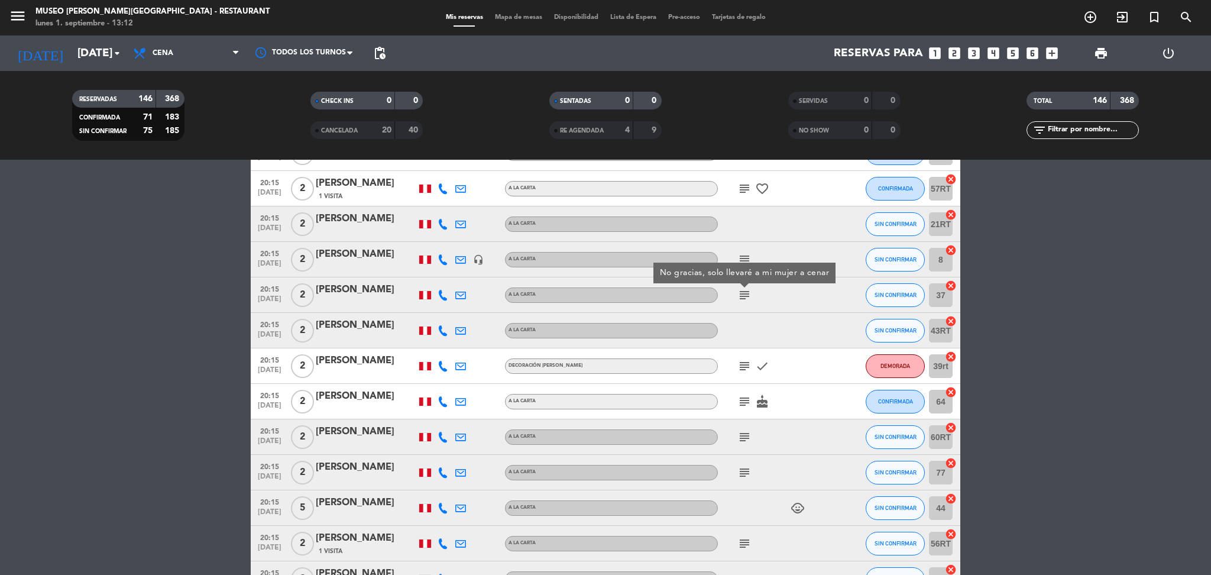
click at [742, 369] on icon "subject" at bounding box center [745, 366] width 14 height 14
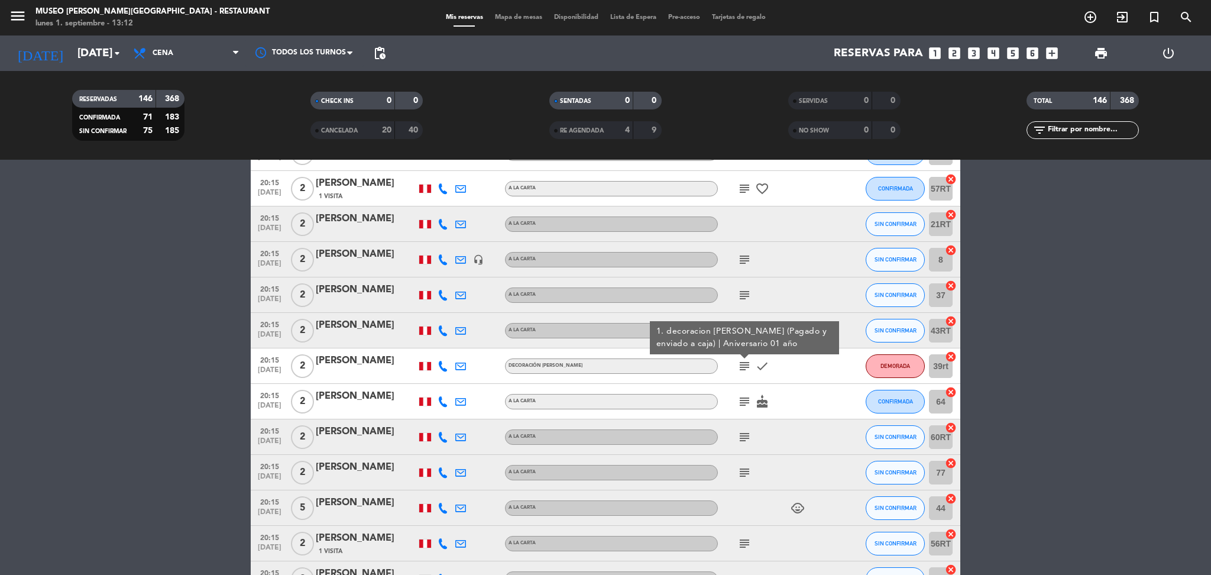
click at [746, 402] on icon "subject" at bounding box center [745, 401] width 14 height 14
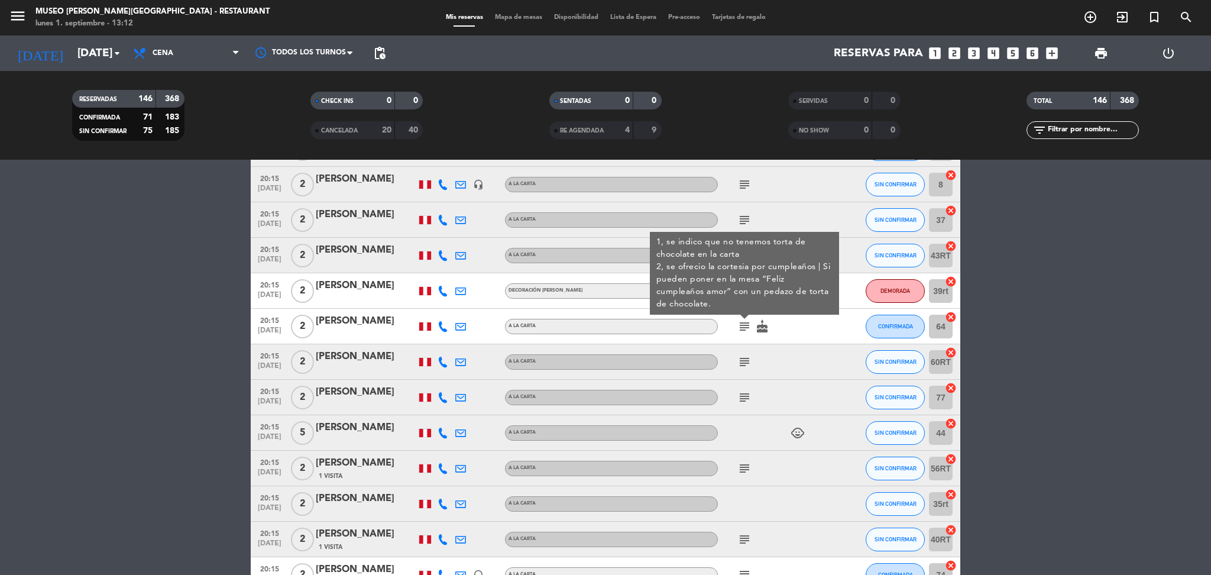
scroll to position [4100, 0]
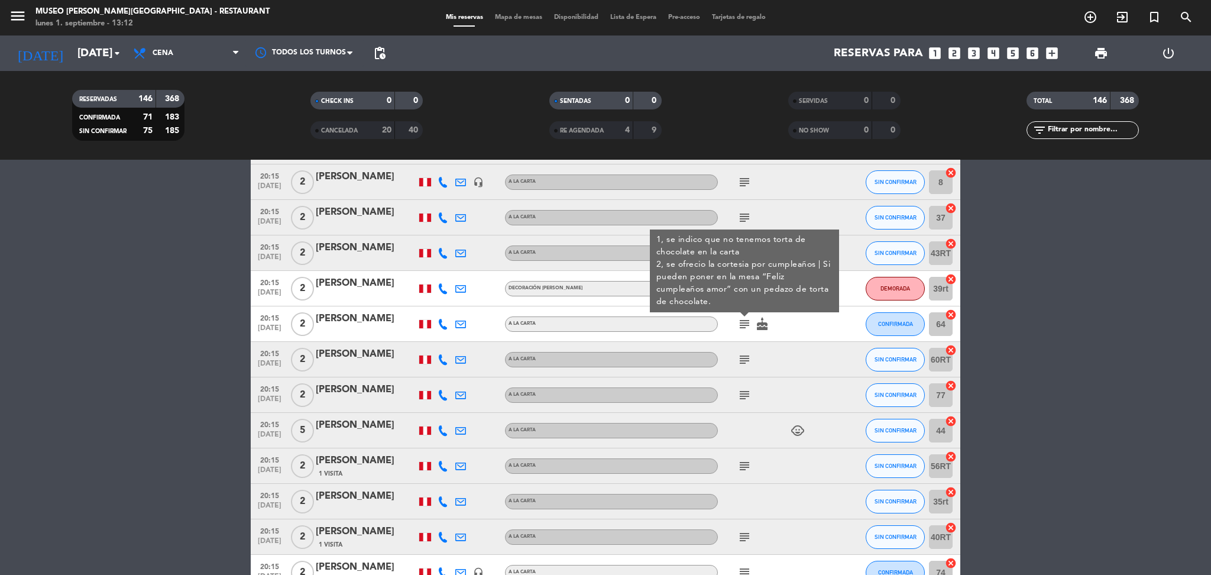
click at [376, 316] on div "[PERSON_NAME]" at bounding box center [366, 318] width 101 height 15
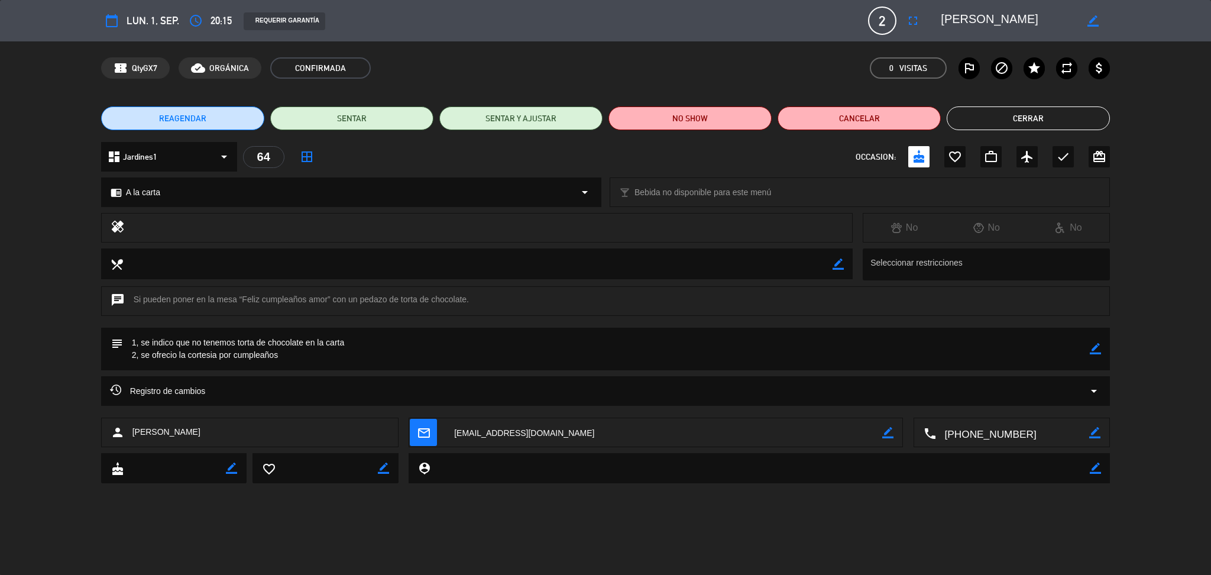
click at [1005, 21] on textarea at bounding box center [1008, 20] width 135 height 21
click at [1068, 124] on button "Cerrar" at bounding box center [1028, 118] width 163 height 24
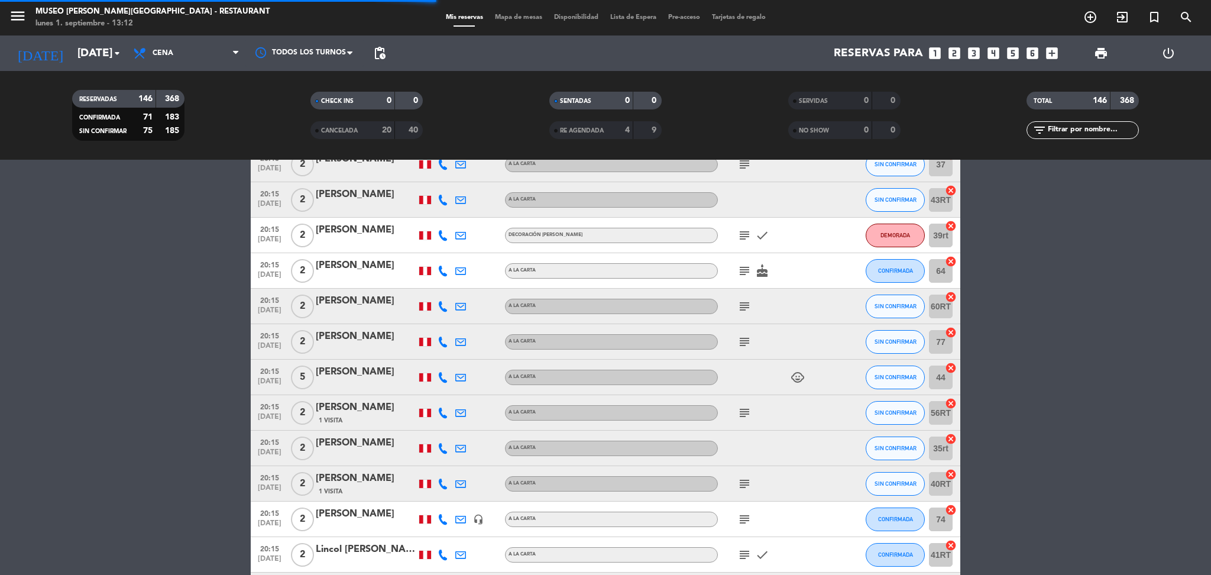
scroll to position [4168, 0]
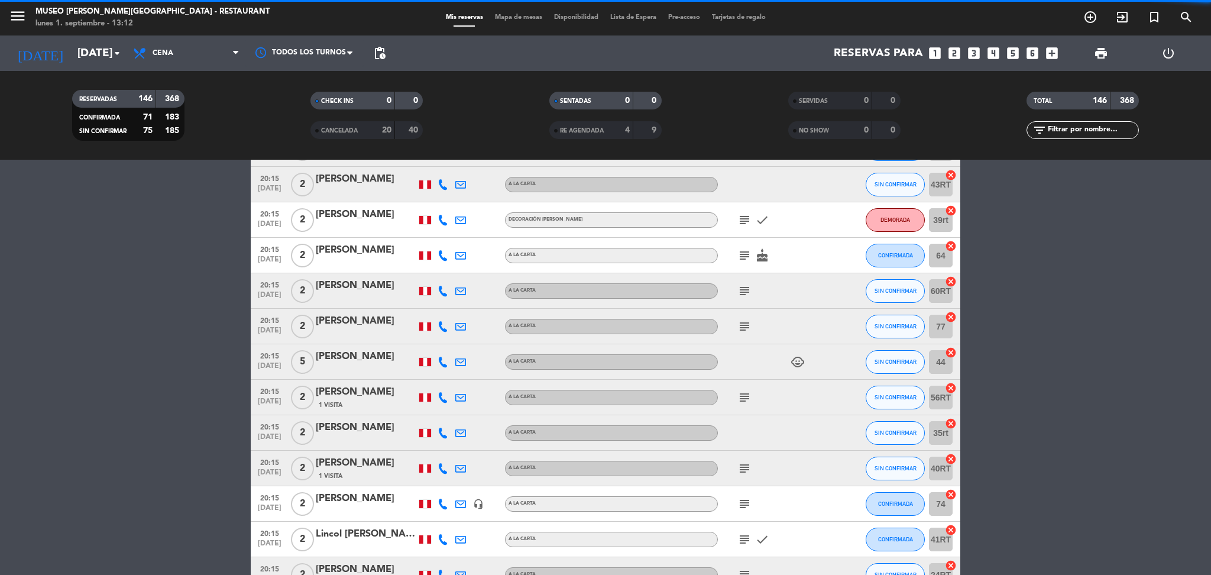
click at [744, 290] on icon "subject" at bounding box center [745, 291] width 14 height 14
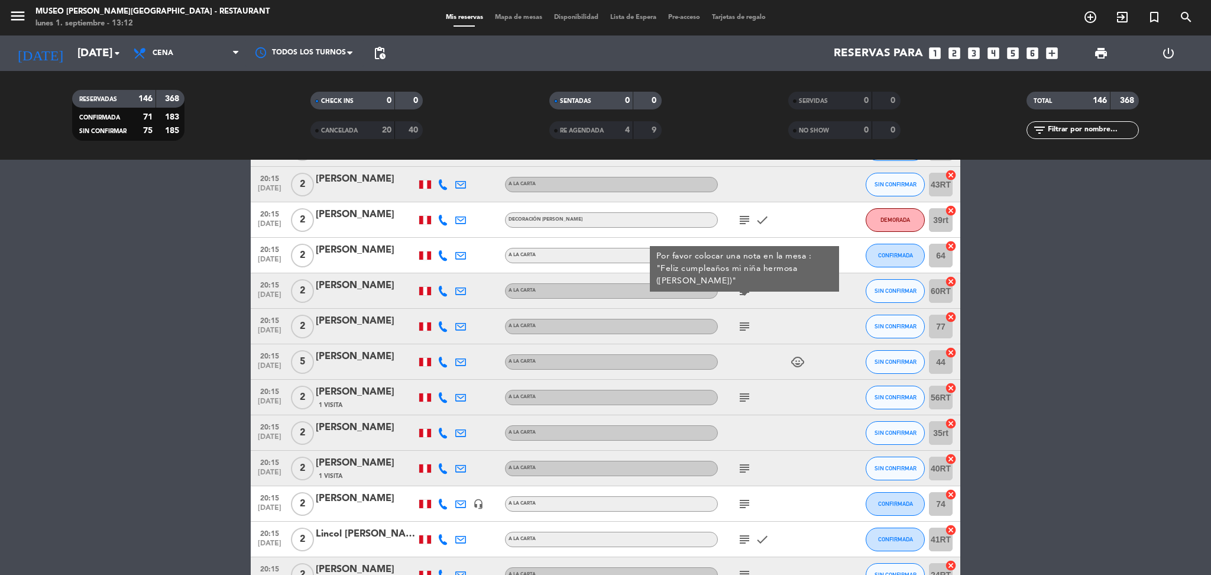
click at [329, 283] on div "[PERSON_NAME]" at bounding box center [366, 285] width 101 height 15
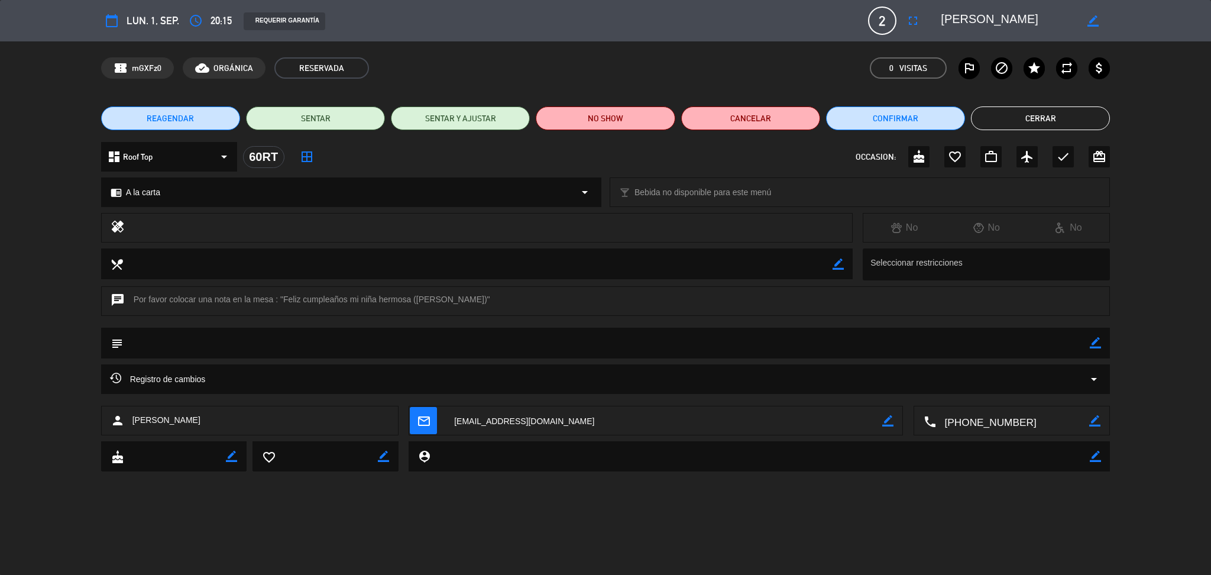
click at [1017, 20] on textarea at bounding box center [1008, 20] width 135 height 21
click at [1034, 117] on button "Cerrar" at bounding box center [1040, 118] width 139 height 24
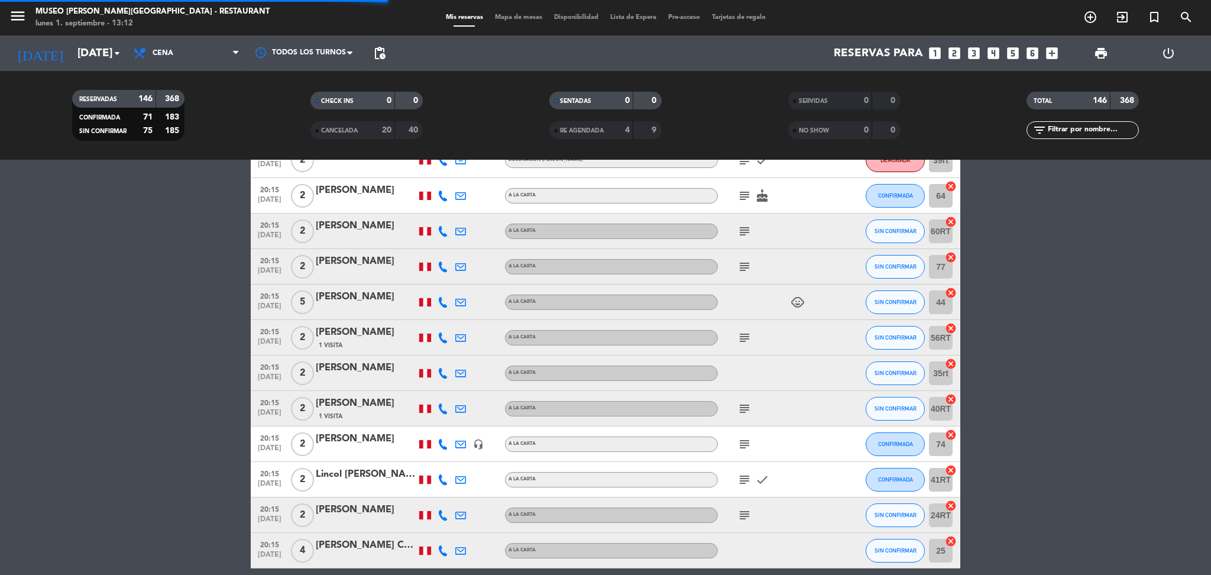
scroll to position [4230, 0]
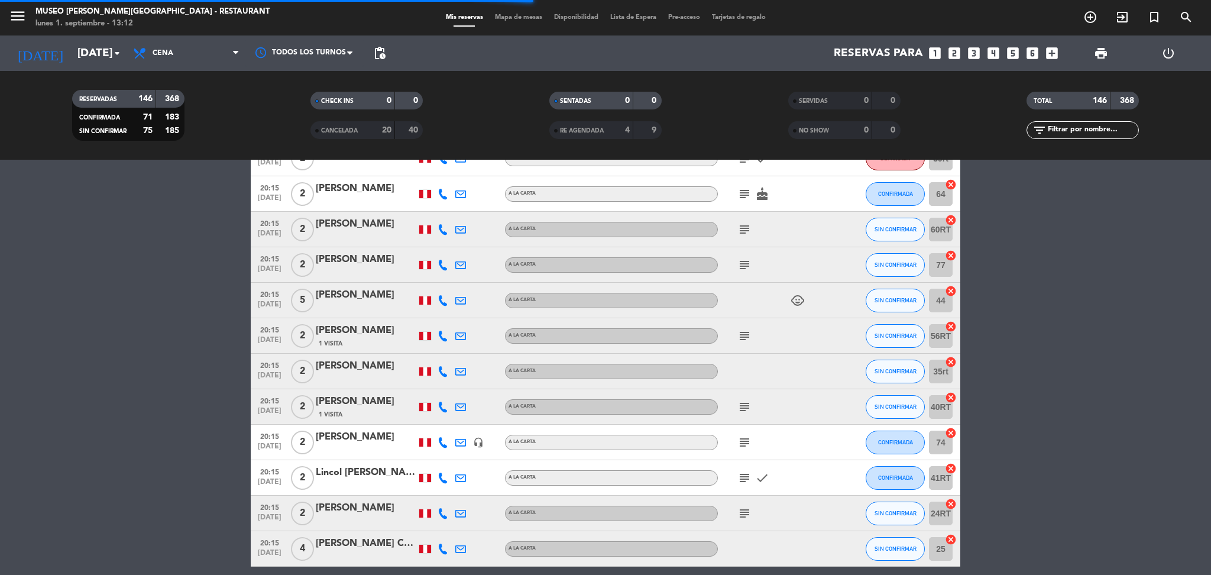
click at [743, 269] on icon "subject" at bounding box center [745, 265] width 14 height 14
click at [743, 267] on icon "subject" at bounding box center [745, 265] width 14 height 14
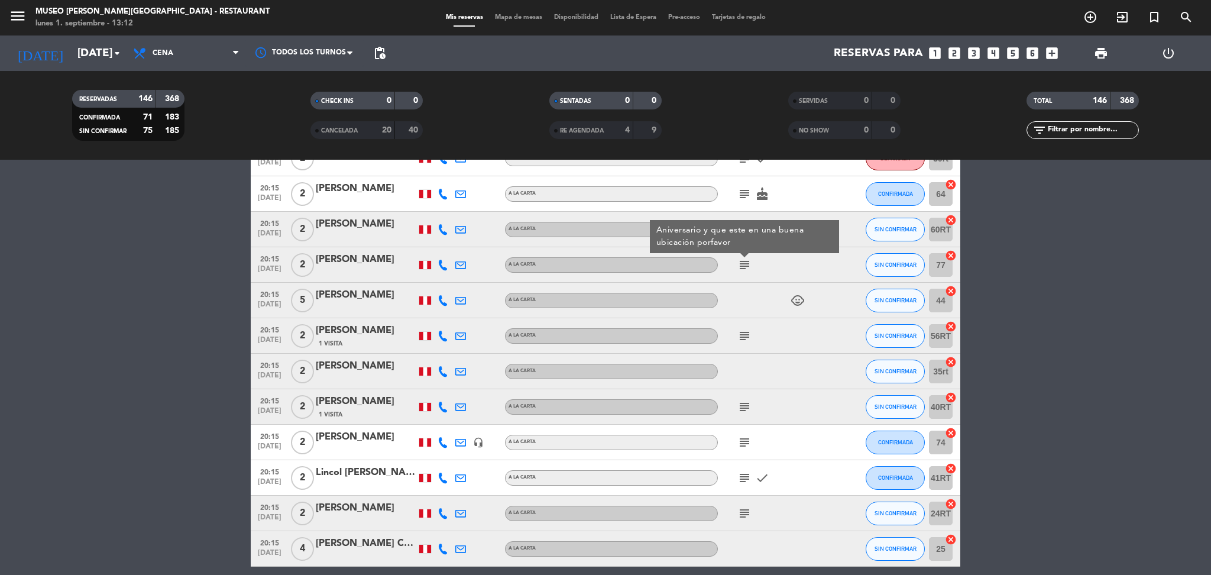
click at [745, 332] on icon "subject" at bounding box center [745, 336] width 14 height 14
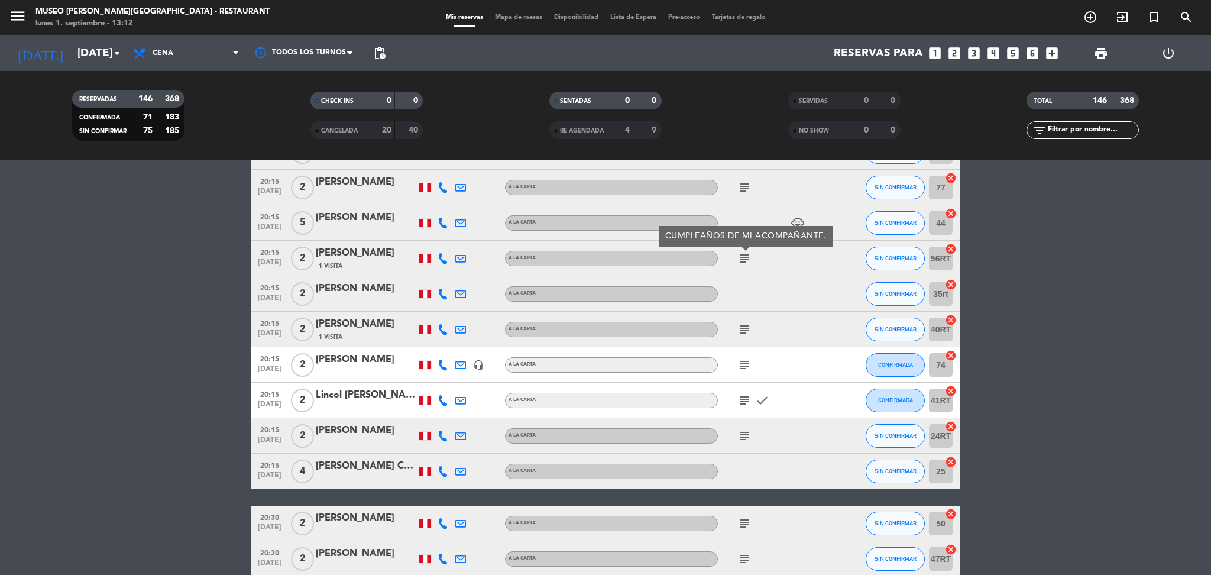
scroll to position [4308, 0]
click at [745, 332] on icon "subject" at bounding box center [745, 329] width 14 height 14
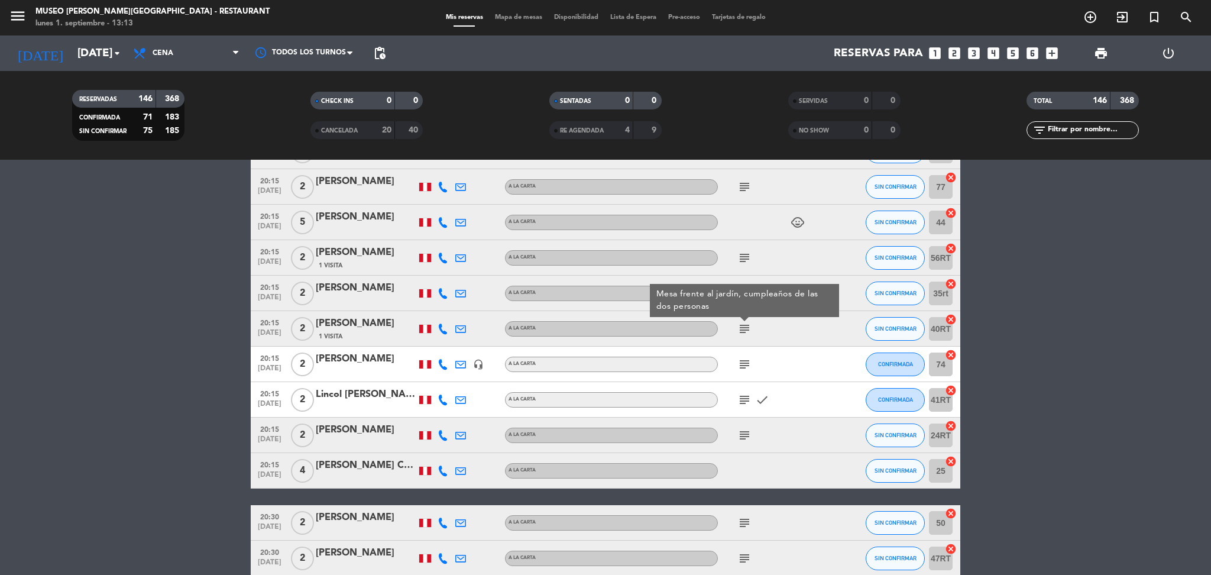
click at [745, 369] on icon "subject" at bounding box center [745, 364] width 14 height 14
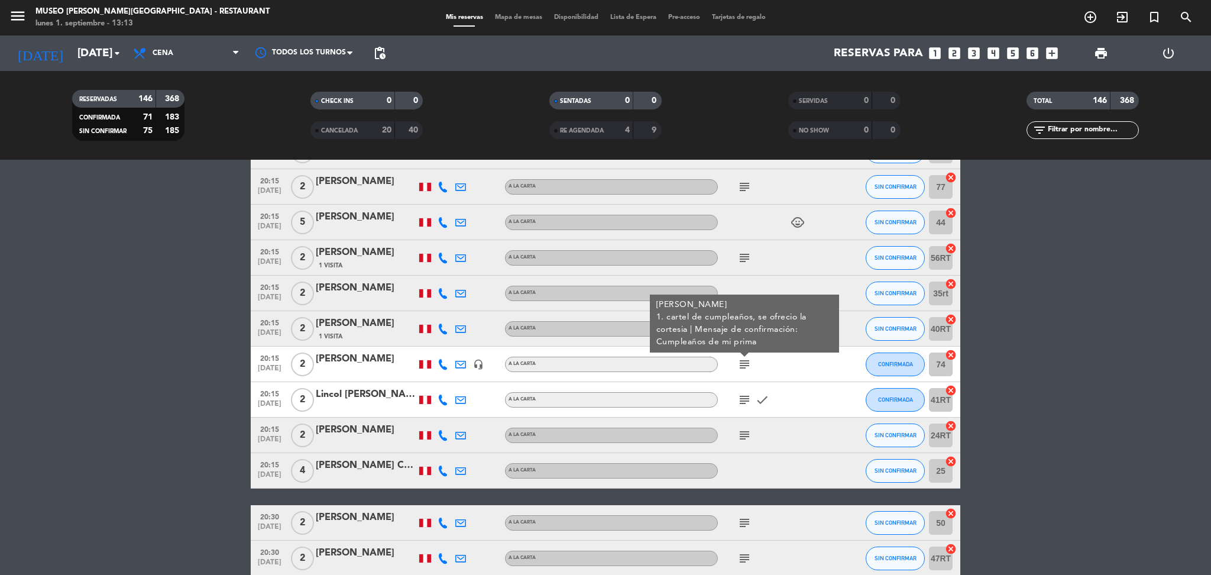
click at [745, 396] on icon "subject" at bounding box center [745, 400] width 14 height 14
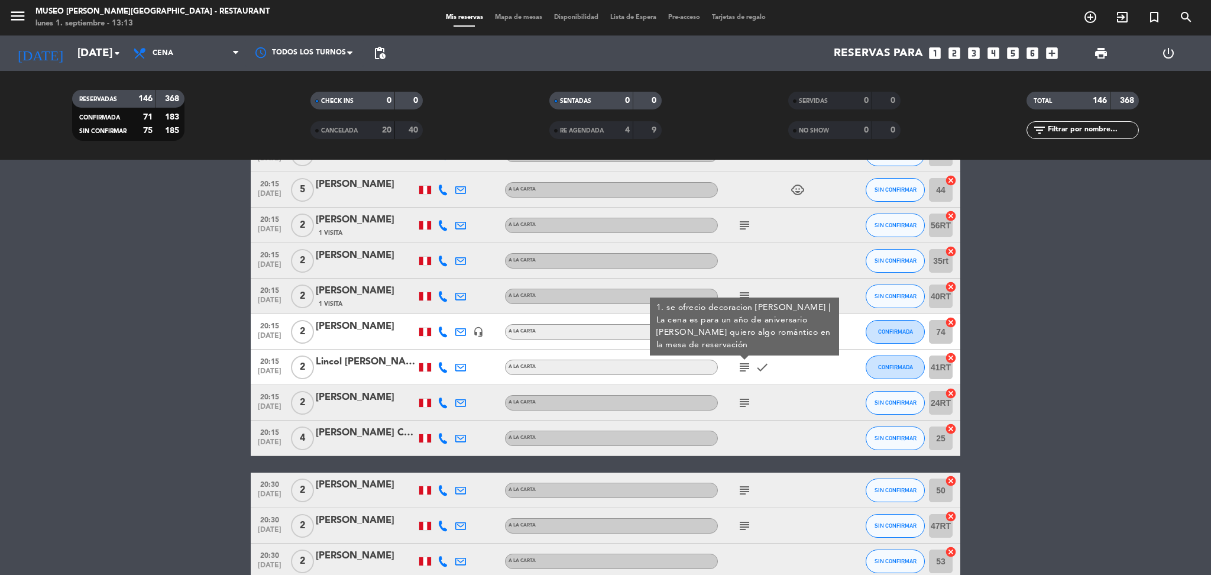
click at [745, 396] on icon "subject" at bounding box center [745, 403] width 14 height 14
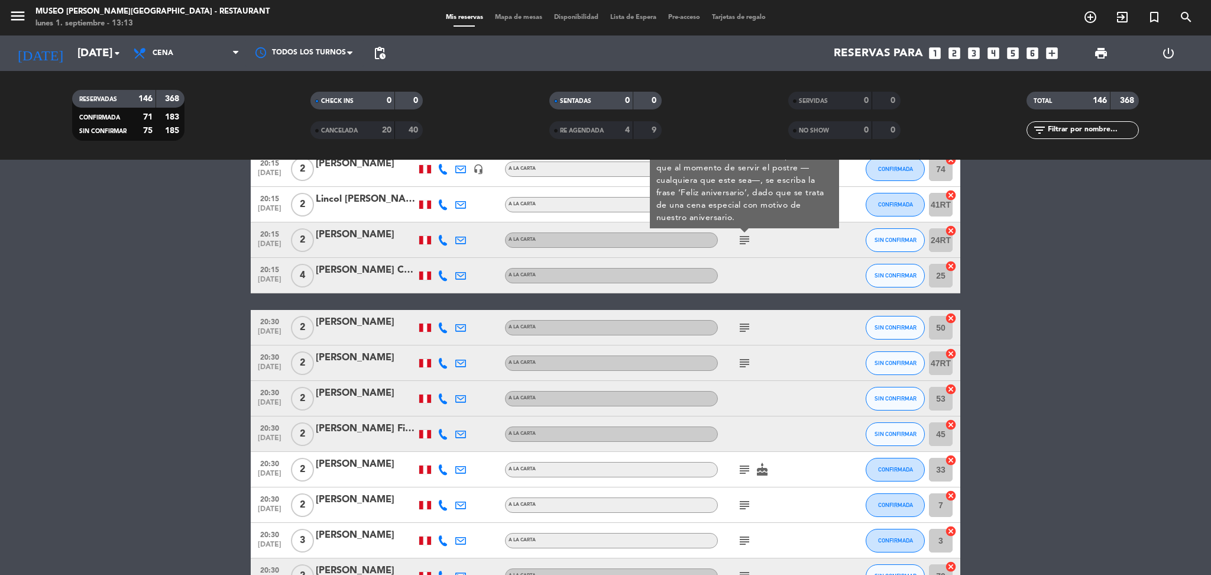
scroll to position [4514, 0]
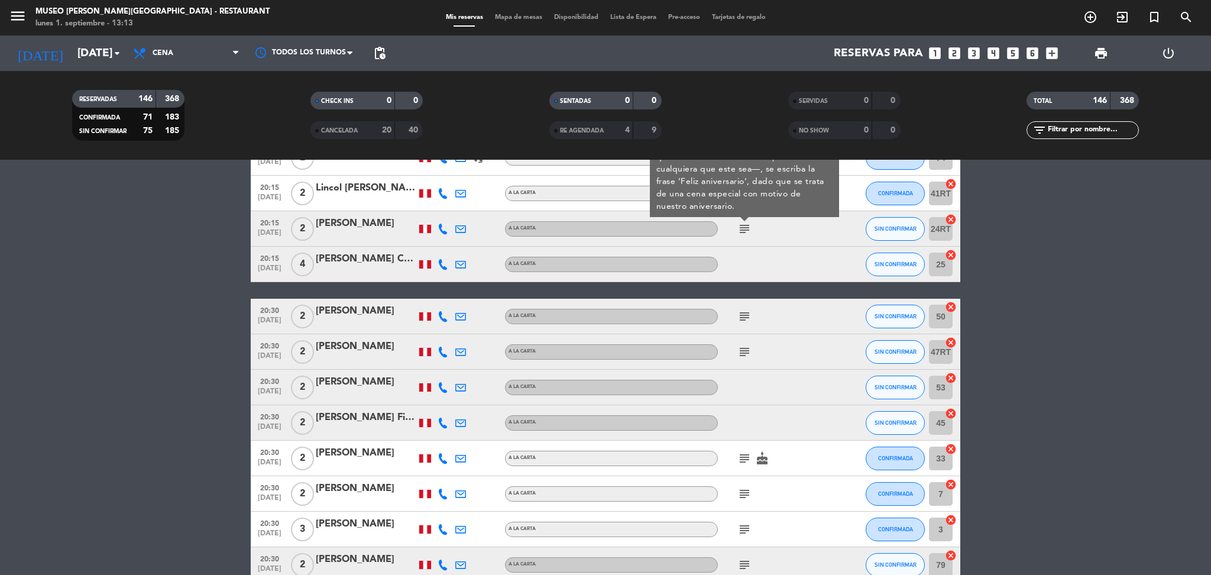
click at [740, 558] on icon "subject" at bounding box center [745, 565] width 14 height 14
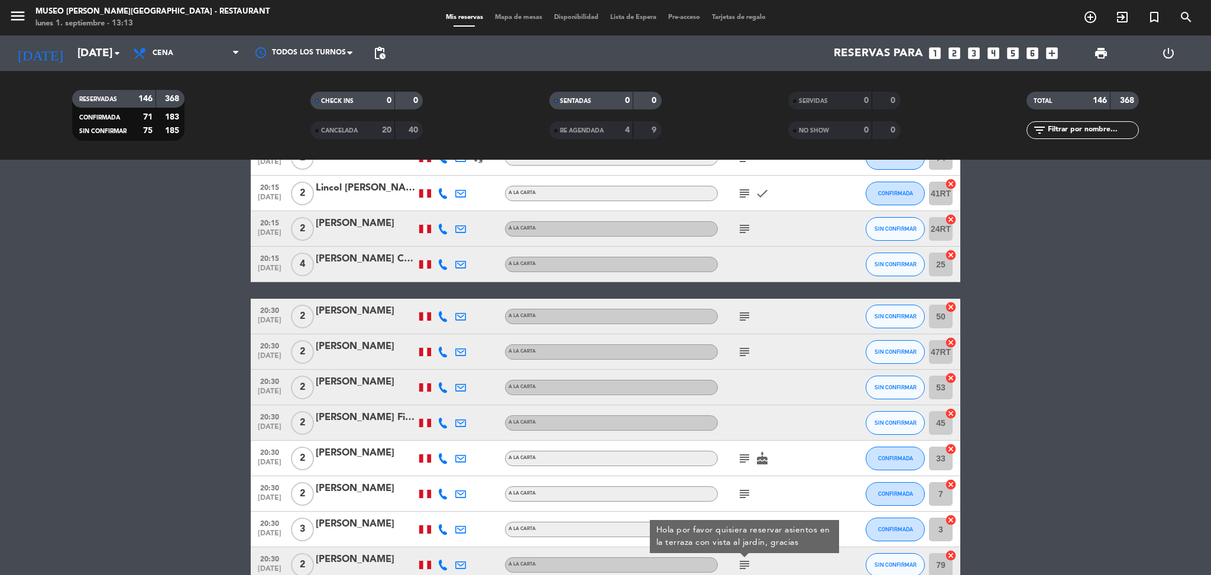
click at [745, 223] on icon "subject" at bounding box center [745, 229] width 14 height 14
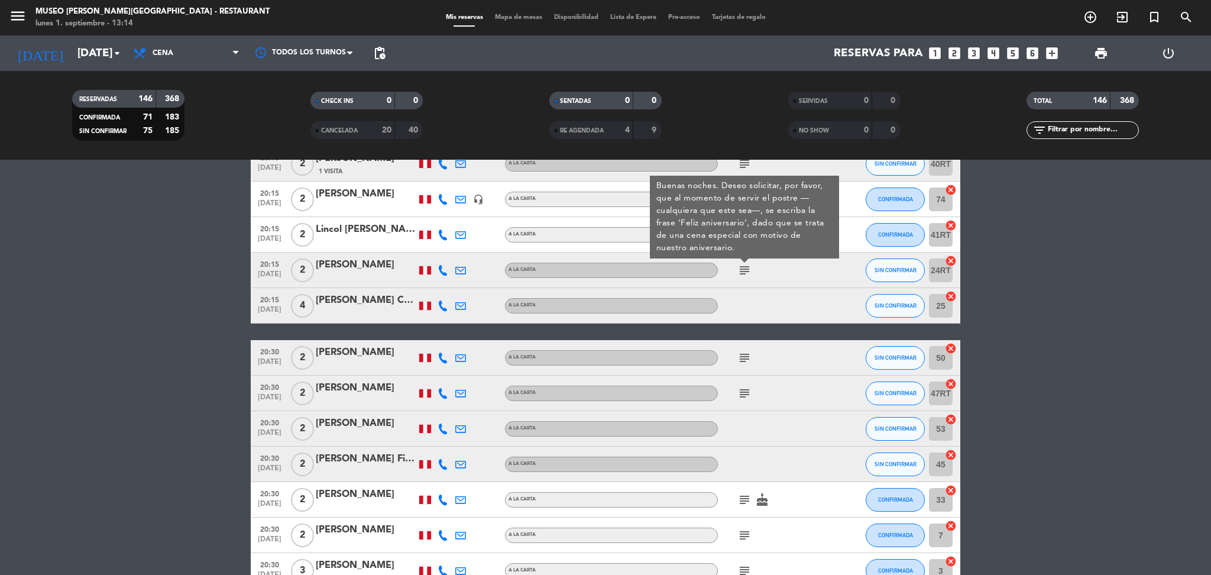
scroll to position [4472, 0]
click at [745, 360] on icon "subject" at bounding box center [745, 358] width 14 height 14
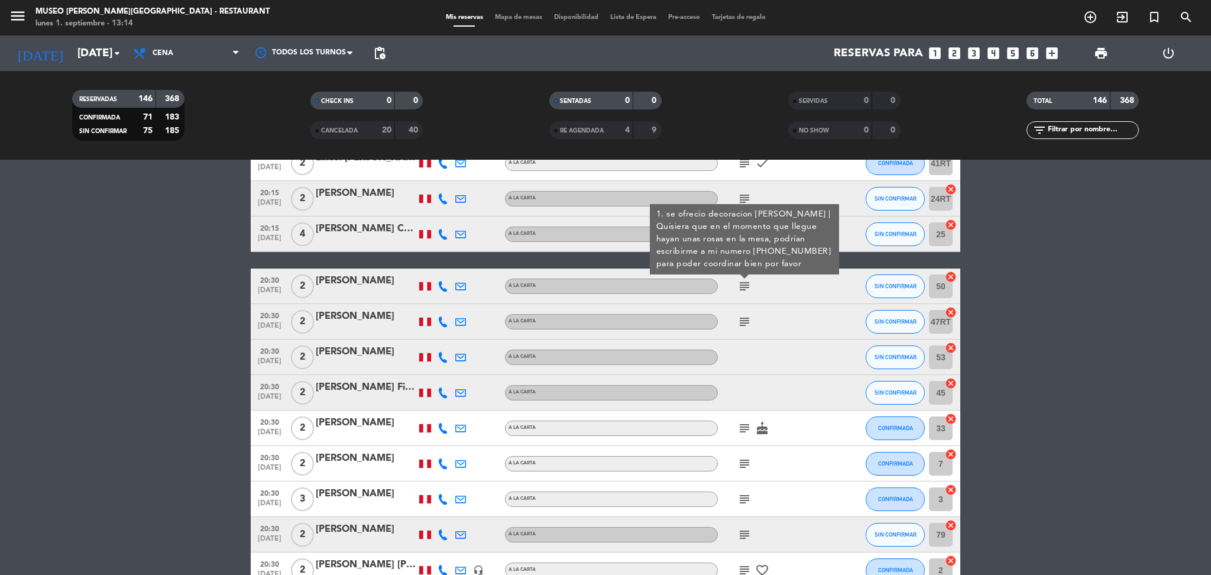
scroll to position [4569, 0]
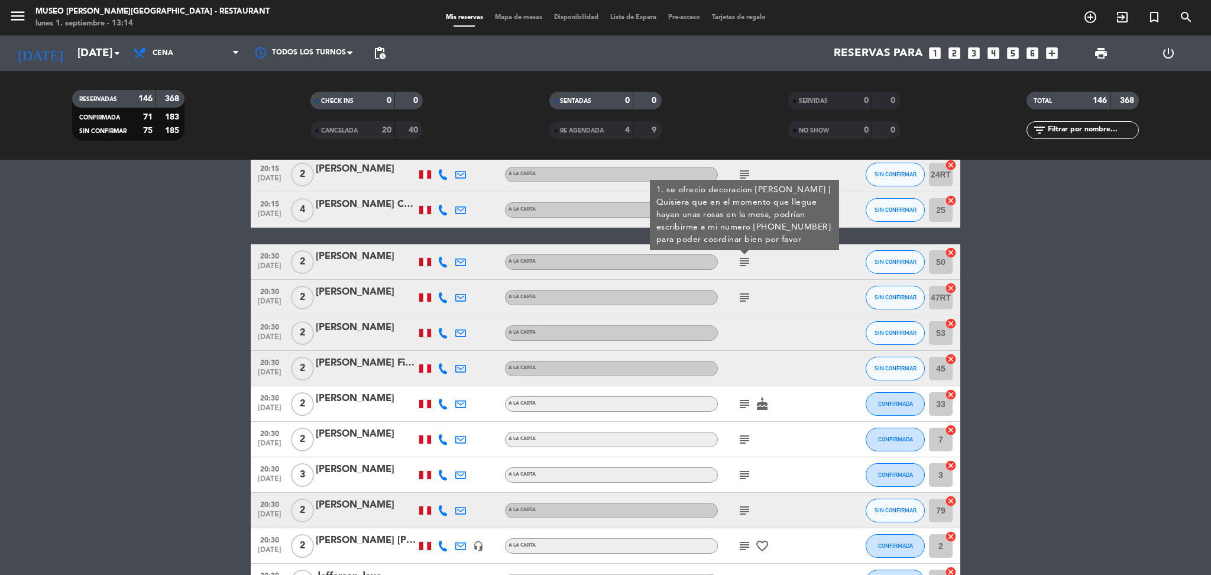
click at [743, 291] on icon "subject" at bounding box center [745, 297] width 14 height 14
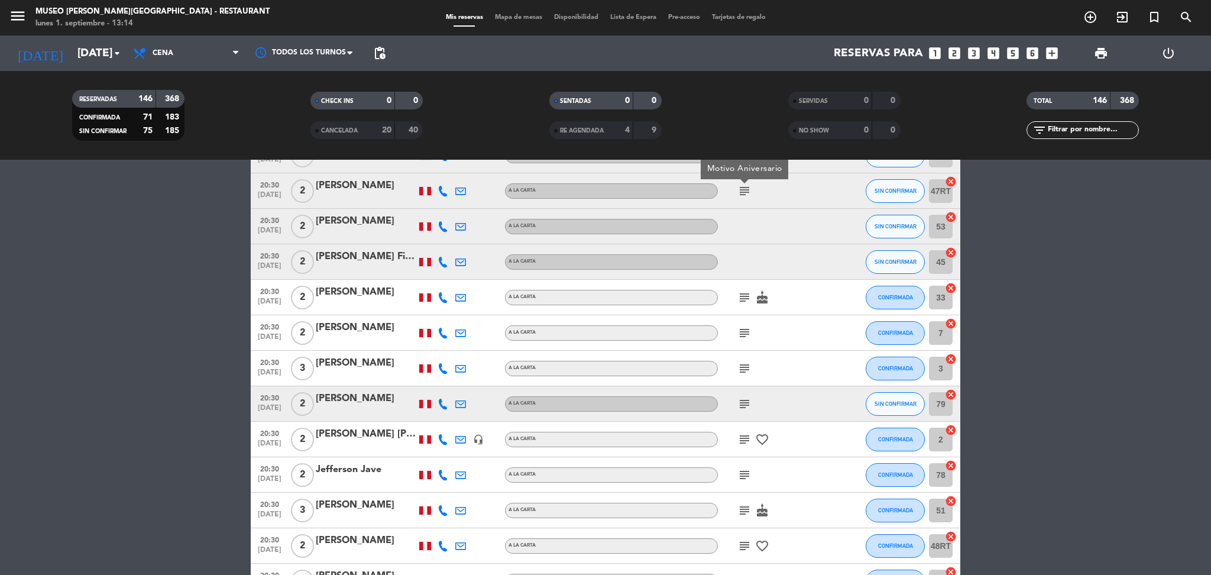
scroll to position [4677, 0]
click at [743, 291] on icon "subject" at bounding box center [745, 296] width 14 height 14
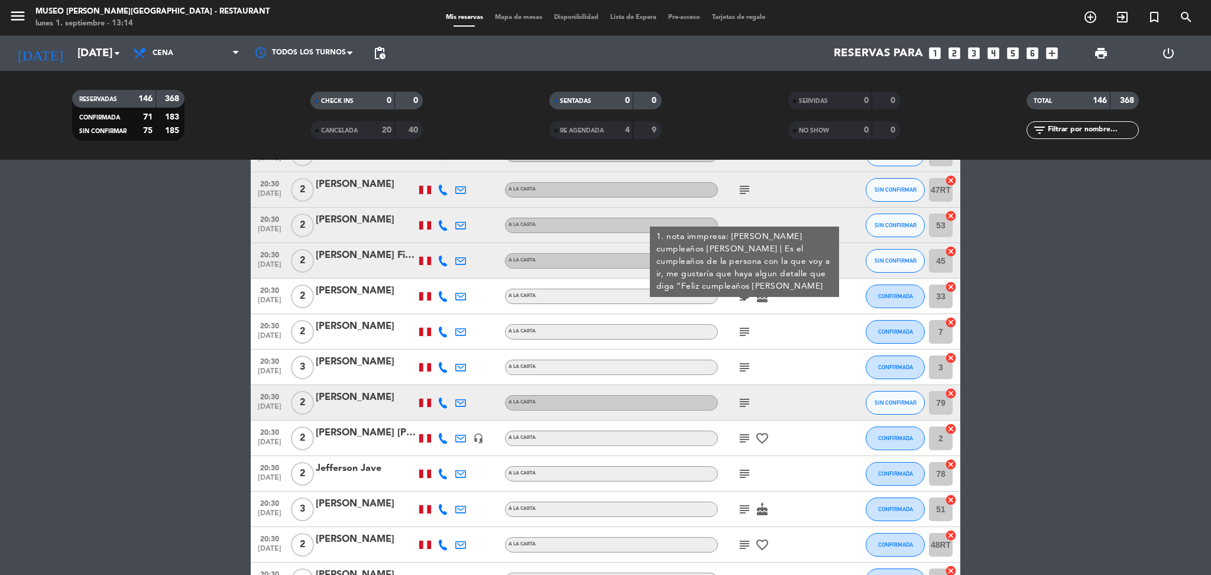
click at [344, 307] on div at bounding box center [366, 303] width 101 height 9
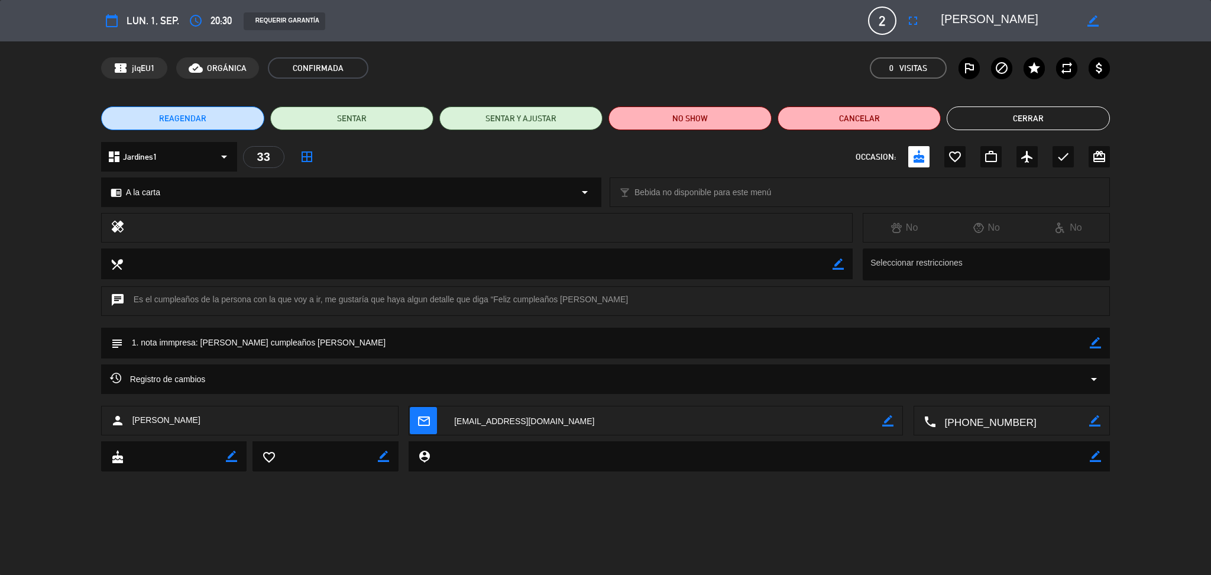
click at [1052, 15] on textarea at bounding box center [1008, 20] width 135 height 21
click at [1005, 117] on button "Cerrar" at bounding box center [1028, 118] width 163 height 24
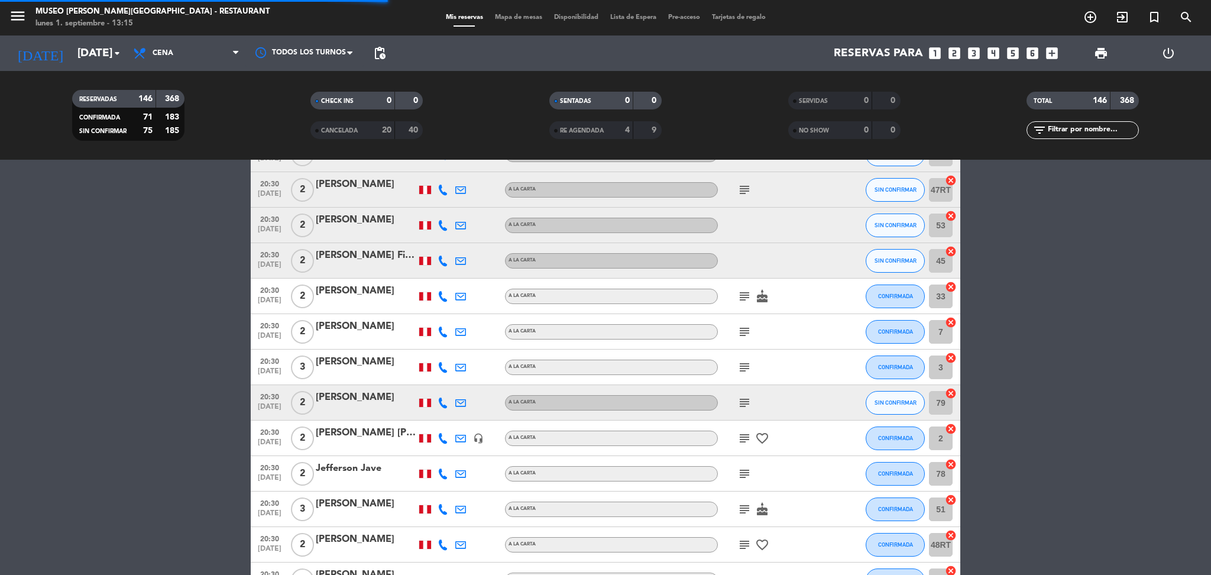
scroll to position [4708, 0]
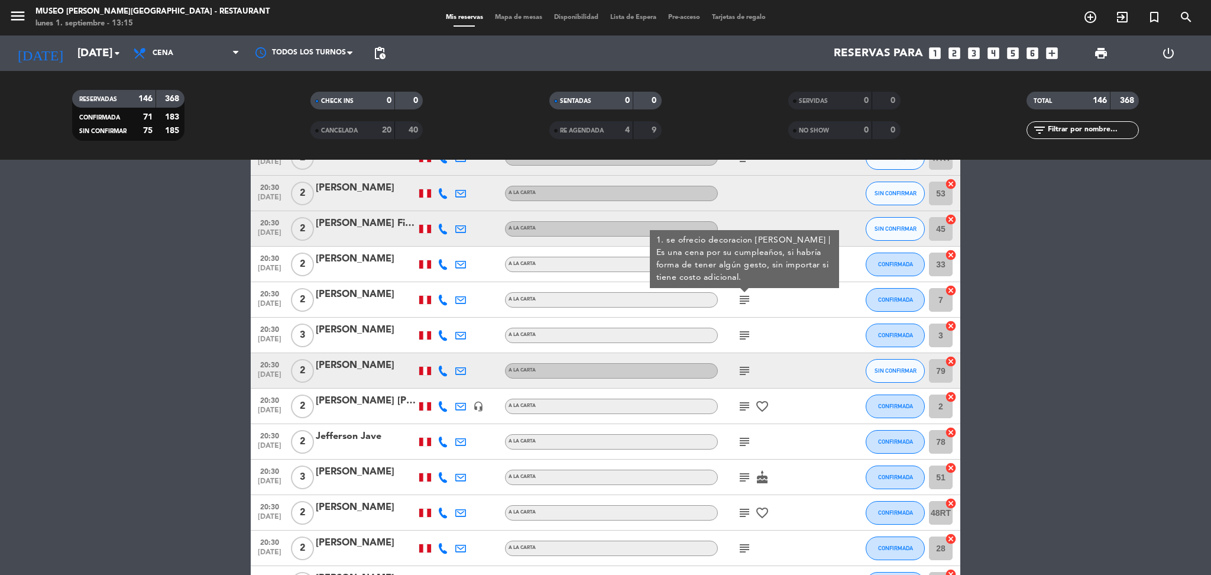
click at [745, 328] on icon "subject" at bounding box center [745, 335] width 14 height 14
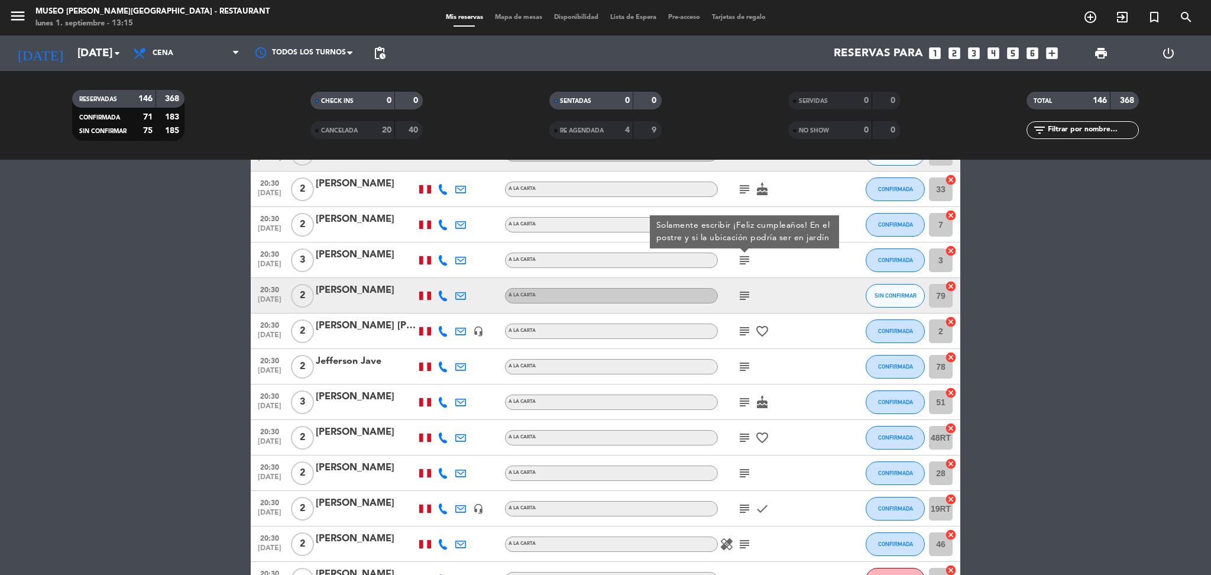
scroll to position [4788, 0]
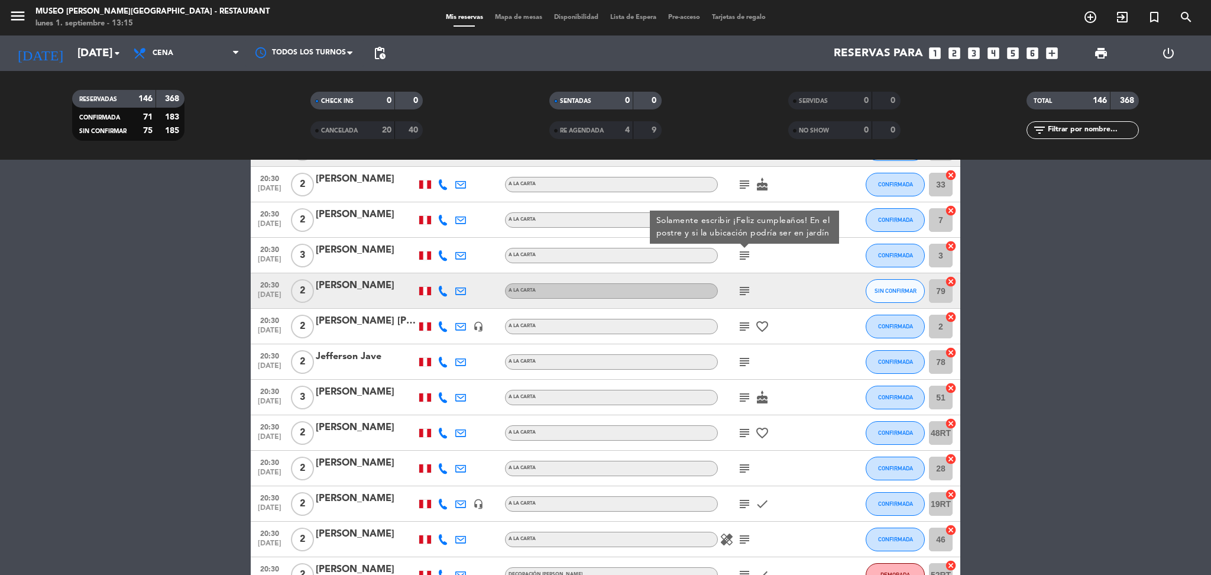
click at [744, 290] on icon "subject" at bounding box center [745, 291] width 14 height 14
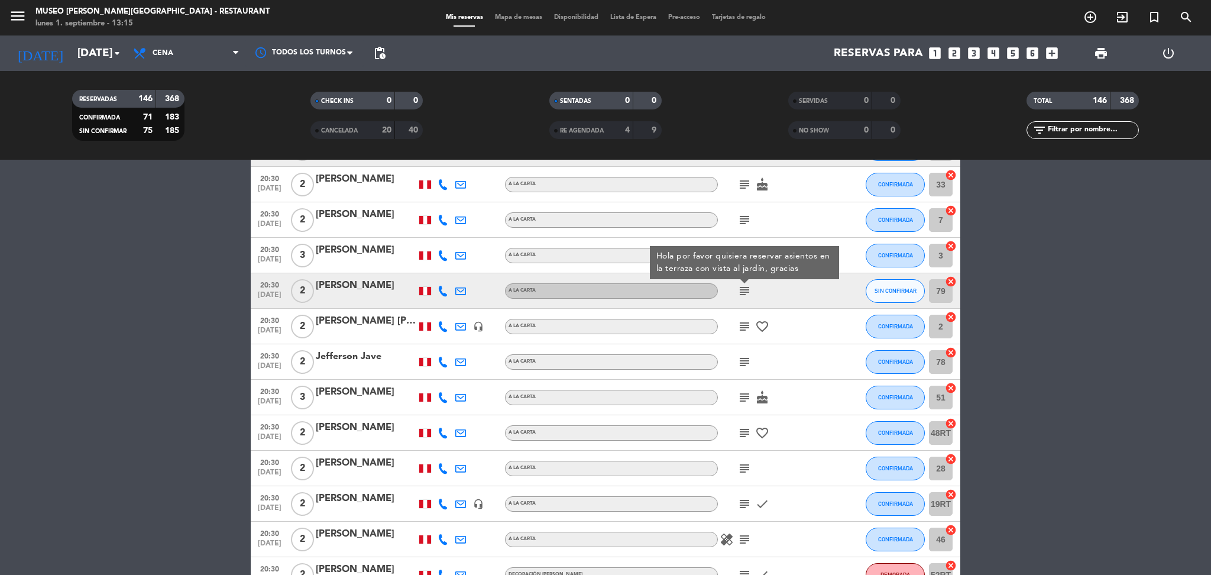
click at [744, 325] on icon "subject" at bounding box center [745, 326] width 14 height 14
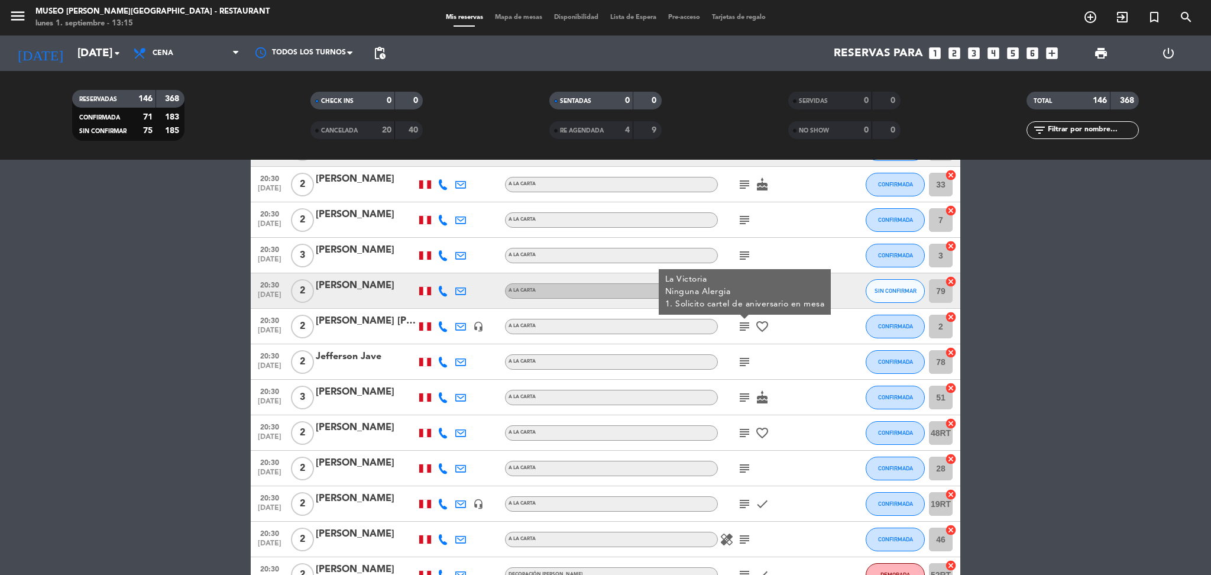
click at [746, 361] on icon "subject" at bounding box center [745, 362] width 14 height 14
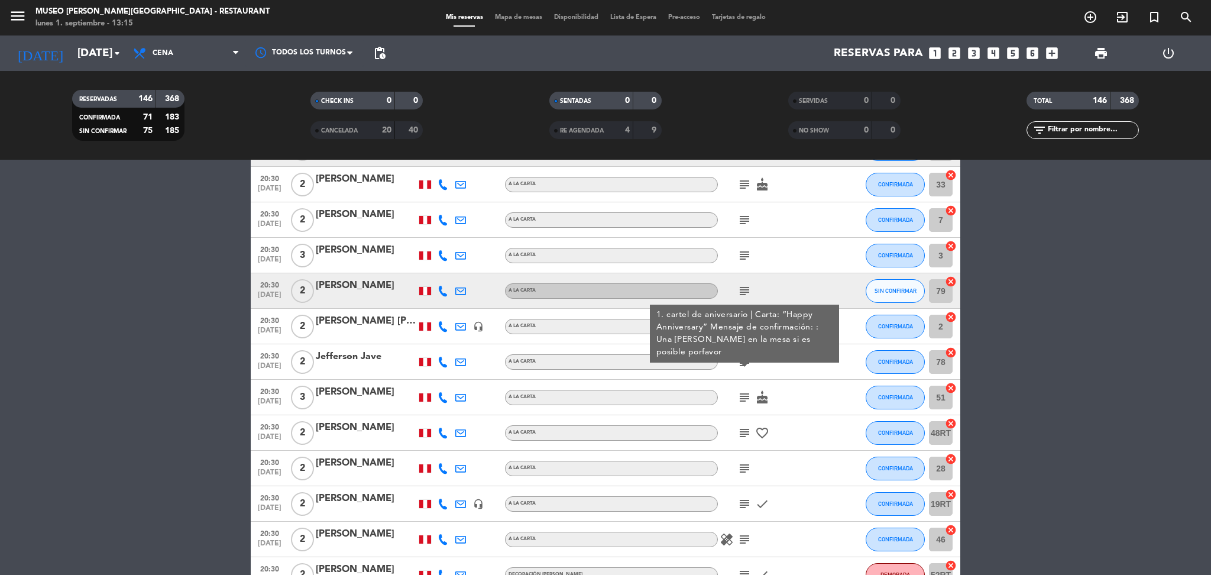
click at [748, 390] on icon "subject" at bounding box center [745, 397] width 14 height 14
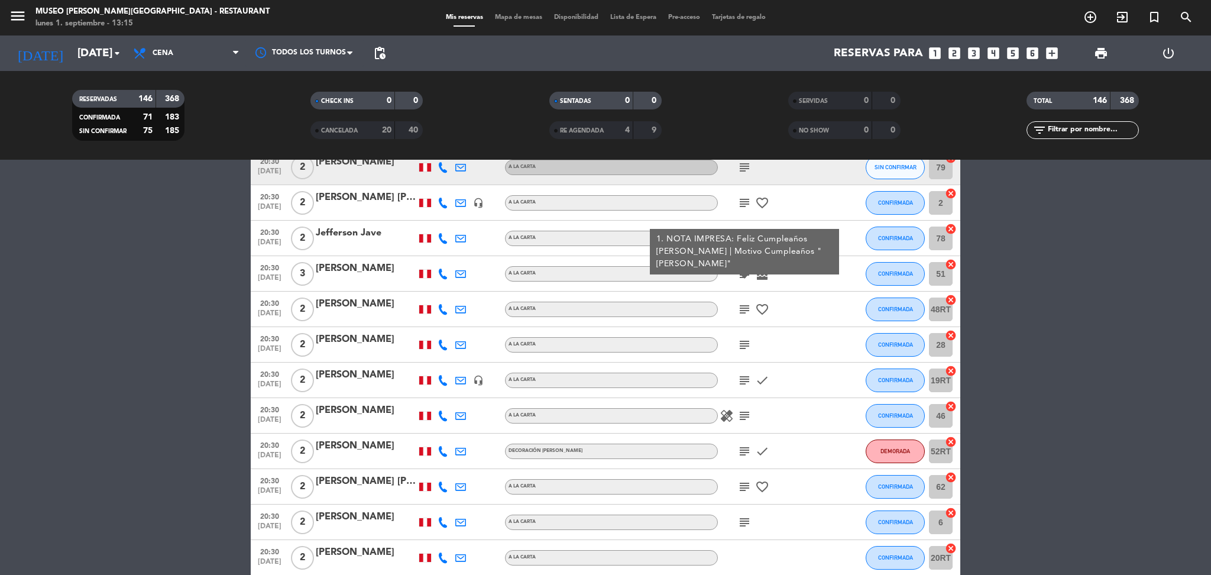
scroll to position [4917, 0]
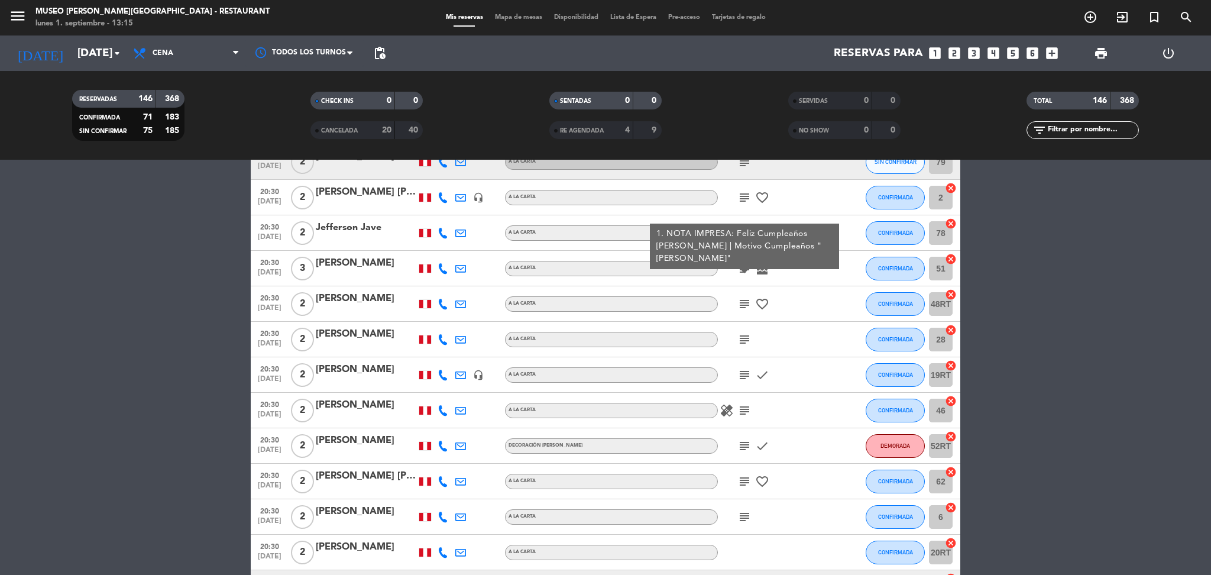
click at [381, 261] on div "[PERSON_NAME]" at bounding box center [366, 263] width 101 height 15
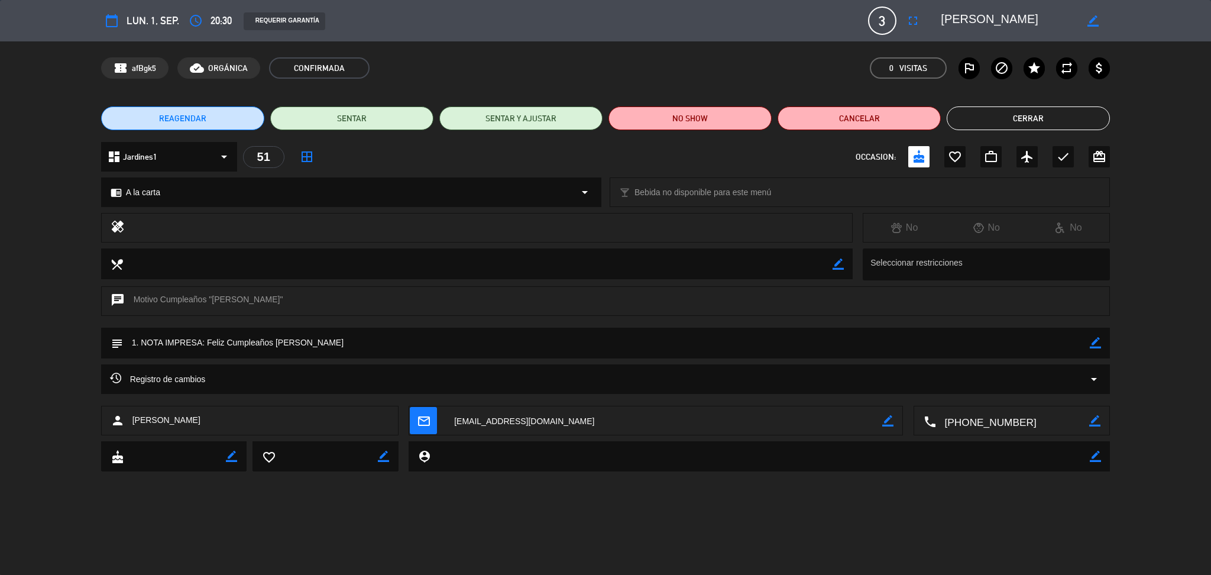
click at [1007, 22] on textarea at bounding box center [1008, 20] width 135 height 21
click at [978, 115] on button "Cerrar" at bounding box center [1028, 118] width 163 height 24
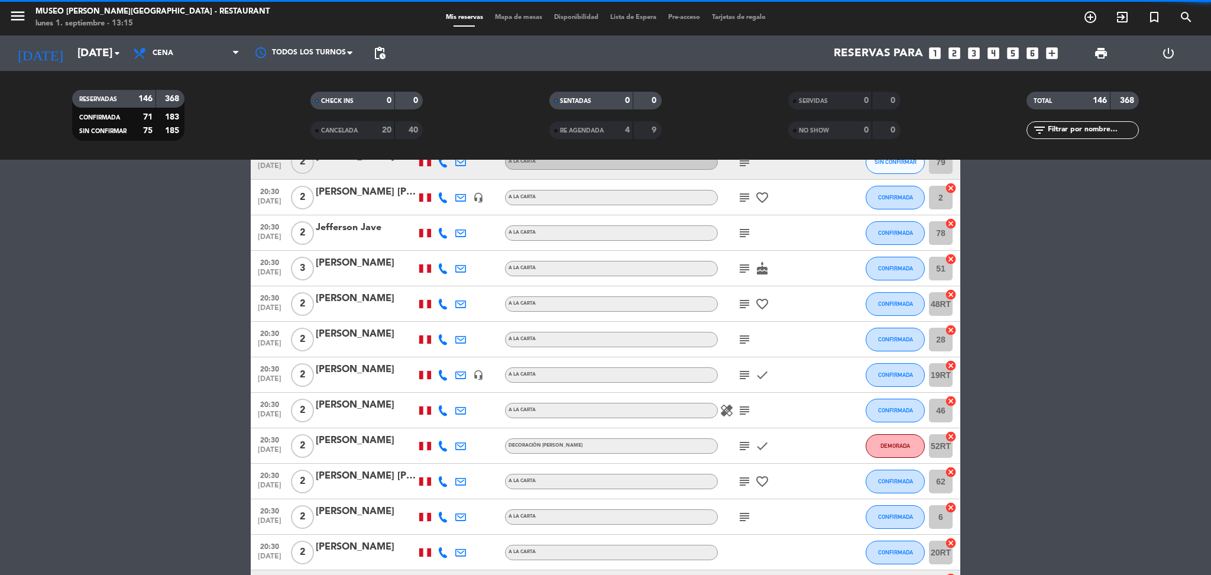
click at [746, 299] on icon "subject" at bounding box center [745, 304] width 14 height 14
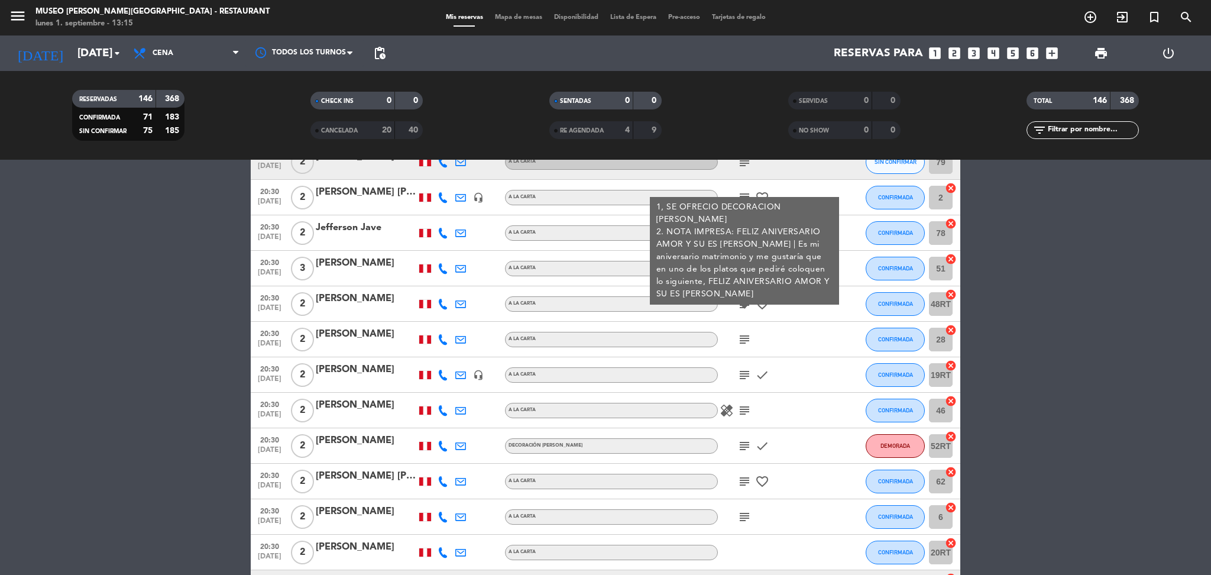
click at [361, 307] on div at bounding box center [366, 311] width 101 height 9
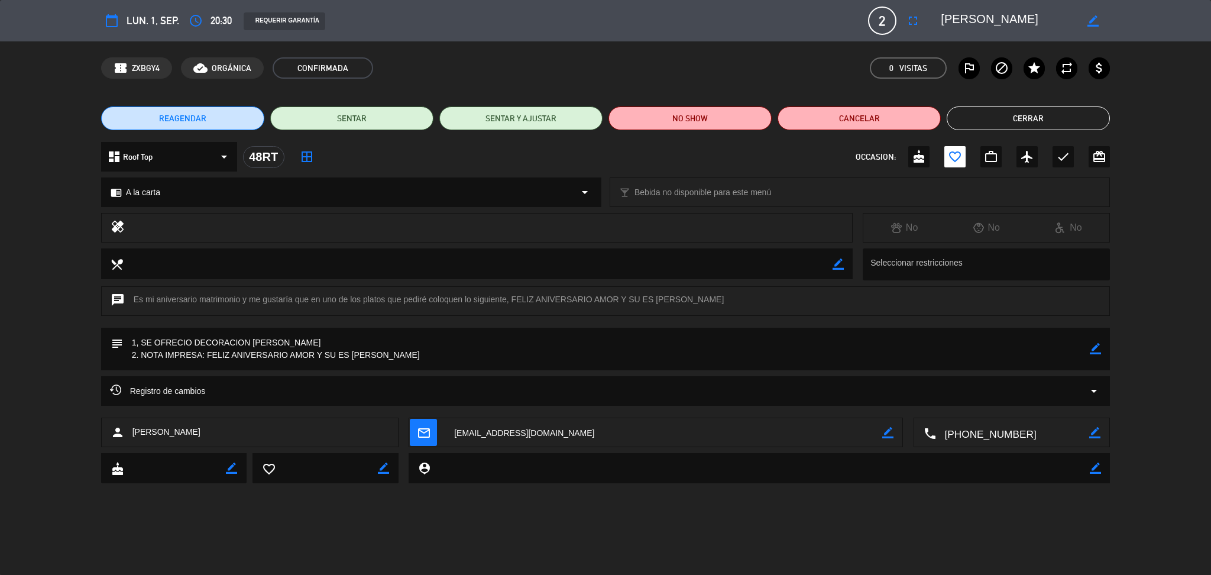
click at [990, 26] on textarea at bounding box center [1008, 20] width 135 height 21
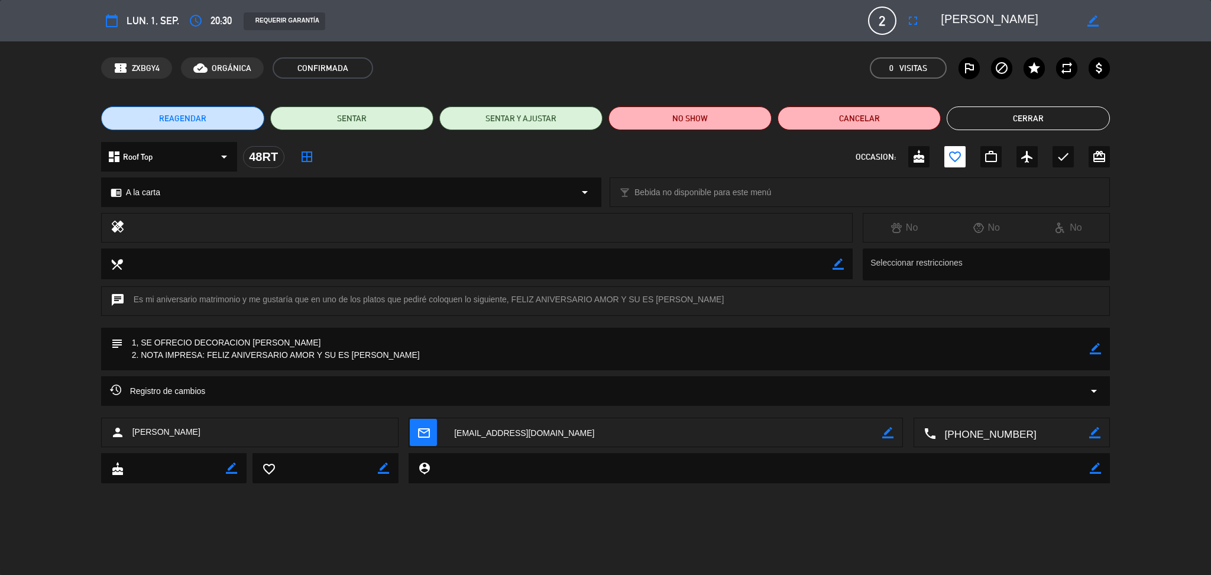
drag, startPoint x: 400, startPoint y: 356, endPoint x: 208, endPoint y: 358, distance: 191.6
click at [208, 358] on textarea at bounding box center [607, 349] width 968 height 43
click at [1013, 113] on button "Cerrar" at bounding box center [1028, 118] width 163 height 24
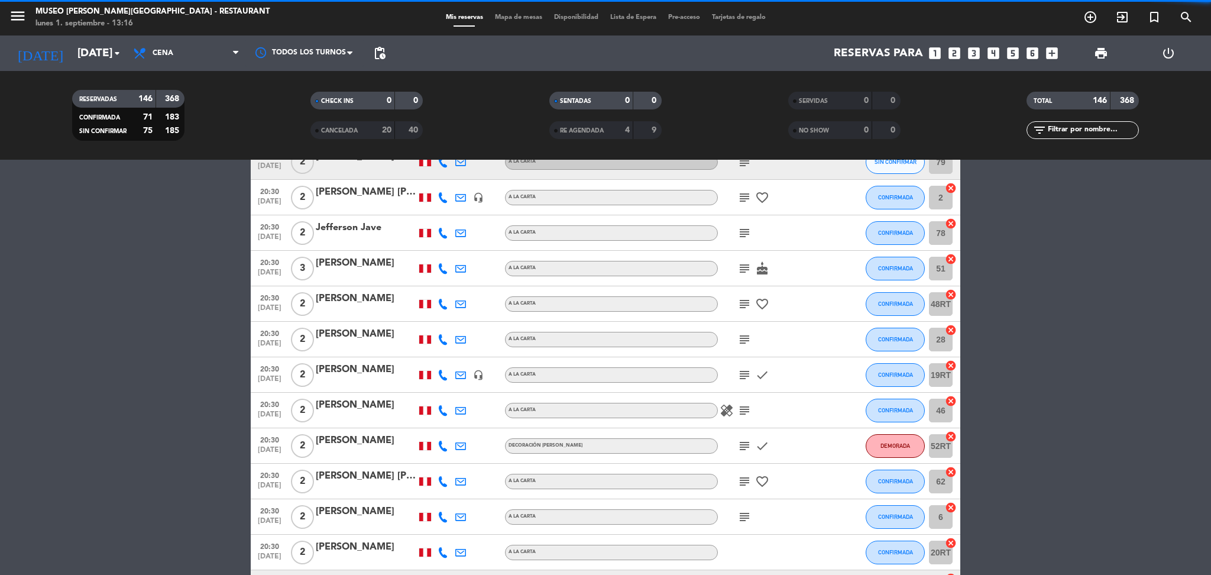
scroll to position [5009, 0]
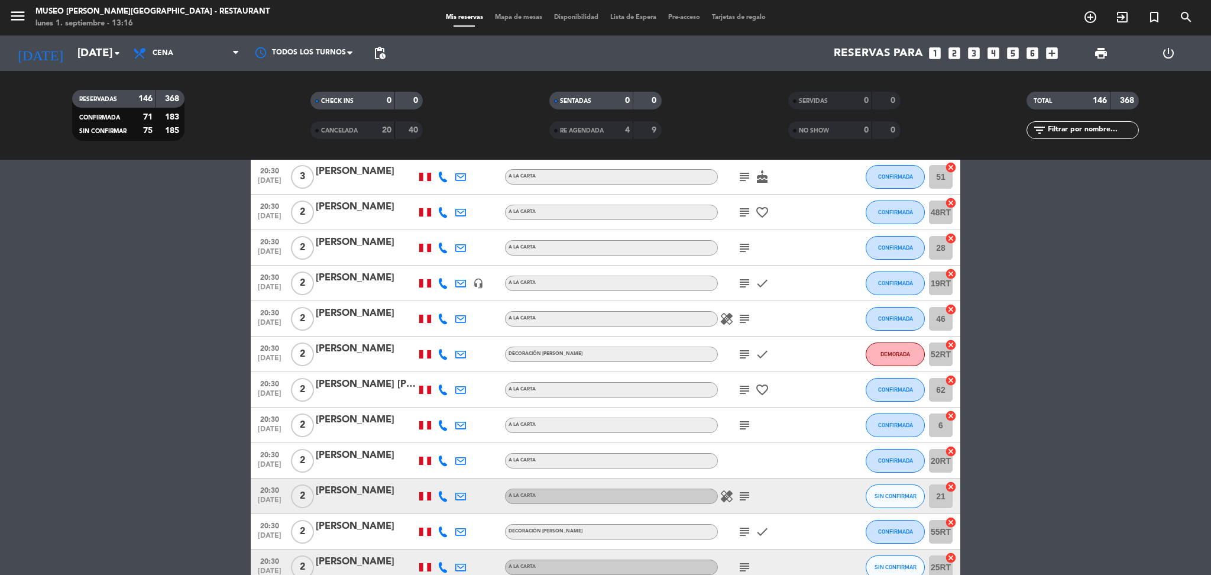
click at [748, 244] on icon "subject" at bounding box center [745, 248] width 14 height 14
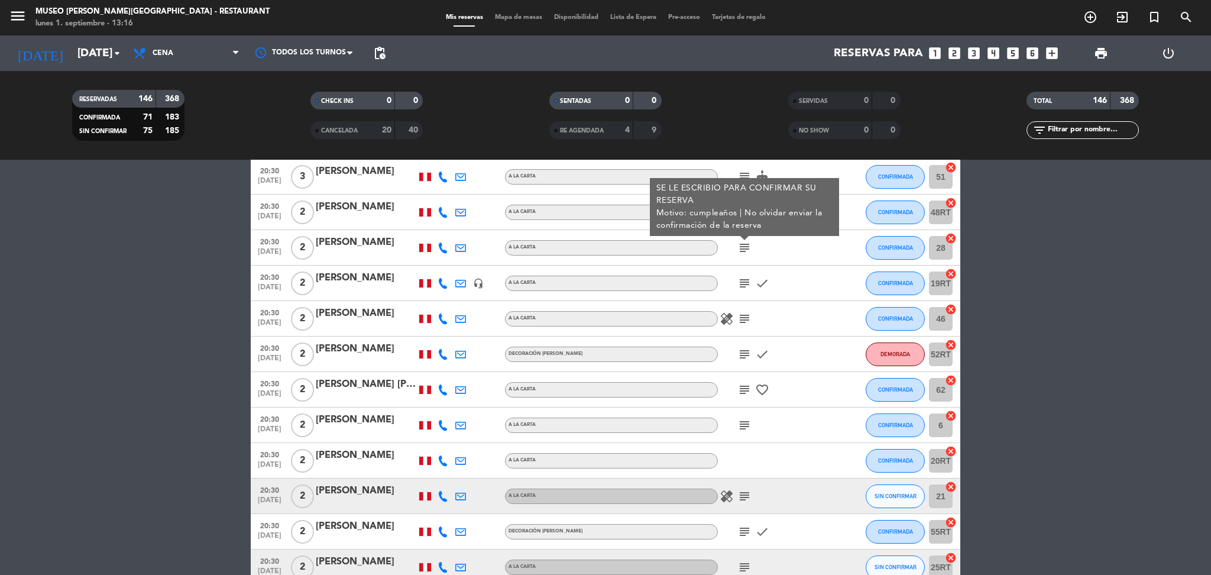
click at [746, 283] on icon "subject" at bounding box center [745, 283] width 14 height 14
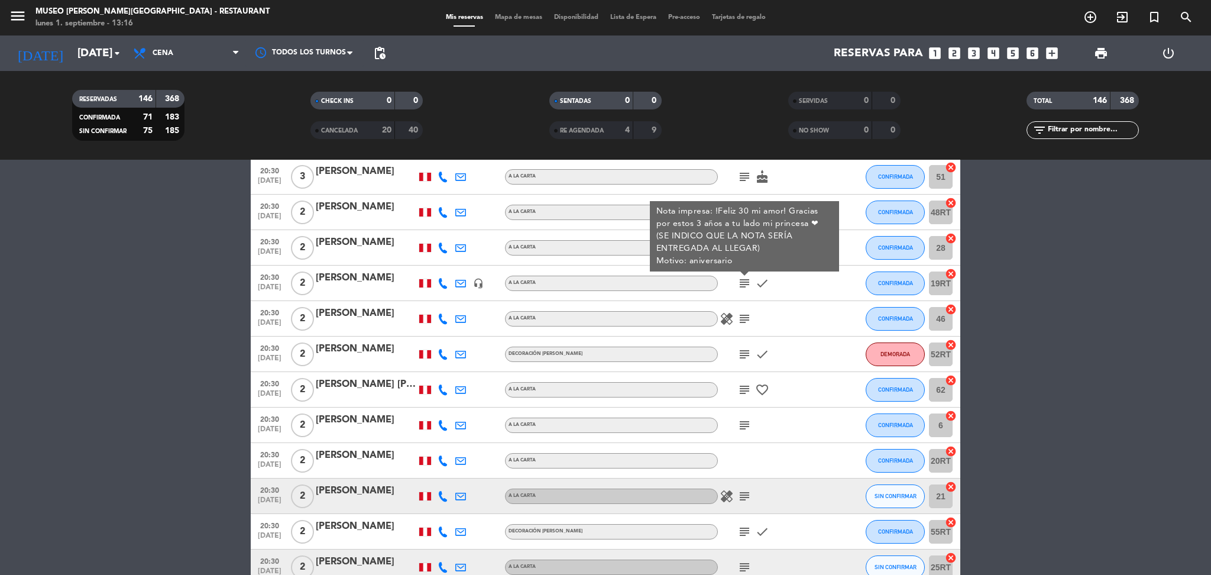
click at [371, 279] on div "[PERSON_NAME]" at bounding box center [366, 277] width 101 height 15
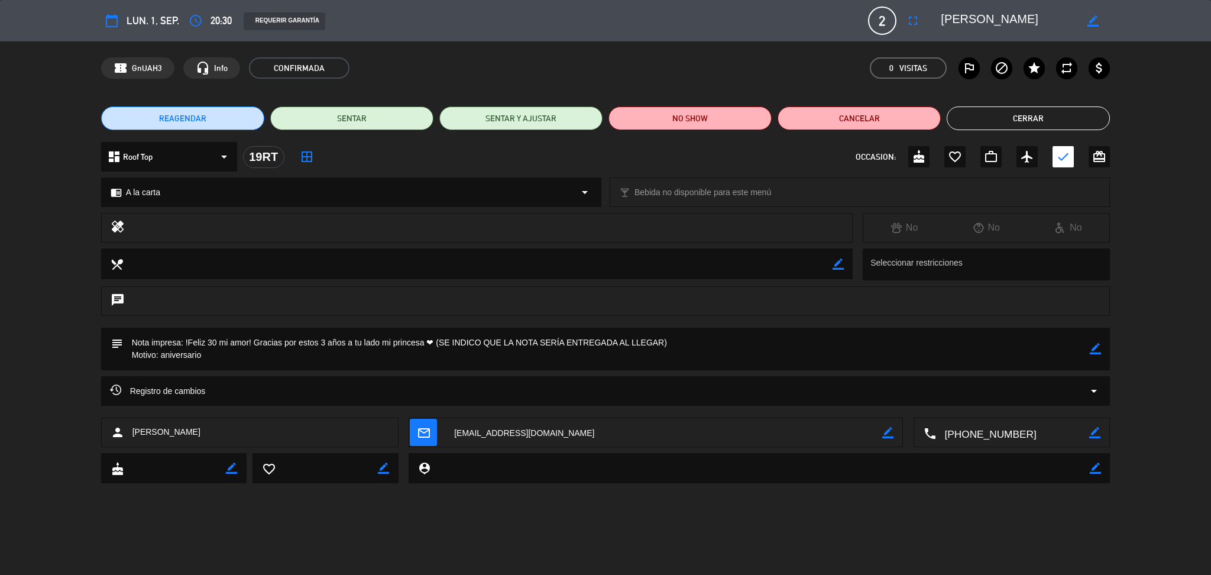
drag, startPoint x: 433, startPoint y: 343, endPoint x: 188, endPoint y: 343, distance: 244.9
click at [188, 343] on textarea at bounding box center [607, 349] width 968 height 43
click at [982, 124] on button "Cerrar" at bounding box center [1028, 118] width 163 height 24
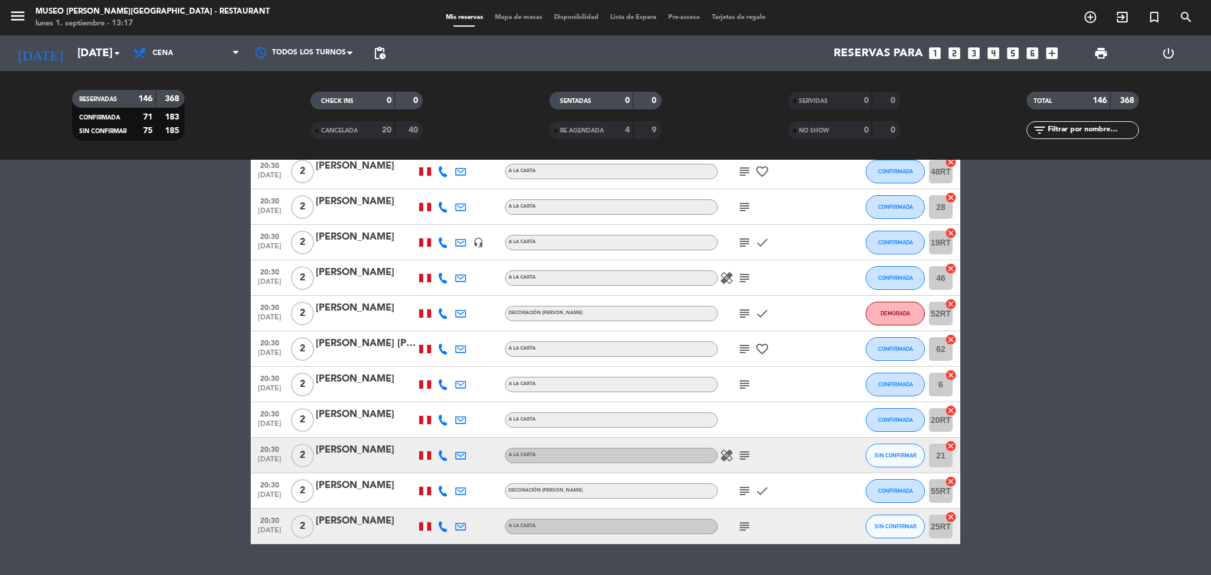
scroll to position [5063, 0]
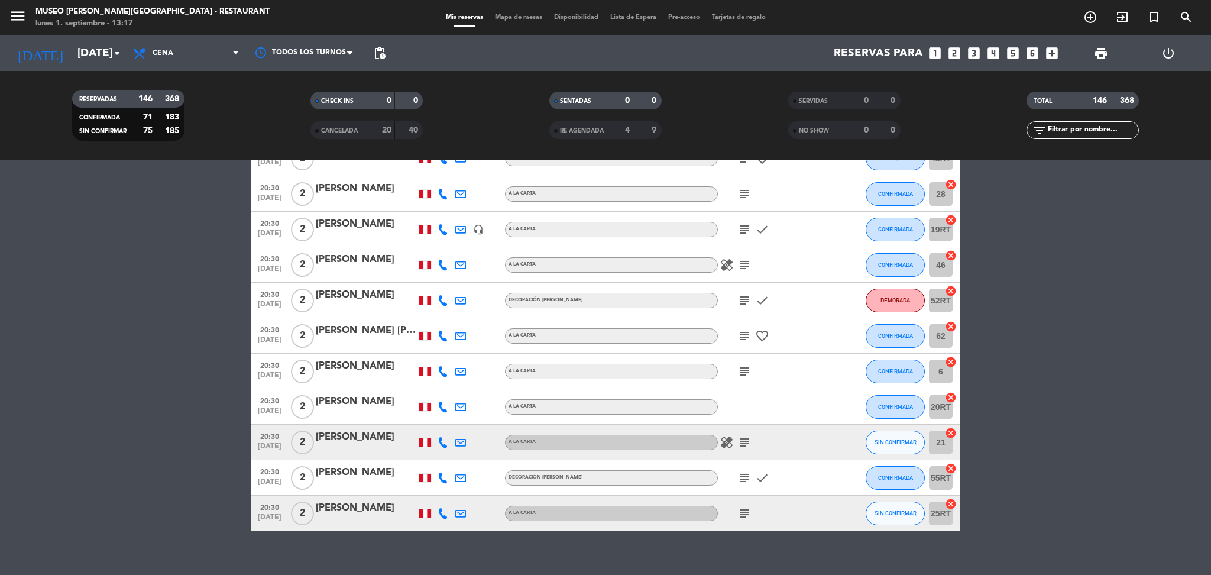
click at [743, 271] on icon "subject" at bounding box center [745, 265] width 14 height 14
click at [745, 297] on icon "subject" at bounding box center [745, 300] width 14 height 14
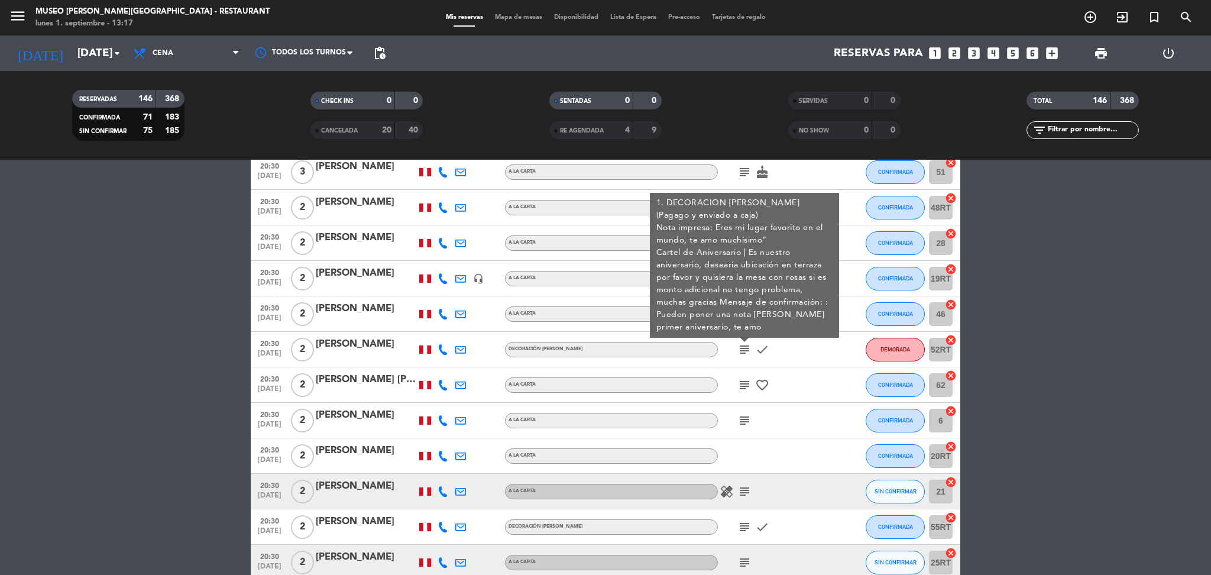
scroll to position [5012, 0]
click at [370, 352] on div "[PERSON_NAME]" at bounding box center [366, 345] width 101 height 15
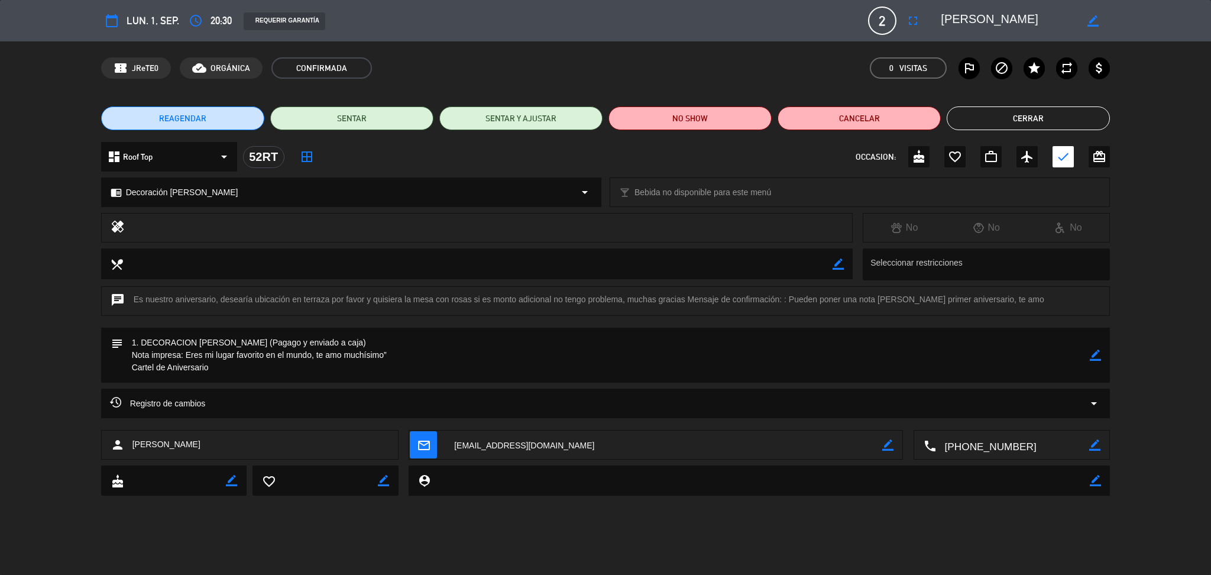
click at [980, 21] on textarea at bounding box center [1008, 20] width 135 height 21
drag, startPoint x: 187, startPoint y: 356, endPoint x: 381, endPoint y: 358, distance: 194.6
click at [381, 358] on textarea at bounding box center [607, 355] width 968 height 55
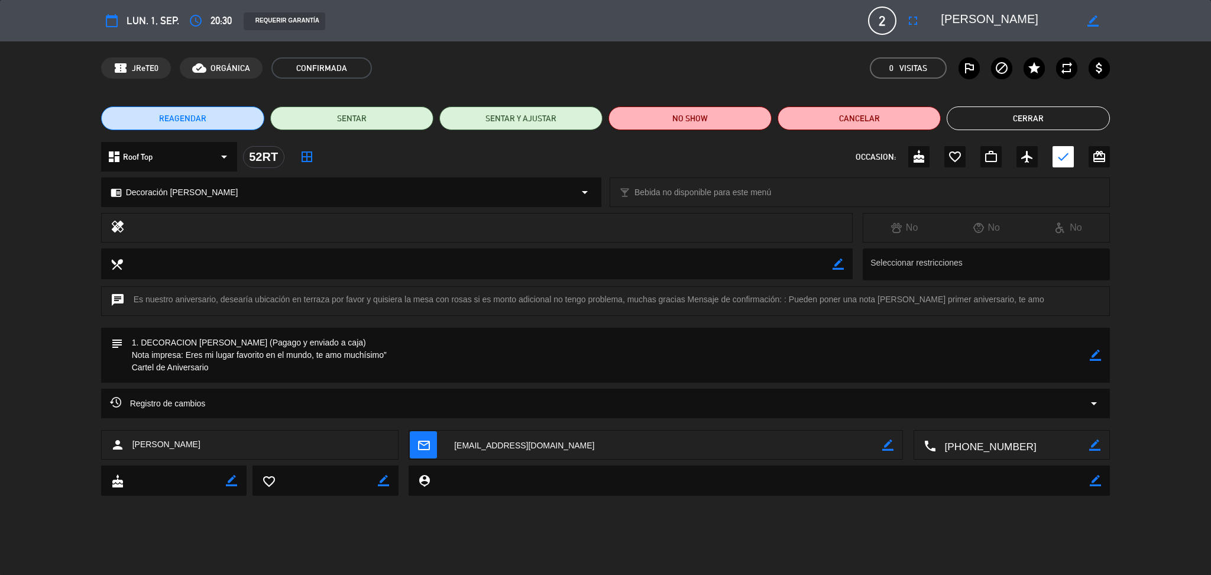
click at [1042, 122] on button "Cerrar" at bounding box center [1028, 118] width 163 height 24
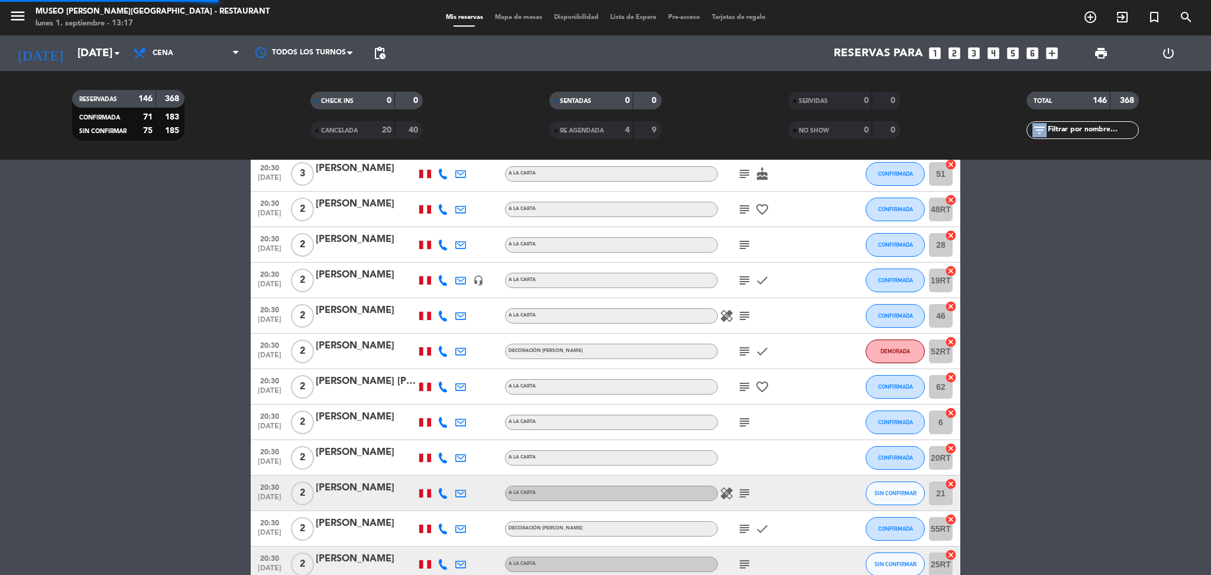
click at [1042, 123] on icon "filter_list" at bounding box center [1040, 130] width 14 height 14
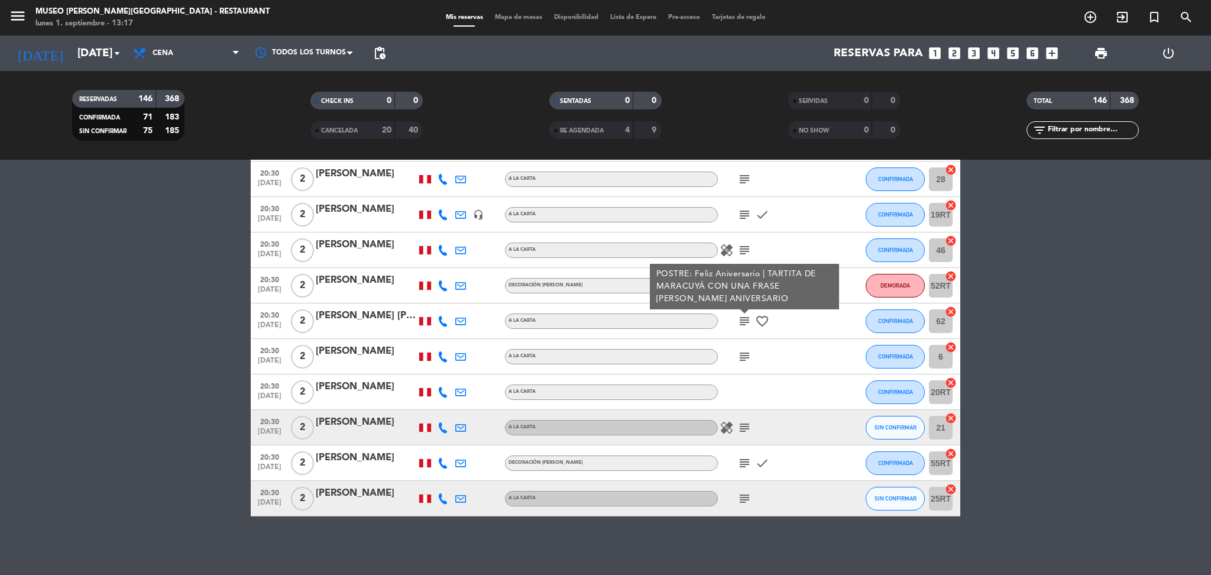
click at [740, 345] on div "subject" at bounding box center [771, 356] width 106 height 35
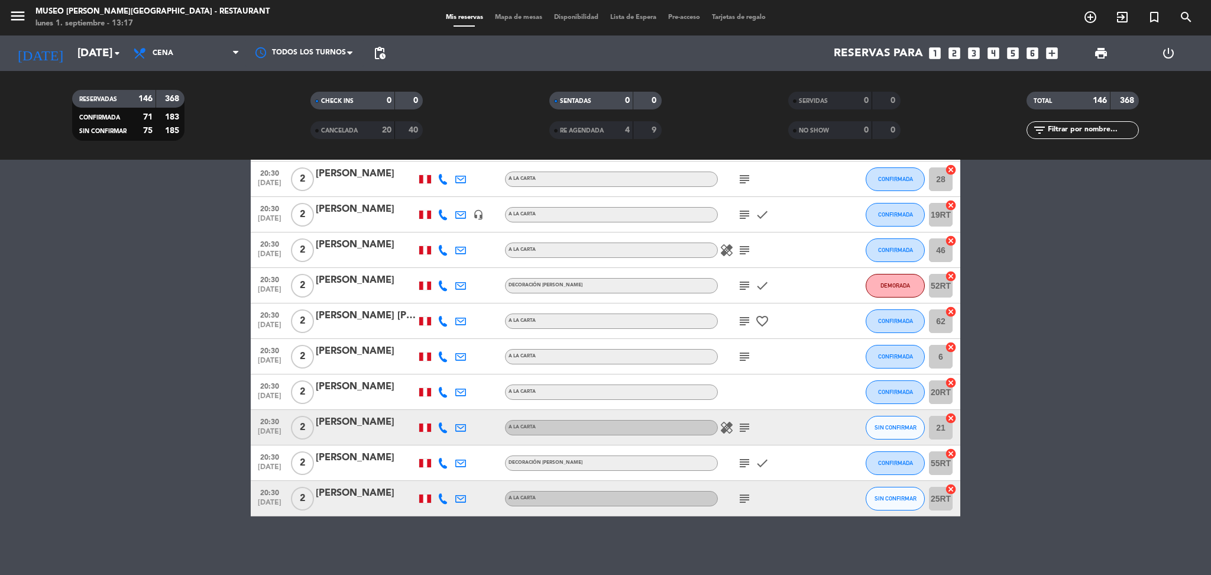
click at [746, 361] on icon "subject" at bounding box center [745, 357] width 14 height 14
click at [740, 430] on icon "subject" at bounding box center [745, 428] width 14 height 14
click at [746, 461] on icon "subject" at bounding box center [745, 463] width 14 height 14
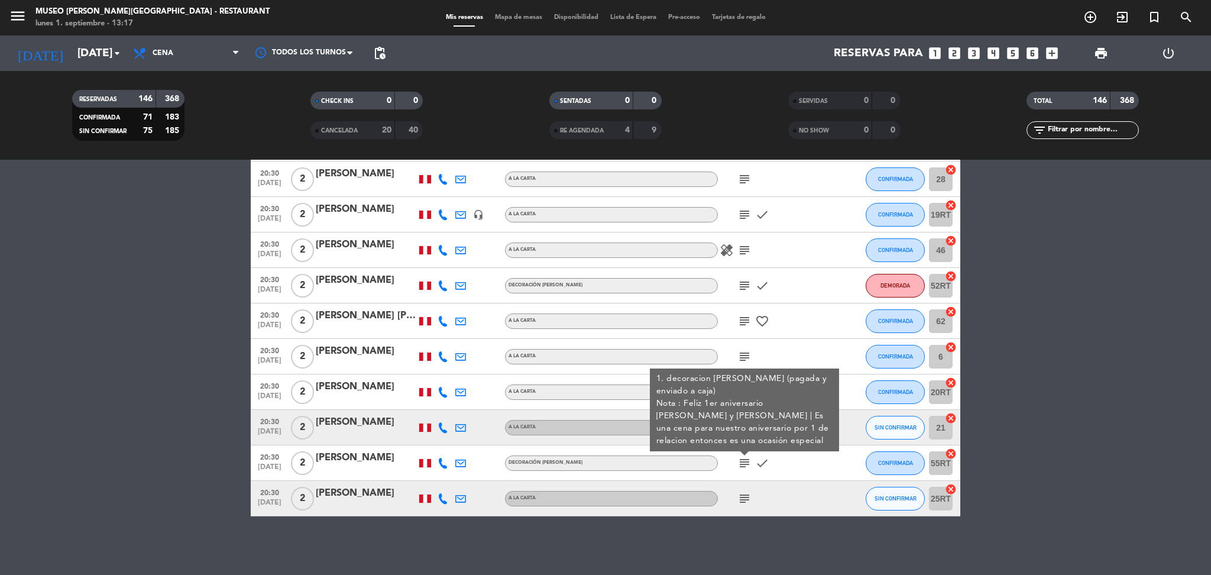
click at [742, 495] on icon "subject" at bounding box center [745, 498] width 14 height 14
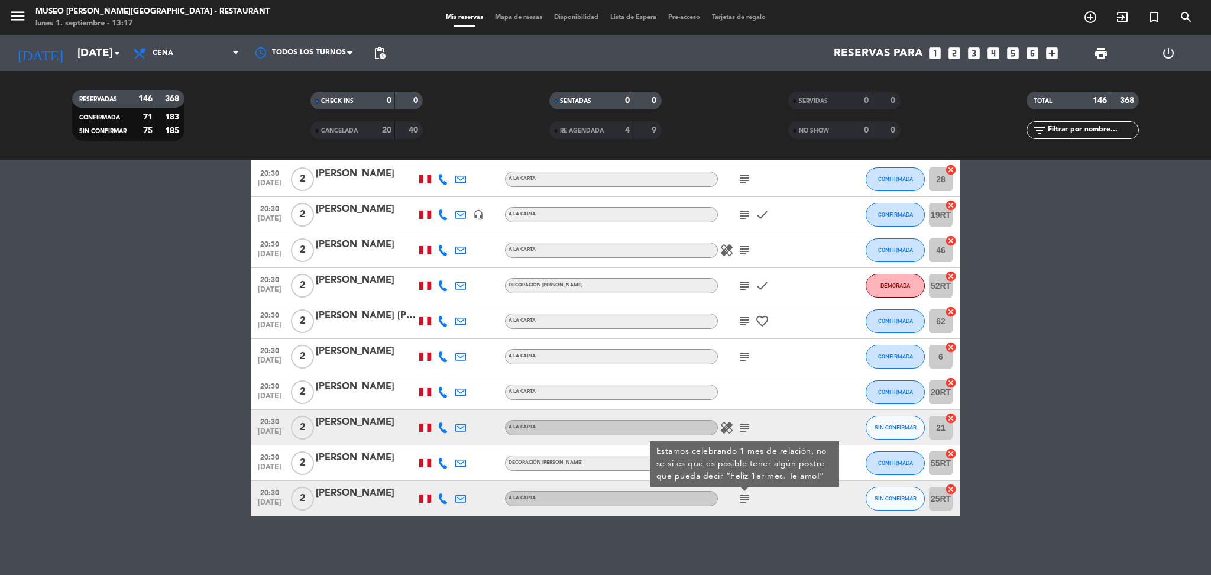
click at [336, 493] on div "[PERSON_NAME]" at bounding box center [366, 493] width 101 height 15
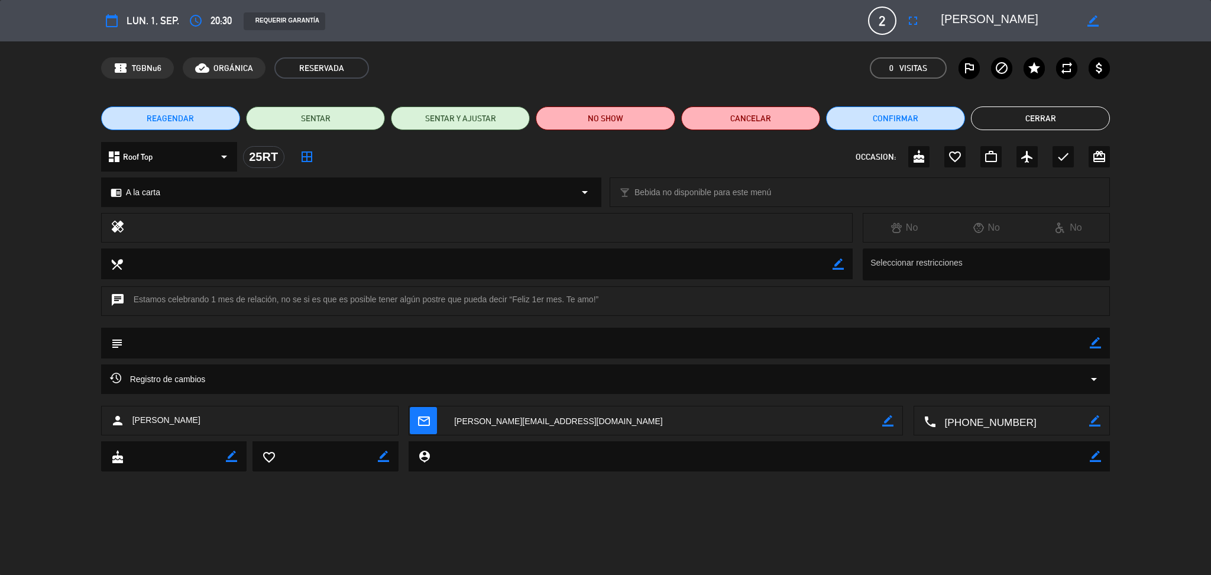
click at [990, 21] on textarea at bounding box center [1008, 20] width 135 height 21
